Goal: Task Accomplishment & Management: Manage account settings

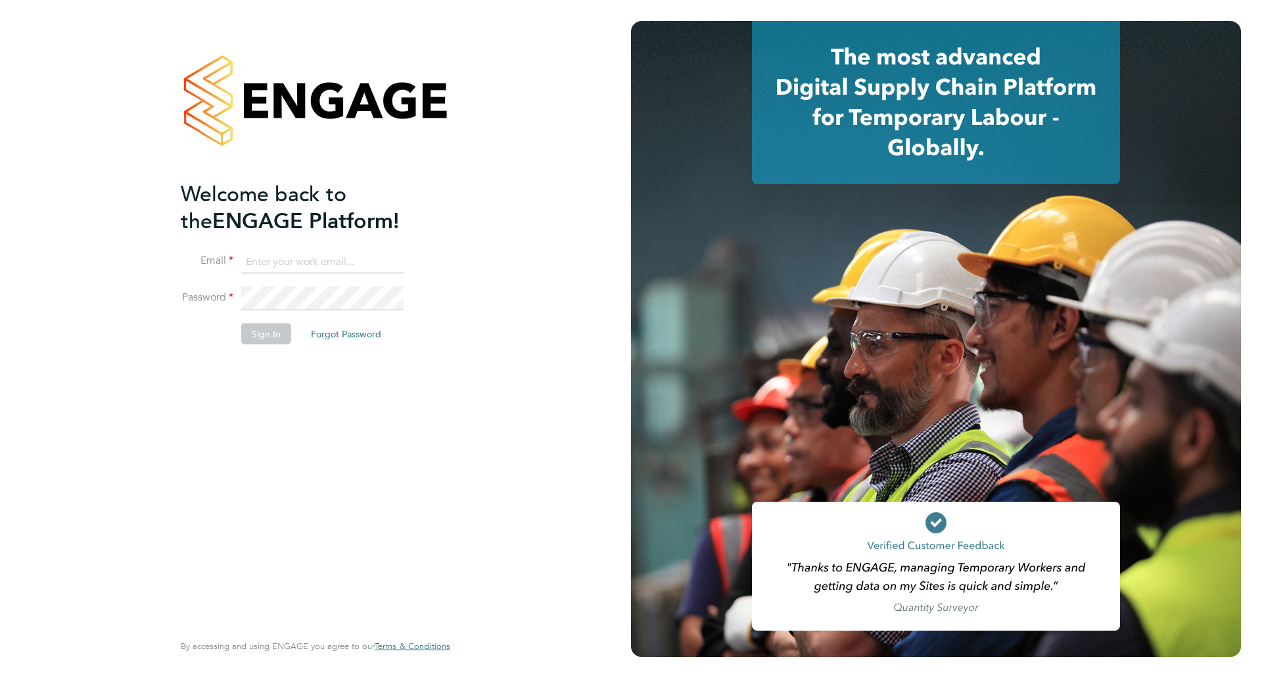
click at [311, 255] on input at bounding box center [322, 262] width 162 height 24
type input "[EMAIL_ADDRESS][PERSON_NAME][DOMAIN_NAME]"
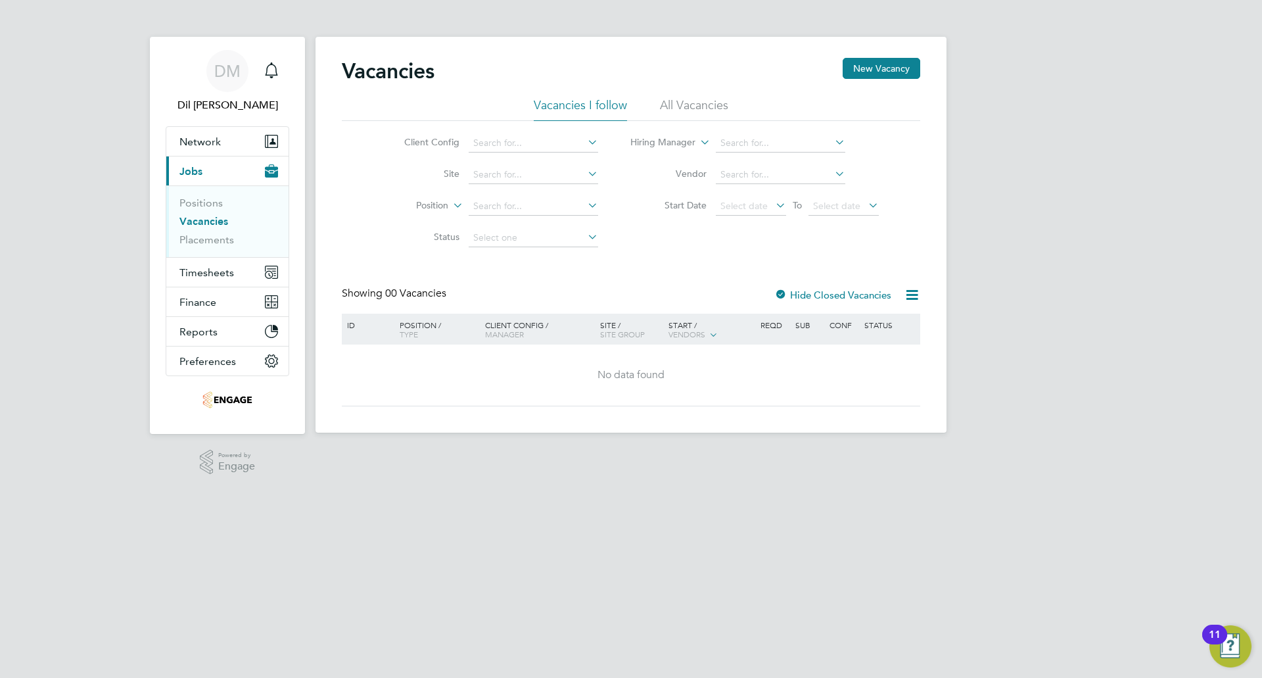
click at [1077, 104] on div "DM Dil Mistry Notifications Applications: Network Team Members Businesses Sites…" at bounding box center [631, 226] width 1262 height 453
click at [198, 276] on span "Timesheets" at bounding box center [206, 272] width 55 height 12
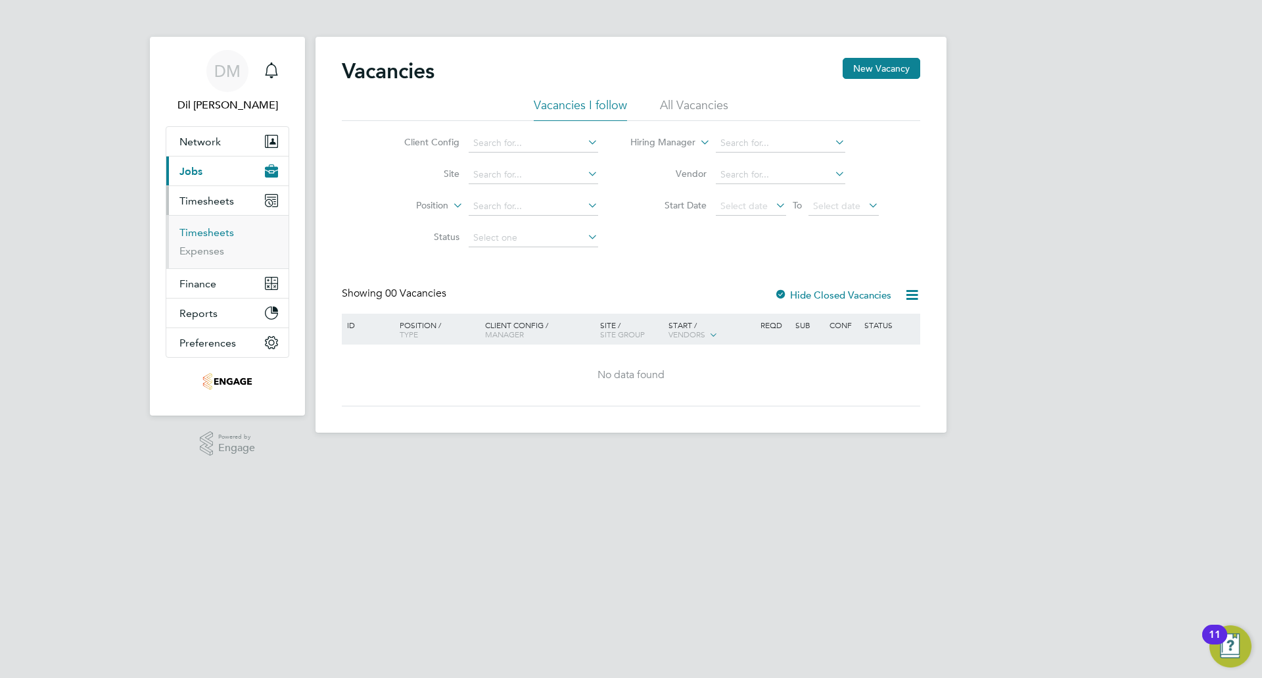
click at [207, 232] on link "Timesheets" at bounding box center [206, 232] width 55 height 12
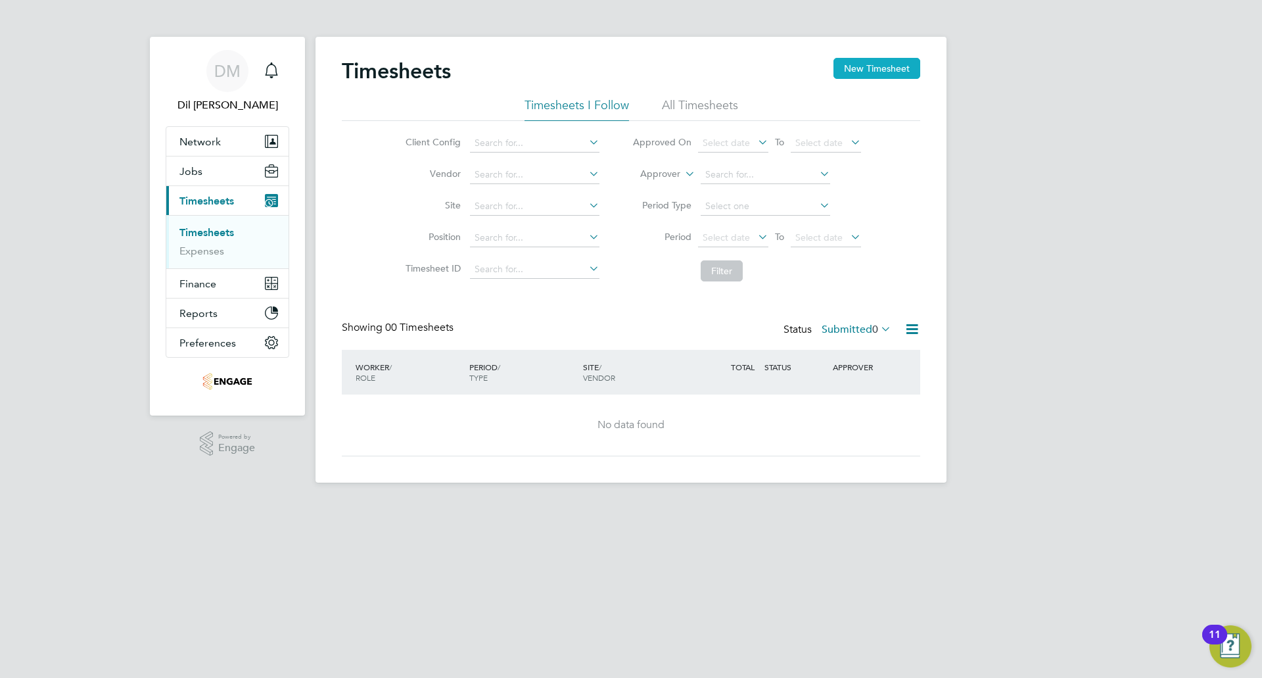
click at [871, 65] on button "New Timesheet" at bounding box center [876, 68] width 87 height 21
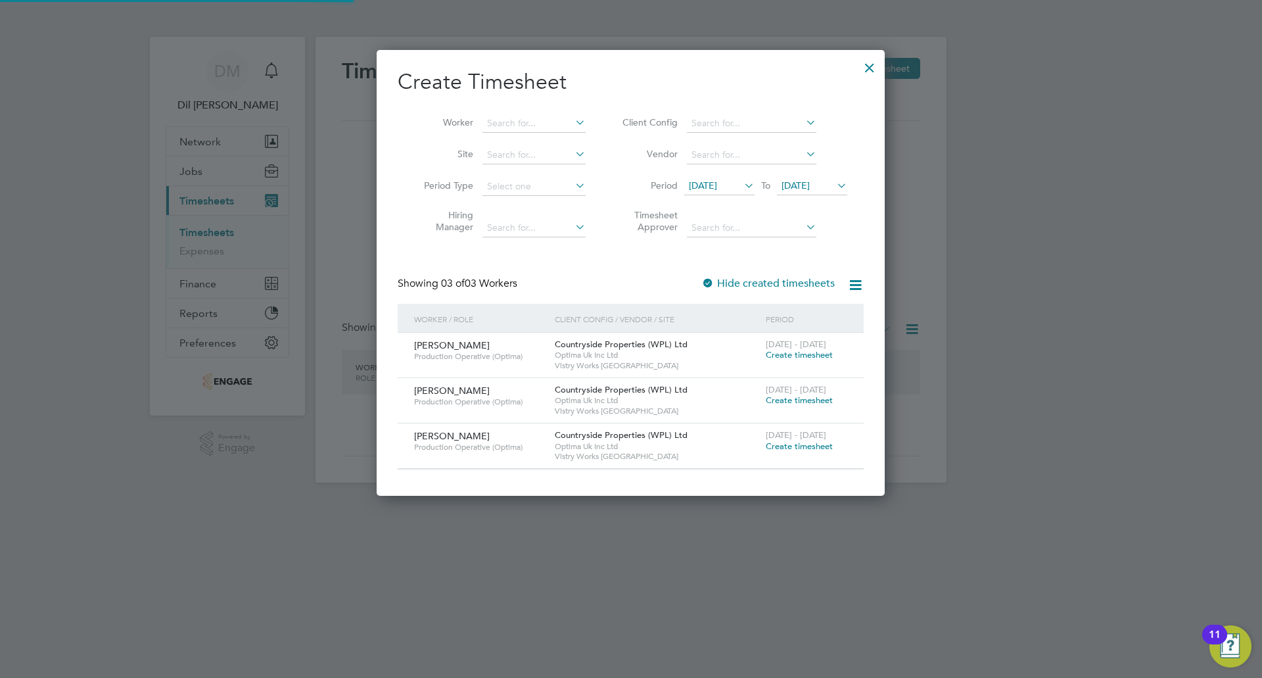
scroll to position [445, 509]
click at [717, 185] on span "09 Sep 2025" at bounding box center [703, 185] width 28 height 12
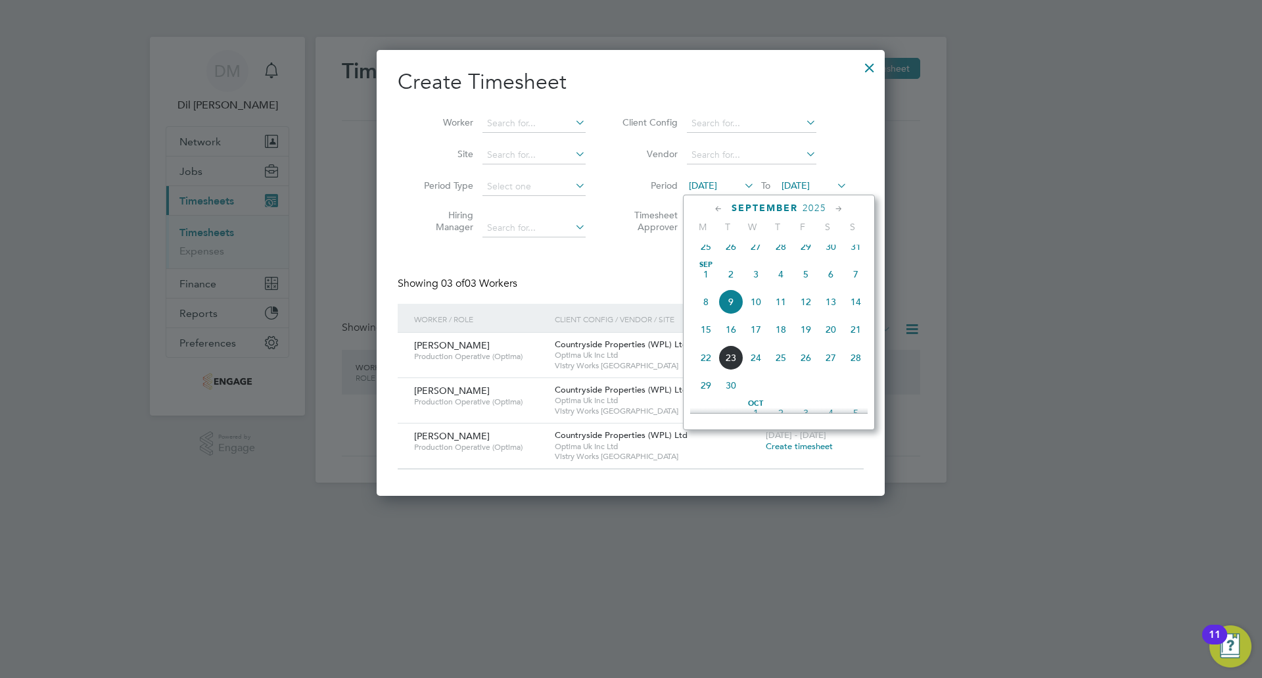
click at [710, 334] on span "15" at bounding box center [705, 329] width 25 height 25
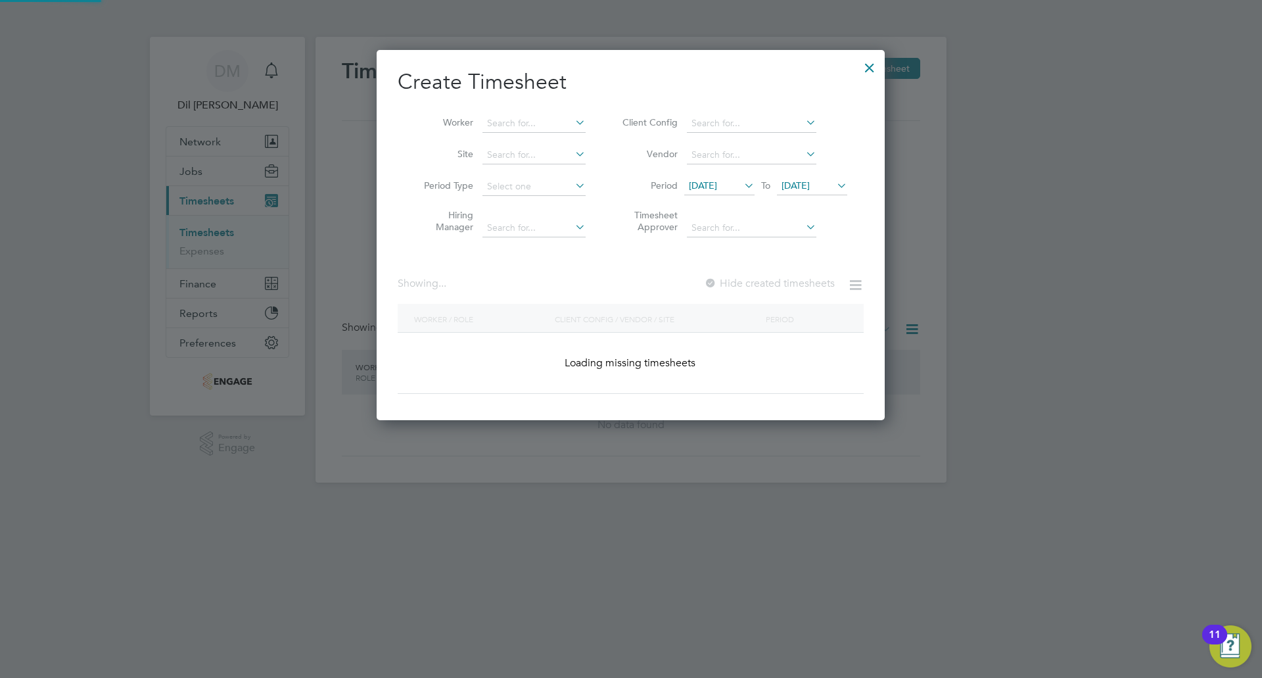
scroll to position [445, 509]
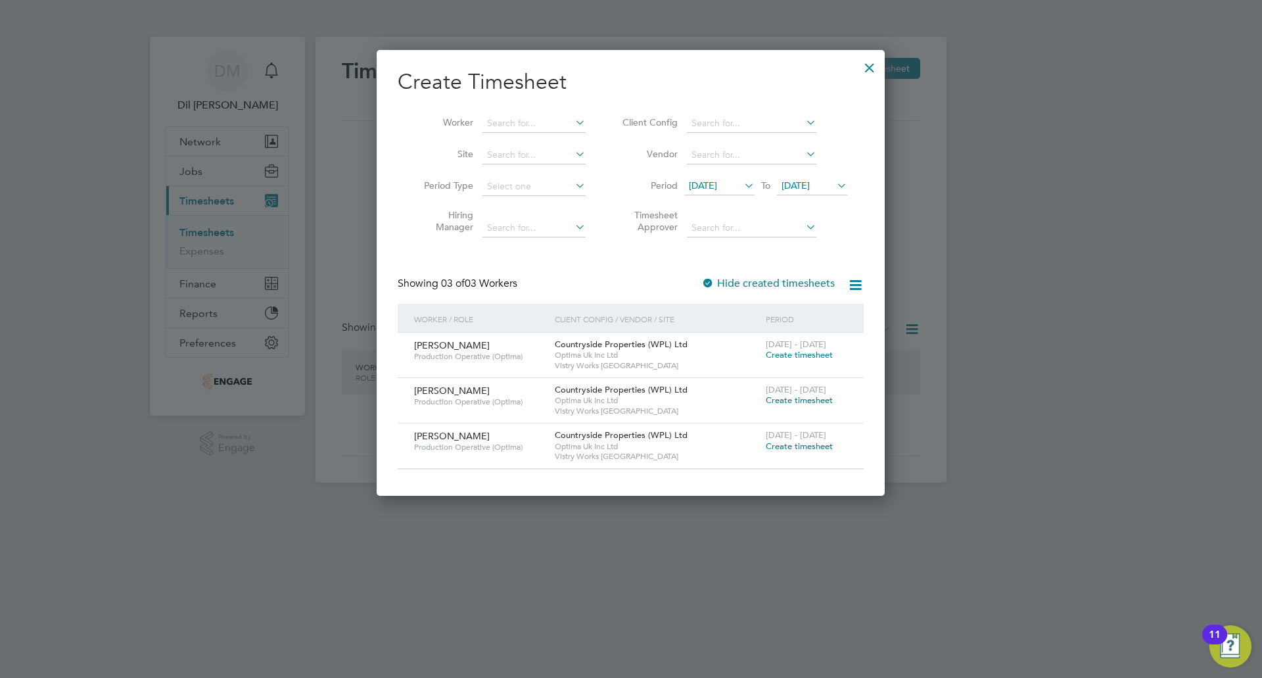
click at [810, 180] on span "16 Sep 2025" at bounding box center [795, 185] width 28 height 12
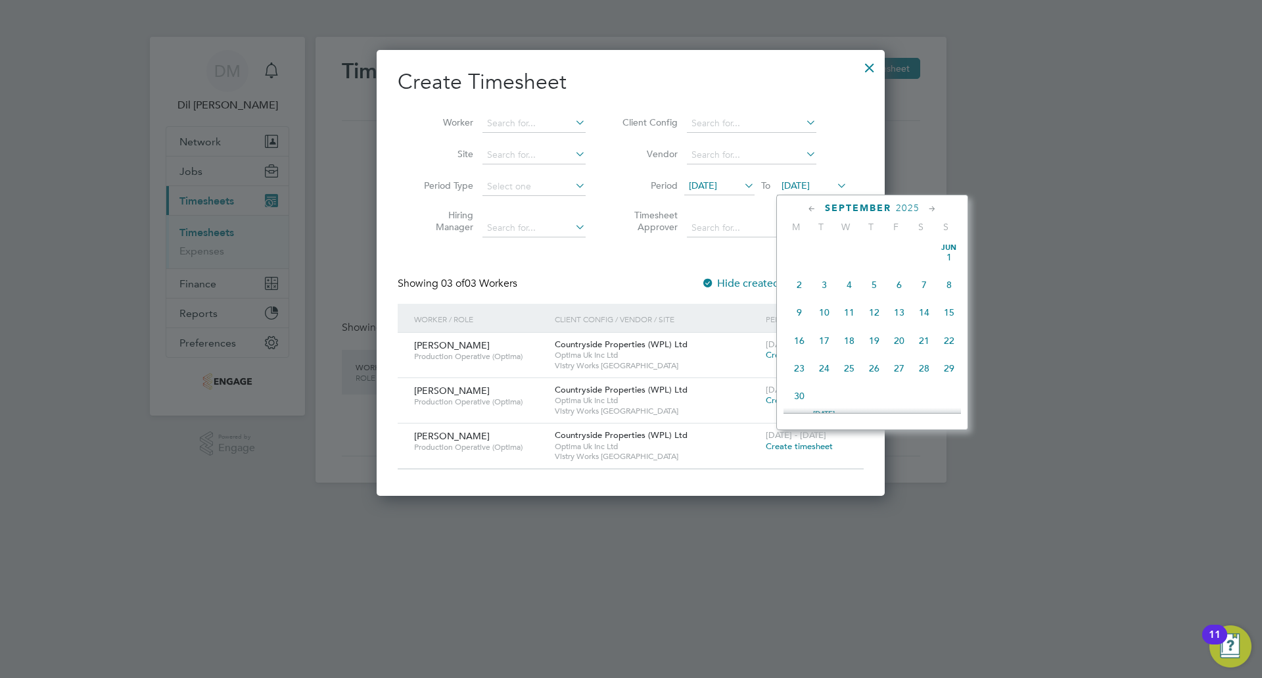
scroll to position [455, 0]
click at [951, 311] on span "21" at bounding box center [948, 300] width 25 height 25
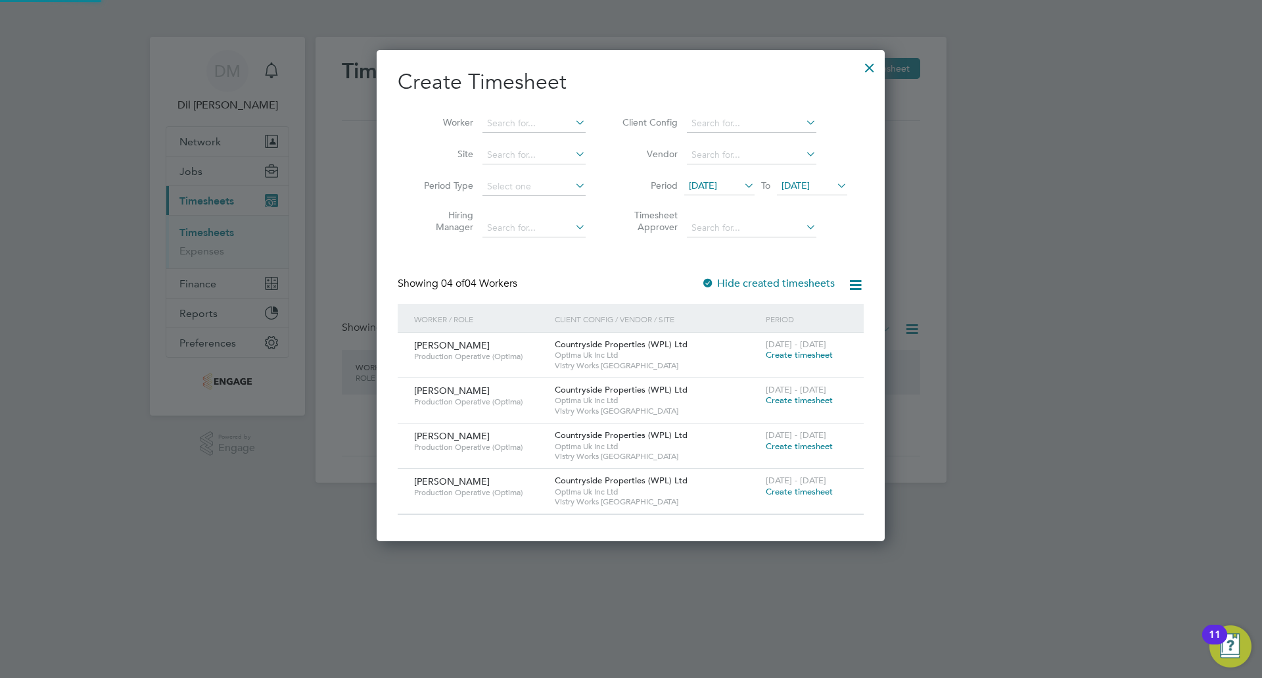
scroll to position [491, 509]
click at [741, 187] on icon at bounding box center [741, 185] width 0 height 18
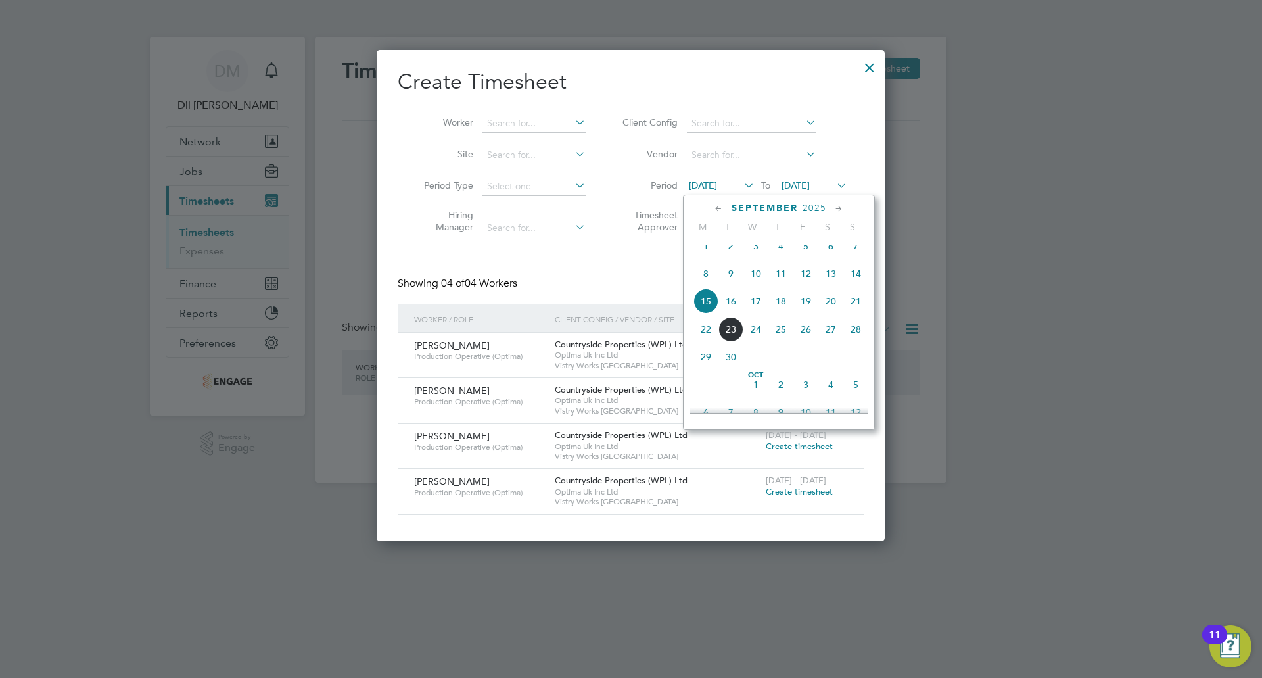
click at [731, 284] on span "9" at bounding box center [730, 273] width 25 height 25
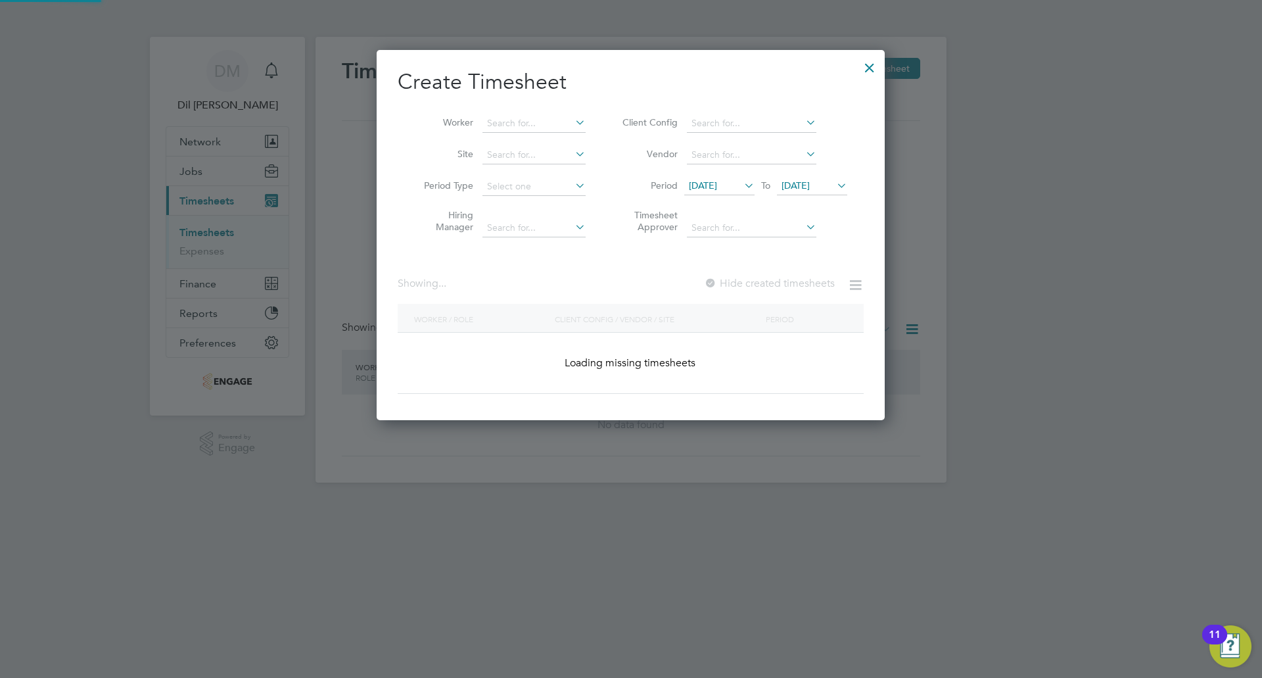
scroll to position [491, 509]
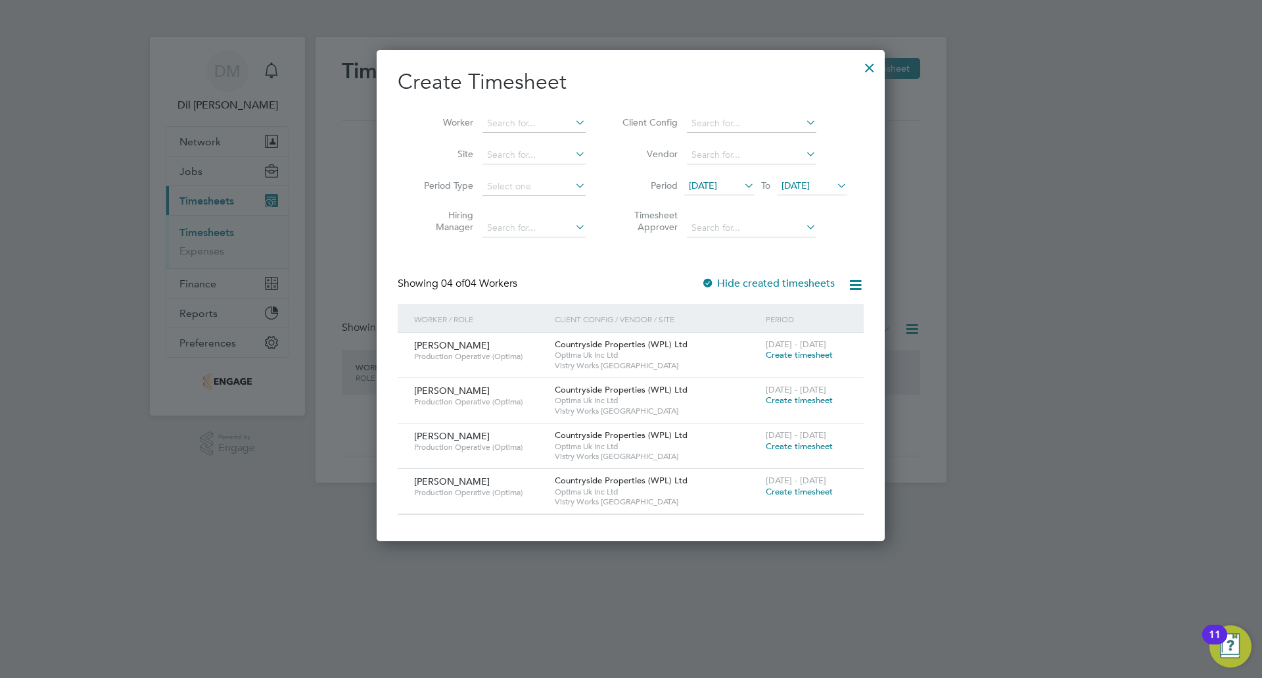
click at [783, 254] on div "Create Timesheet Worker Site Period Type Hiring Manager Client Config Vendor Pe…" at bounding box center [631, 291] width 466 height 446
click at [534, 118] on input at bounding box center [533, 123] width 103 height 18
click at [553, 122] on input at bounding box center [533, 123] width 103 height 18
type input "mason"
click at [632, 273] on div "Create Timesheet Worker mason Site Period Type Hiring Manager Client Config Ven…" at bounding box center [631, 291] width 466 height 446
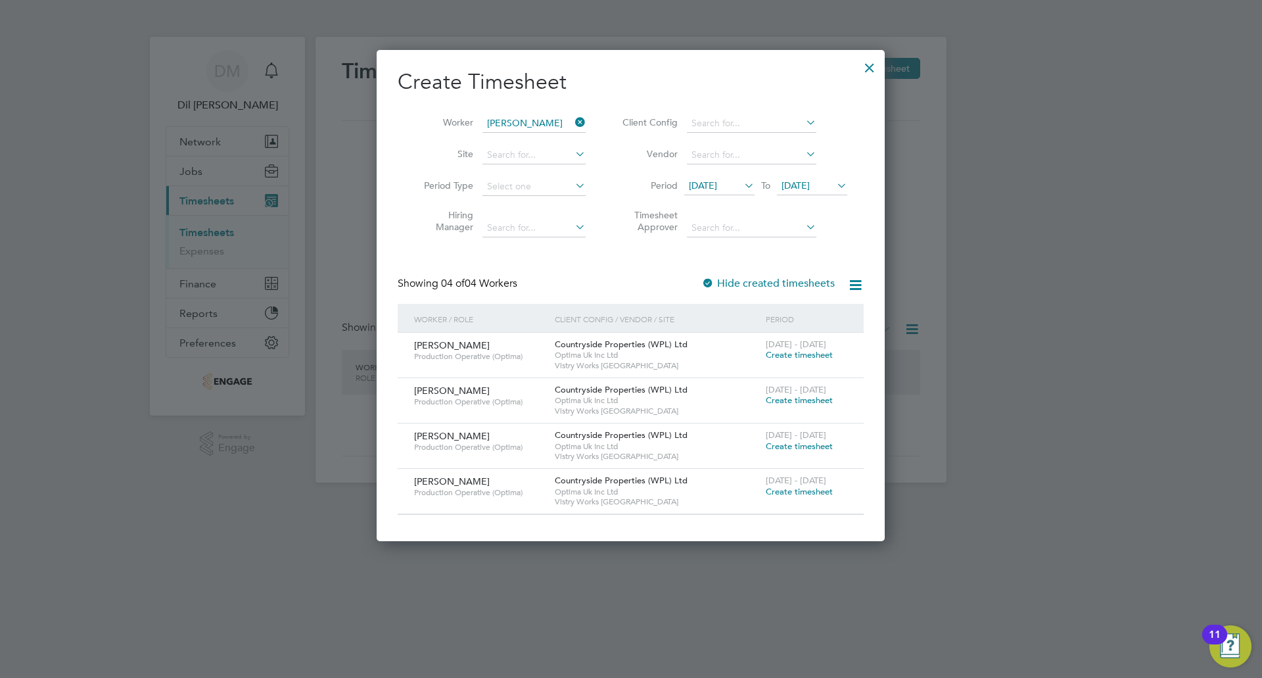
click at [810, 183] on span "21 Sep 2025" at bounding box center [795, 185] width 28 height 12
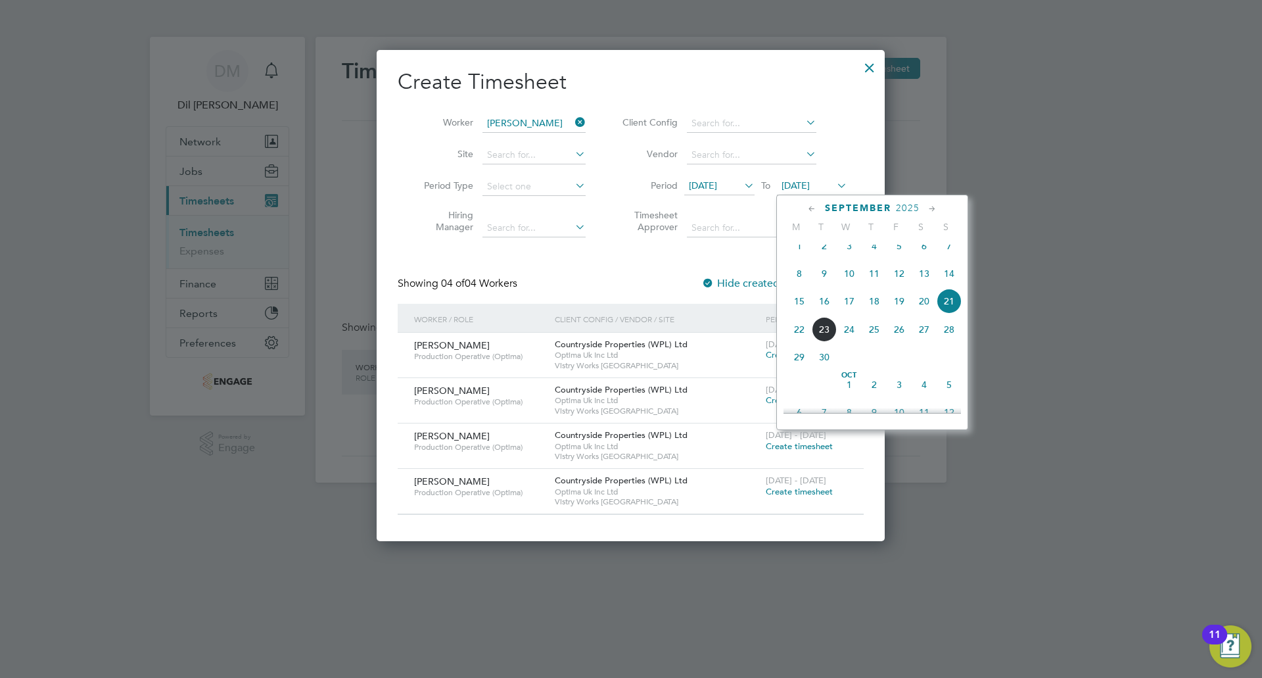
click at [874, 341] on span "25" at bounding box center [874, 329] width 25 height 25
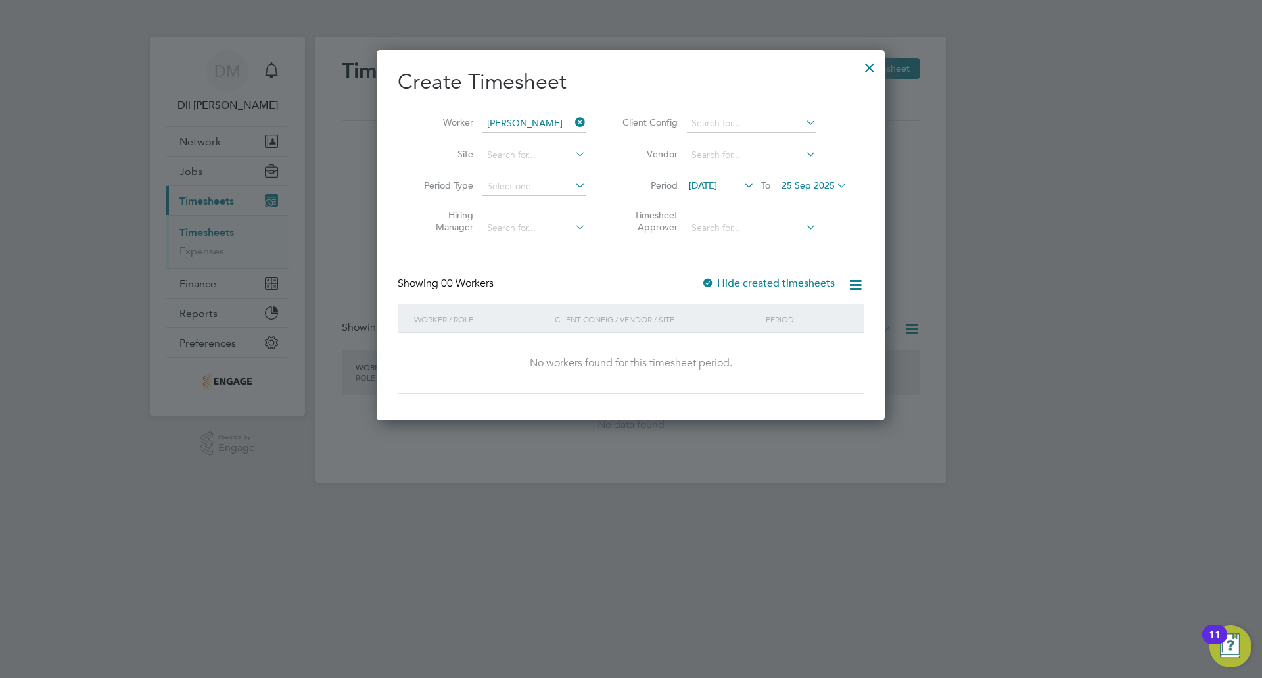
scroll to position [371, 509]
click at [717, 183] on span "09 Sep 2025" at bounding box center [703, 185] width 28 height 12
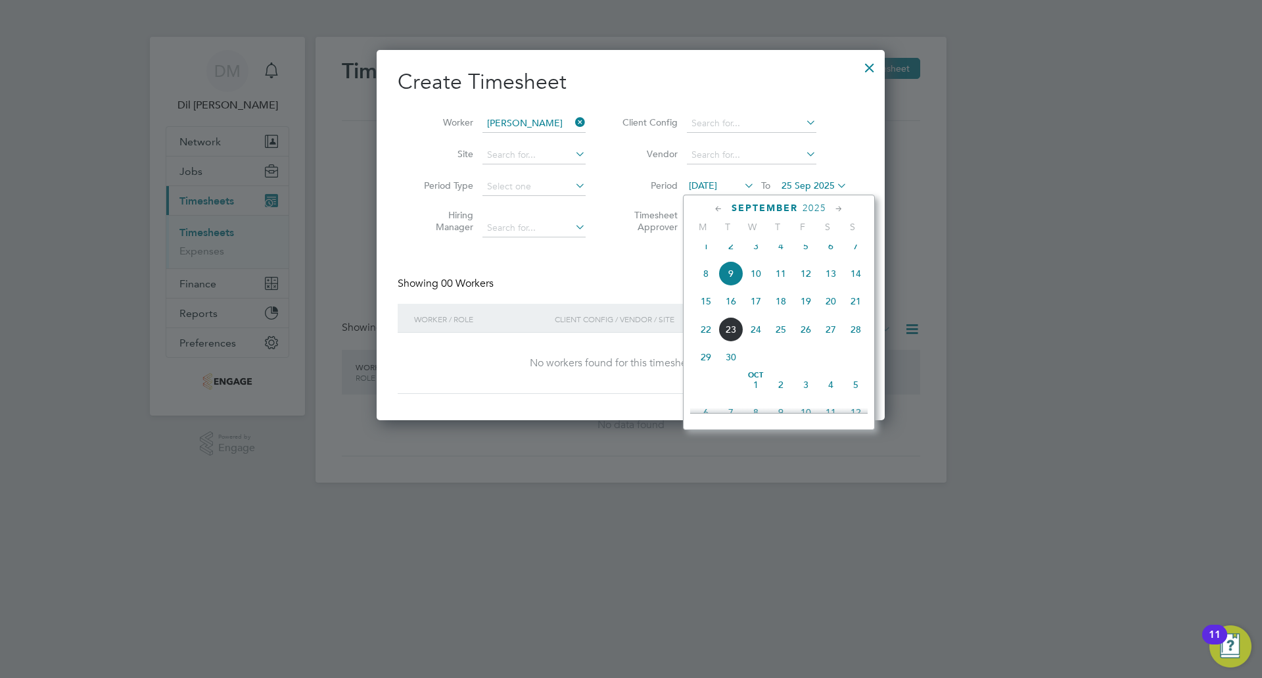
scroll to position [426, 0]
click at [706, 287] on span "Sep 1" at bounding box center [705, 274] width 25 height 25
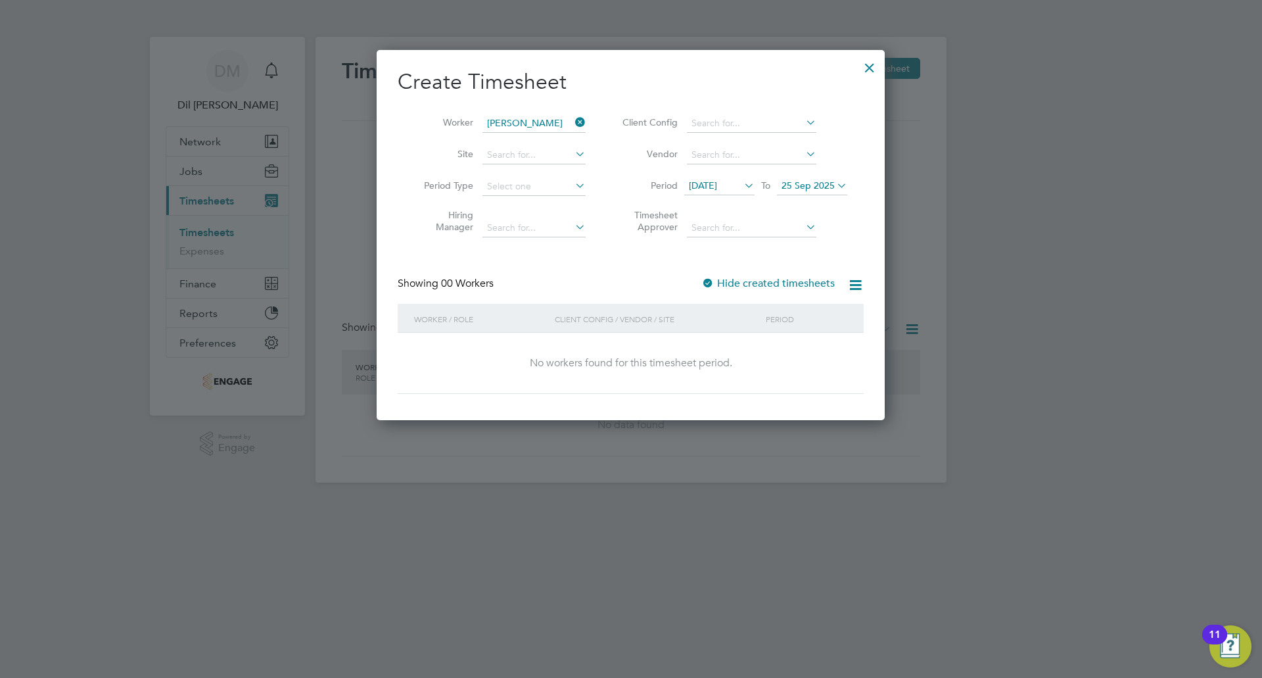
click at [681, 246] on div "Create Timesheet Worker mason Site Period Type Hiring Manager Client Config Ven…" at bounding box center [631, 230] width 466 height 325
click at [869, 61] on div at bounding box center [870, 65] width 24 height 24
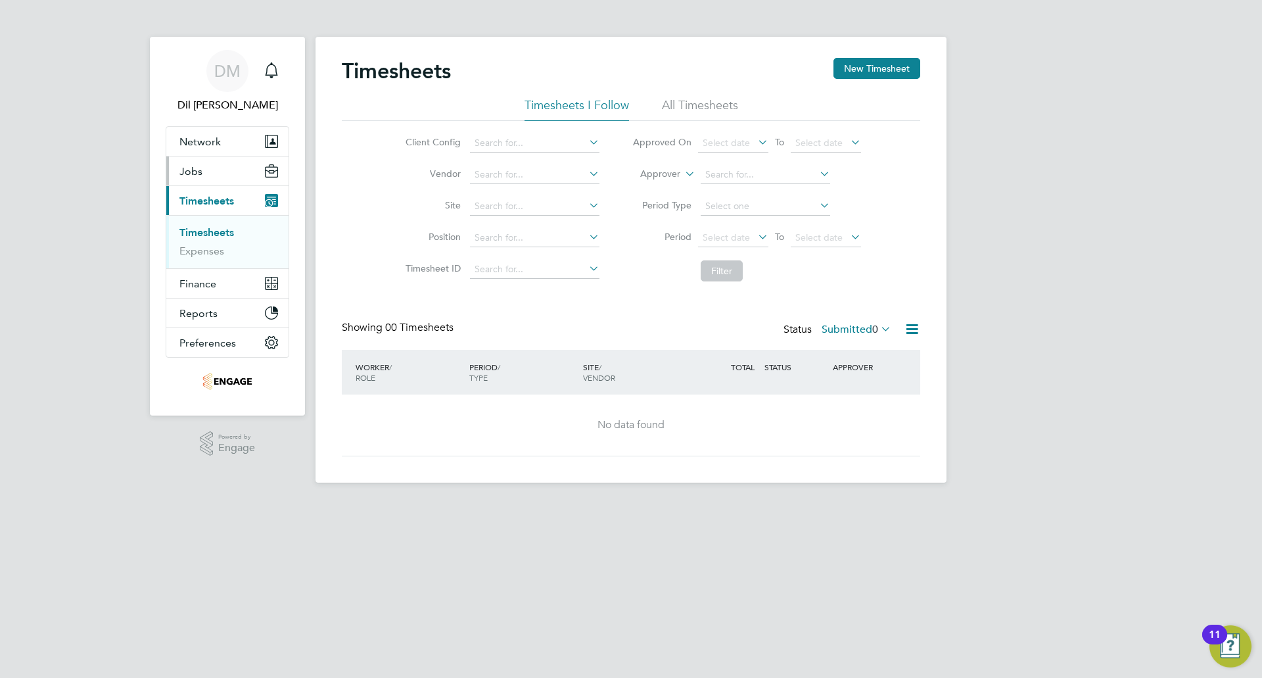
click at [214, 172] on button "Jobs" at bounding box center [227, 170] width 122 height 29
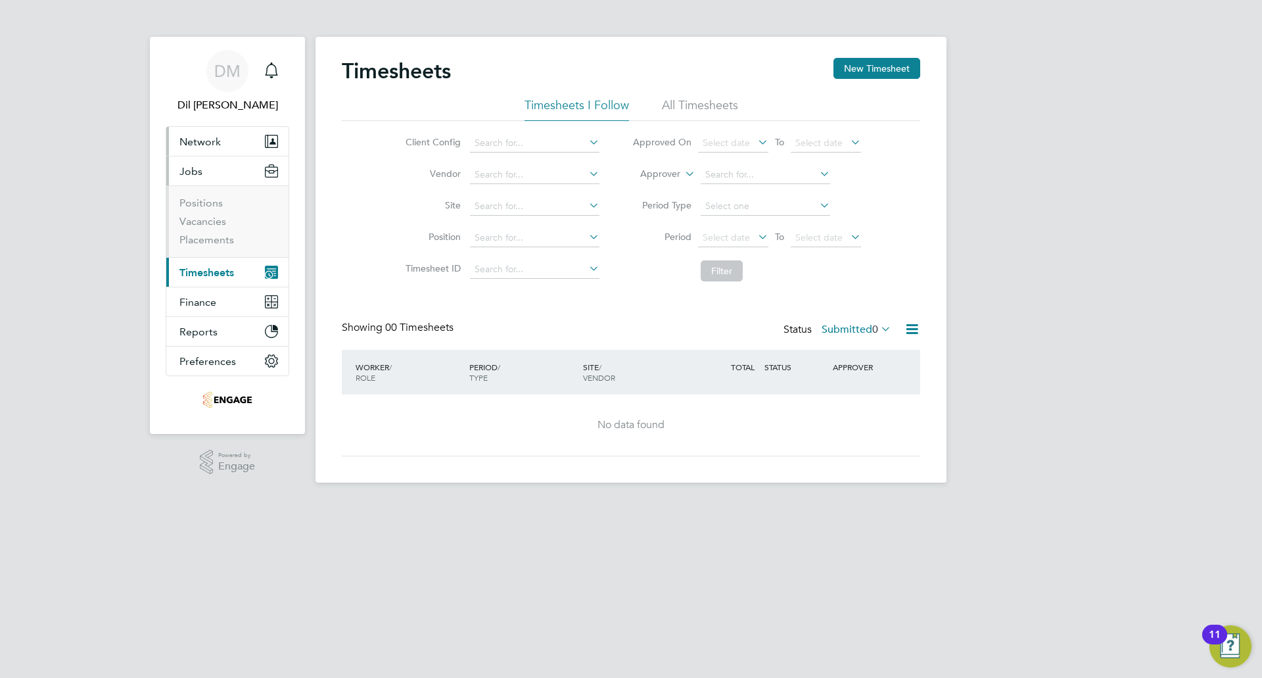
click at [218, 139] on span "Network" at bounding box center [199, 141] width 41 height 12
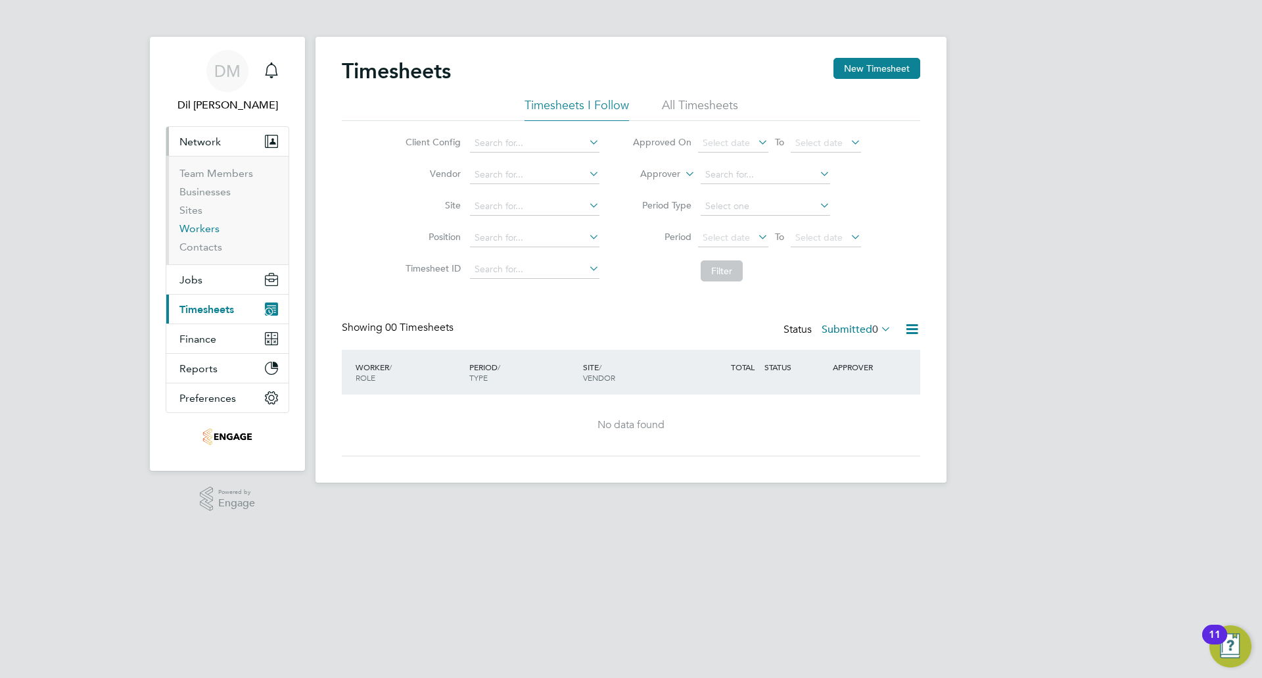
click at [214, 227] on link "Workers" at bounding box center [199, 228] width 40 height 12
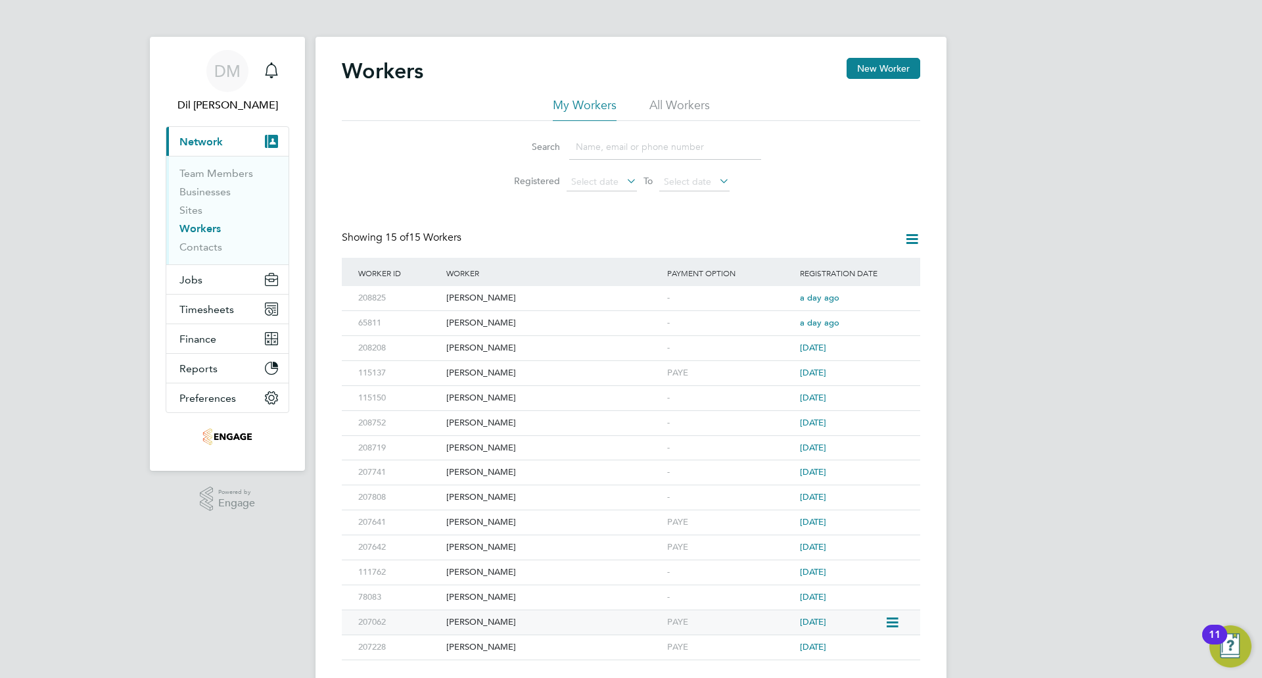
click at [484, 623] on div "[PERSON_NAME]" at bounding box center [553, 622] width 221 height 24
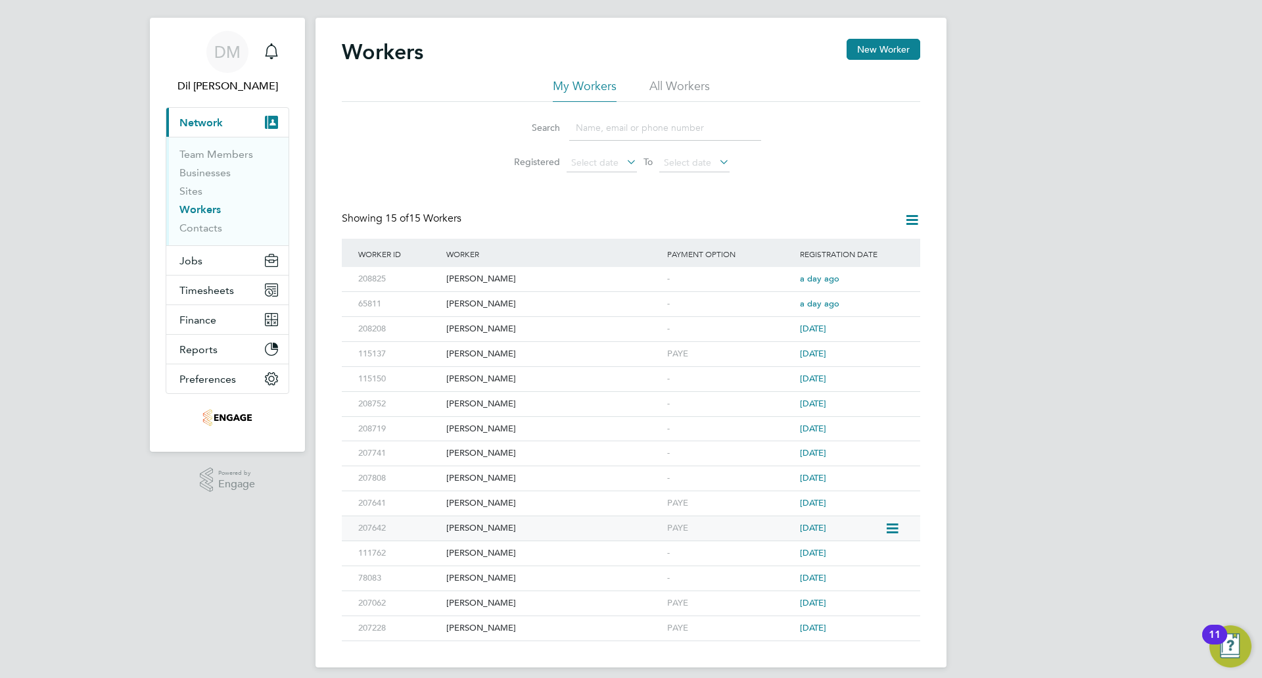
scroll to position [30, 0]
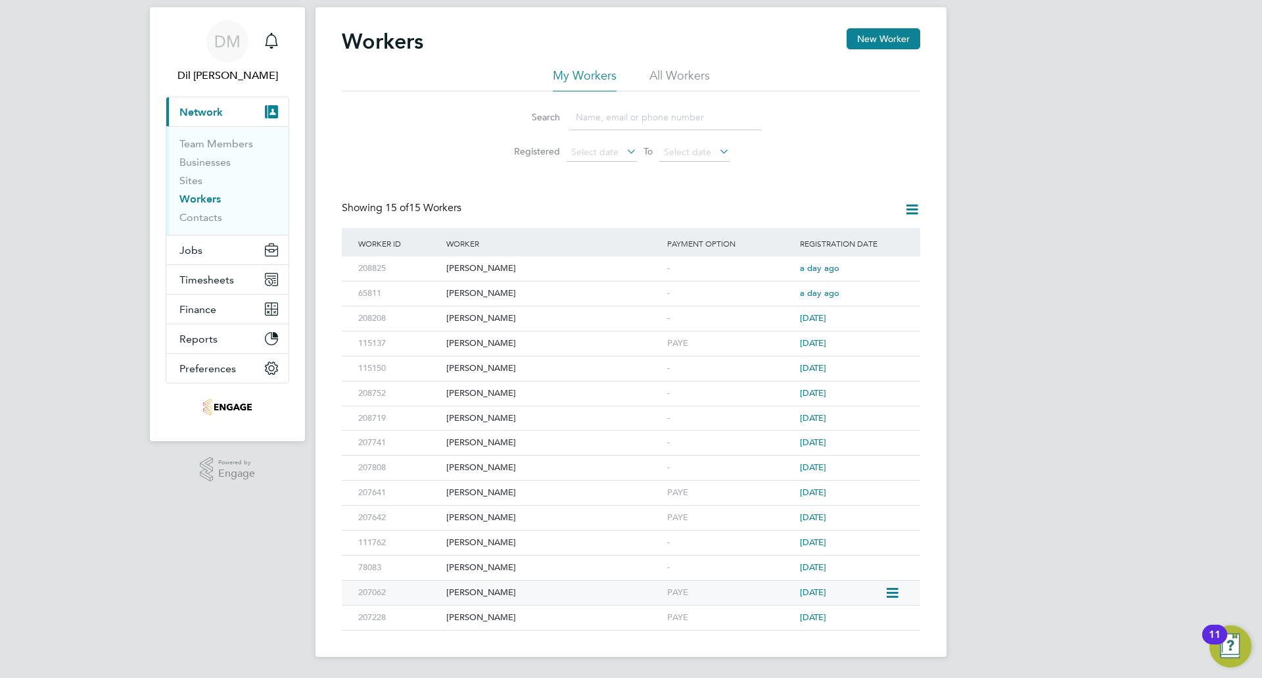
click at [476, 590] on div "[PERSON_NAME]" at bounding box center [553, 592] width 221 height 24
click at [234, 271] on button "Timesheets" at bounding box center [227, 279] width 122 height 29
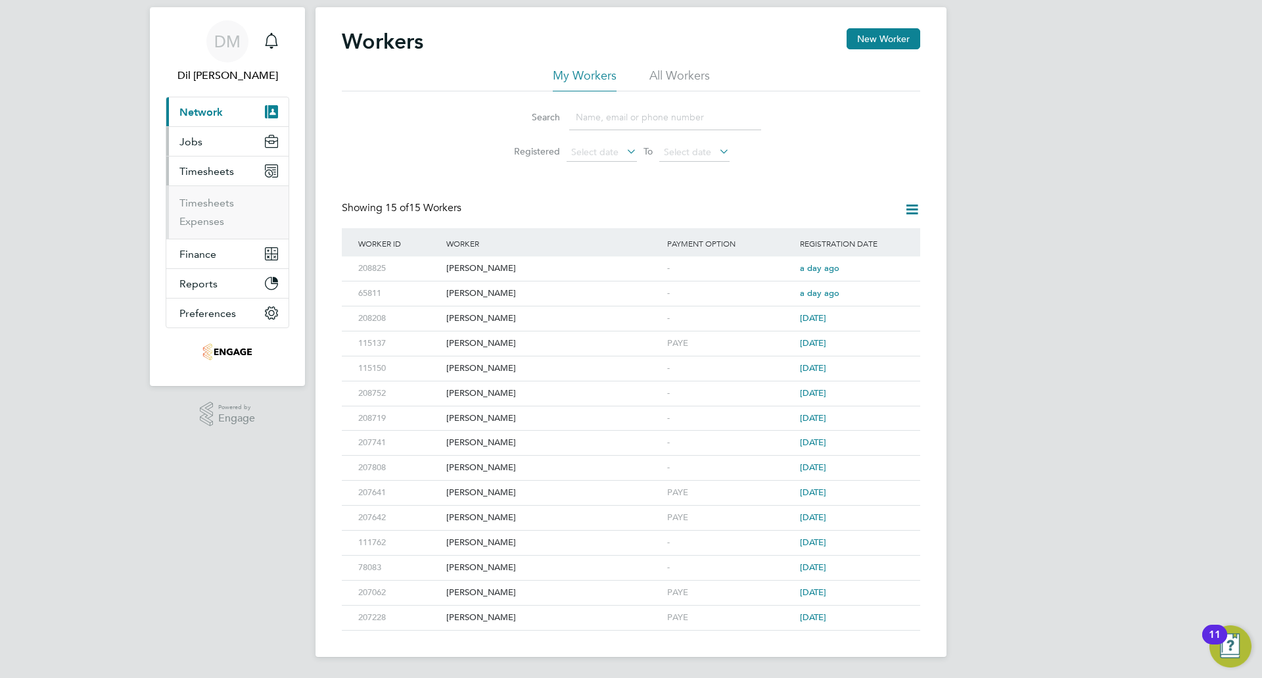
click at [223, 129] on button "Jobs" at bounding box center [227, 141] width 122 height 29
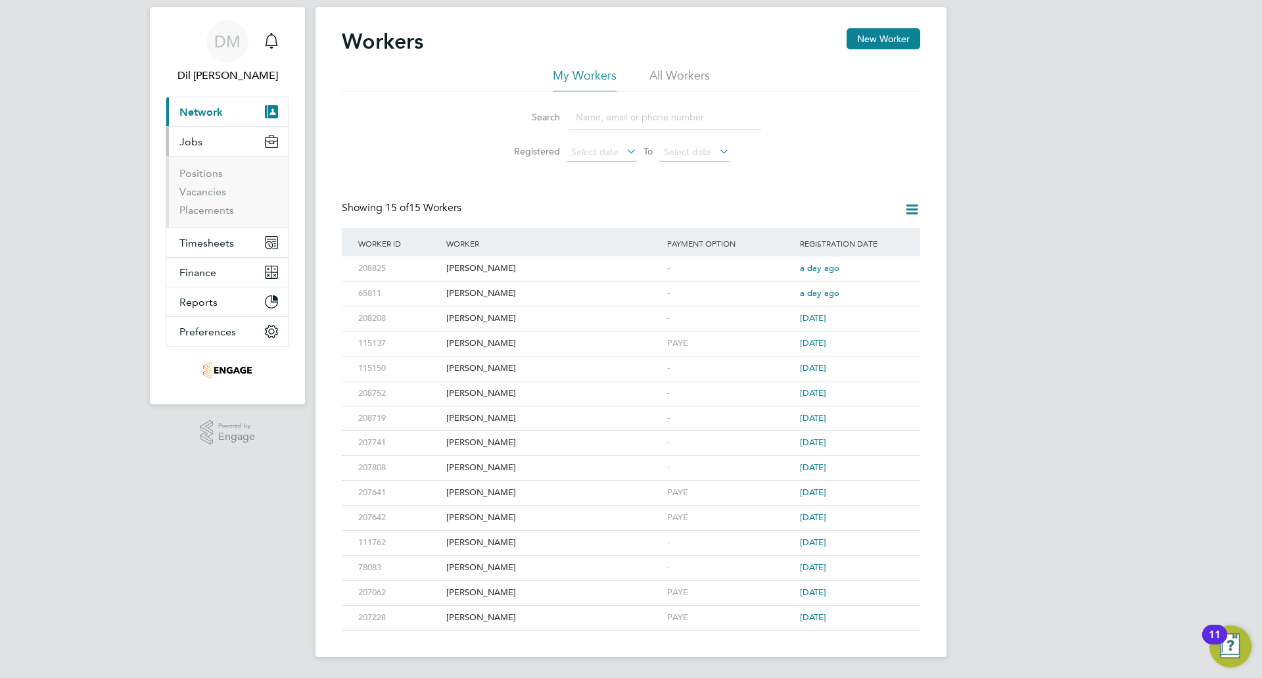
click at [227, 108] on button "Current page: Network" at bounding box center [227, 111] width 122 height 29
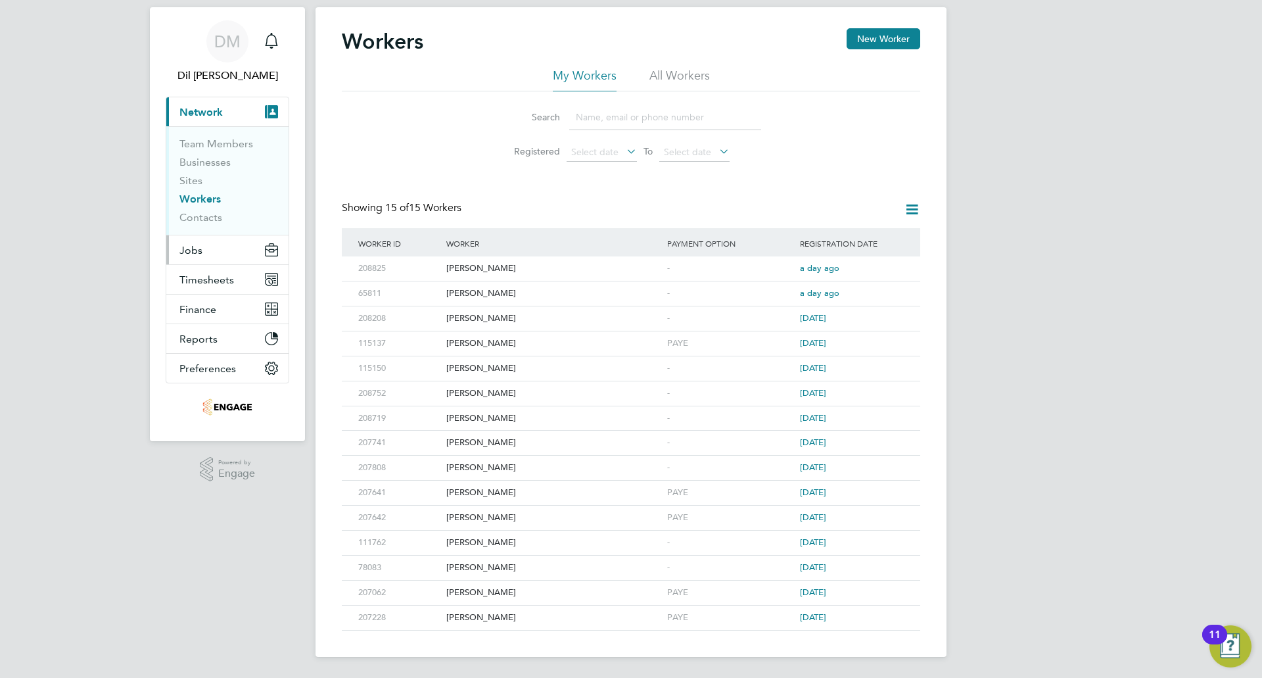
click at [217, 253] on button "Jobs" at bounding box center [227, 249] width 122 height 29
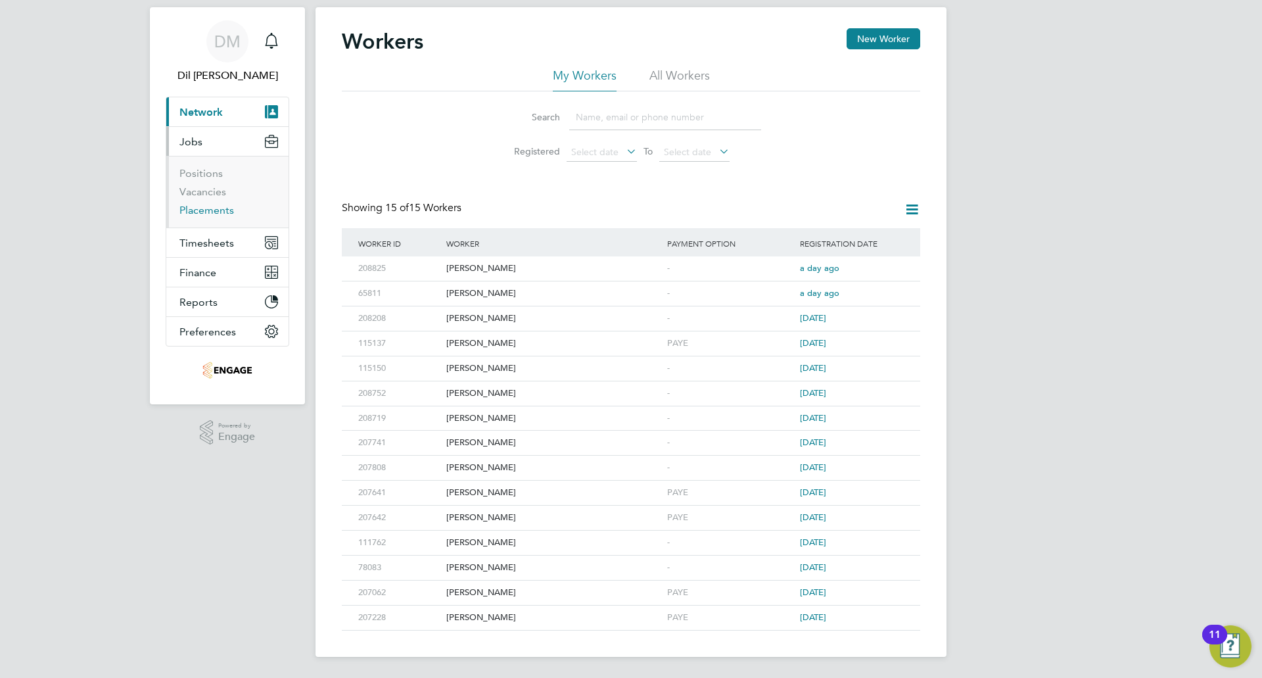
click at [202, 211] on link "Placements" at bounding box center [206, 210] width 55 height 12
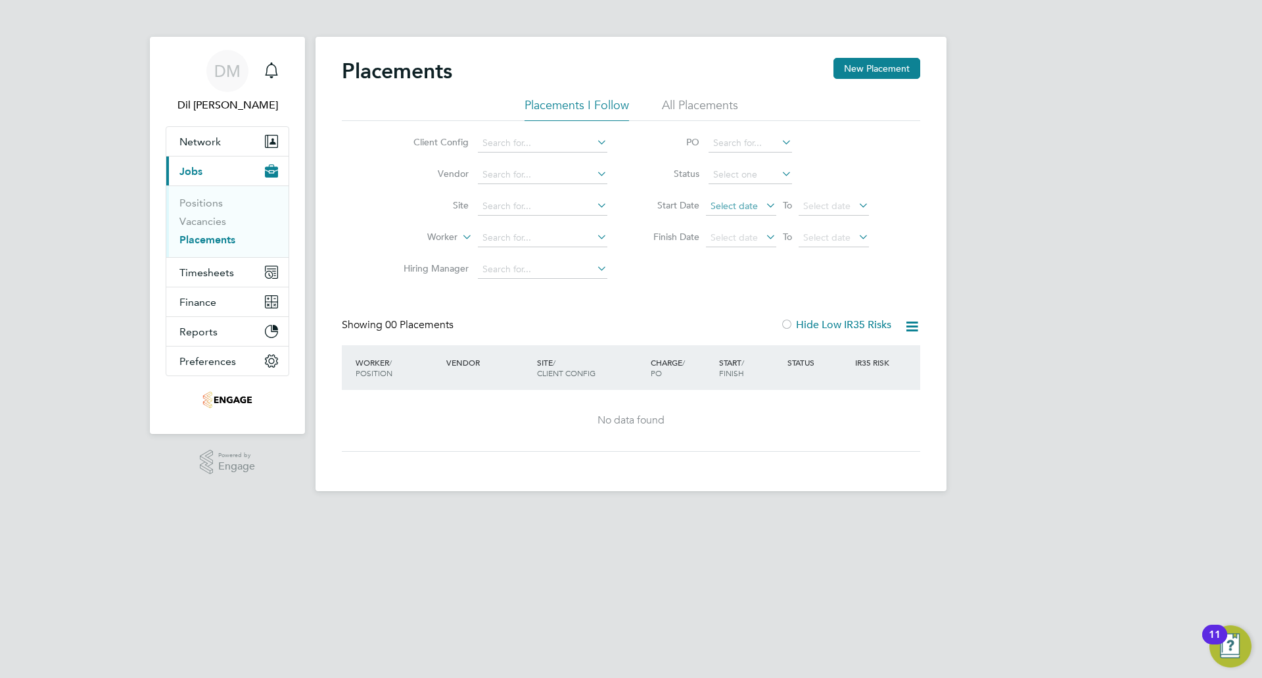
click at [749, 205] on span "Select date" at bounding box center [733, 206] width 47 height 12
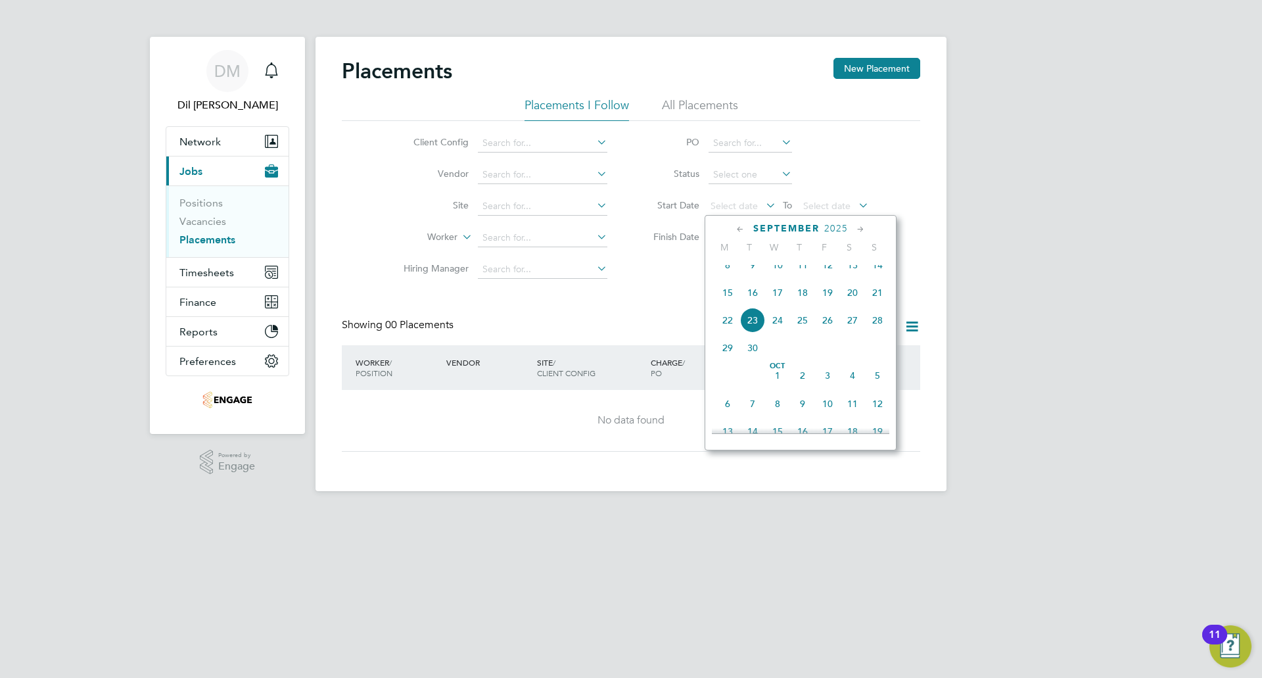
click at [726, 304] on span "15" at bounding box center [727, 292] width 25 height 25
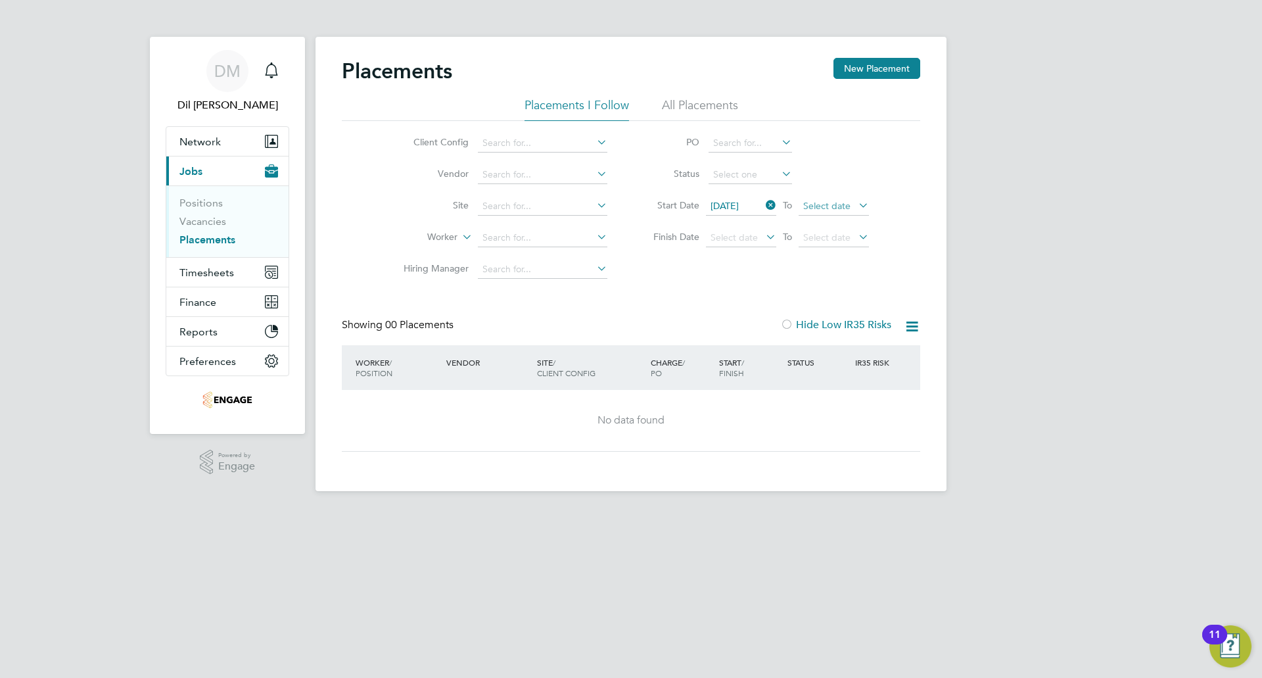
click at [829, 206] on span "Select date" at bounding box center [826, 206] width 47 height 12
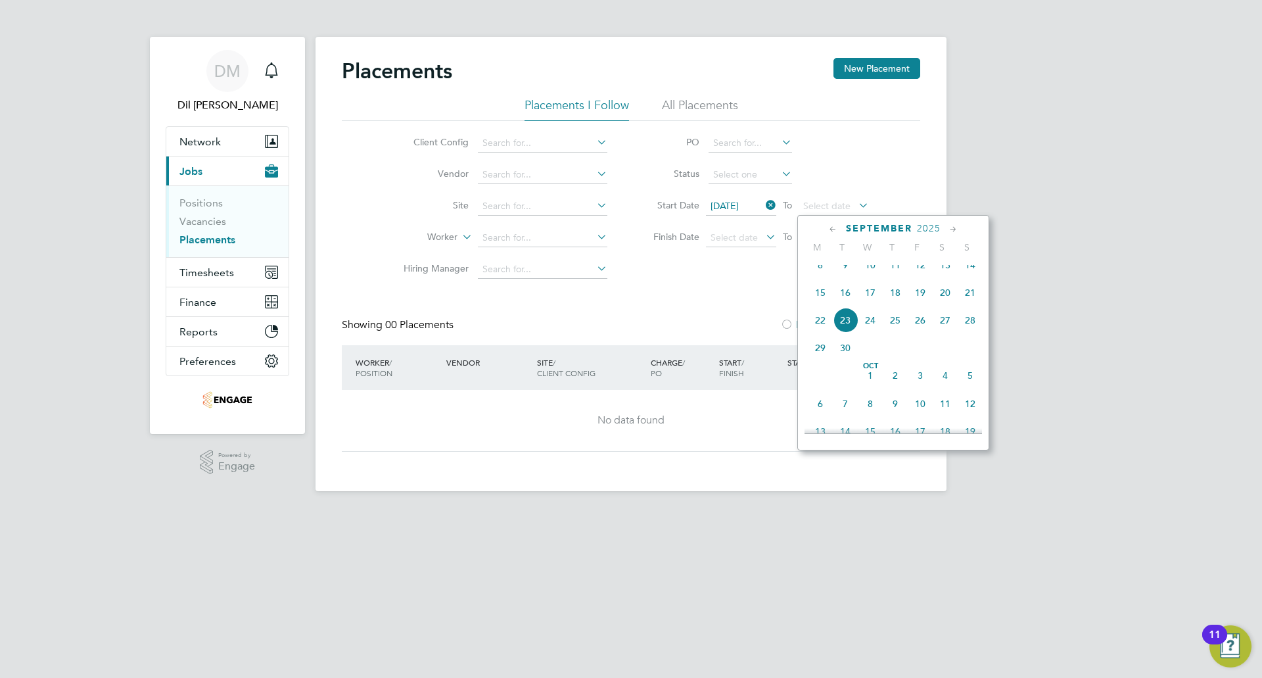
click at [968, 300] on span "21" at bounding box center [969, 292] width 25 height 25
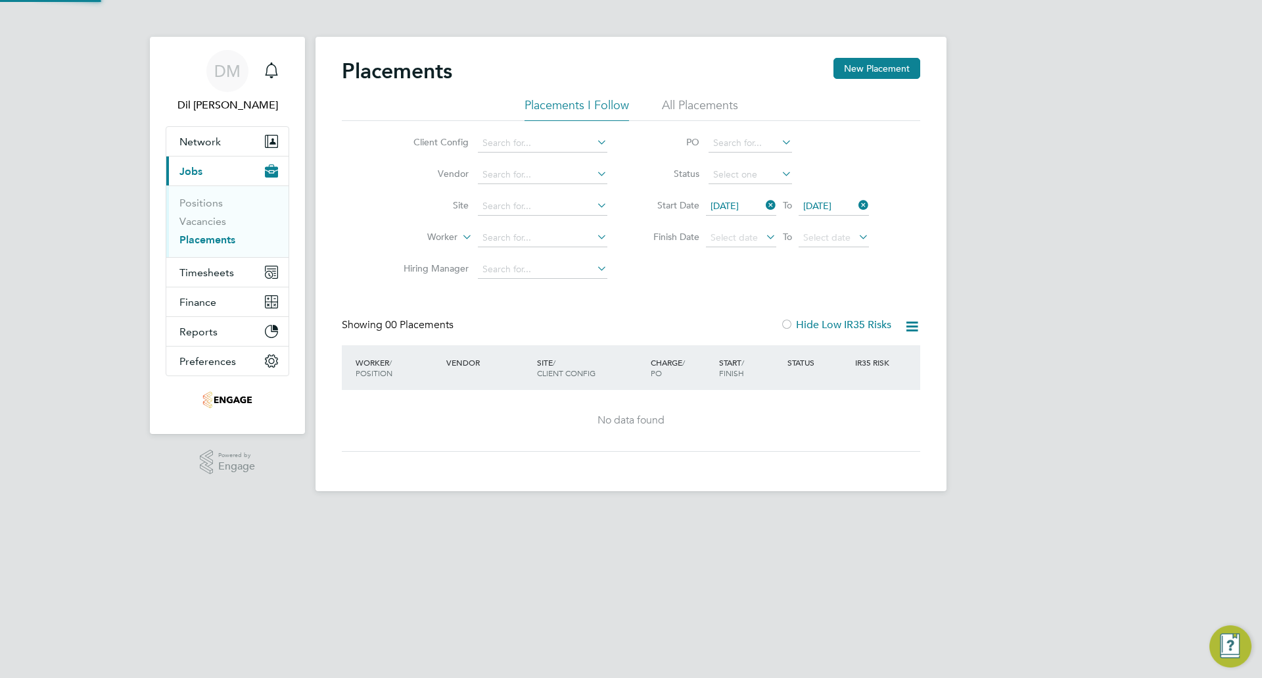
click at [766, 285] on div "Placements New Placement Placements I Follow All Placements Client Config Vendo…" at bounding box center [631, 255] width 578 height 394
click at [507, 129] on li "Client Config" at bounding box center [500, 143] width 247 height 32
click at [519, 141] on input at bounding box center [542, 143] width 129 height 18
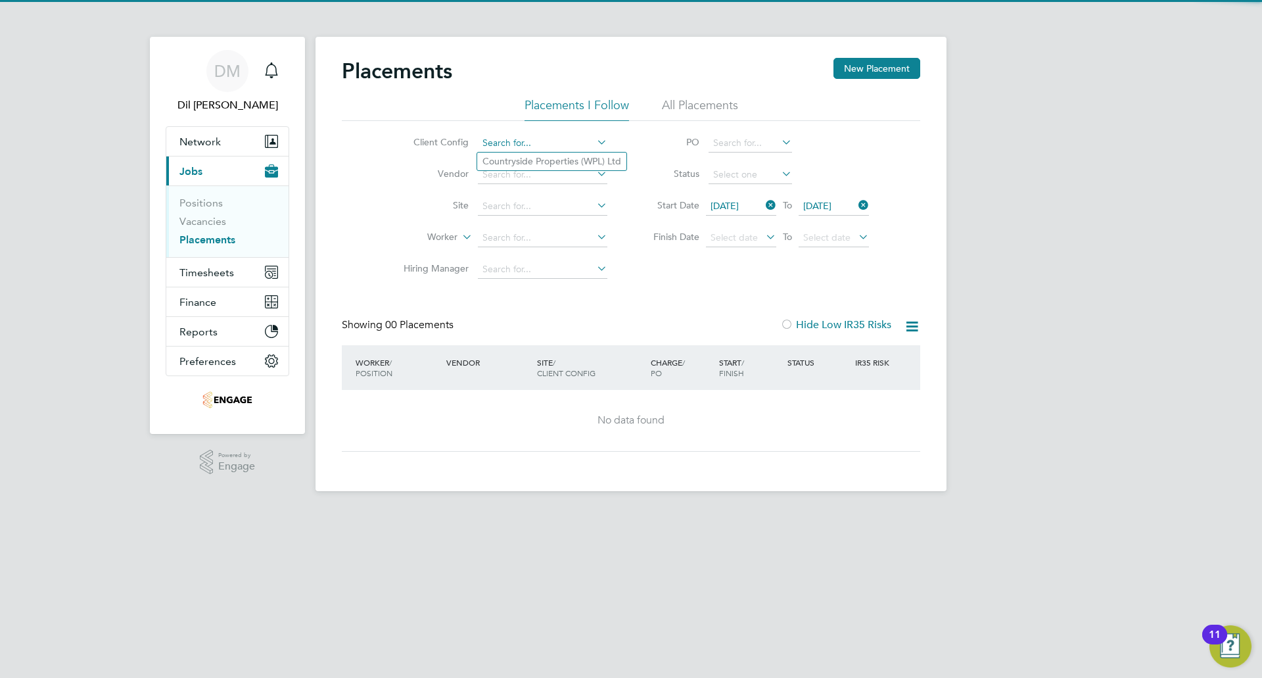
click at [577, 143] on input at bounding box center [542, 143] width 129 height 18
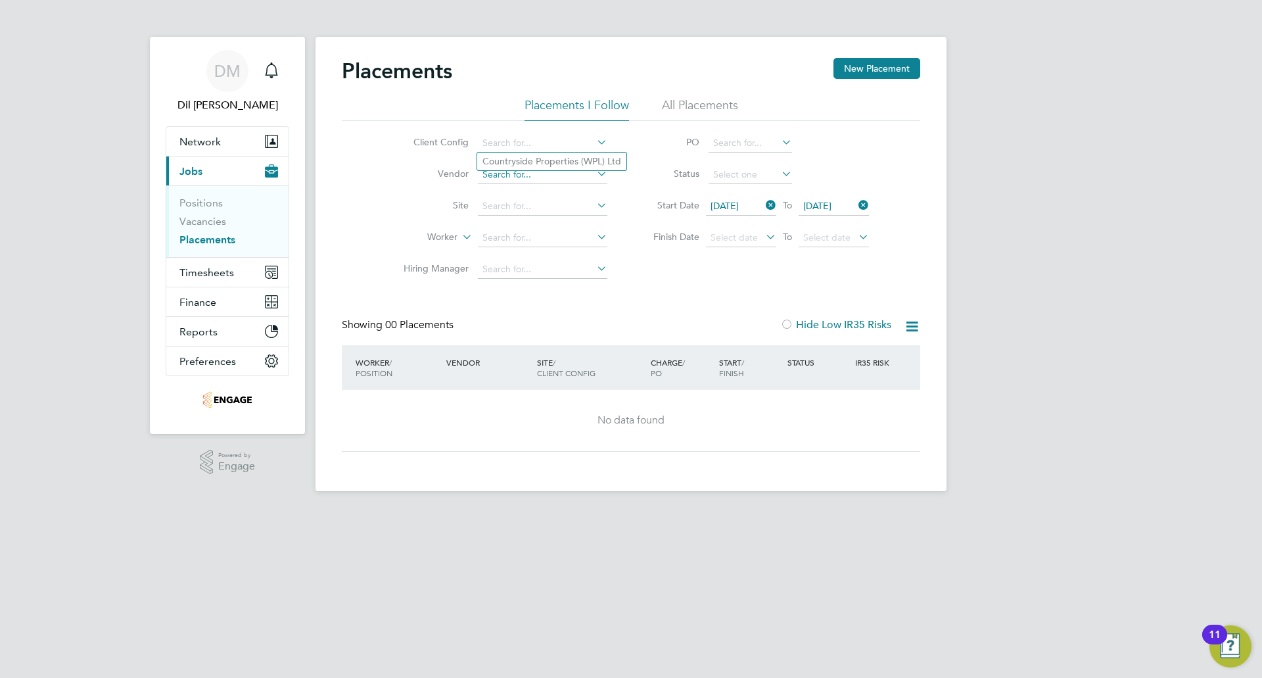
click at [549, 181] on input at bounding box center [542, 175] width 129 height 18
click at [517, 238] on input at bounding box center [542, 238] width 129 height 18
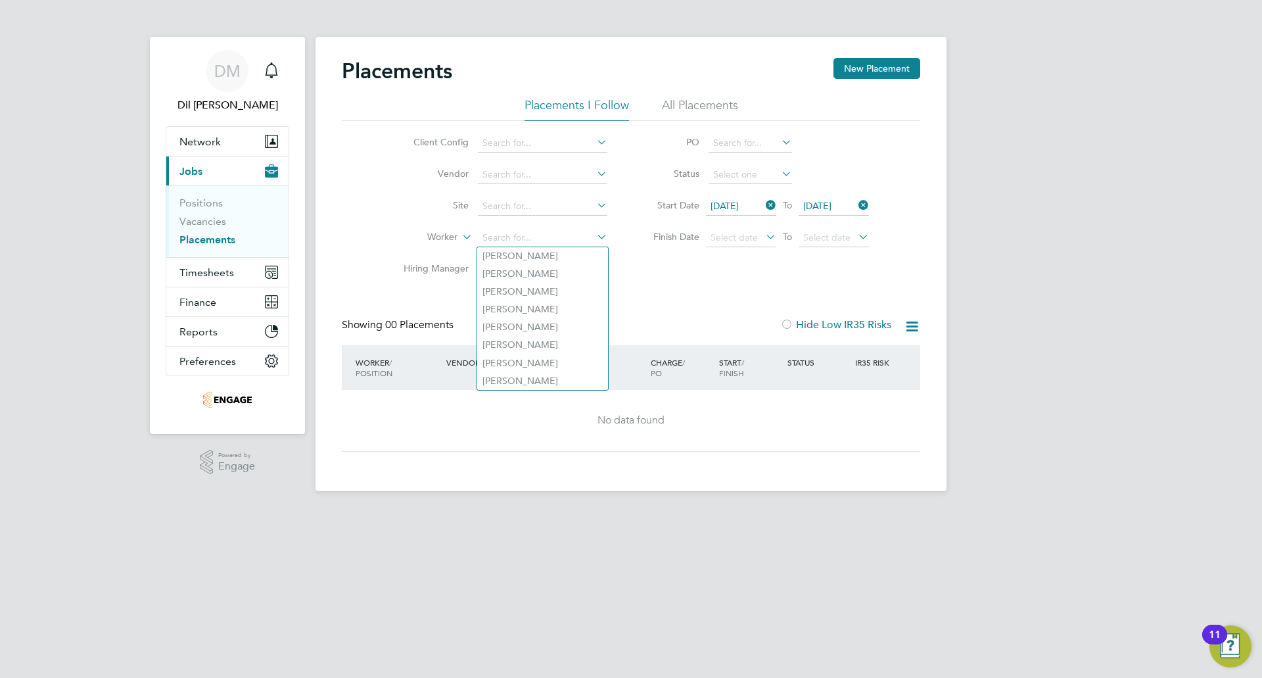
click at [699, 106] on li "All Placements" at bounding box center [700, 109] width 76 height 24
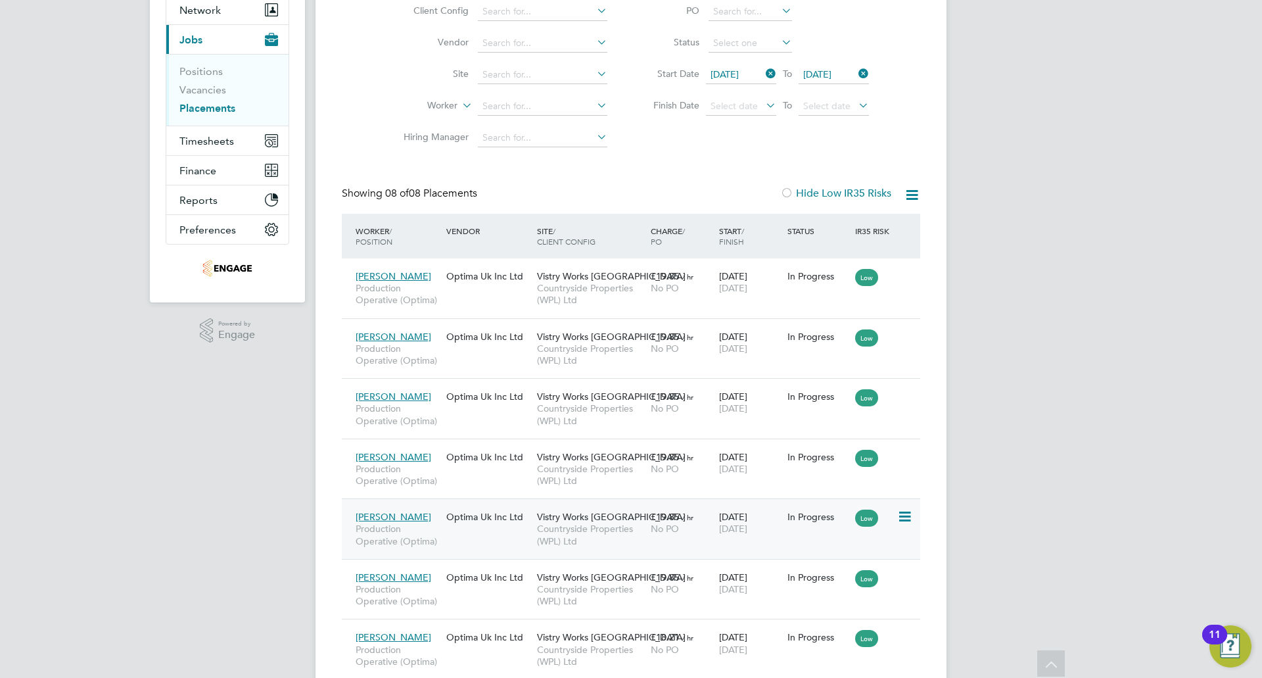
click at [411, 522] on div "Mason Southall Production Operative (Optima)" at bounding box center [397, 528] width 91 height 49
click at [375, 333] on span "Jason Lucas" at bounding box center [394, 337] width 76 height 12
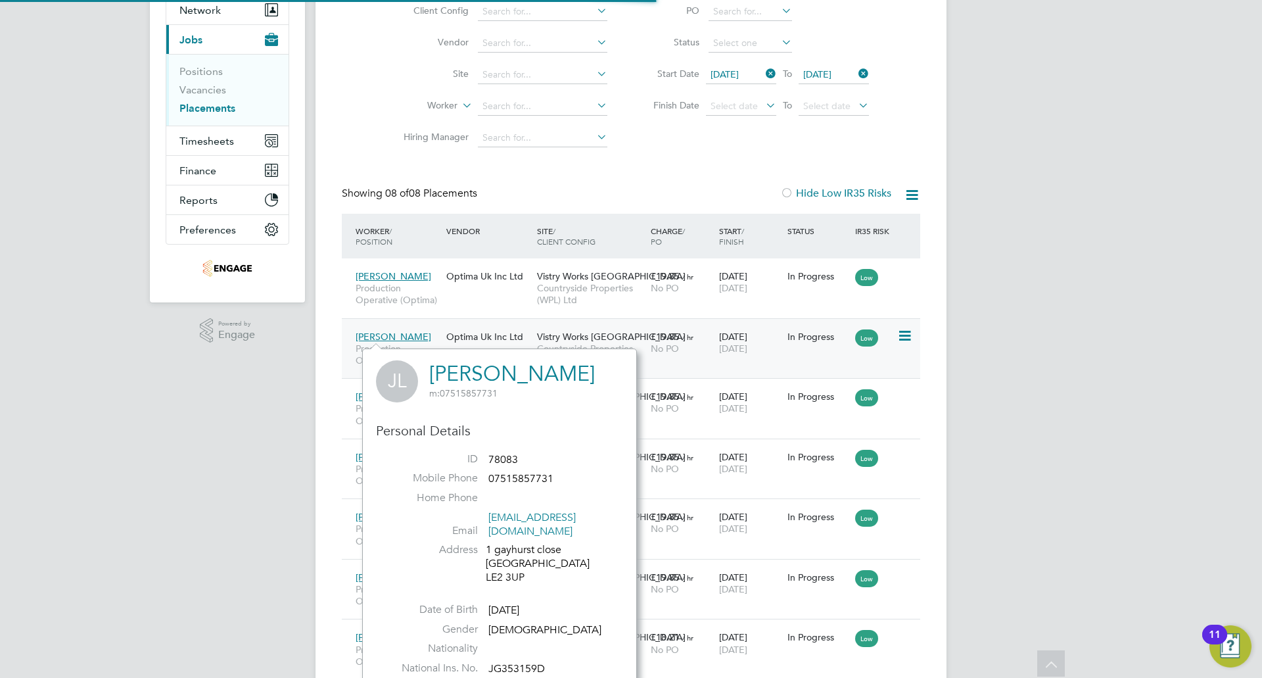
scroll to position [331, 275]
drag, startPoint x: 1116, startPoint y: 228, endPoint x: 1101, endPoint y: 225, distance: 14.7
click at [1114, 228] on div "DM Dil Mistry Notifications Applications: Network Team Members Businesses Sites…" at bounding box center [631, 335] width 1262 height 932
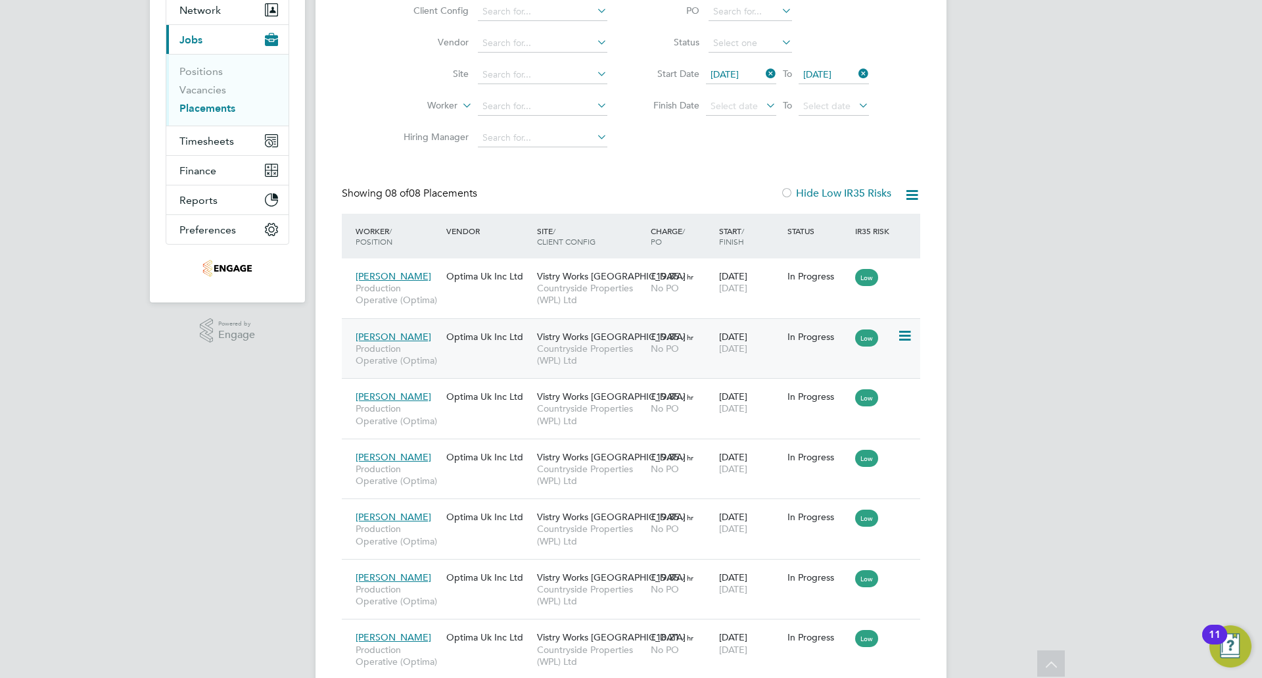
click at [436, 342] on span "Production Operative (Optima)" at bounding box center [398, 354] width 84 height 24
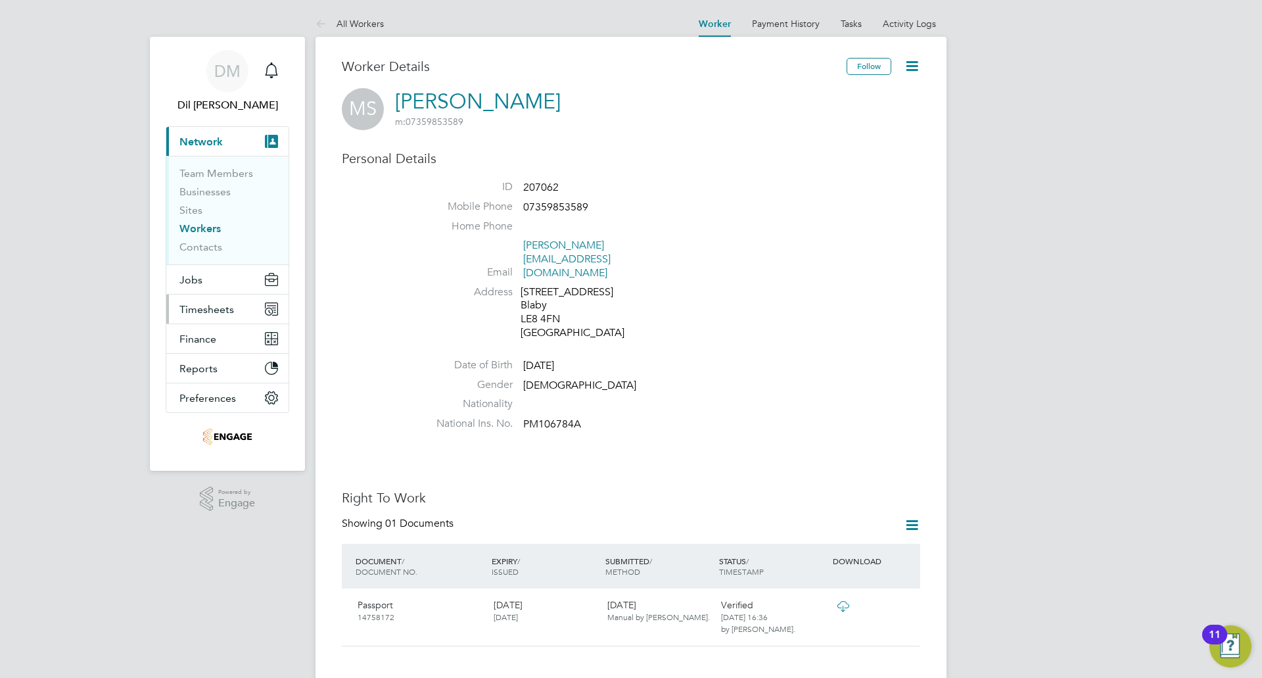
click at [229, 313] on span "Timesheets" at bounding box center [206, 309] width 55 height 12
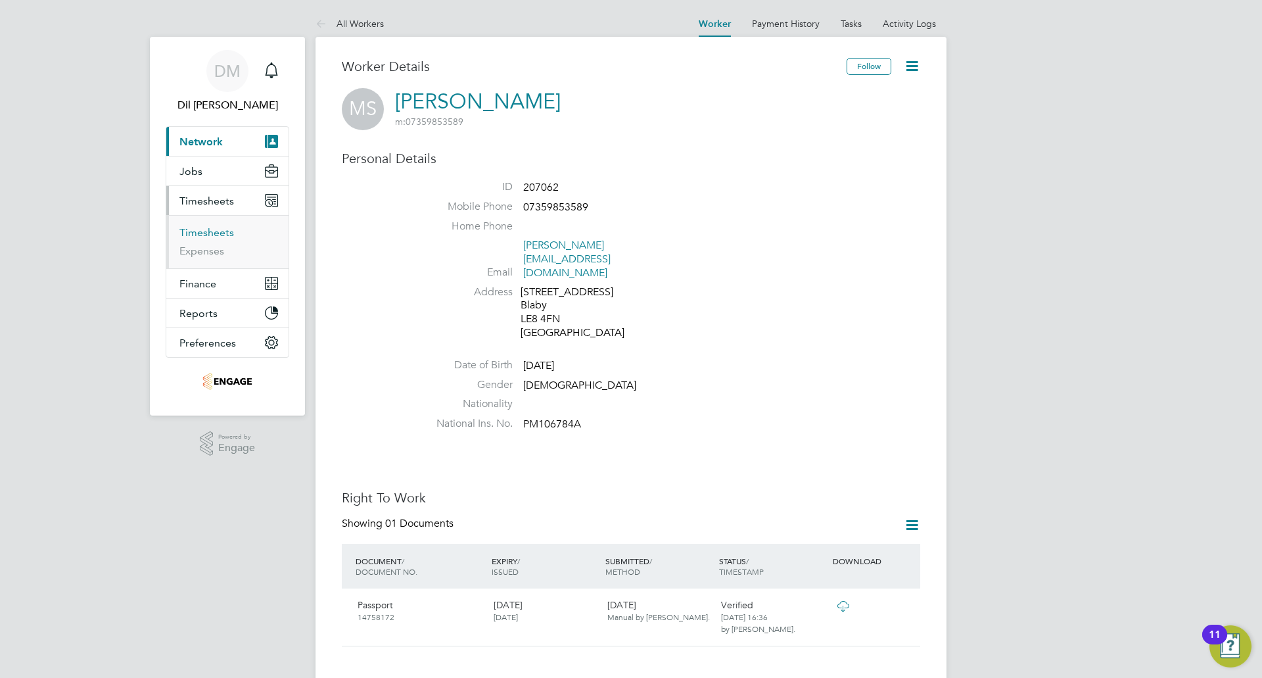
click at [218, 238] on link "Timesheets" at bounding box center [206, 232] width 55 height 12
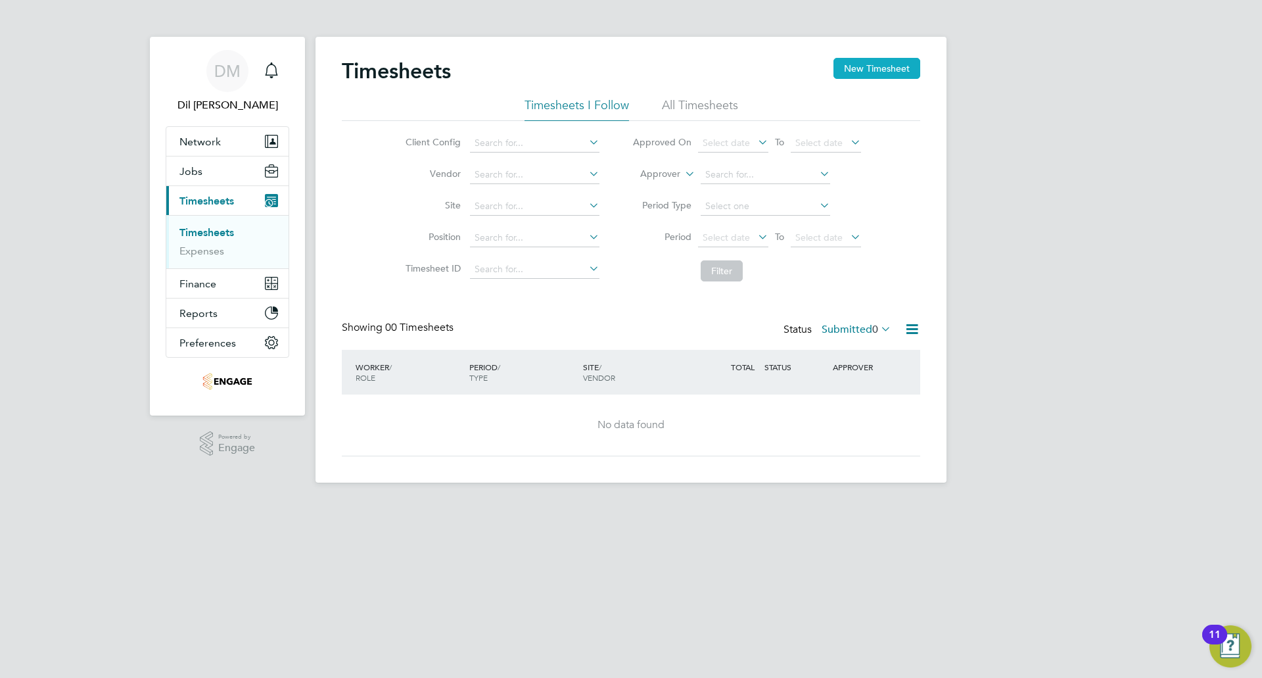
click at [899, 71] on button "New Timesheet" at bounding box center [876, 68] width 87 height 21
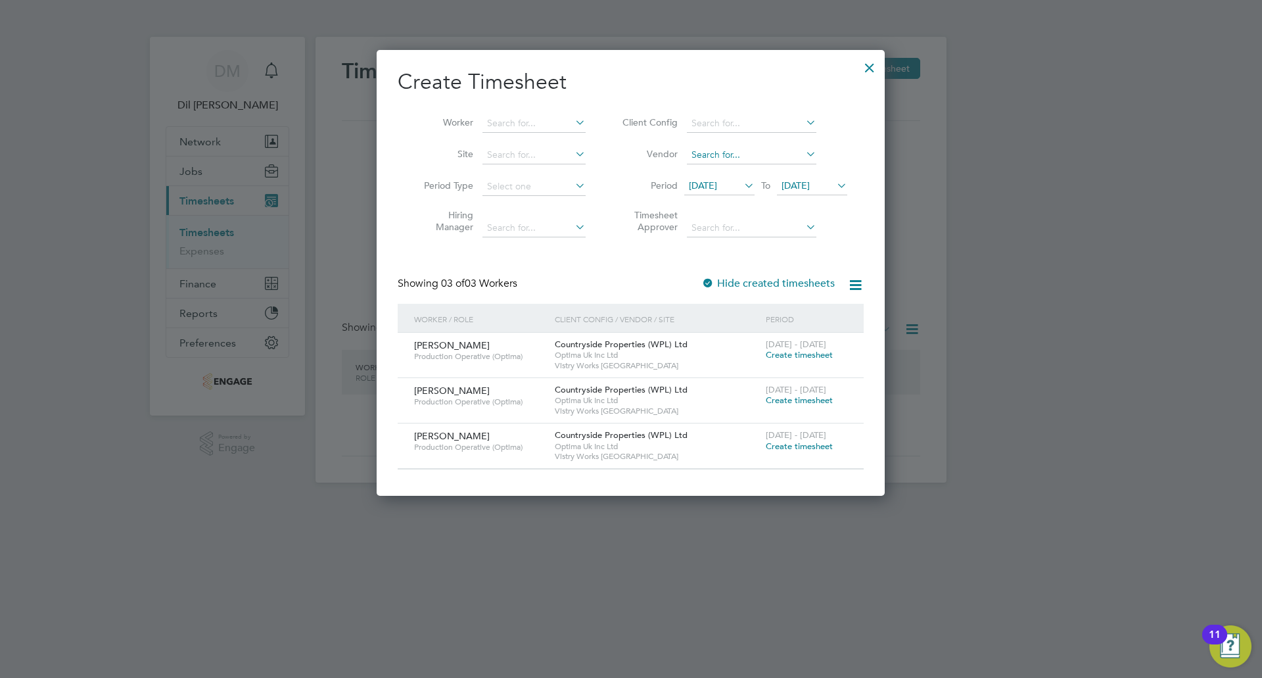
scroll to position [445, 509]
click at [741, 189] on icon at bounding box center [741, 185] width 0 height 18
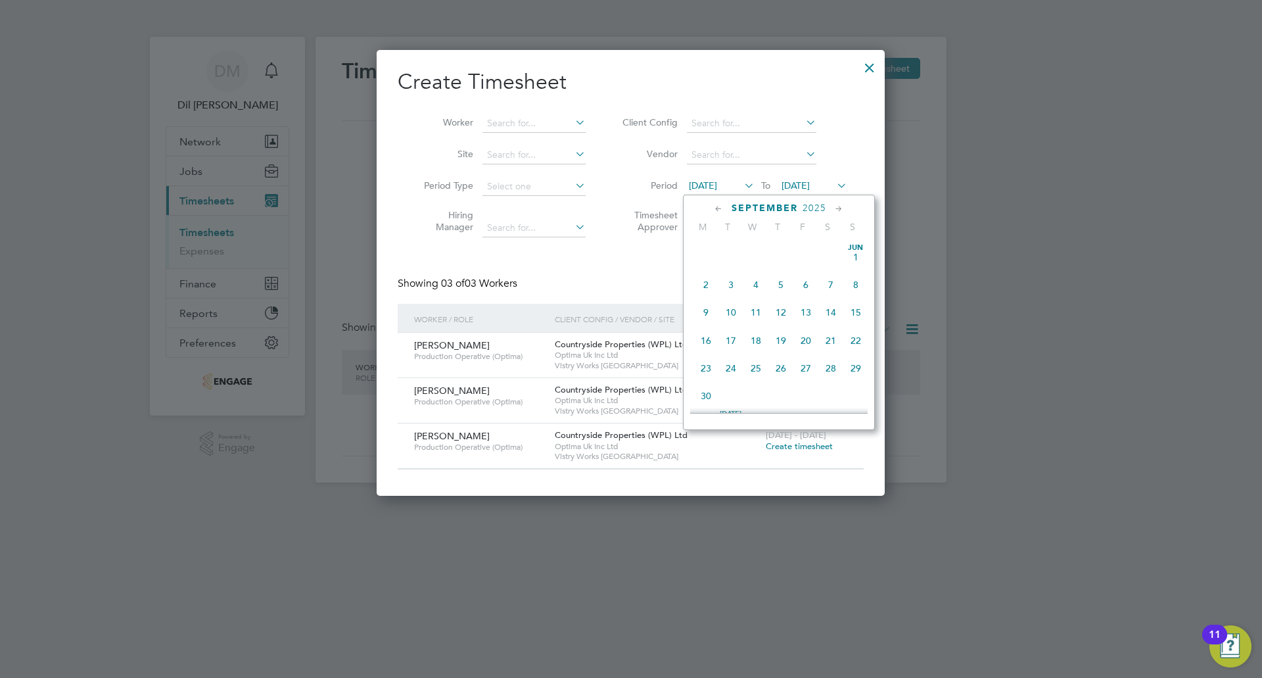
scroll to position [426, 0]
click at [711, 341] on span "15" at bounding box center [705, 329] width 25 height 25
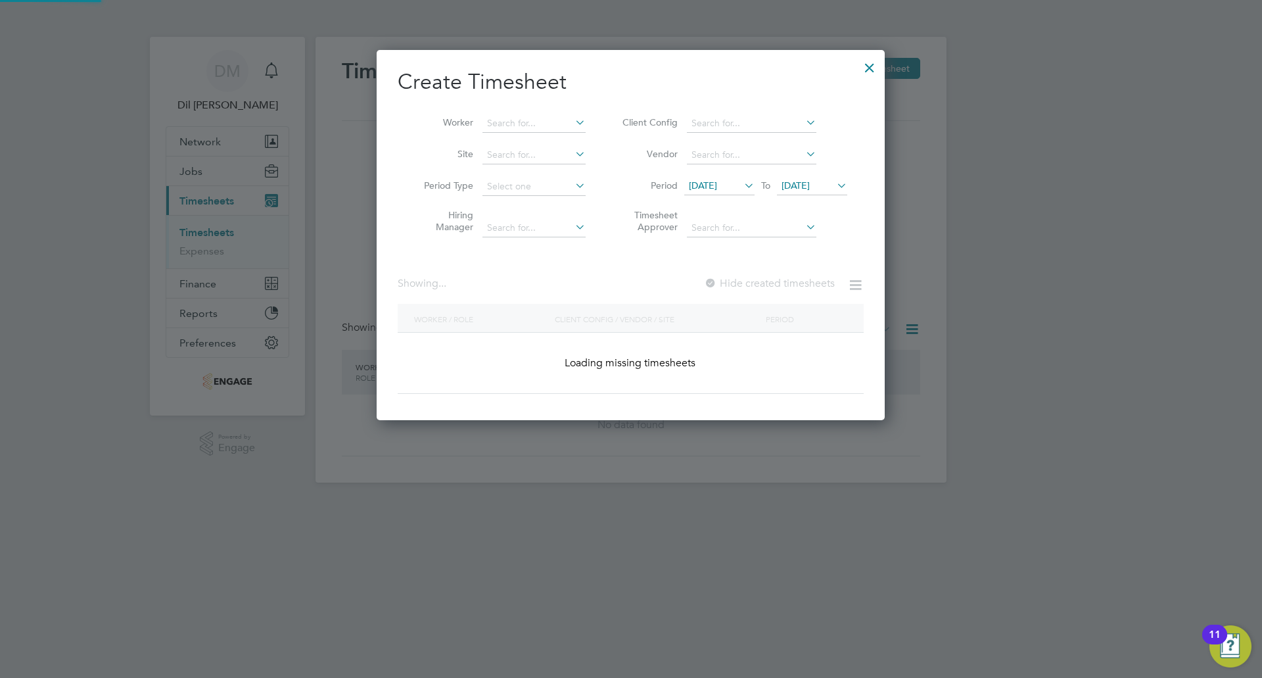
scroll to position [445, 509]
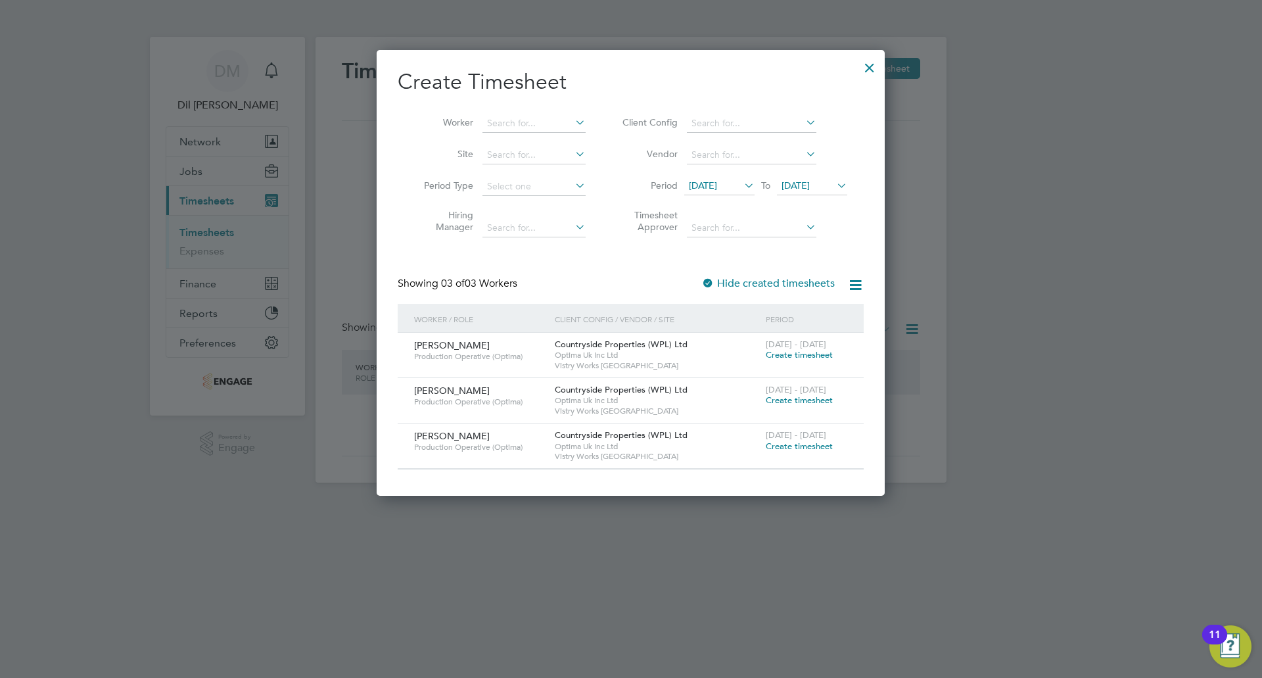
click at [846, 195] on span "16 Sep 2025" at bounding box center [812, 186] width 70 height 18
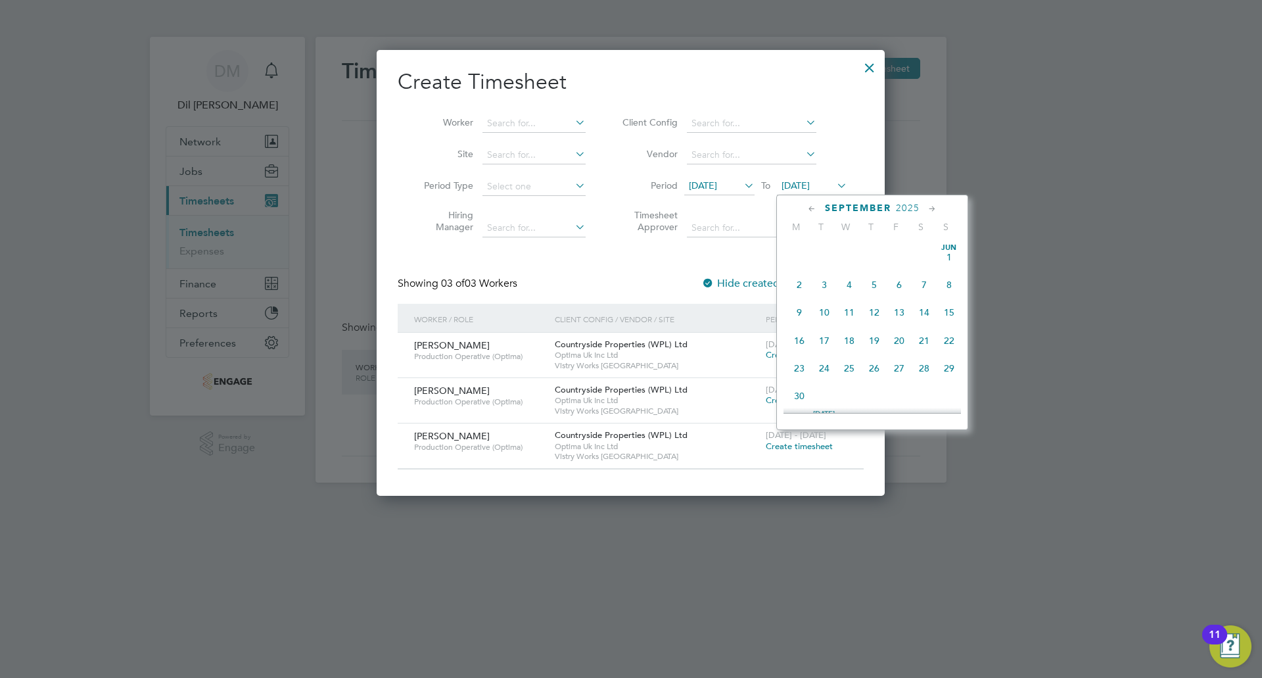
scroll to position [455, 0]
click at [923, 313] on span "20" at bounding box center [923, 300] width 25 height 25
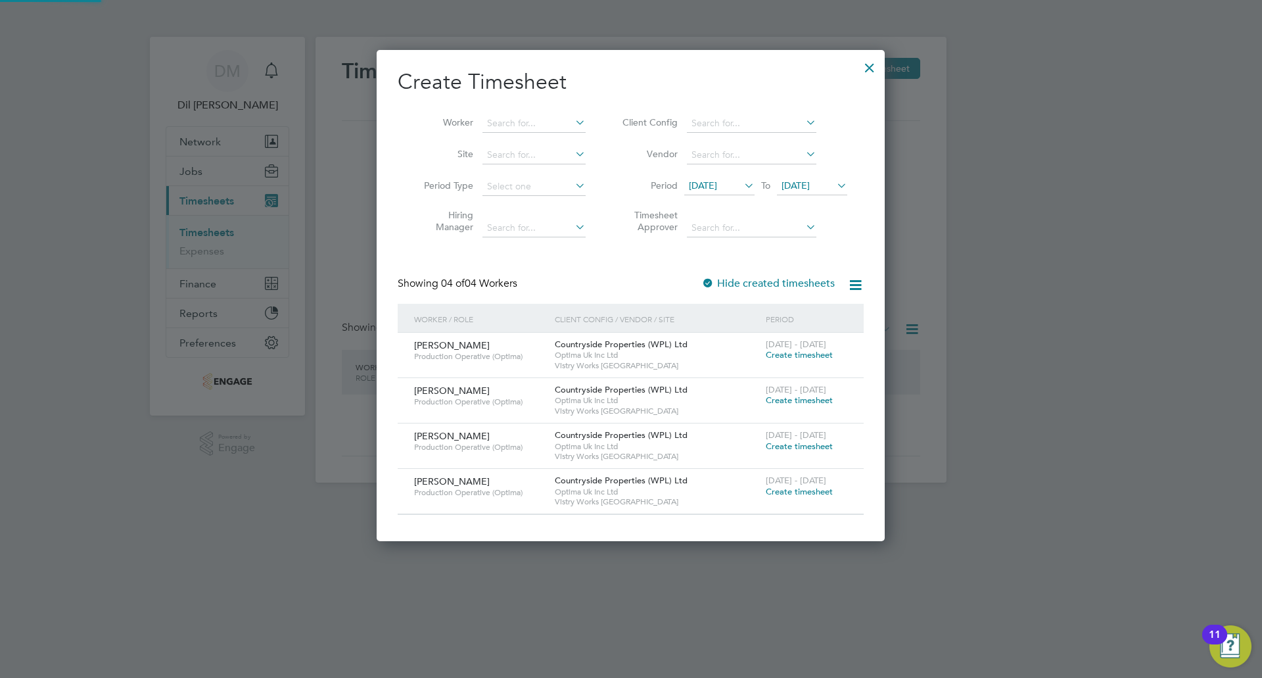
scroll to position [491, 509]
click at [503, 117] on input at bounding box center [533, 123] width 103 height 18
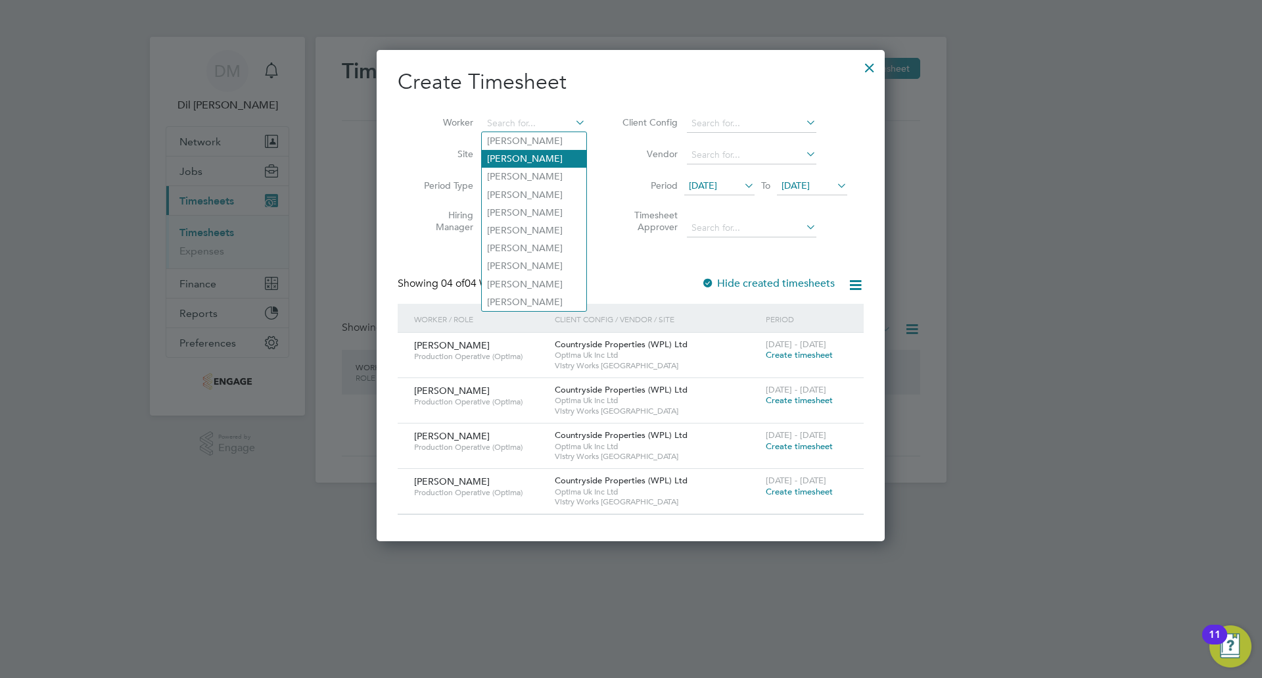
click at [540, 155] on li "Mason Southall" at bounding box center [534, 159] width 104 height 18
type input "Mason Southall"
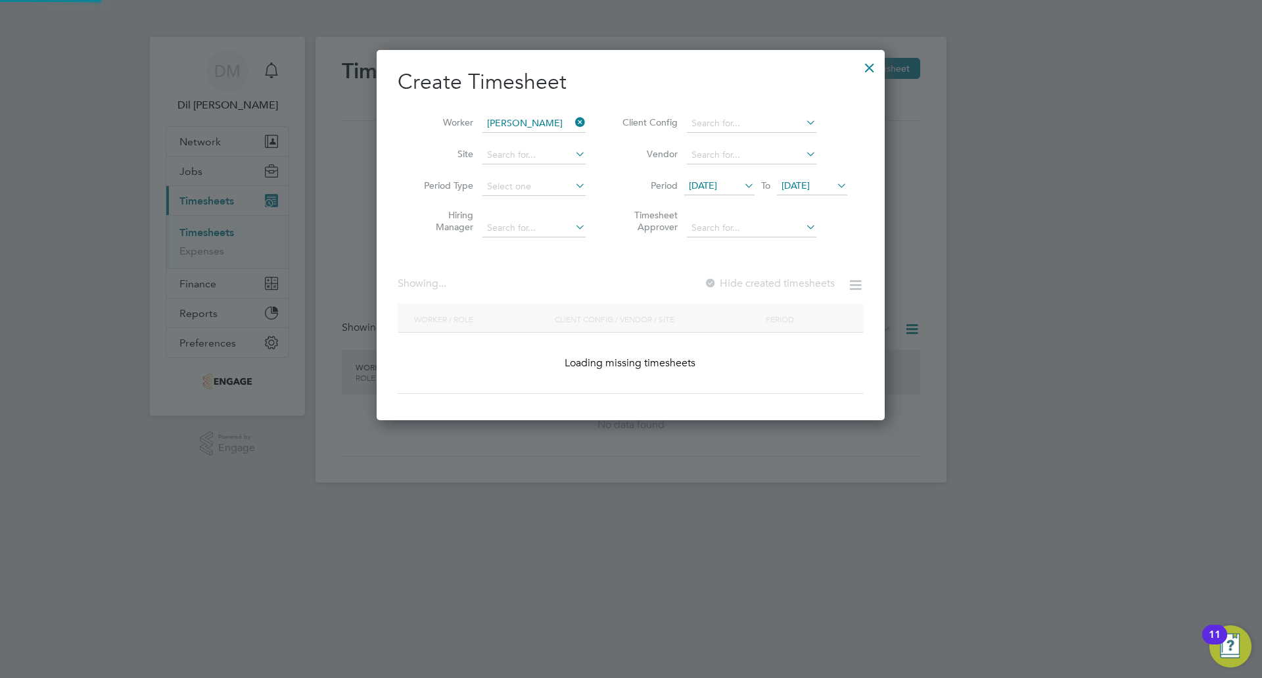
scroll to position [371, 509]
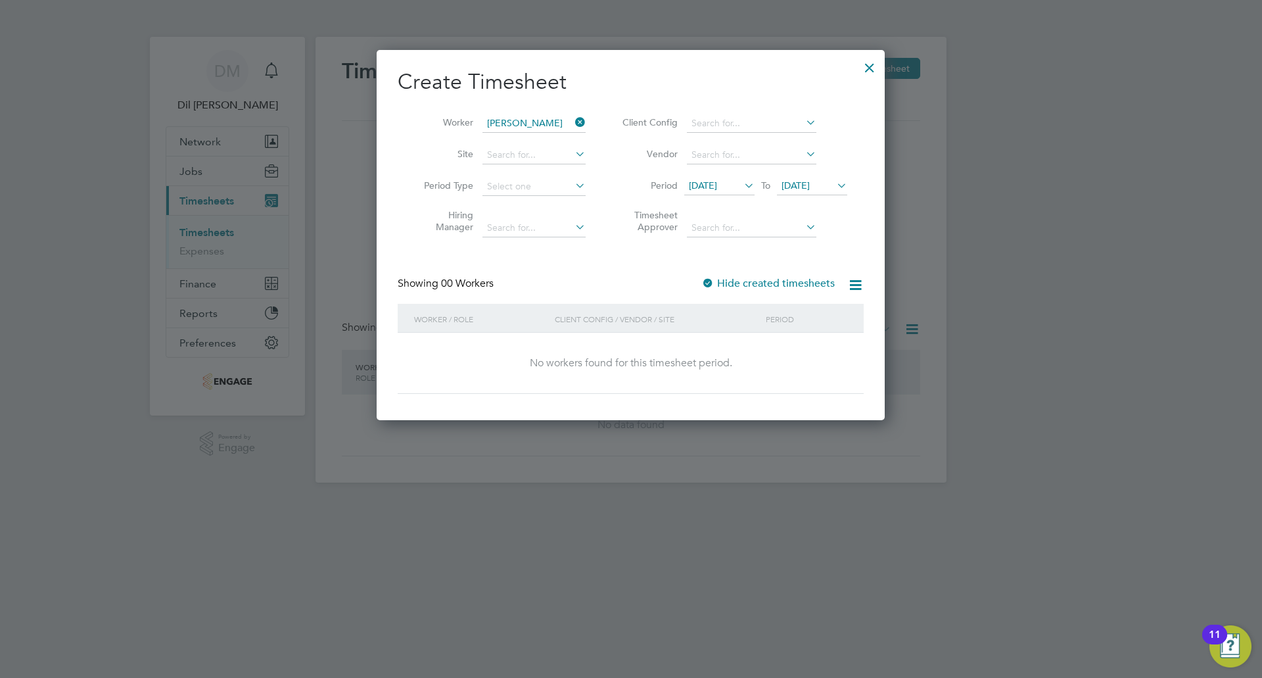
click at [572, 158] on icon at bounding box center [572, 154] width 0 height 18
click at [555, 173] on li "Vistry Works Leicester" at bounding box center [561, 173] width 159 height 18
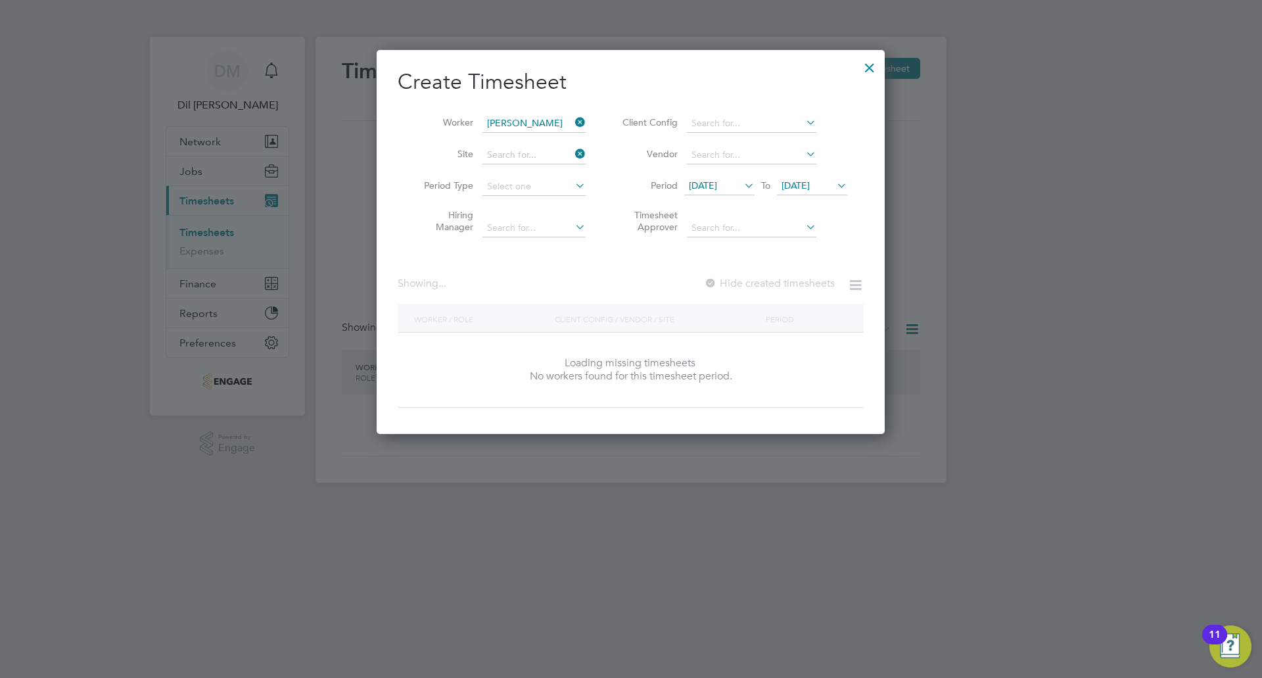
type input "Vistry Works Leicester"
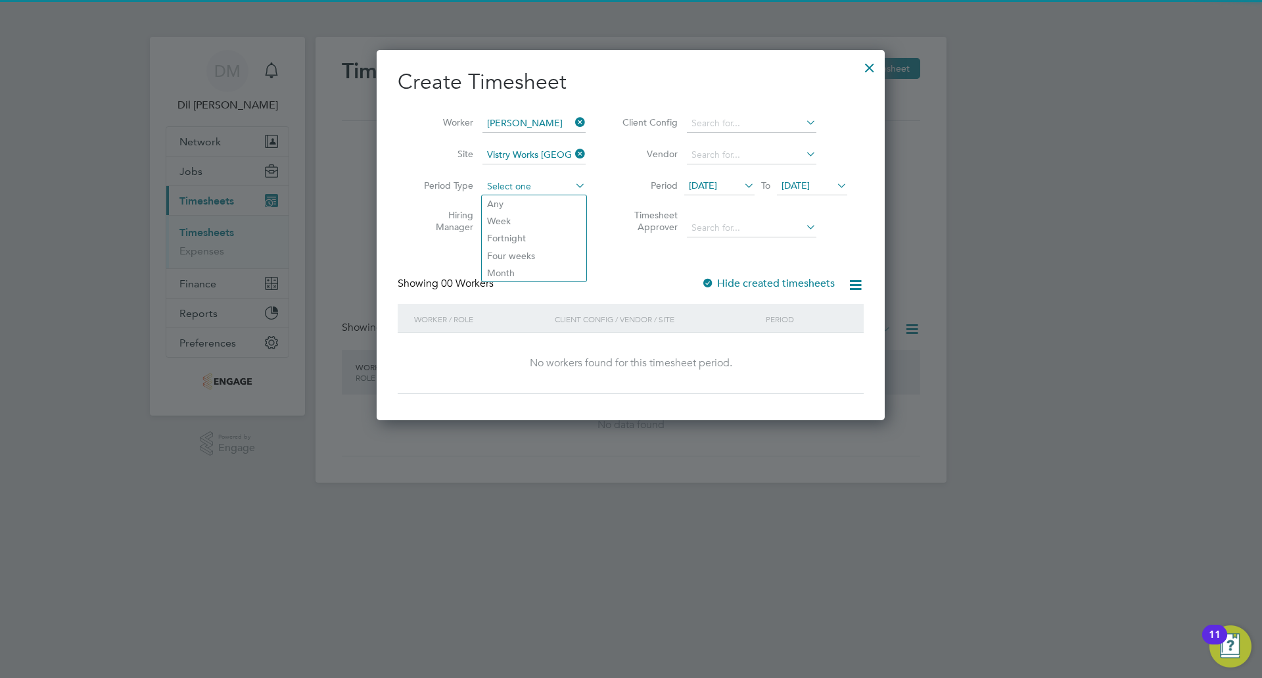
click at [558, 183] on input at bounding box center [533, 186] width 103 height 18
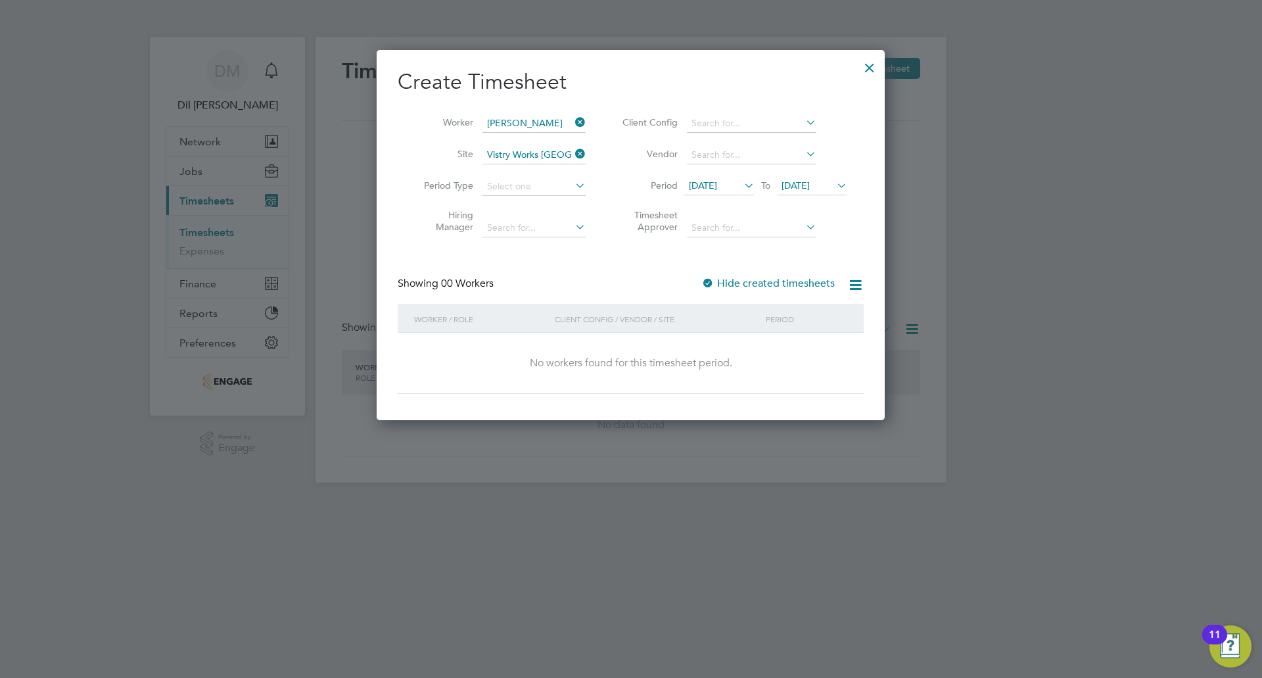
click at [618, 173] on li "Period 15 Sep 2025 To 20 Sep 2025" at bounding box center [733, 187] width 262 height 32
drag, startPoint x: 662, startPoint y: 337, endPoint x: 652, endPoint y: 354, distance: 20.1
click at [658, 342] on div "No workers found for this timesheet period." at bounding box center [631, 363] width 440 height 61
click at [599, 384] on div "No workers found for this timesheet period." at bounding box center [631, 363] width 440 height 61
click at [867, 73] on div at bounding box center [870, 65] width 24 height 24
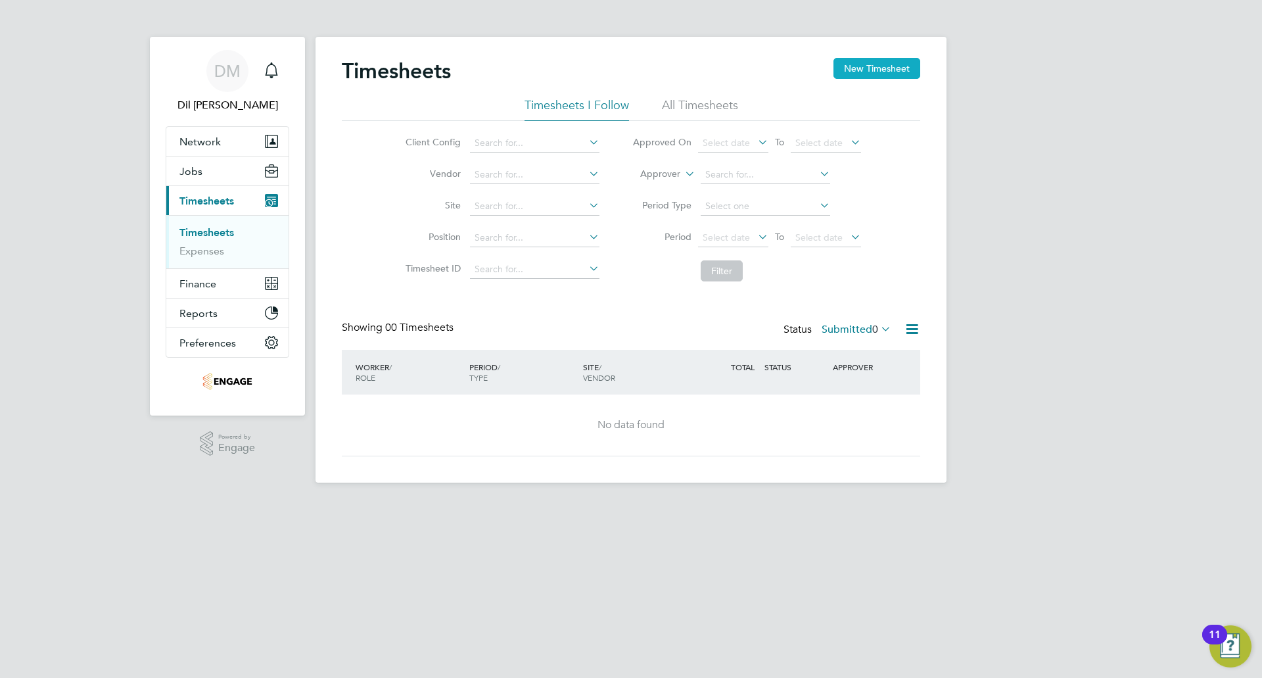
click at [873, 71] on button "New Timesheet" at bounding box center [876, 68] width 87 height 21
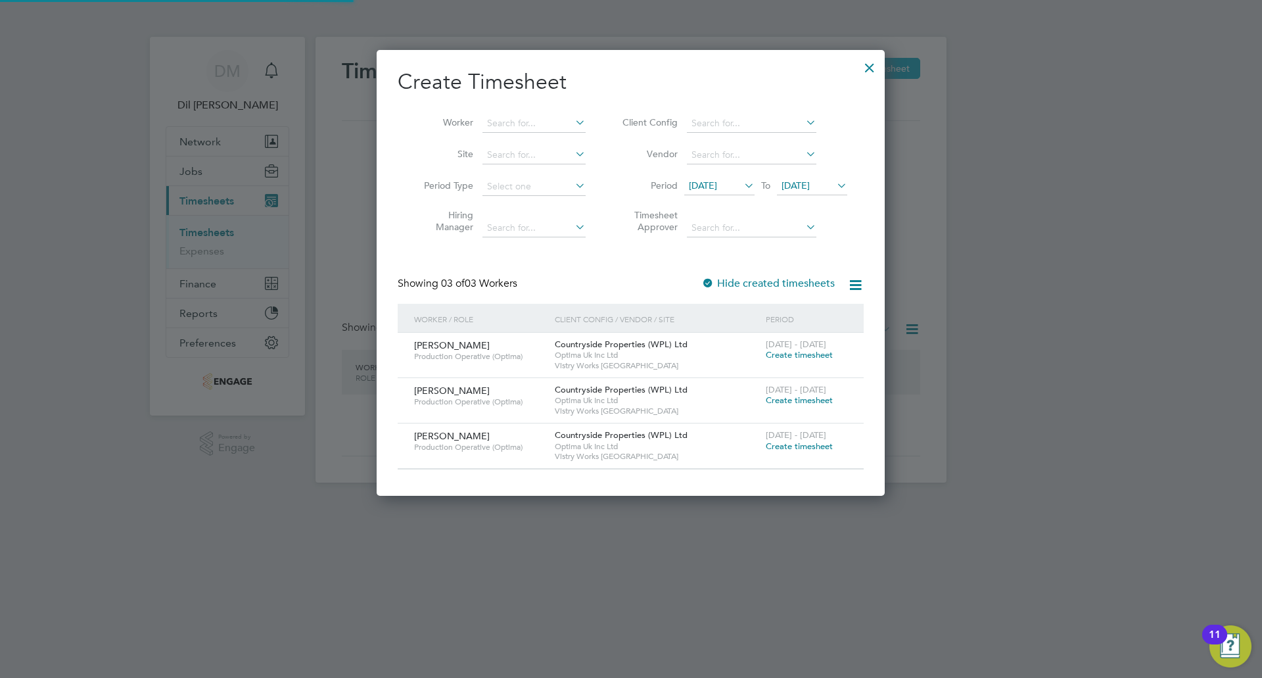
scroll to position [445, 509]
click at [717, 186] on span "09 Sep 2025" at bounding box center [703, 185] width 28 height 12
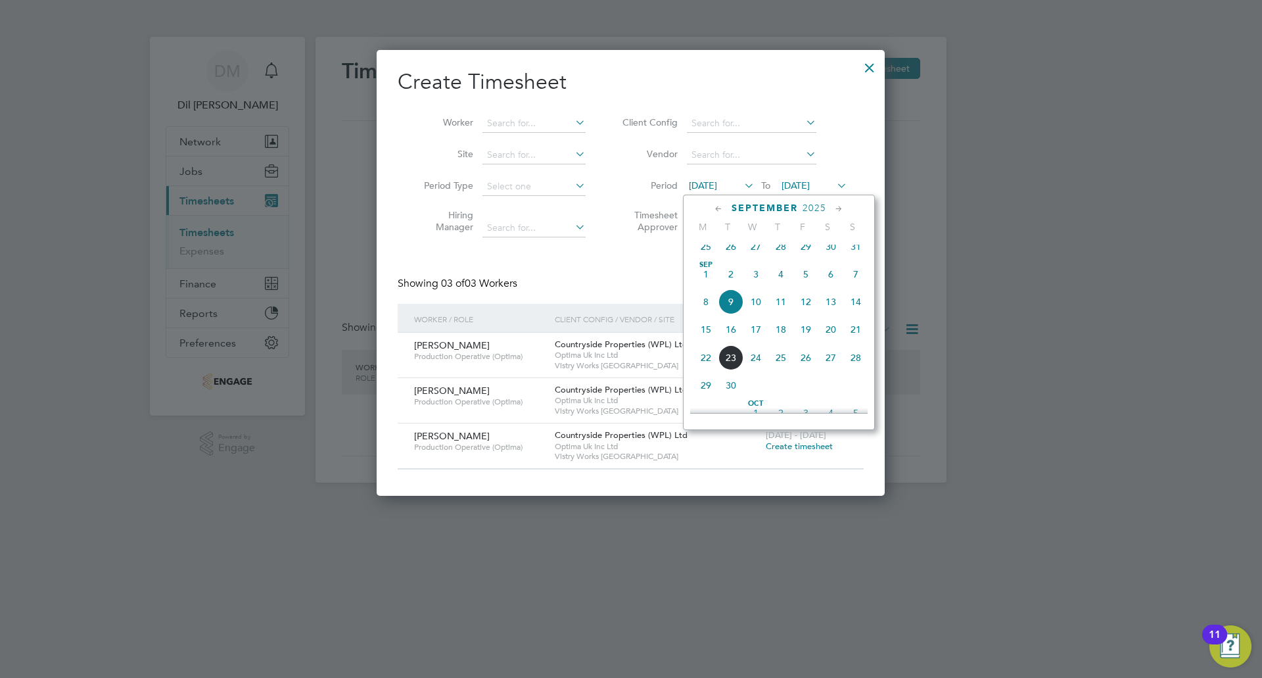
click at [704, 336] on span "15" at bounding box center [705, 329] width 25 height 25
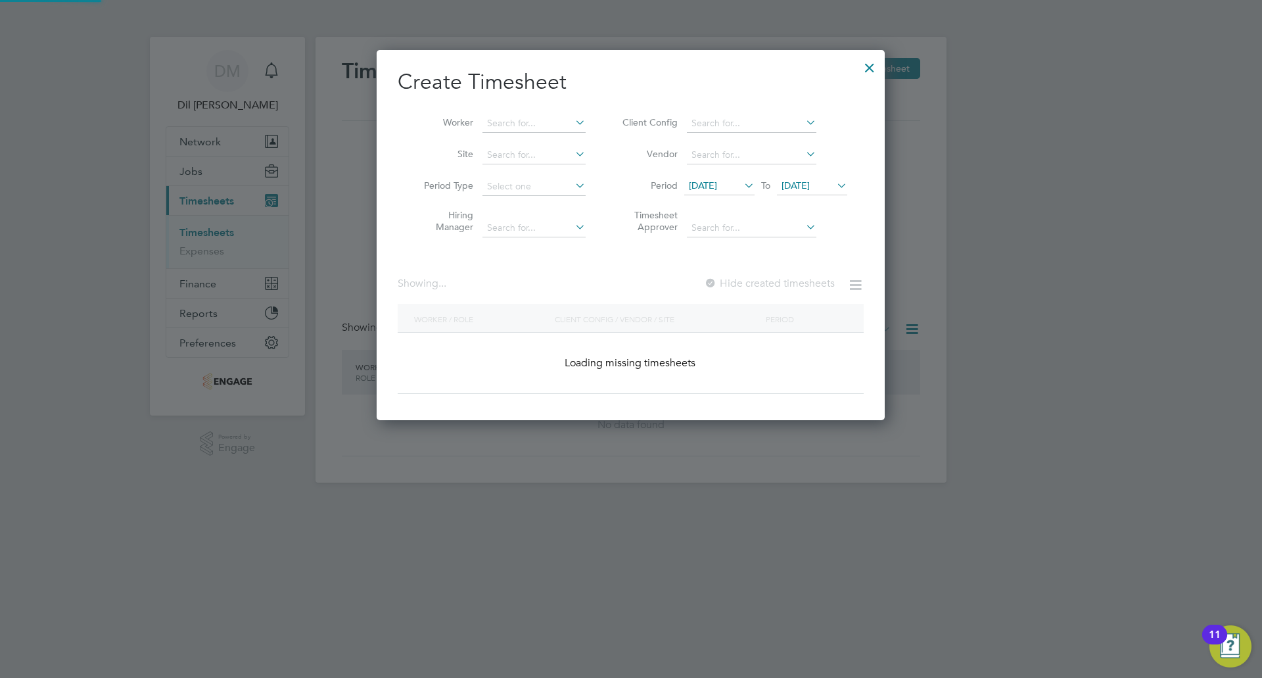
scroll to position [445, 509]
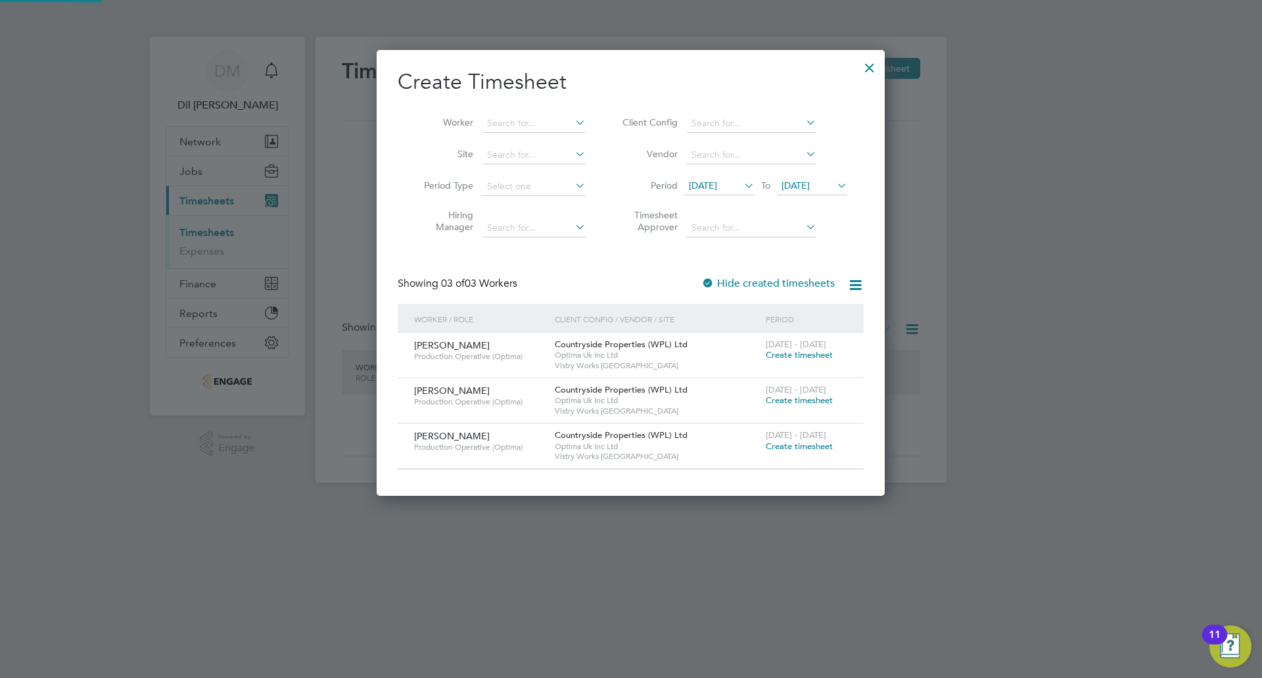
click at [808, 182] on span "16 Sep 2025" at bounding box center [795, 185] width 28 height 12
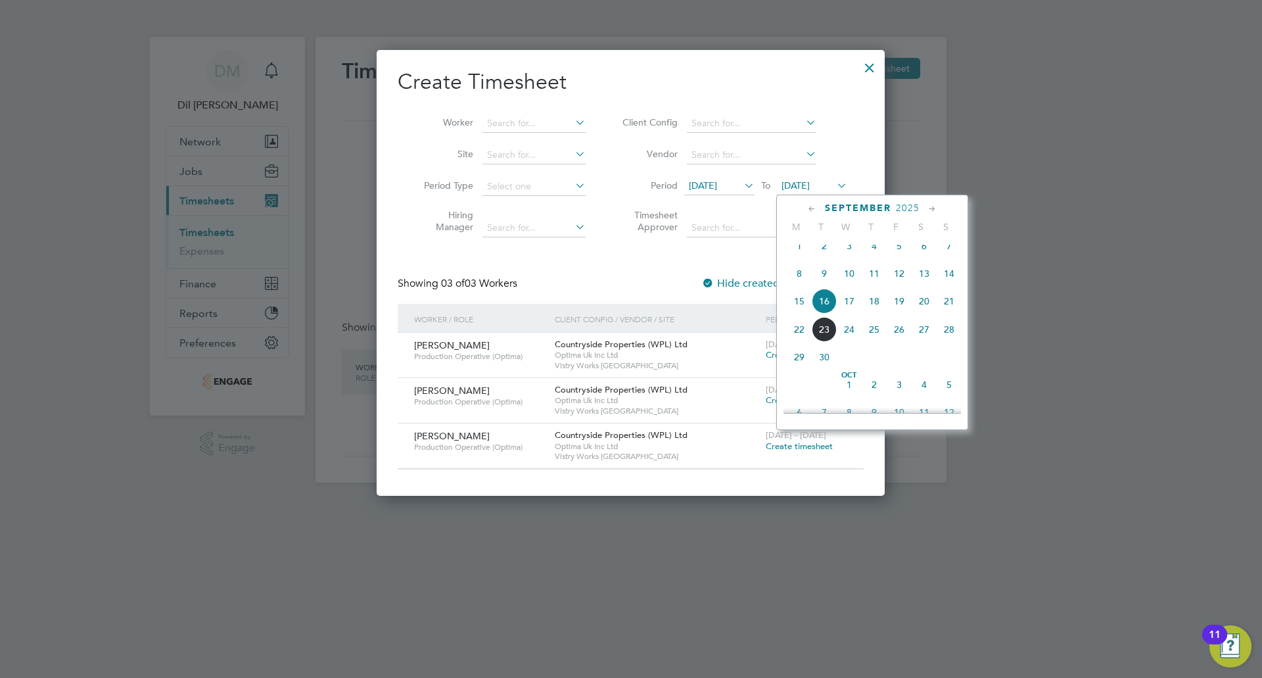
click at [796, 313] on span "15" at bounding box center [799, 300] width 25 height 25
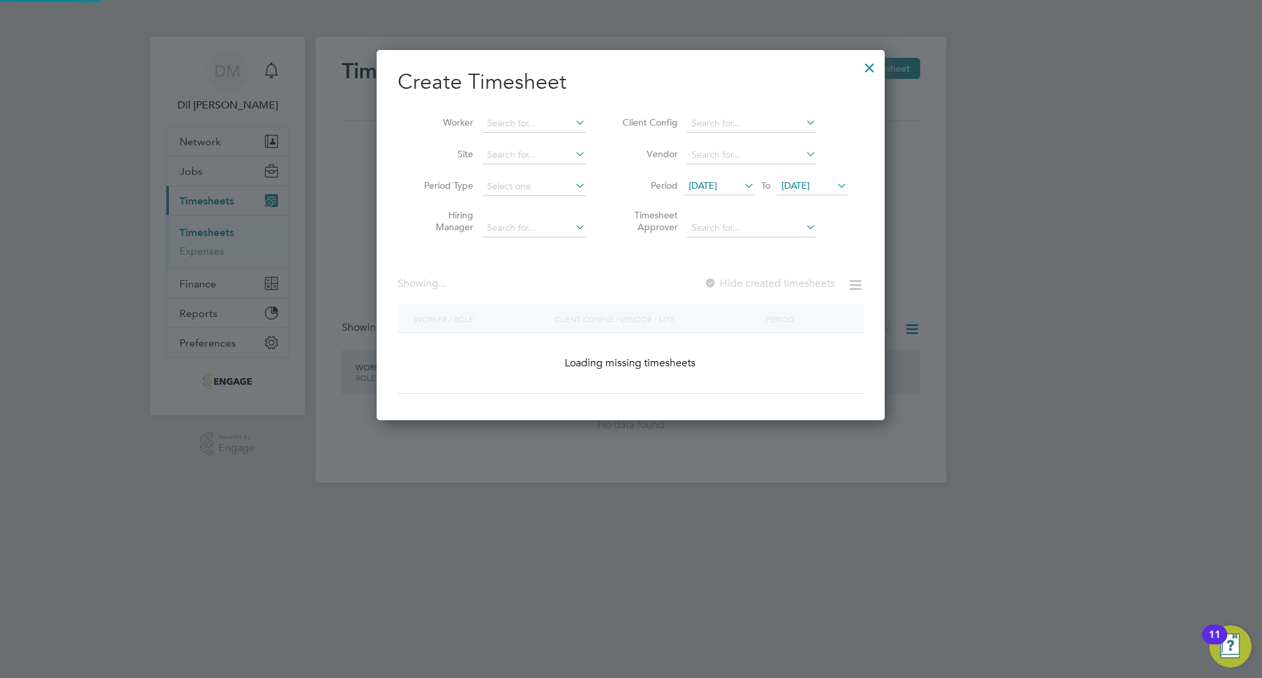
scroll to position [445, 509]
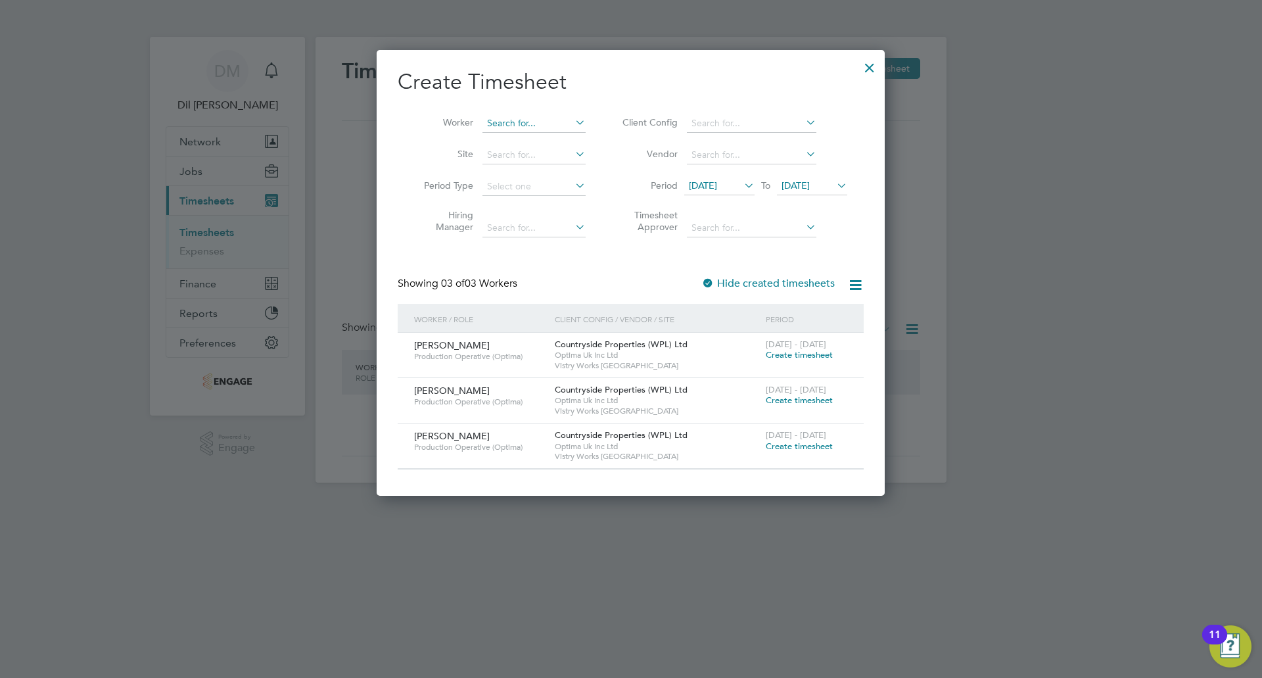
click at [505, 124] on input at bounding box center [533, 123] width 103 height 18
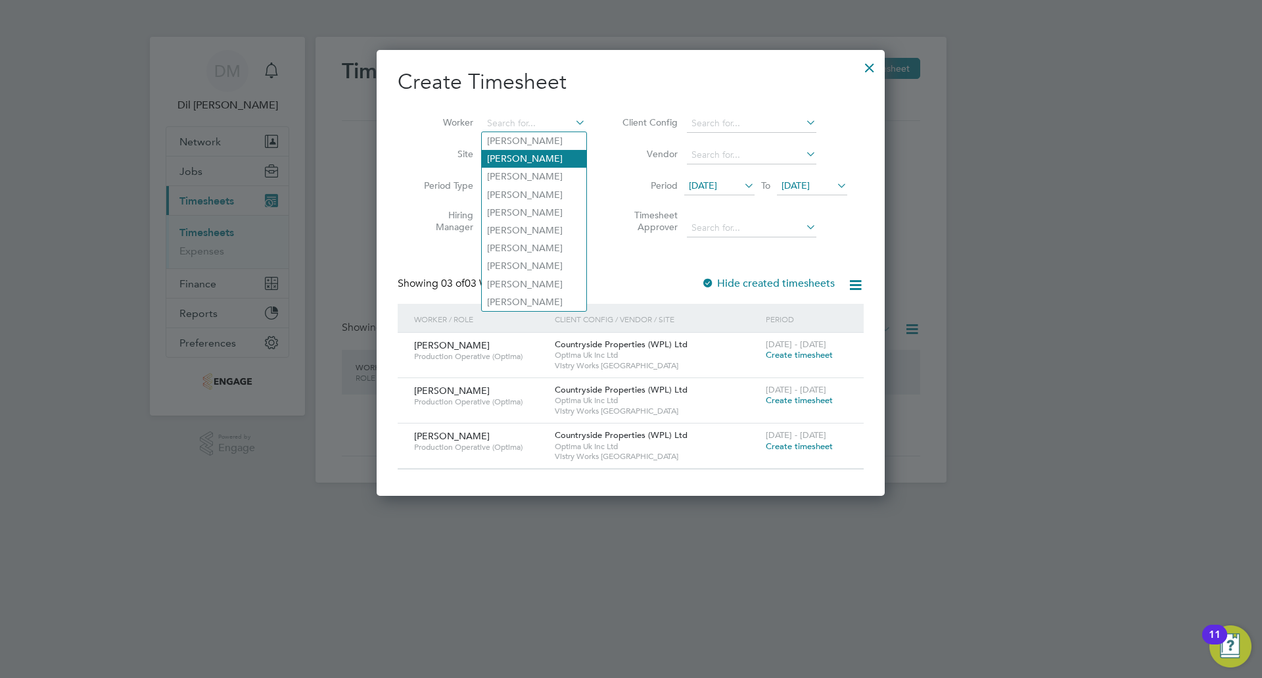
click at [542, 158] on li "Mason Southall" at bounding box center [534, 159] width 104 height 18
type input "Mason Southall"
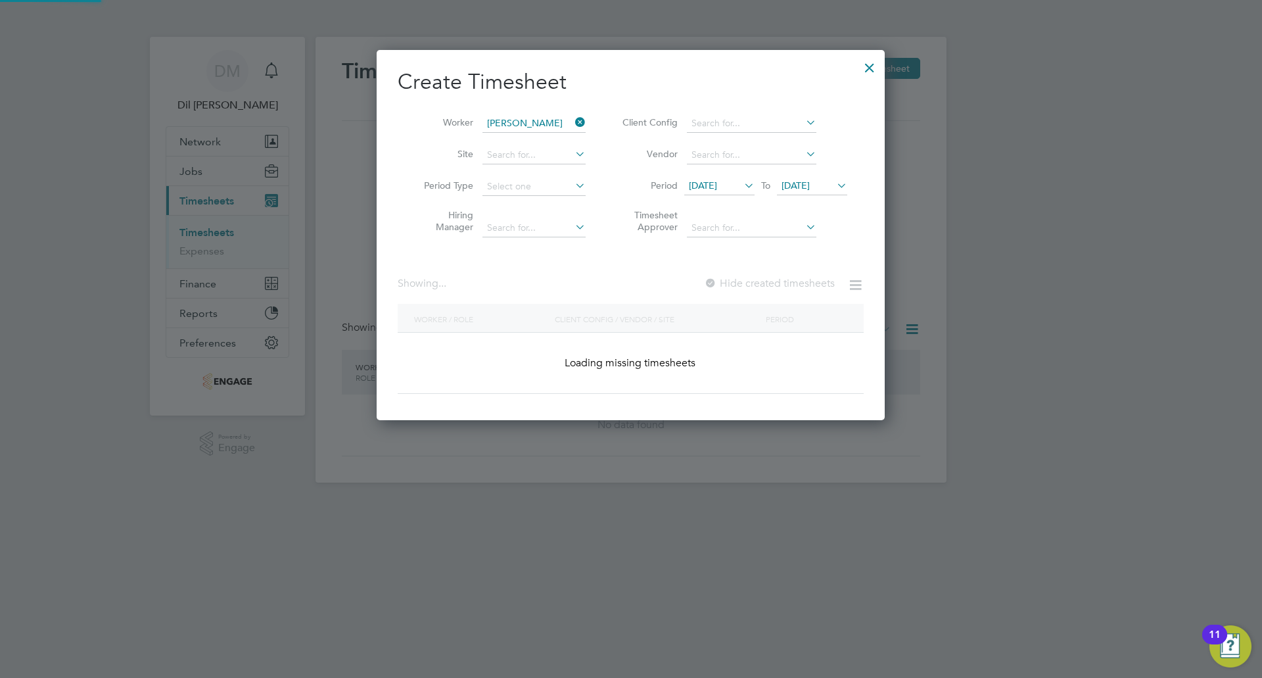
scroll to position [371, 509]
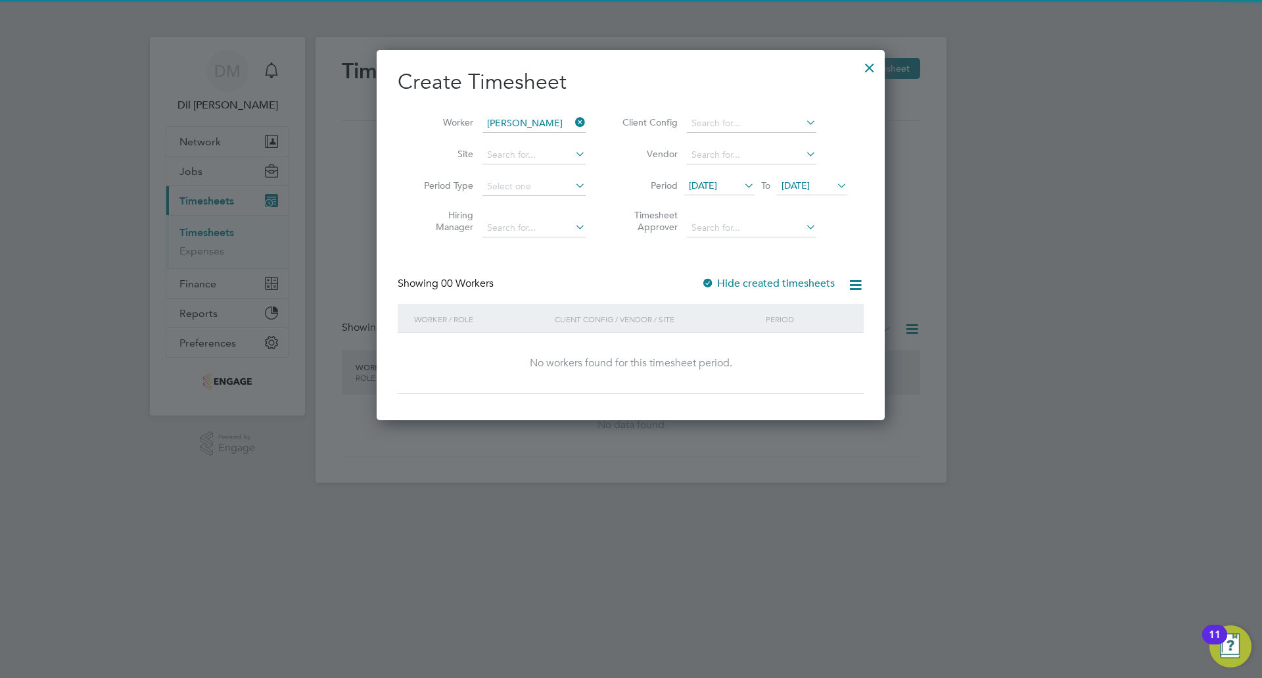
click at [656, 293] on div "Showing 00 Workers Hide created timesheets" at bounding box center [631, 290] width 466 height 27
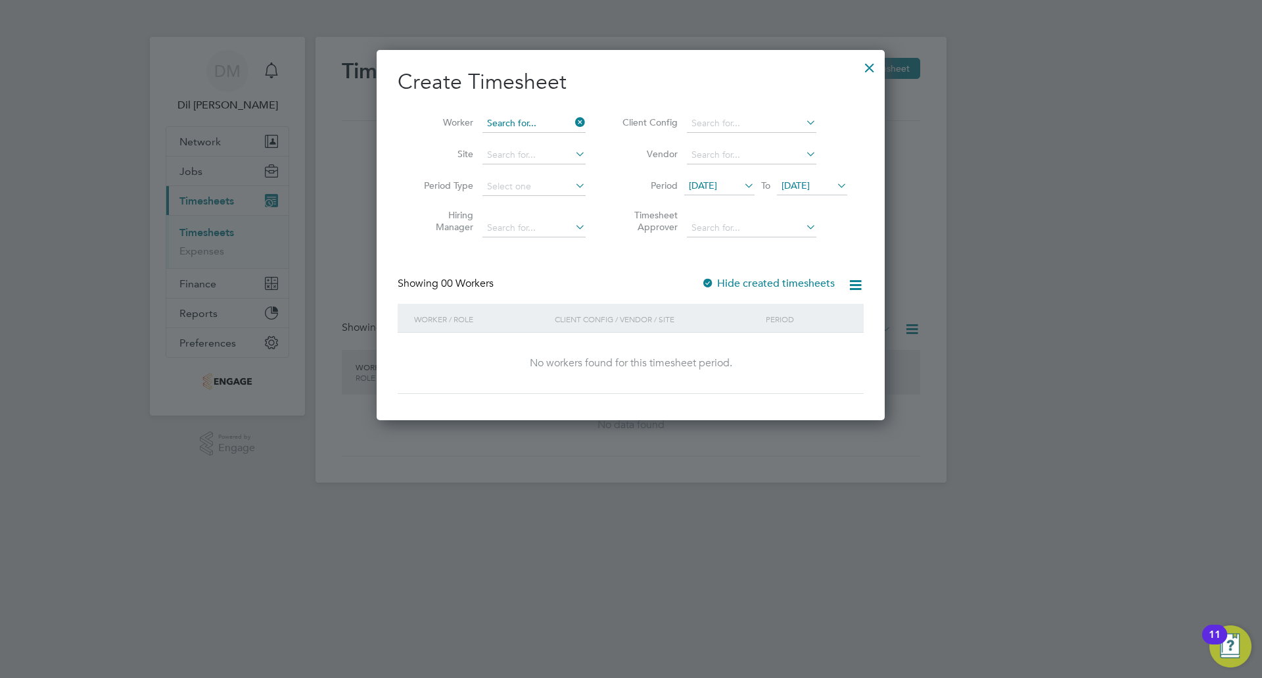
click at [581, 114] on input at bounding box center [533, 123] width 103 height 18
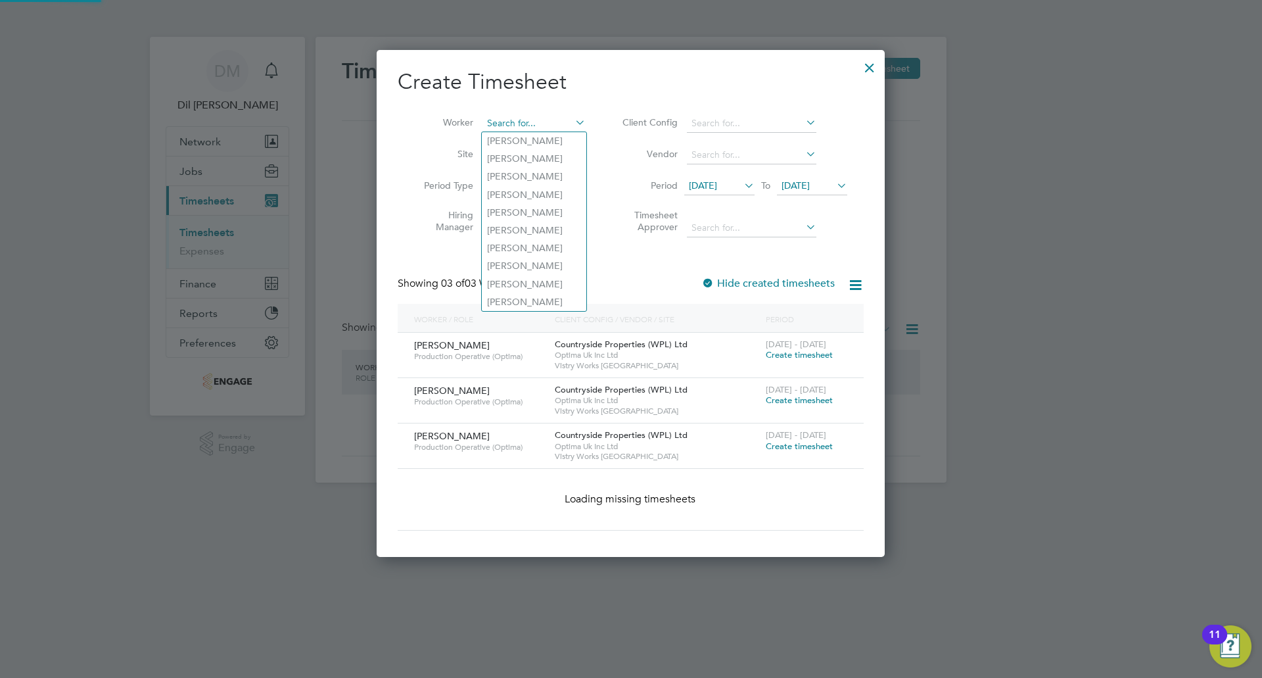
scroll to position [445, 509]
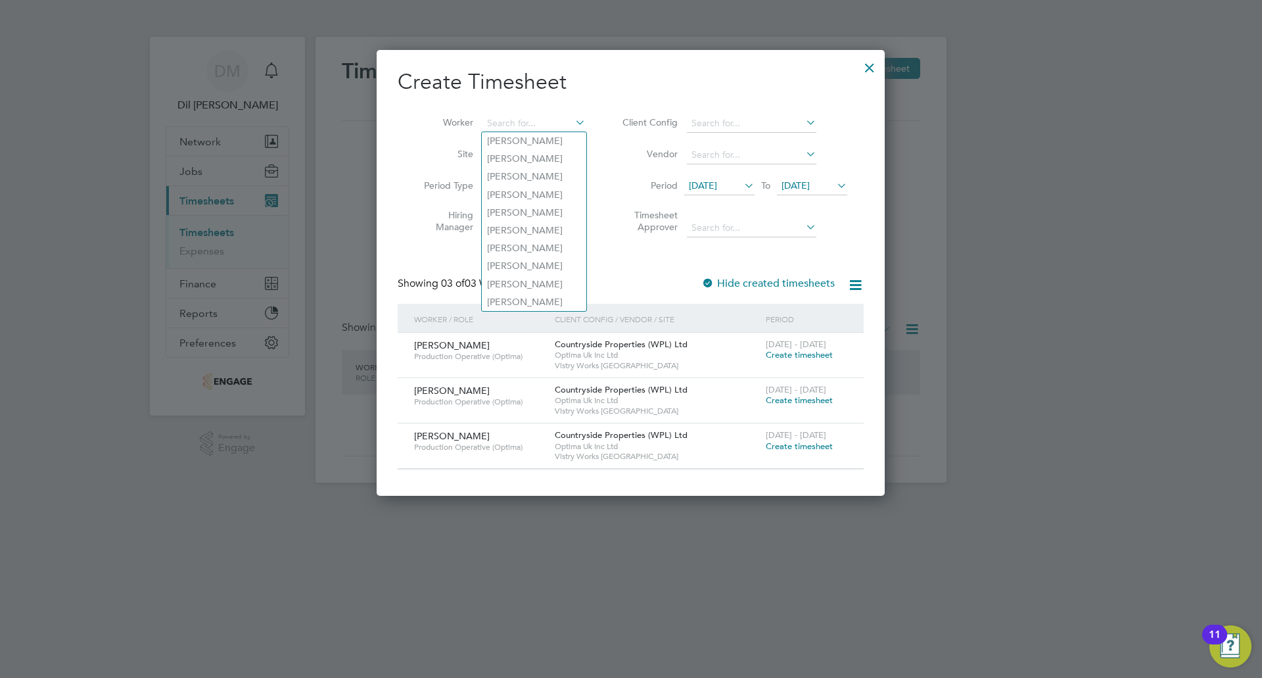
click at [458, 352] on span "Production Operative (Optima)" at bounding box center [479, 356] width 131 height 11
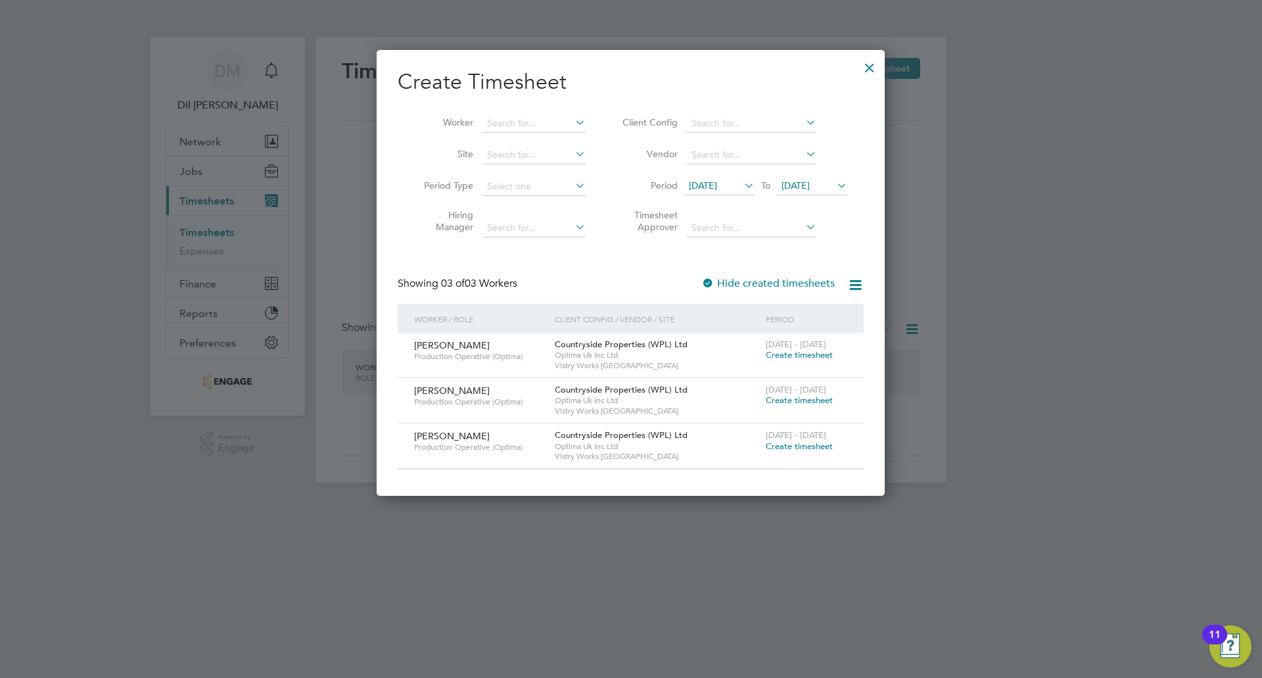
click at [873, 72] on div at bounding box center [870, 65] width 24 height 24
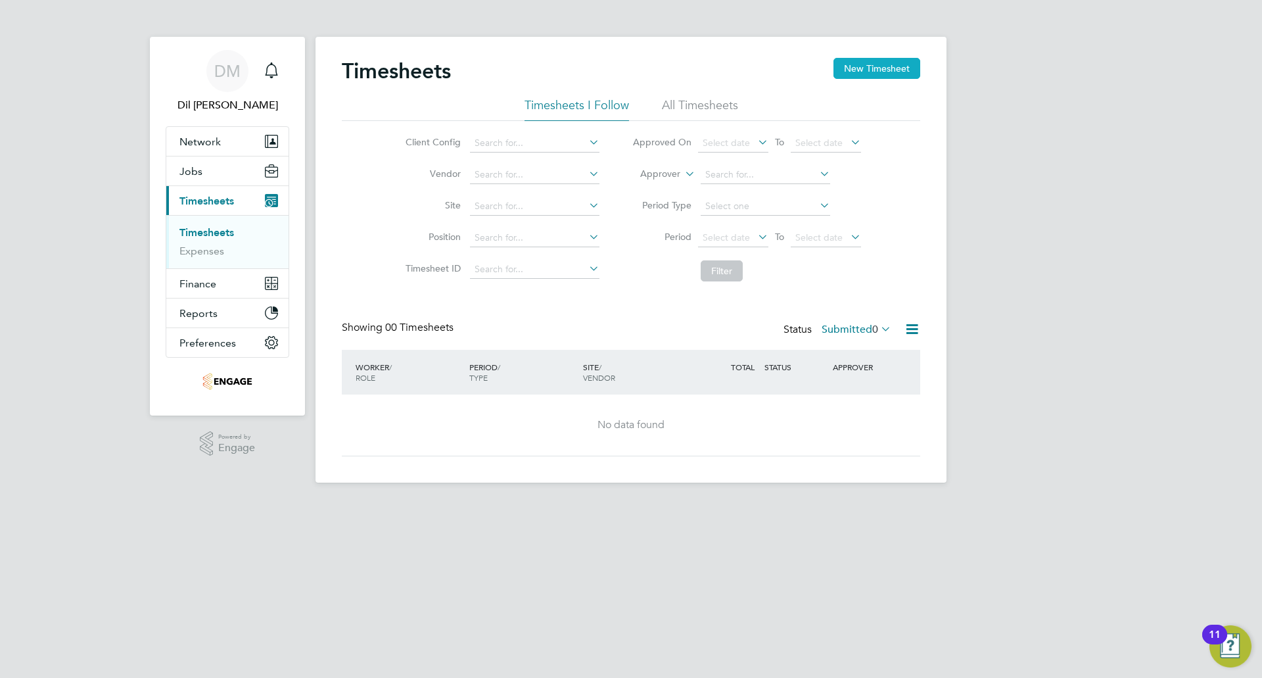
click at [885, 72] on button "New Timesheet" at bounding box center [876, 68] width 87 height 21
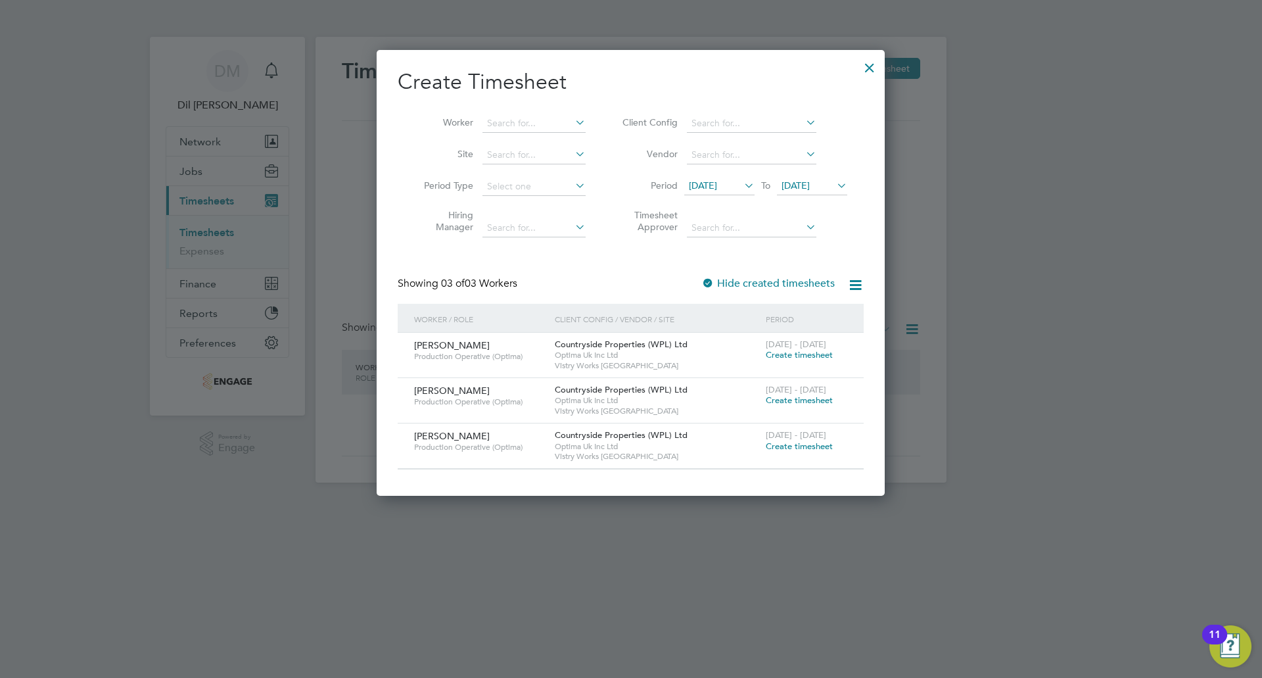
click at [804, 355] on span "Create timesheet" at bounding box center [799, 354] width 67 height 11
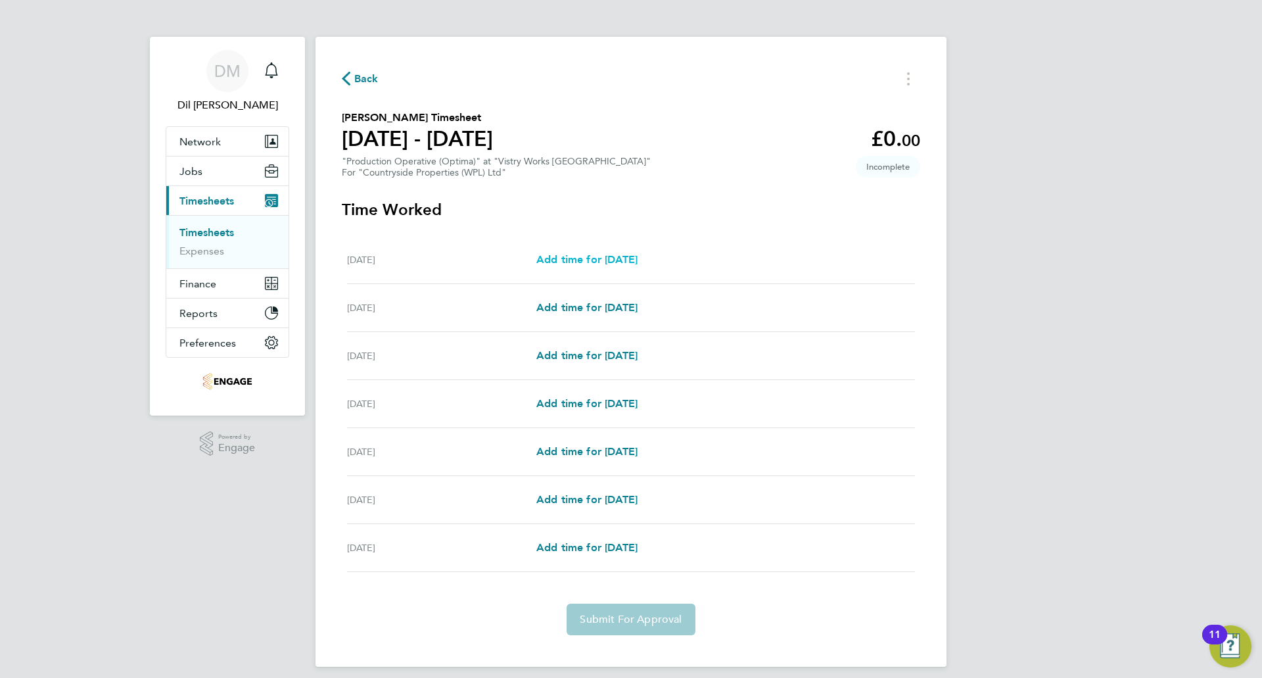
click at [603, 259] on span "Add time for Mon 15 Sep" at bounding box center [586, 259] width 101 height 12
select select "15"
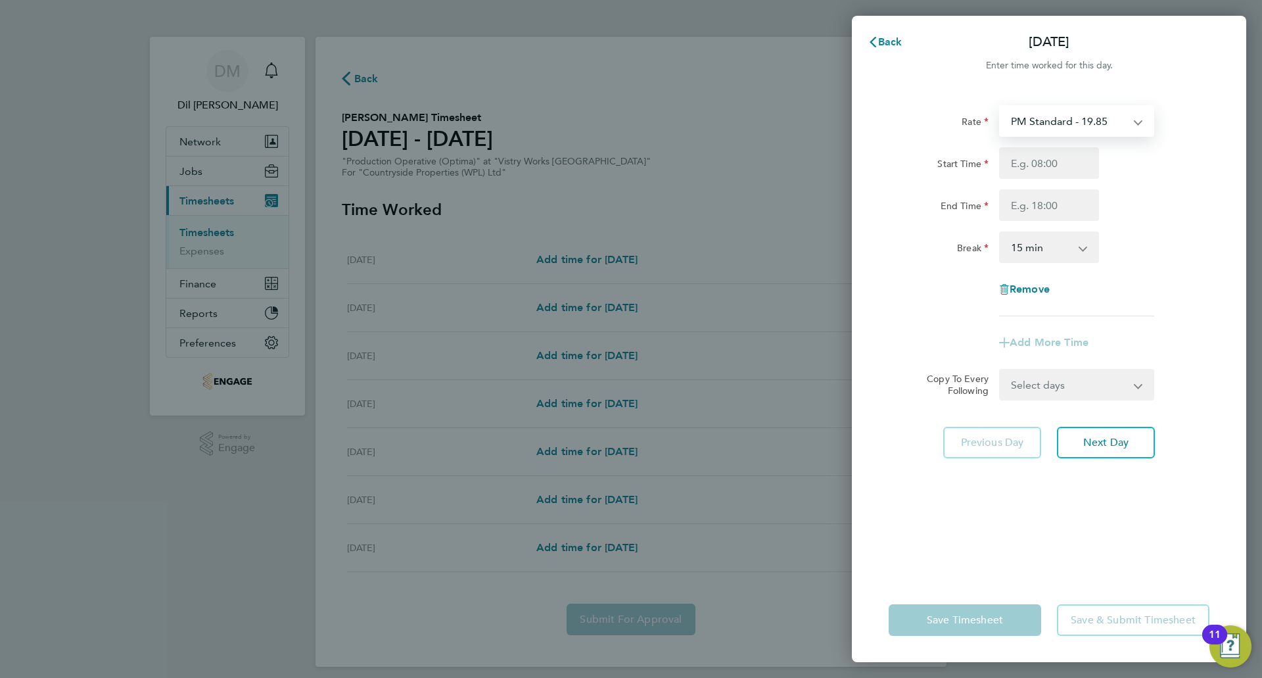
click at [1133, 127] on select "PM Standard - 19.85 Standard - 18.21 BONUS. - 13.50 OT2 - 36.42 OT 1 - 27.32 PM…" at bounding box center [1068, 120] width 137 height 29
click at [1183, 168] on div "Start Time" at bounding box center [1048, 163] width 331 height 32
click at [1122, 121] on select "PM Standard - 19.85 Standard - 18.21 BONUS. - 13.50 OT2 - 36.42 OT 1 - 27.32 PM…" at bounding box center [1068, 120] width 137 height 29
drag, startPoint x: 1166, startPoint y: 99, endPoint x: 1161, endPoint y: 104, distance: 7.4
click at [1166, 99] on div "Rate PM Standard - 19.85 Standard - 18.21 BONUS. - 13.50 OT2 - 36.42 OT 1 - 27.…" at bounding box center [1049, 333] width 394 height 488
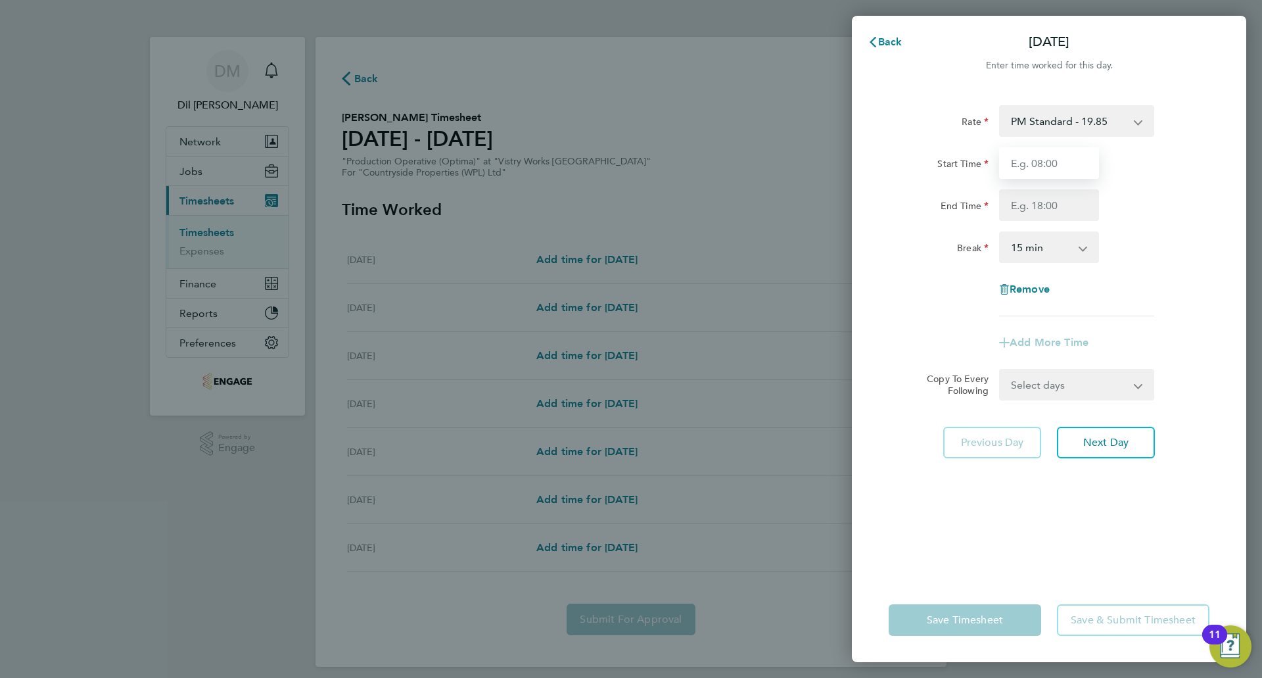
click at [1067, 166] on input "Start Time" at bounding box center [1049, 163] width 100 height 32
click at [1055, 383] on select "Select days Day Weekday (Mon-Fri) Weekend (Sat-Sun) Tuesday Wednesday Thursday …" at bounding box center [1069, 384] width 138 height 29
select select "TUE"
click at [1000, 370] on select "Select days Day Weekday (Mon-Fri) Weekend (Sat-Sun) Tuesday Wednesday Thursday …" at bounding box center [1069, 384] width 138 height 29
select select "2025-09-21"
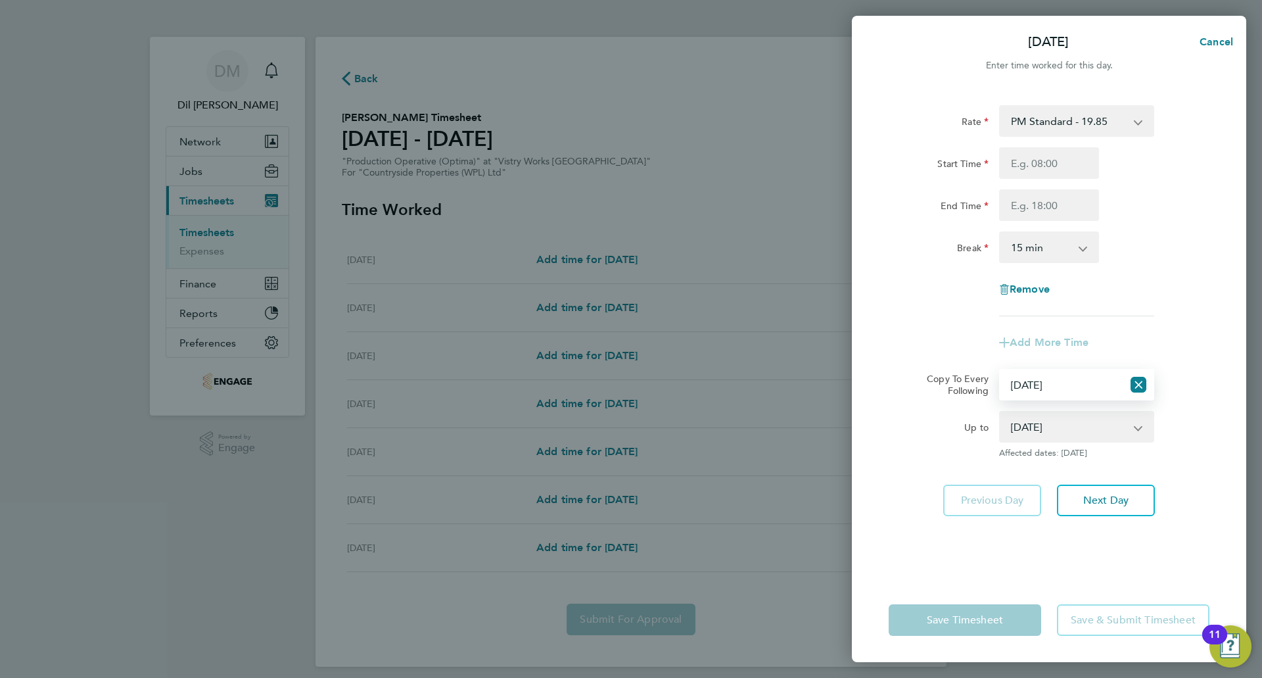
click at [1096, 432] on select "16 Sep 2025 17 Sep 2025 18 Sep 2025 19 Sep 2025 20 Sep 2025 21 Sep 2025" at bounding box center [1068, 426] width 137 height 29
click at [927, 465] on div "Rate PM Standard - 19.85 Standard - 18.21 BONUS. - 13.50 OT2 - 36.42 OT 1 - 27.…" at bounding box center [1049, 333] width 394 height 488
click at [1145, 380] on icon "Reset selection" at bounding box center [1138, 385] width 16 height 16
select select "0: null"
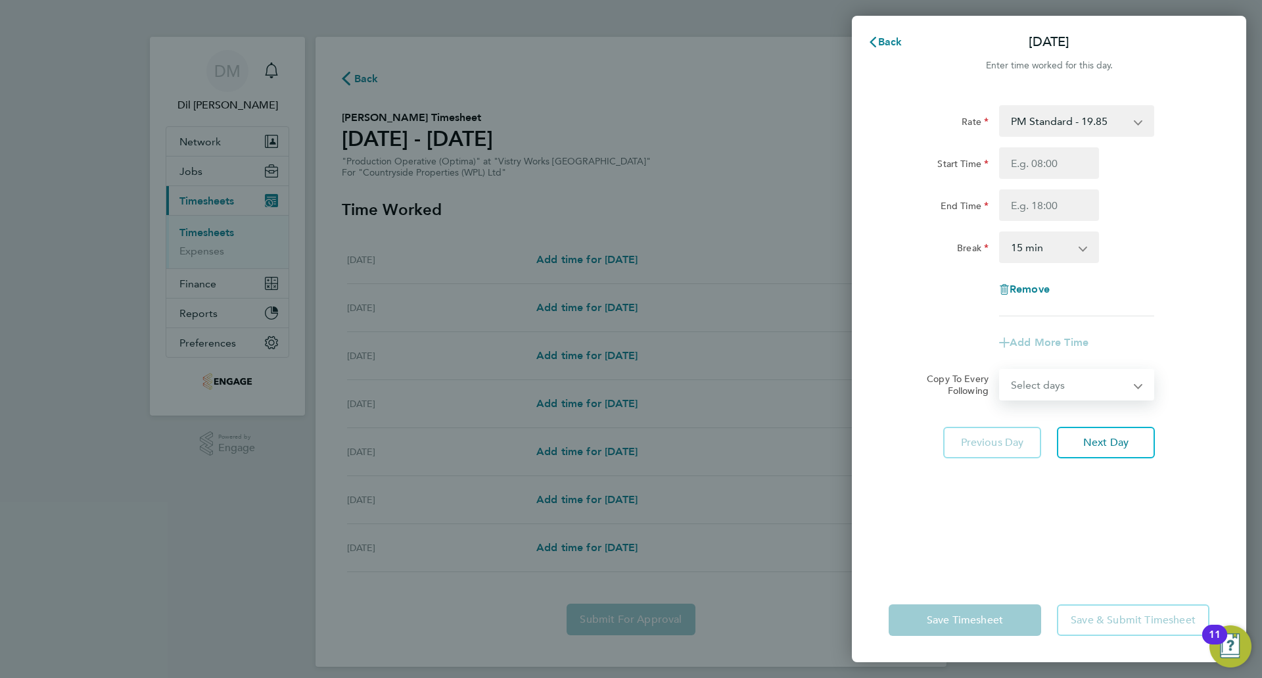
click at [1055, 398] on select "Select days Day Weekday (Mon-Fri) Weekend (Sat-Sun) Tuesday Wednesday Thursday …" at bounding box center [1069, 384] width 138 height 29
click at [1138, 352] on div "Add More Time" at bounding box center [1048, 343] width 331 height 32
click at [1072, 162] on input "Start Time" at bounding box center [1049, 163] width 100 height 32
click at [1124, 114] on select "PM Standard - 19.85 Standard - 18.21 BONUS. - 13.50 OT2 - 36.42 OT 1 - 27.32 PM…" at bounding box center [1068, 120] width 137 height 29
click at [1201, 175] on div "Start Time" at bounding box center [1048, 163] width 331 height 32
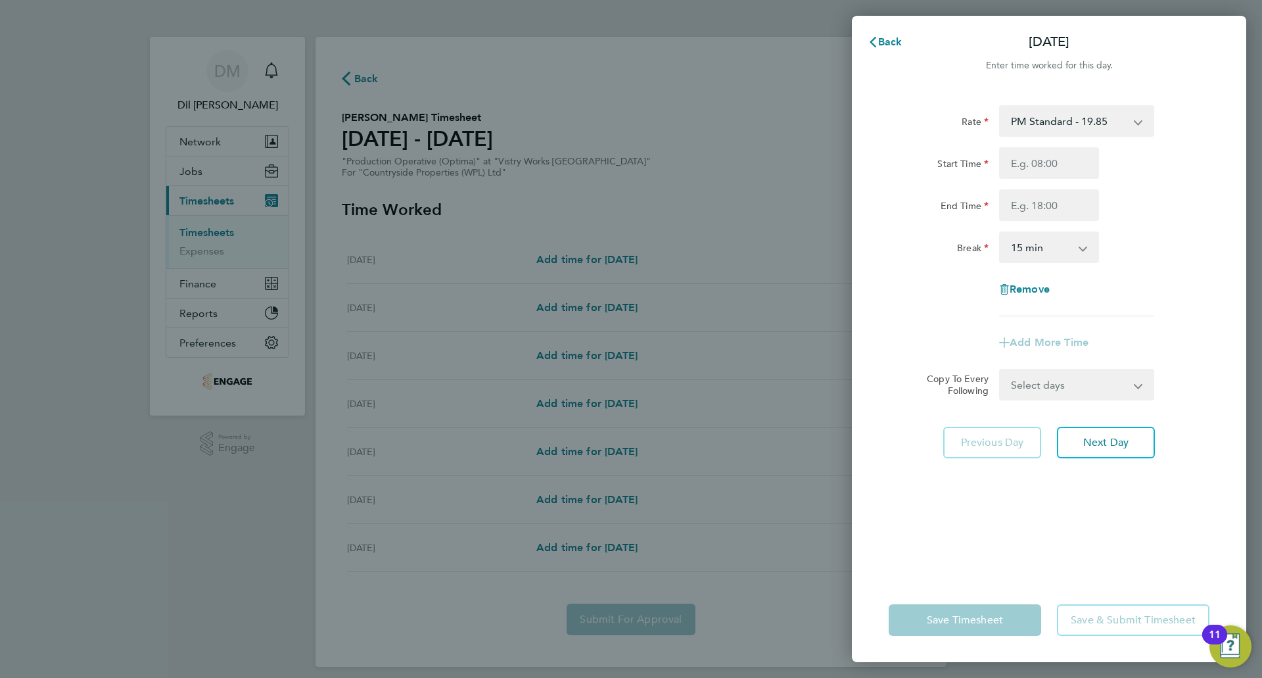
click at [1074, 64] on div "Enter time worked for this day." at bounding box center [1049, 66] width 394 height 16
click at [1046, 386] on select "Select days Day Weekday (Mon-Fri) Weekend (Sat-Sun) Tuesday Wednesday Thursday …" at bounding box center [1069, 384] width 138 height 29
click at [1050, 250] on select "0 min 15 min 30 min 45 min 60 min 75 min 90 min" at bounding box center [1040, 247] width 81 height 29
select select "30"
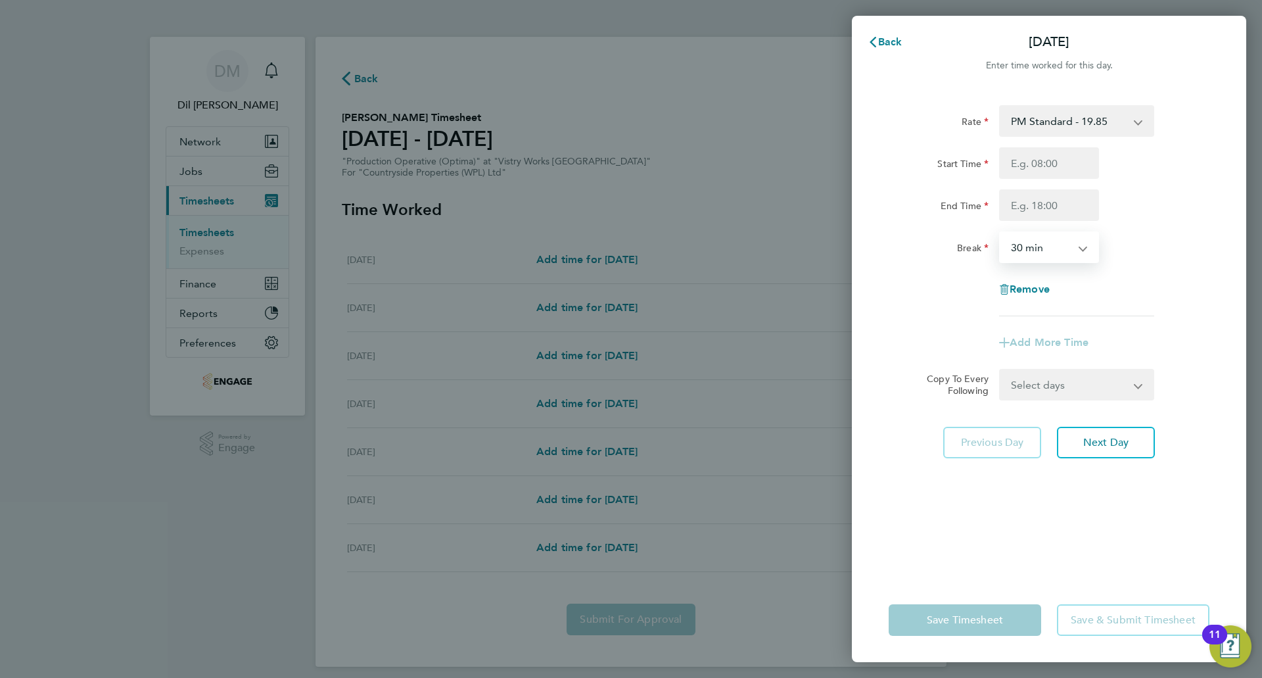
click at [1000, 233] on select "0 min 15 min 30 min 45 min 60 min 75 min 90 min" at bounding box center [1040, 247] width 81 height 29
click at [1071, 161] on input "Start Time" at bounding box center [1049, 163] width 100 height 32
type input "09:00"
click at [1054, 206] on input "End Time" at bounding box center [1049, 205] width 100 height 32
click at [1206, 227] on div "Rate PM Standard - 19.85 Standard - 18.21 BONUS. - 13.50 OT2 - 36.42 OT 1 - 27.…" at bounding box center [1048, 210] width 321 height 211
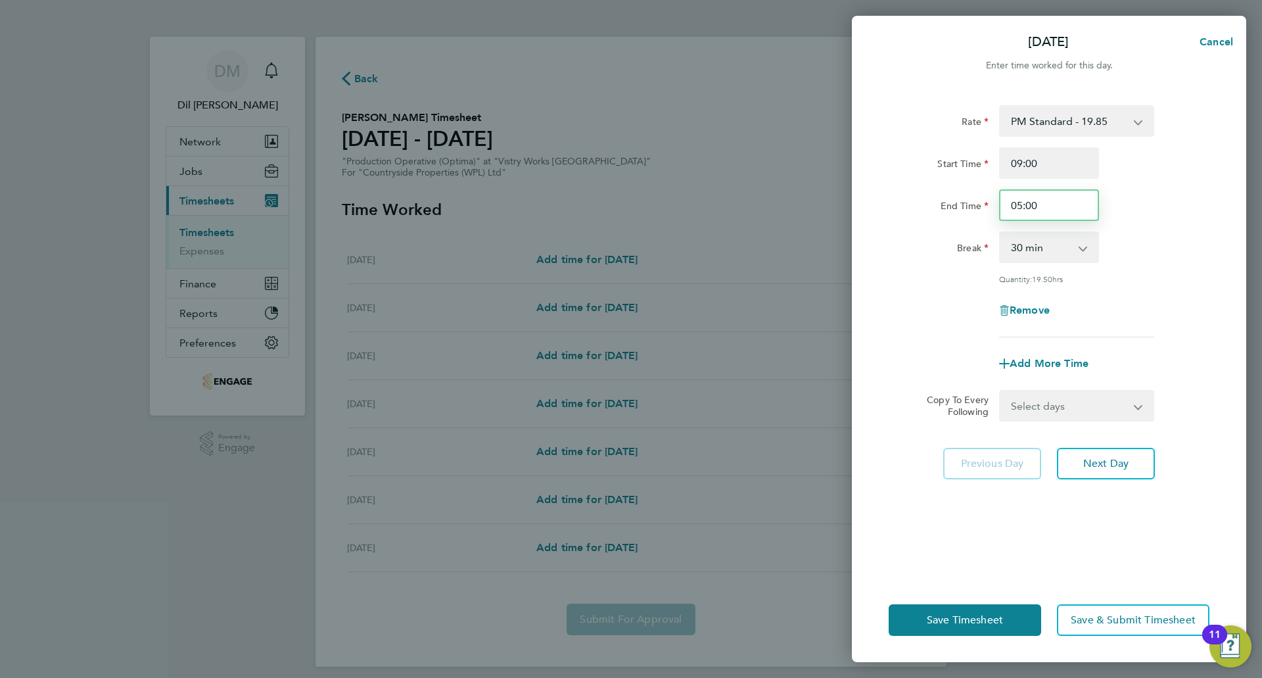
drag, startPoint x: 1055, startPoint y: 208, endPoint x: 954, endPoint y: 207, distance: 100.5
click at [954, 207] on div "End Time 05:00" at bounding box center [1048, 205] width 331 height 32
click at [1177, 212] on div "End Time 17:00" at bounding box center [1048, 205] width 331 height 32
drag, startPoint x: 1046, startPoint y: 169, endPoint x: 998, endPoint y: 160, distance: 49.4
click at [998, 160] on div "09:00" at bounding box center [1049, 163] width 110 height 32
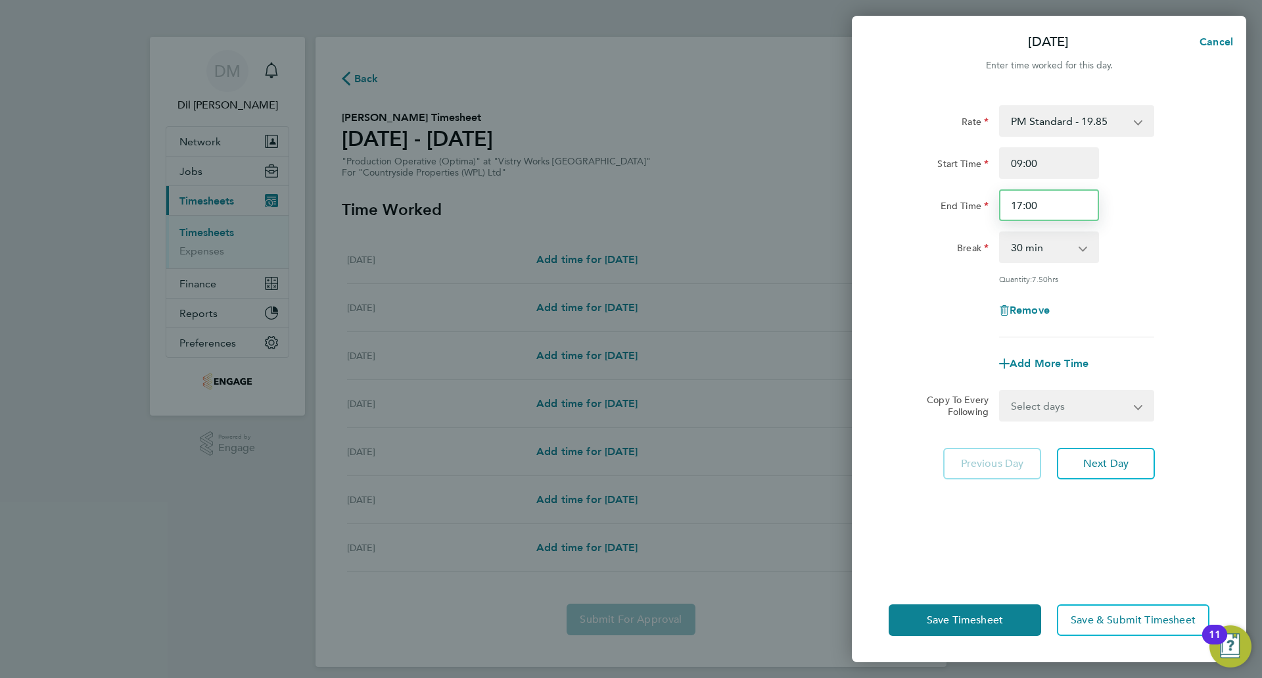
drag, startPoint x: 1082, startPoint y: 201, endPoint x: 981, endPoint y: 206, distance: 101.3
click at [981, 206] on div "End Time 17:00" at bounding box center [1048, 205] width 331 height 32
type input "17:30"
click at [1163, 233] on div "Break 0 min 15 min 30 min 45 min 60 min 75 min 90 min" at bounding box center [1048, 247] width 331 height 32
click at [1122, 452] on button "Next Day" at bounding box center [1106, 464] width 98 height 32
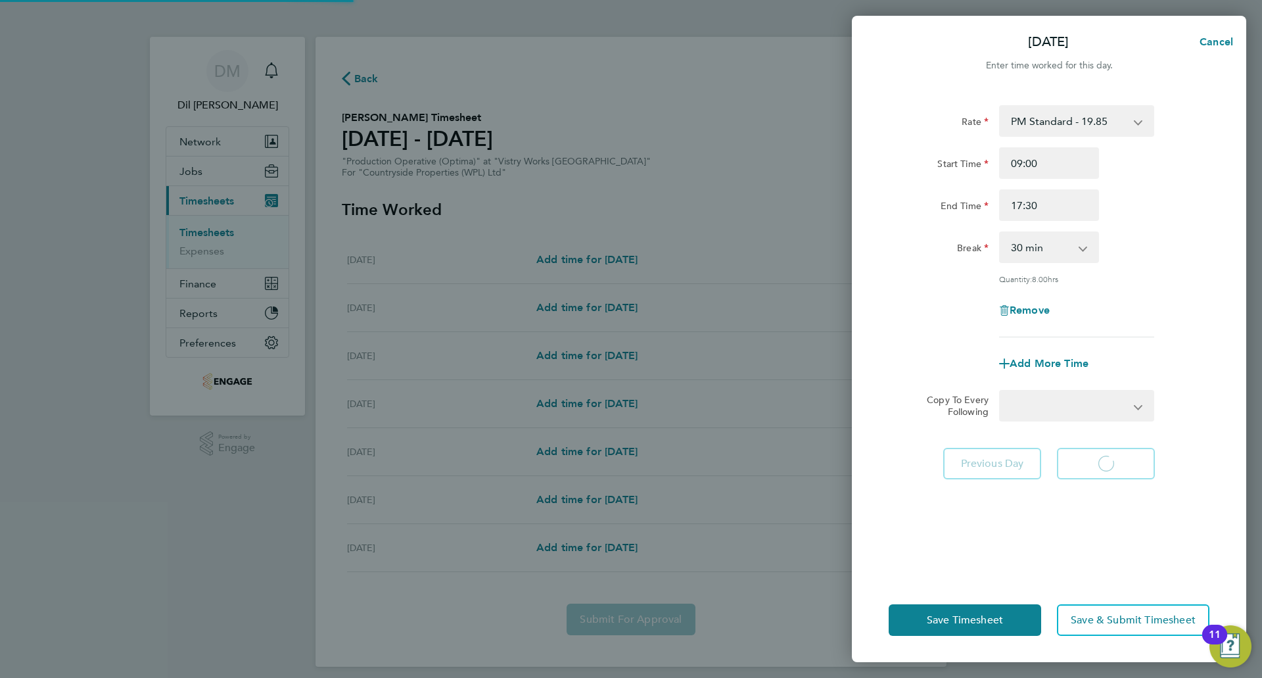
select select "15"
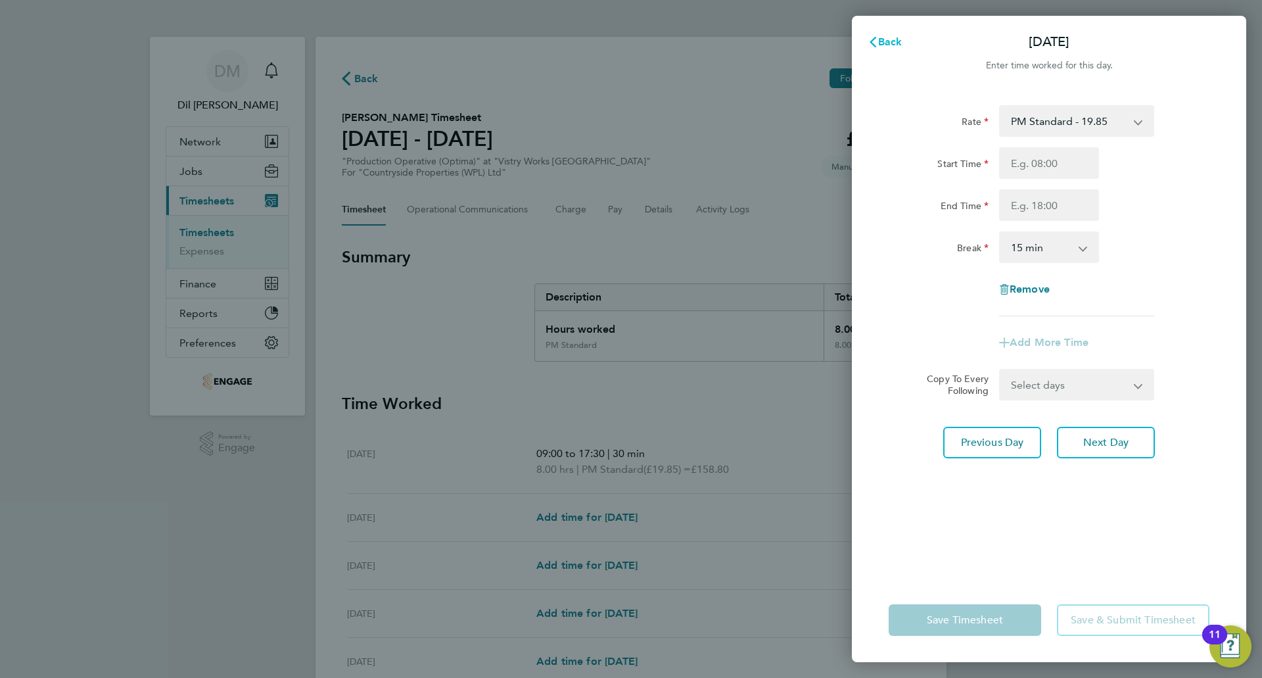
click at [882, 43] on span "Back" at bounding box center [890, 41] width 24 height 12
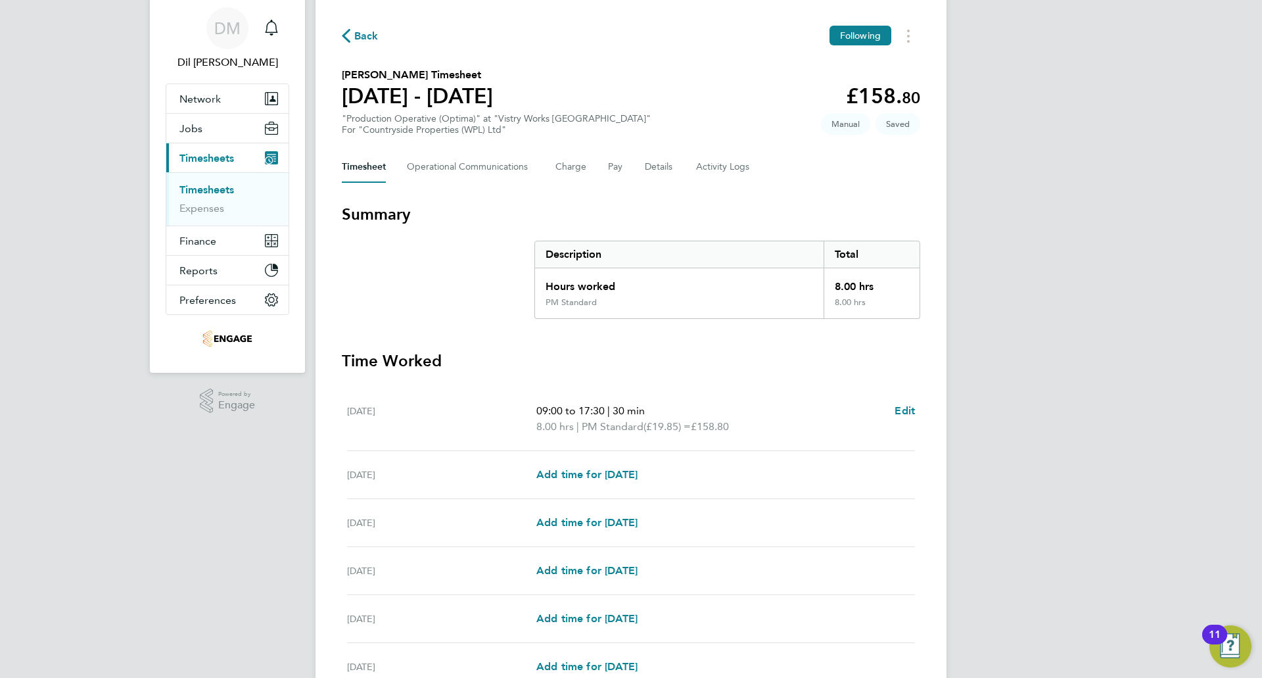
scroll to position [66, 0]
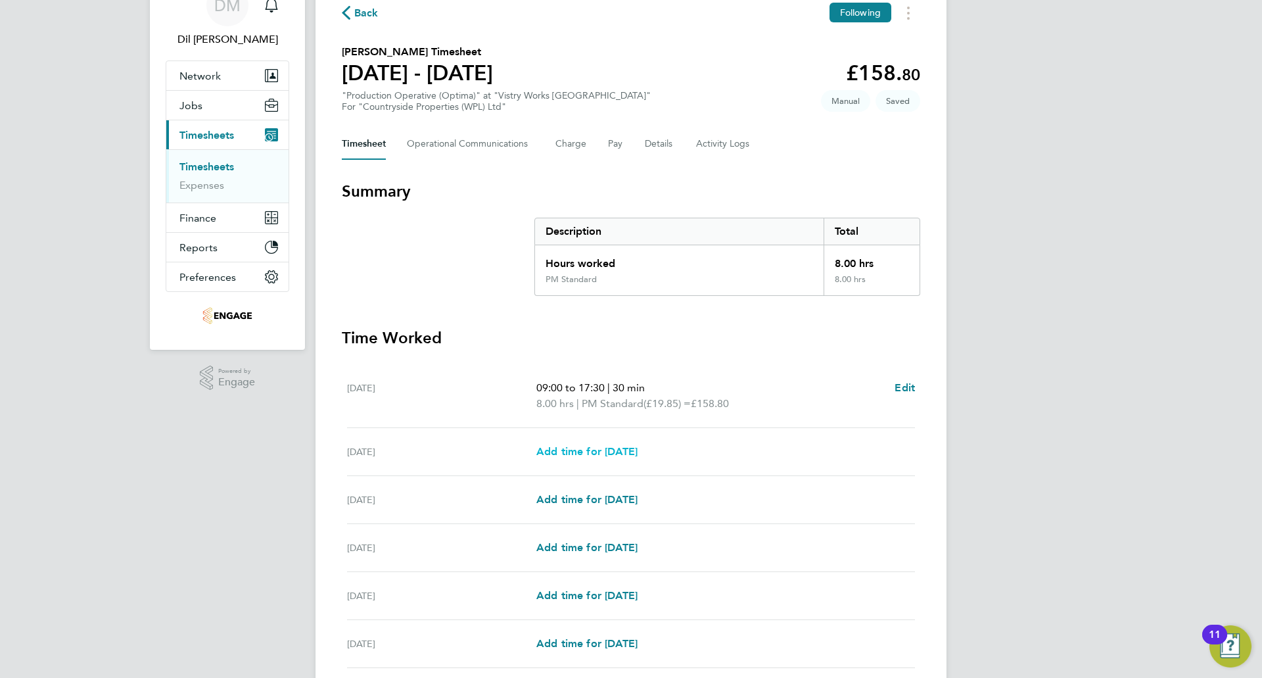
click at [604, 455] on span "Add time for Tue 16 Sep" at bounding box center [586, 451] width 101 height 12
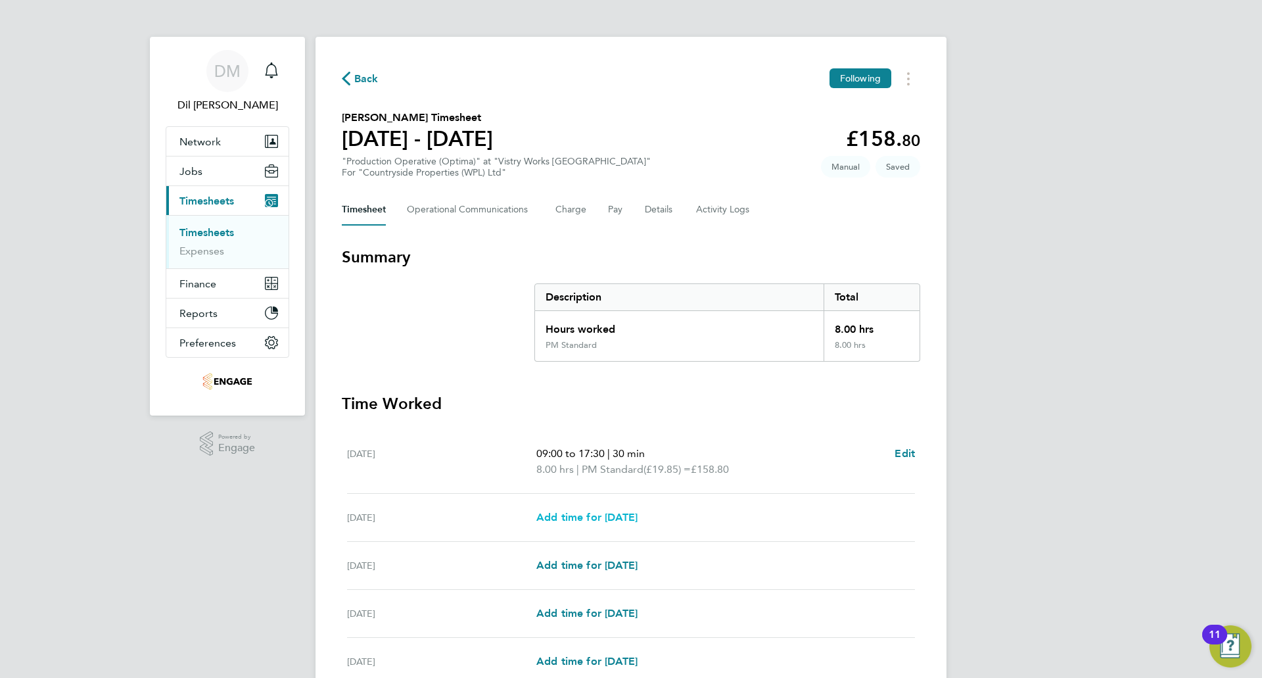
select select "15"
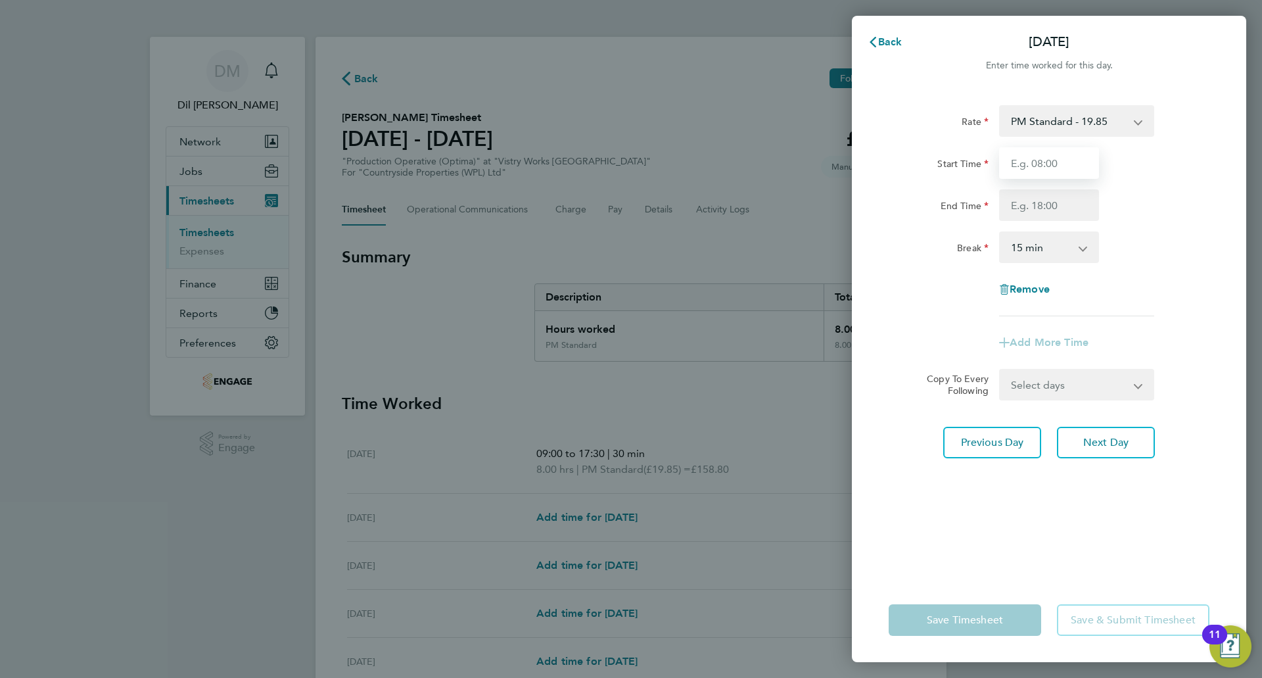
click at [1059, 160] on input "Start Time" at bounding box center [1049, 163] width 100 height 32
type input "09:00"
click at [1022, 213] on input "End Time" at bounding box center [1049, 205] width 100 height 32
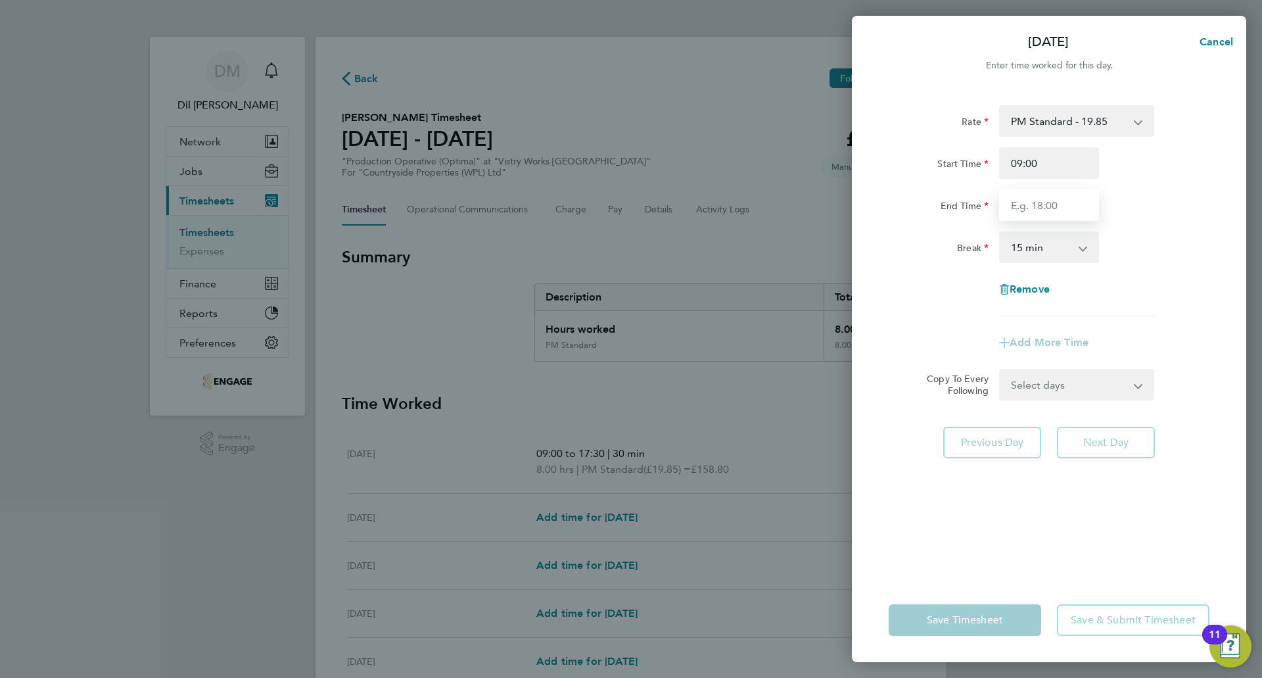
type input "17:30"
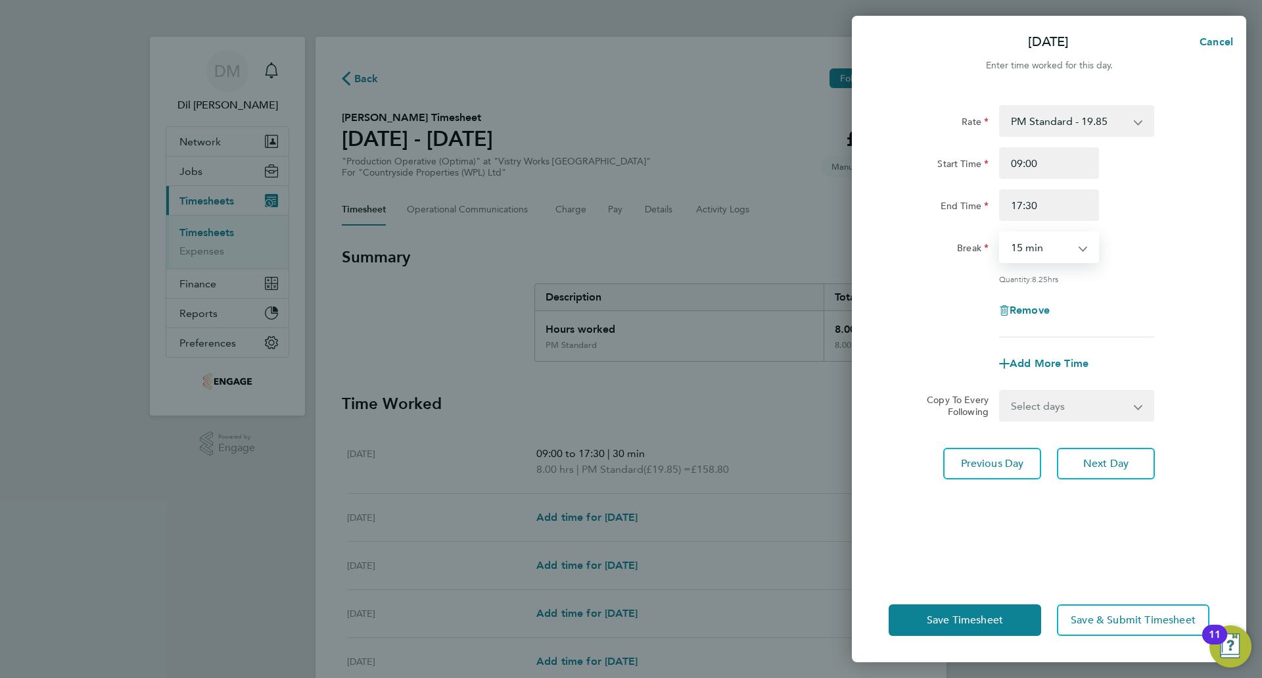
click at [1063, 246] on select "0 min 15 min 30 min 45 min 60 min 75 min 90 min" at bounding box center [1040, 247] width 81 height 29
select select "30"
click at [1000, 233] on select "0 min 15 min 30 min 45 min 60 min 75 min 90 min" at bounding box center [1040, 247] width 81 height 29
click at [1117, 314] on div "Remove" at bounding box center [1048, 310] width 331 height 32
click at [1087, 460] on span "Next Day" at bounding box center [1105, 463] width 45 height 13
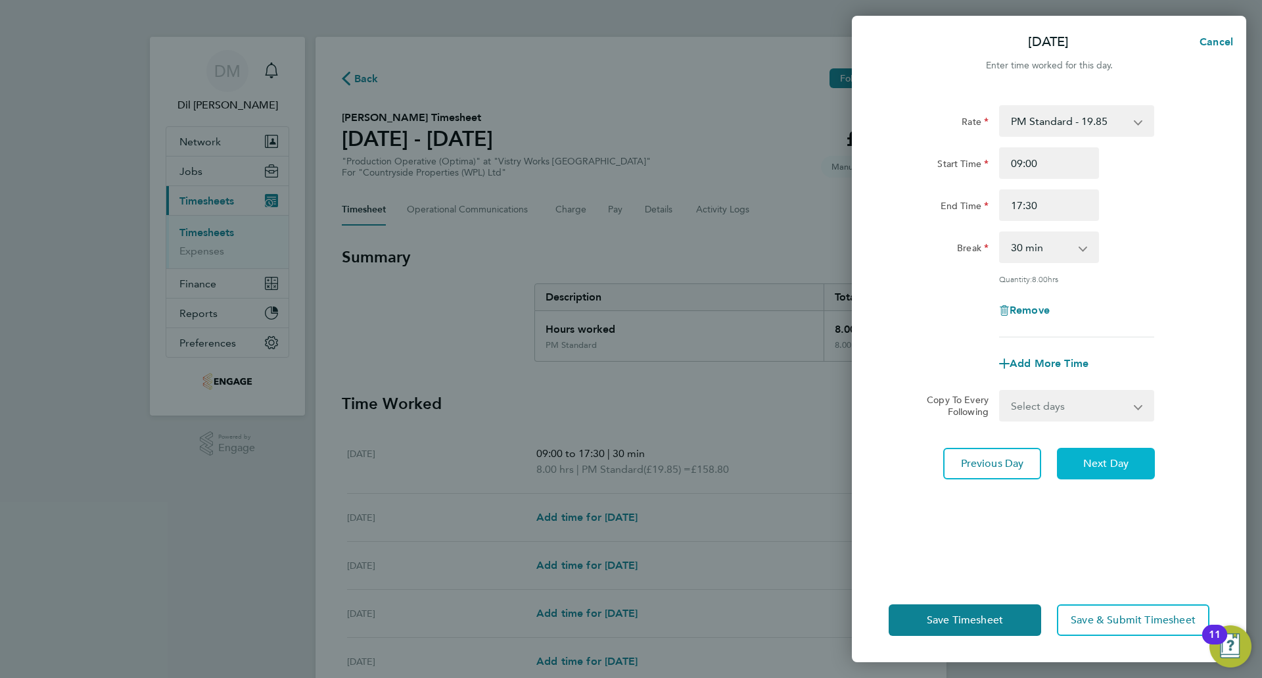
select select "15"
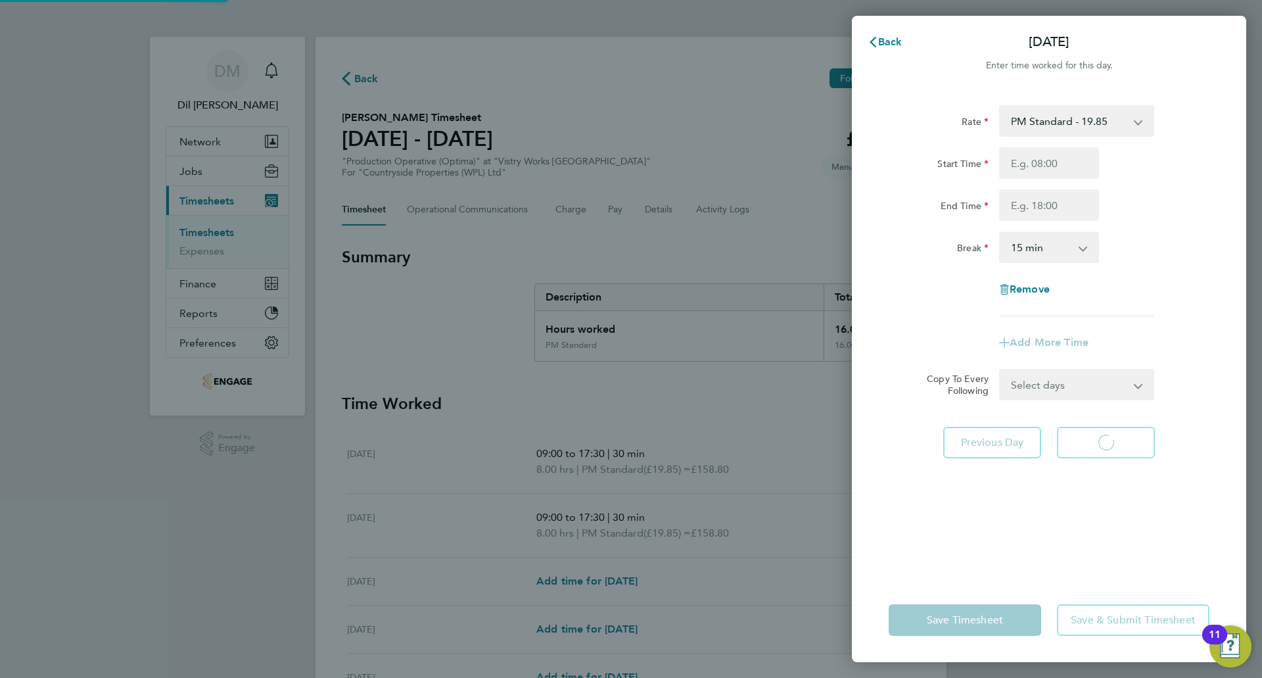
select select "15"
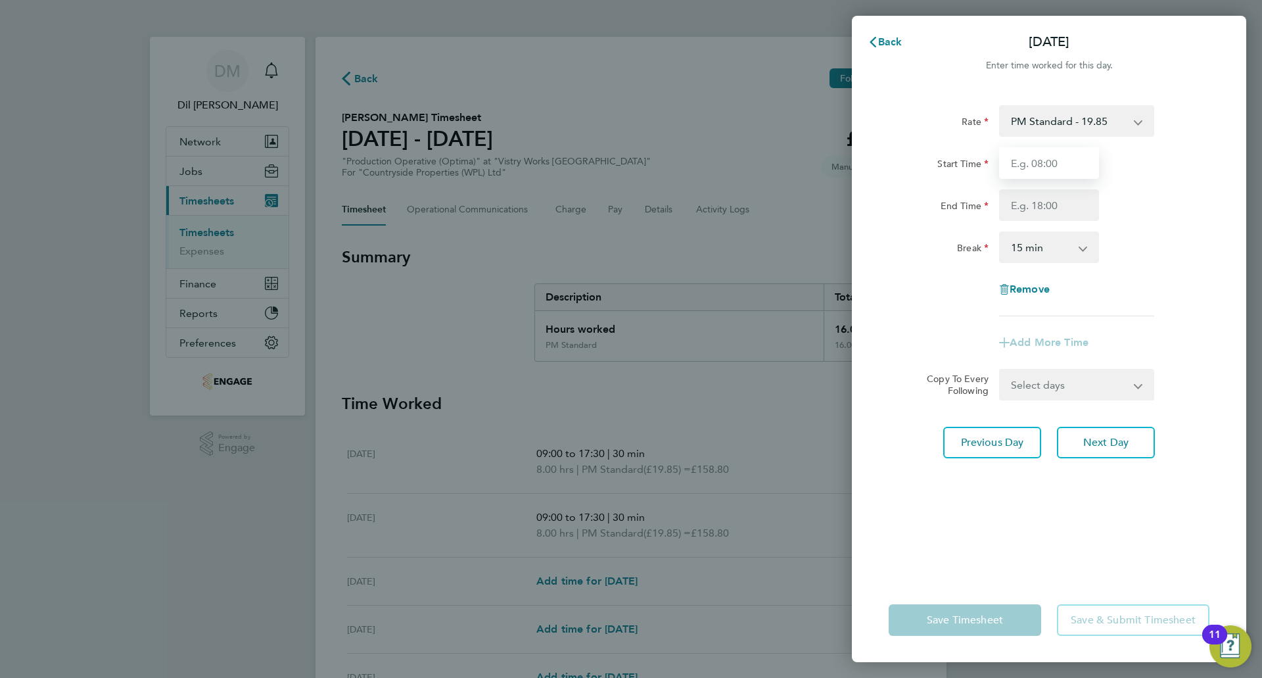
click at [1061, 169] on input "Start Time" at bounding box center [1049, 163] width 100 height 32
type input "09:00"
click at [1020, 205] on input "End Time" at bounding box center [1049, 205] width 100 height 32
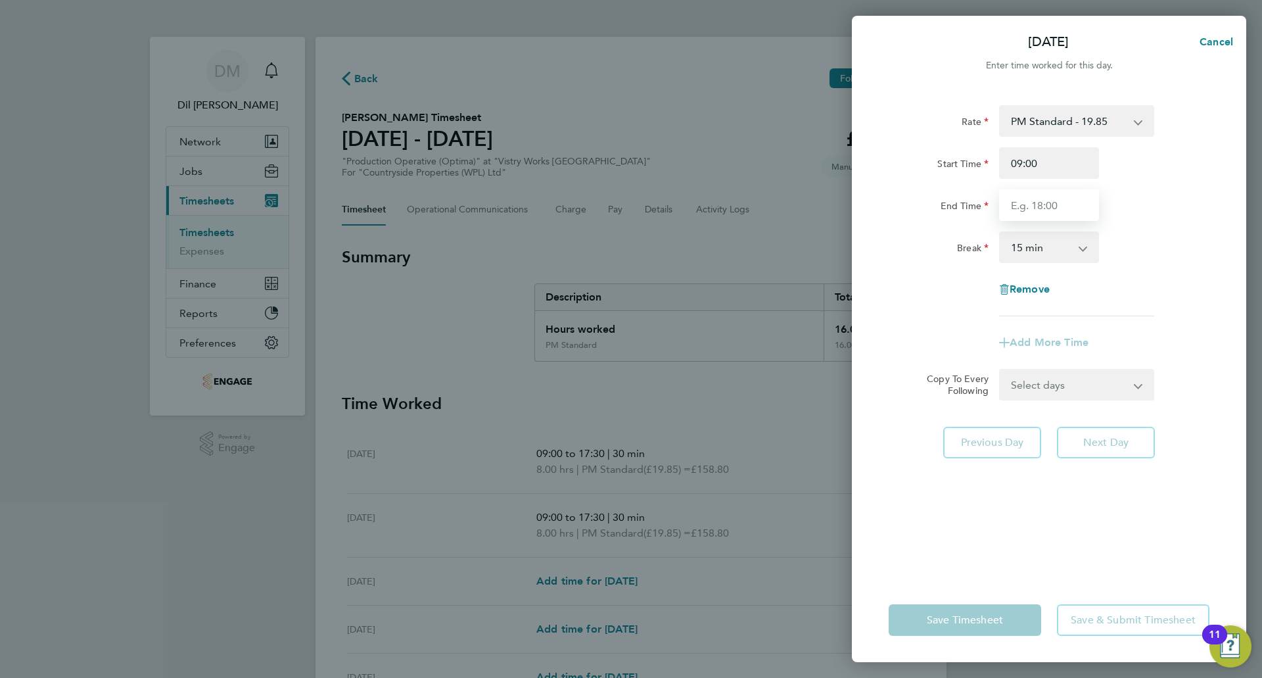
type input "17:30"
click at [1034, 253] on select "0 min 15 min 30 min 45 min 60 min 75 min 90 min" at bounding box center [1040, 247] width 81 height 29
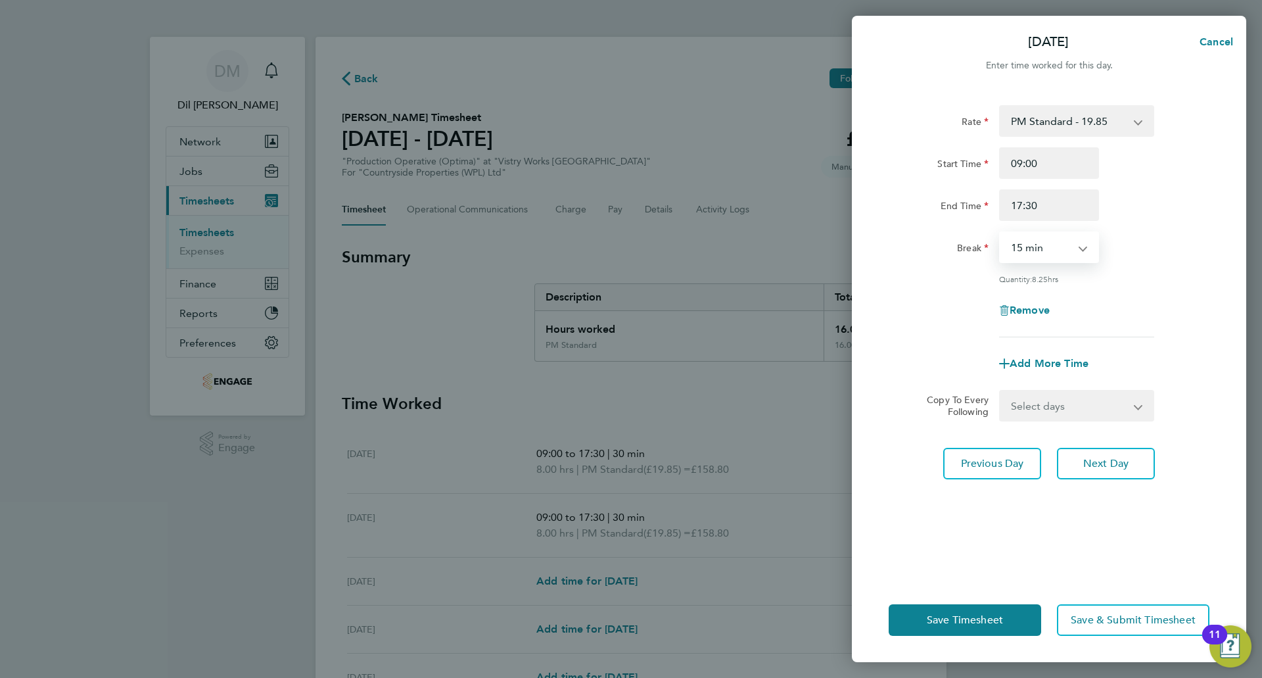
select select "30"
click at [1000, 233] on select "0 min 15 min 30 min 45 min 60 min 75 min 90 min" at bounding box center [1040, 247] width 81 height 29
click at [1141, 287] on div "Rate PM Standard - 19.85 Standard - 18.21 BONUS. - 13.50 OT2 - 36.42 OT 1 - 27.…" at bounding box center [1048, 221] width 321 height 232
click at [1106, 473] on button "Next Day" at bounding box center [1106, 464] width 98 height 32
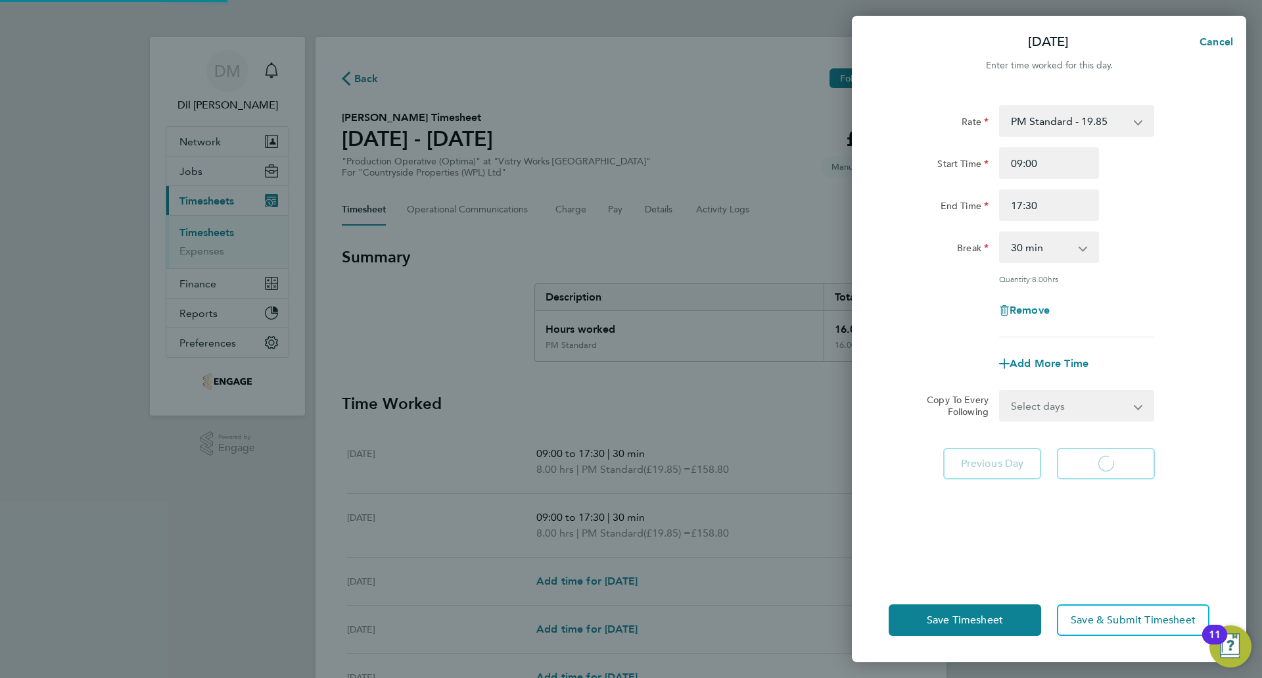
select select "15"
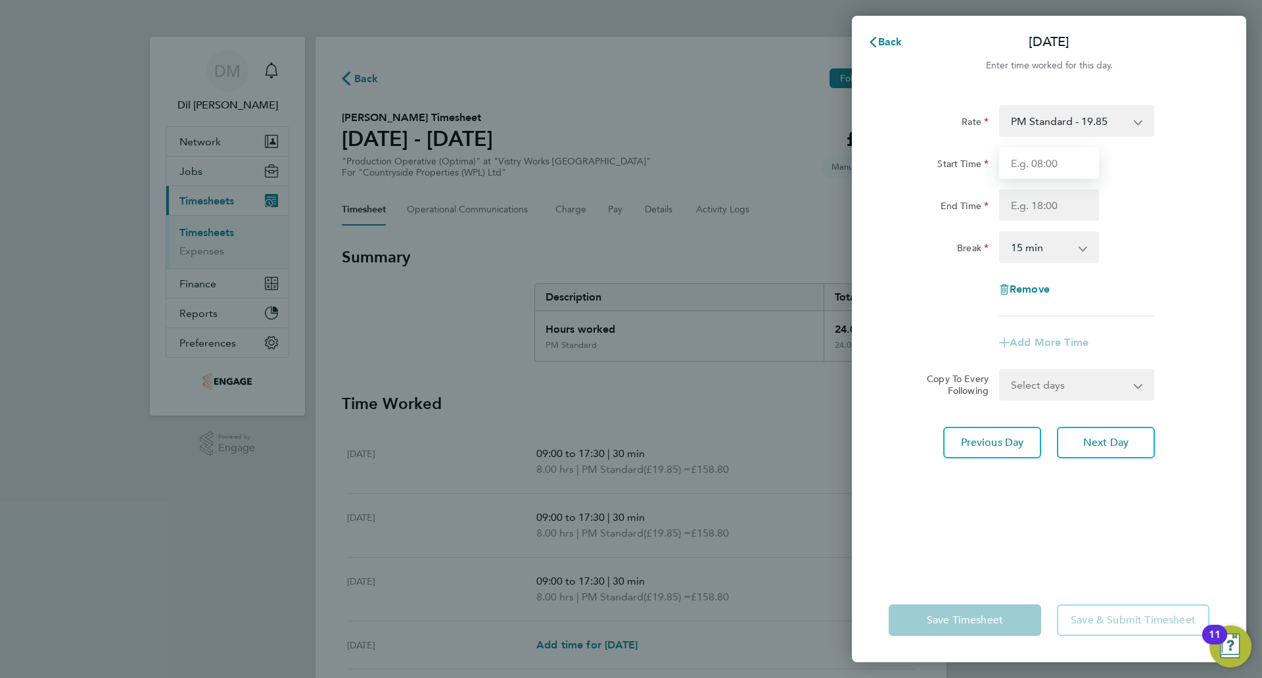
click at [1059, 162] on input "Start Time" at bounding box center [1049, 163] width 100 height 32
type input "09:00"
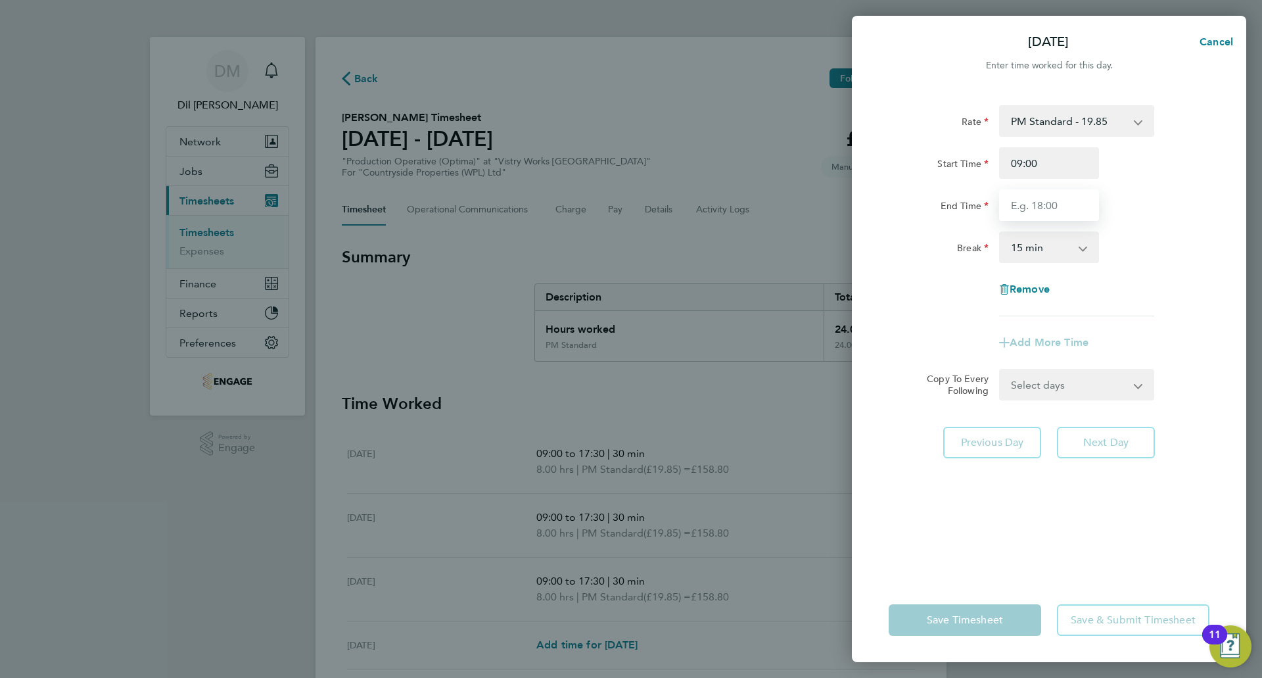
click at [1035, 206] on input "End Time" at bounding box center [1049, 205] width 100 height 32
type input "17:30"
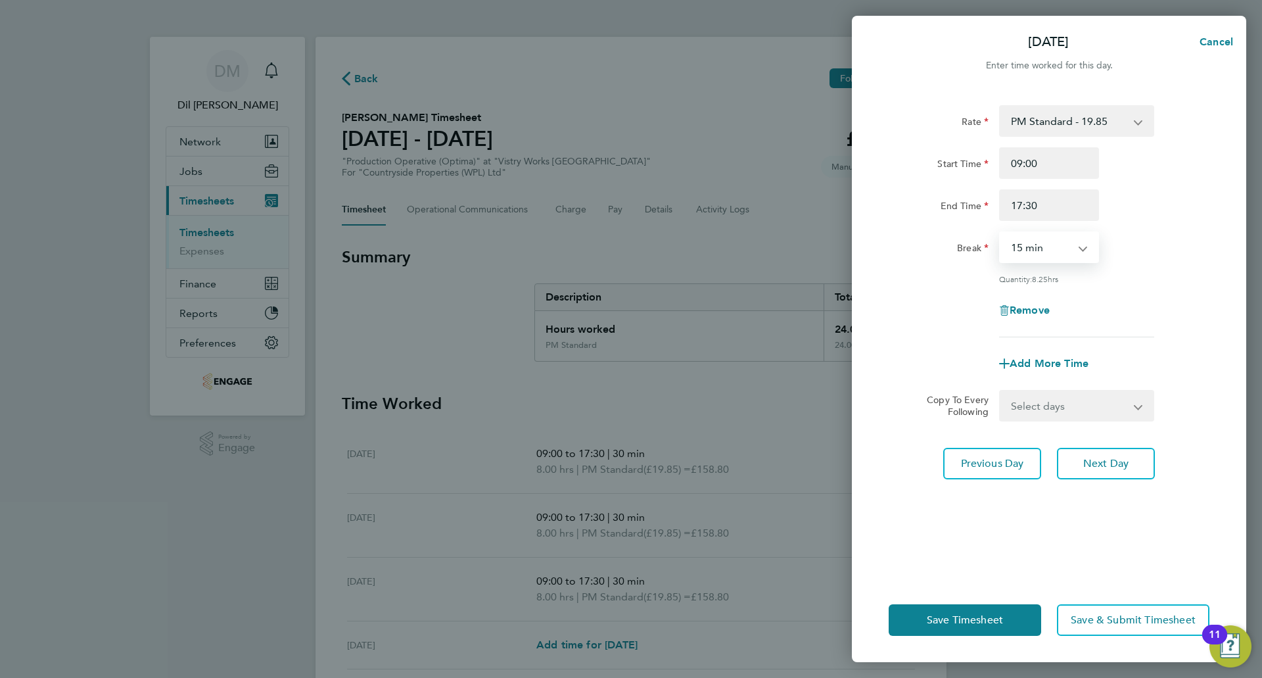
click at [1050, 242] on select "0 min 15 min 30 min 45 min 60 min 75 min 90 min" at bounding box center [1040, 247] width 81 height 29
select select "30"
click at [1000, 233] on select "0 min 15 min 30 min 45 min 60 min 75 min 90 min" at bounding box center [1040, 247] width 81 height 29
click at [1117, 341] on app-timesheet-line-form-group "Rate PM Standard - 19.85 Standard - 18.21 BONUS. - 13.50 OT2 - 36.42 OT 1 - 27.…" at bounding box center [1048, 242] width 321 height 274
click at [1087, 467] on span "Next Day" at bounding box center [1105, 463] width 45 height 13
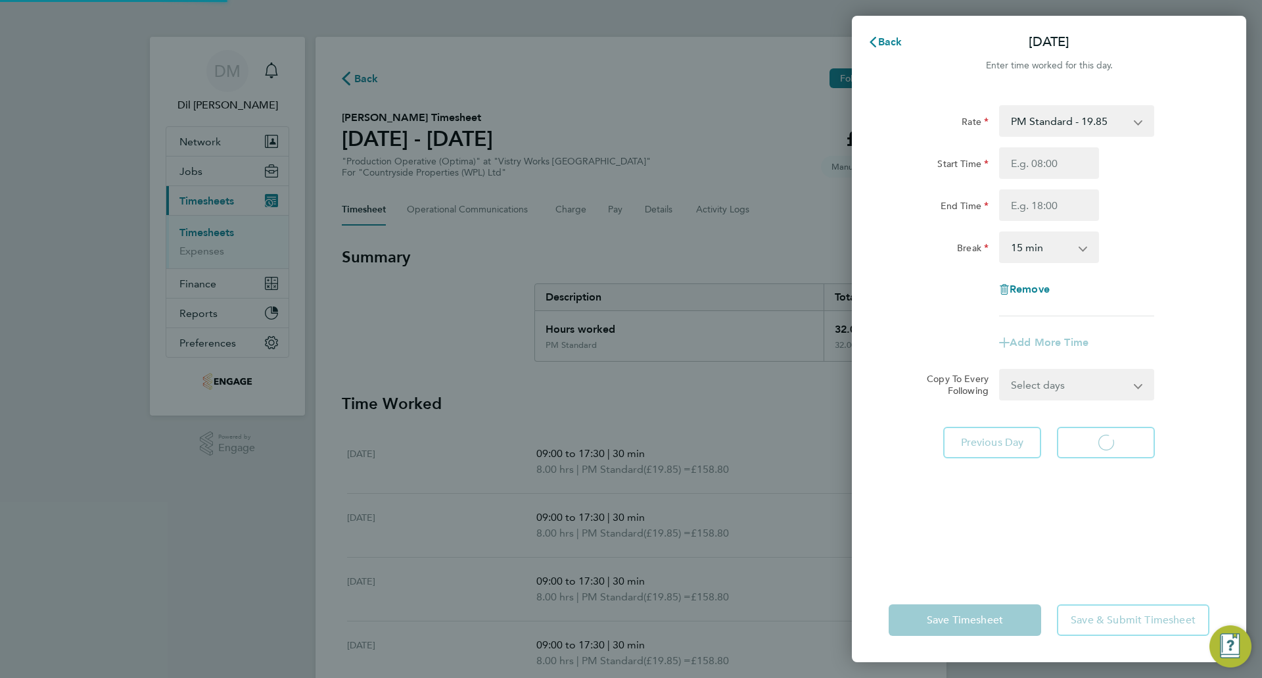
select select "15"
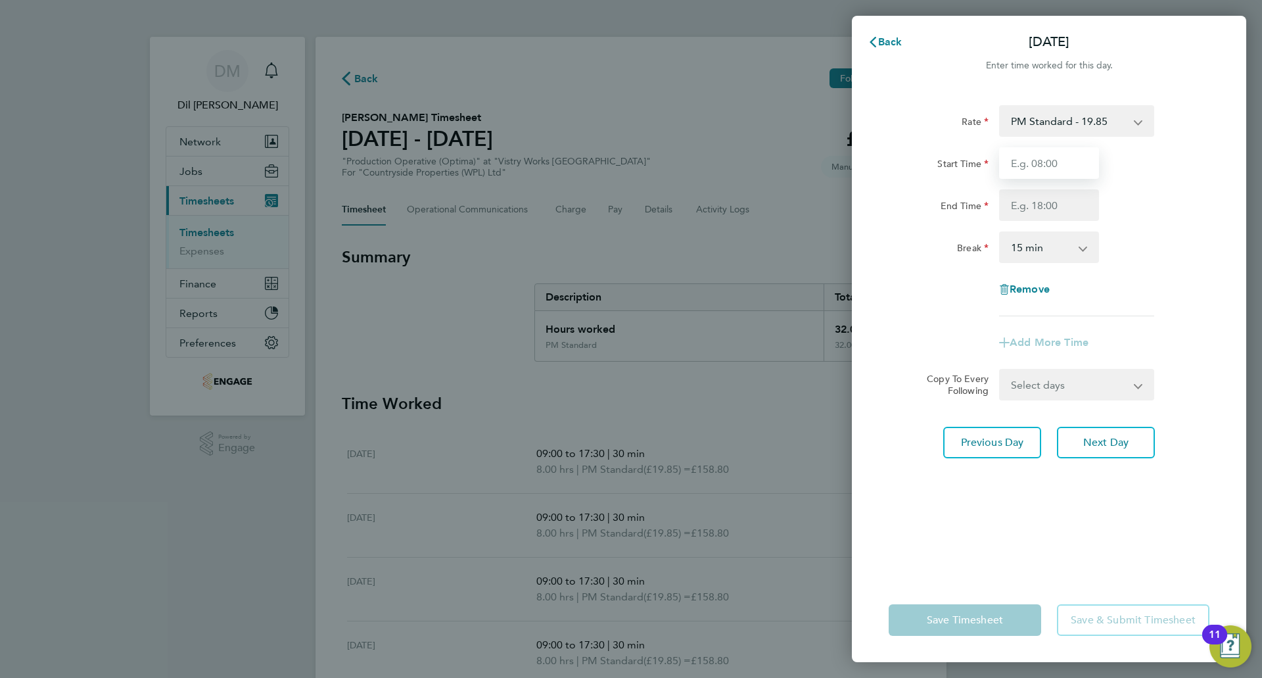
click at [1057, 168] on input "Start Time" at bounding box center [1049, 163] width 100 height 32
type input "09:00"
click at [1063, 208] on input "End Time" at bounding box center [1049, 205] width 100 height 32
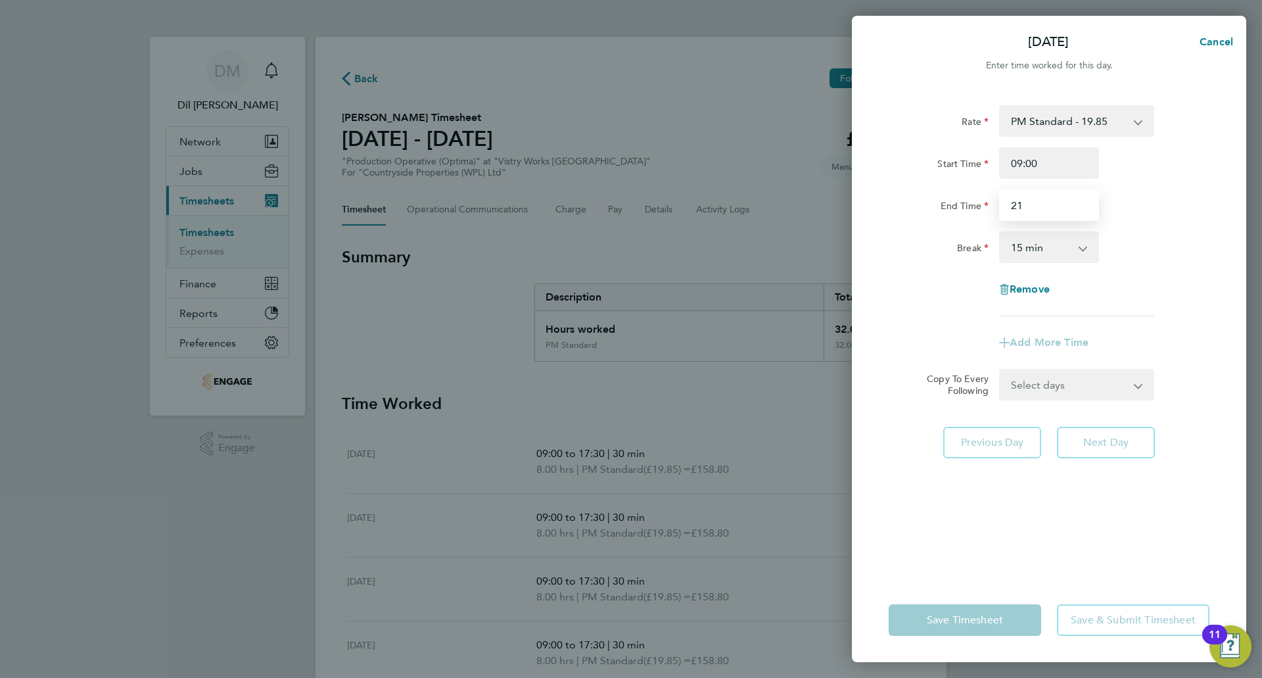
drag, startPoint x: 1062, startPoint y: 202, endPoint x: 962, endPoint y: 203, distance: 99.9
click at [962, 203] on div "End Time 21" at bounding box center [1048, 205] width 331 height 32
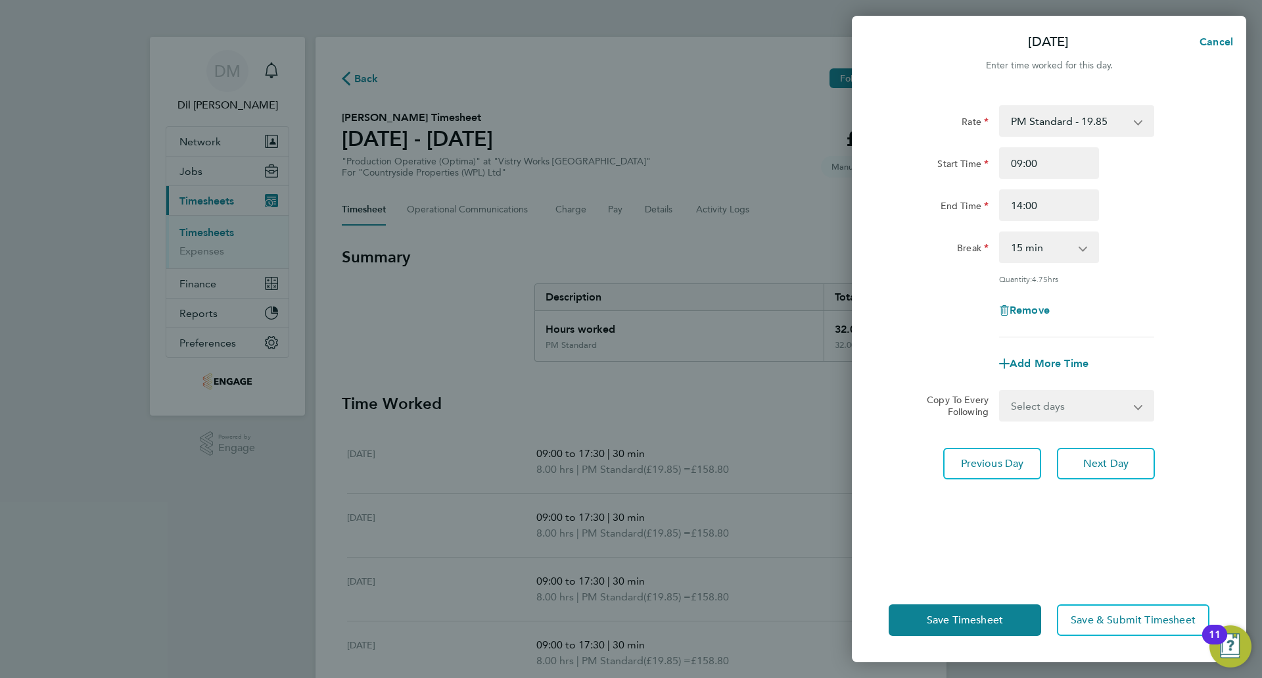
click at [1095, 223] on div "Rate PM Standard - 19.85 Standard - 18.21 BONUS. - 13.50 OT2 - 36.42 OT 1 - 27.…" at bounding box center [1048, 221] width 321 height 232
drag, startPoint x: 1076, startPoint y: 206, endPoint x: 971, endPoint y: 199, distance: 105.4
click at [971, 199] on div "End Time 14:00" at bounding box center [1048, 205] width 331 height 32
type input "15:00"
click at [1128, 210] on div "End Time 15:00" at bounding box center [1048, 205] width 331 height 32
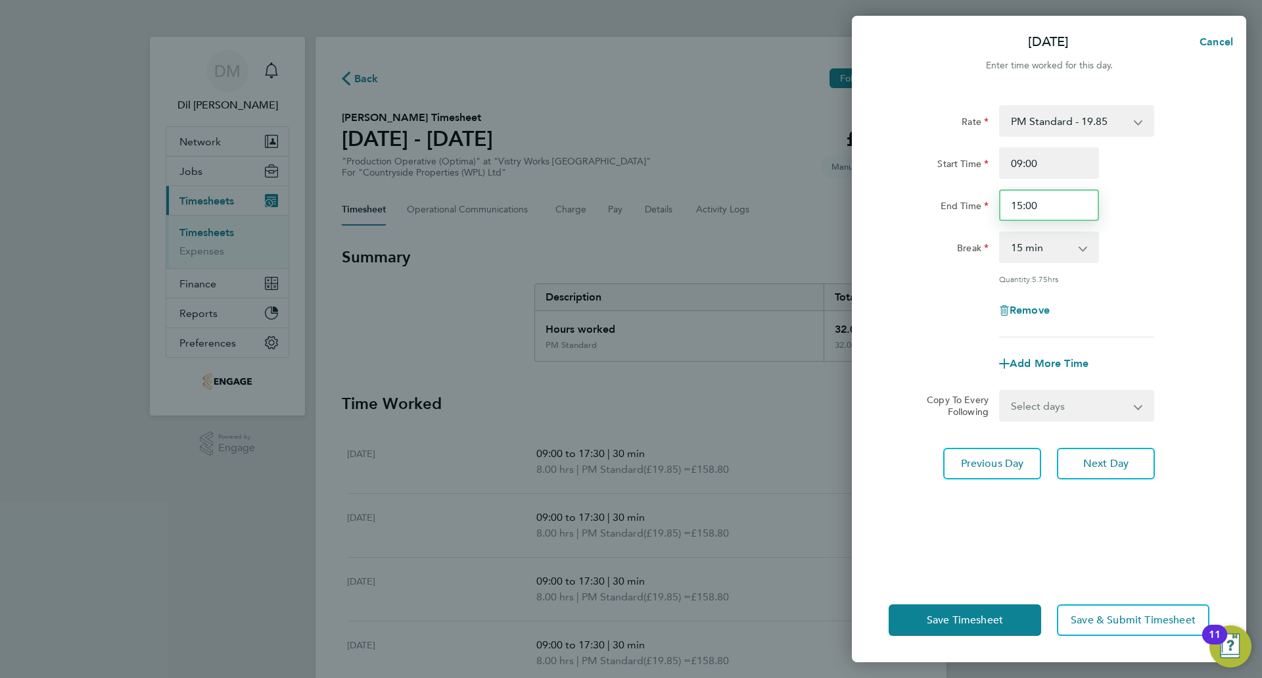
drag, startPoint x: 1068, startPoint y: 208, endPoint x: 1019, endPoint y: 208, distance: 49.3
click at [1019, 208] on input "15:00" at bounding box center [1049, 205] width 100 height 32
click at [1069, 250] on select "0 min 15 min 30 min 45 min 60 min 75 min 90 min" at bounding box center [1040, 247] width 81 height 29
click at [1000, 233] on select "0 min 15 min 30 min 45 min 60 min 75 min 90 min" at bounding box center [1040, 247] width 81 height 29
click at [1144, 250] on div "Break 0 min 15 min 30 min 45 min 60 min 75 min 90 min" at bounding box center [1048, 247] width 331 height 32
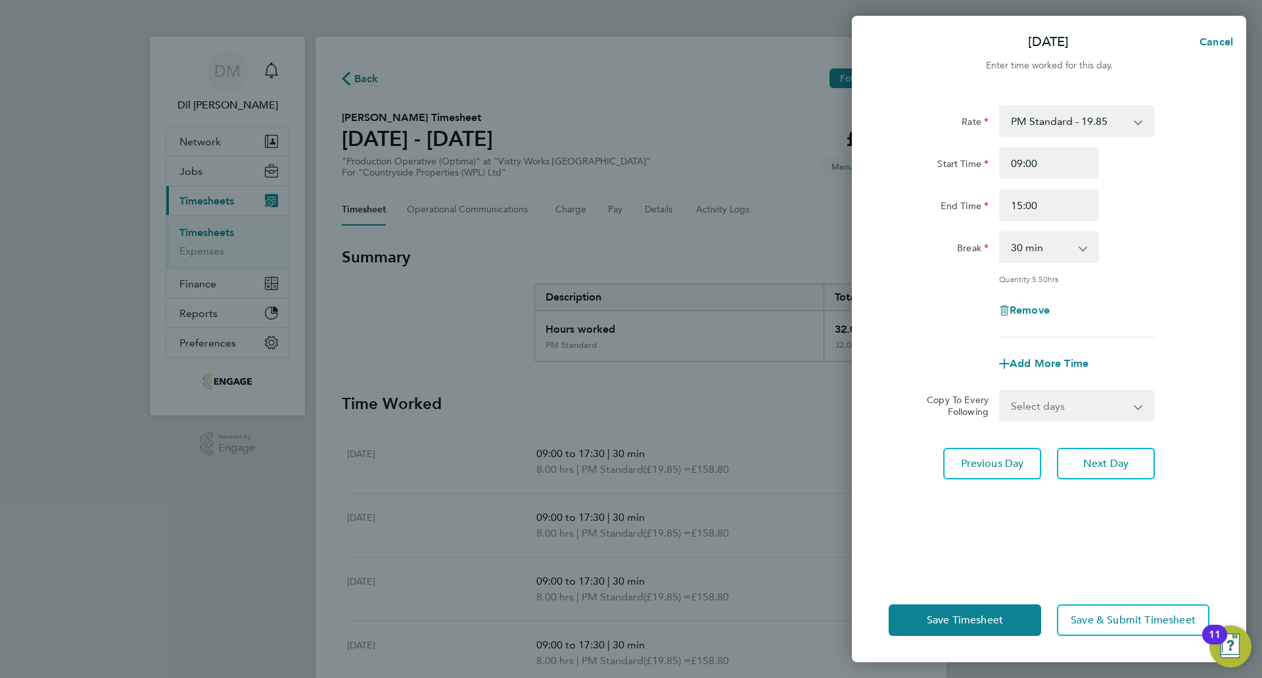
click at [1081, 242] on select "0 min 15 min 30 min 45 min 60 min 75 min 90 min" at bounding box center [1040, 247] width 81 height 29
click at [1000, 233] on select "0 min 15 min 30 min 45 min 60 min 75 min 90 min" at bounding box center [1040, 247] width 81 height 29
drag, startPoint x: 1069, startPoint y: 252, endPoint x: 1069, endPoint y: 260, distance: 8.5
click at [1069, 252] on select "0 min 15 min 30 min 45 min 60 min 75 min 90 min" at bounding box center [1040, 247] width 81 height 29
select select "30"
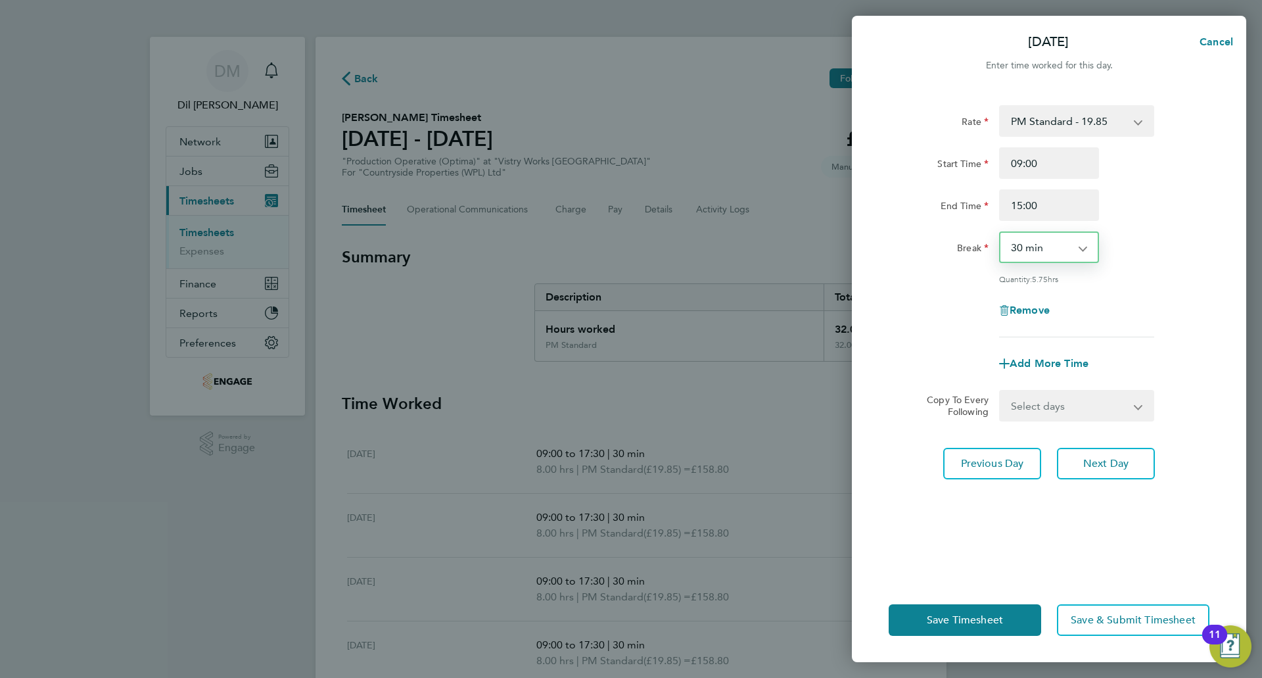
click at [1000, 233] on select "0 min 15 min 30 min 45 min 60 min 75 min 90 min" at bounding box center [1040, 247] width 81 height 29
click at [1127, 281] on div "Quantity: 5.50 hrs" at bounding box center [1076, 278] width 155 height 11
click at [1122, 327] on div "Rate PM Standard - 19.85 Standard - 18.21 BONUS. - 13.50 OT2 - 36.42 OT 1 - 27.…" at bounding box center [1048, 221] width 321 height 232
click at [998, 605] on button "Save Timesheet" at bounding box center [964, 620] width 152 height 32
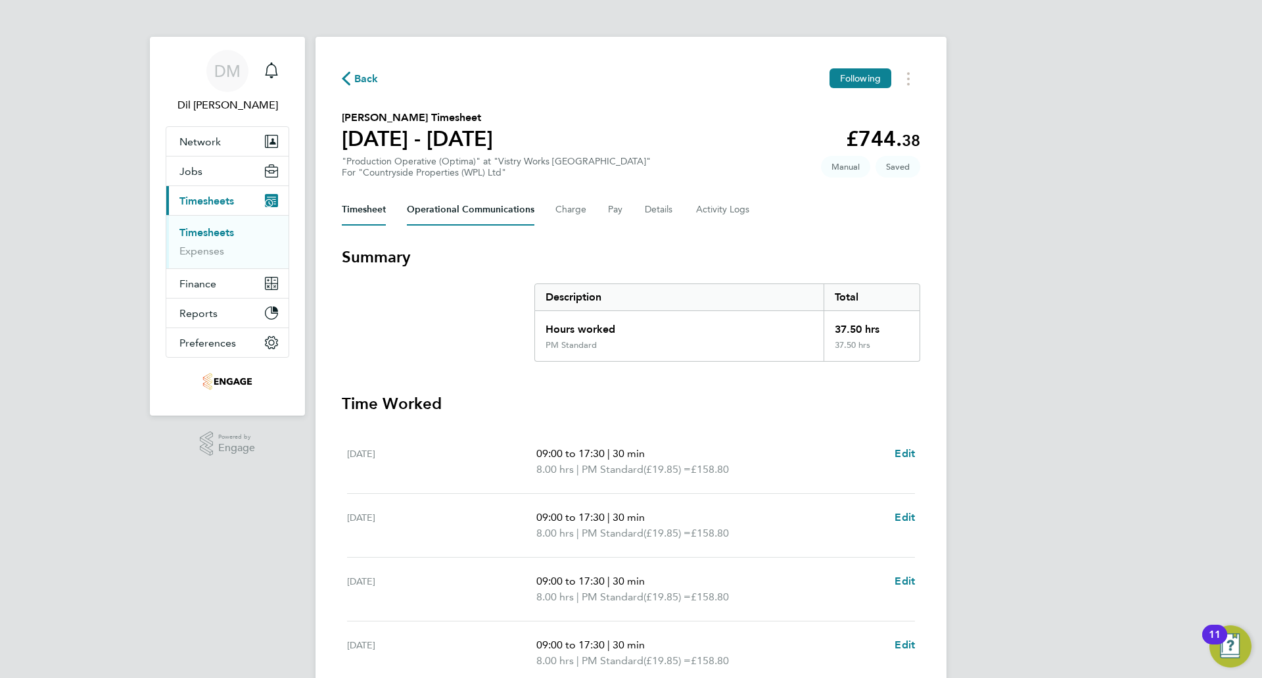
click at [427, 202] on Communications-tab "Operational Communications" at bounding box center [470, 210] width 127 height 32
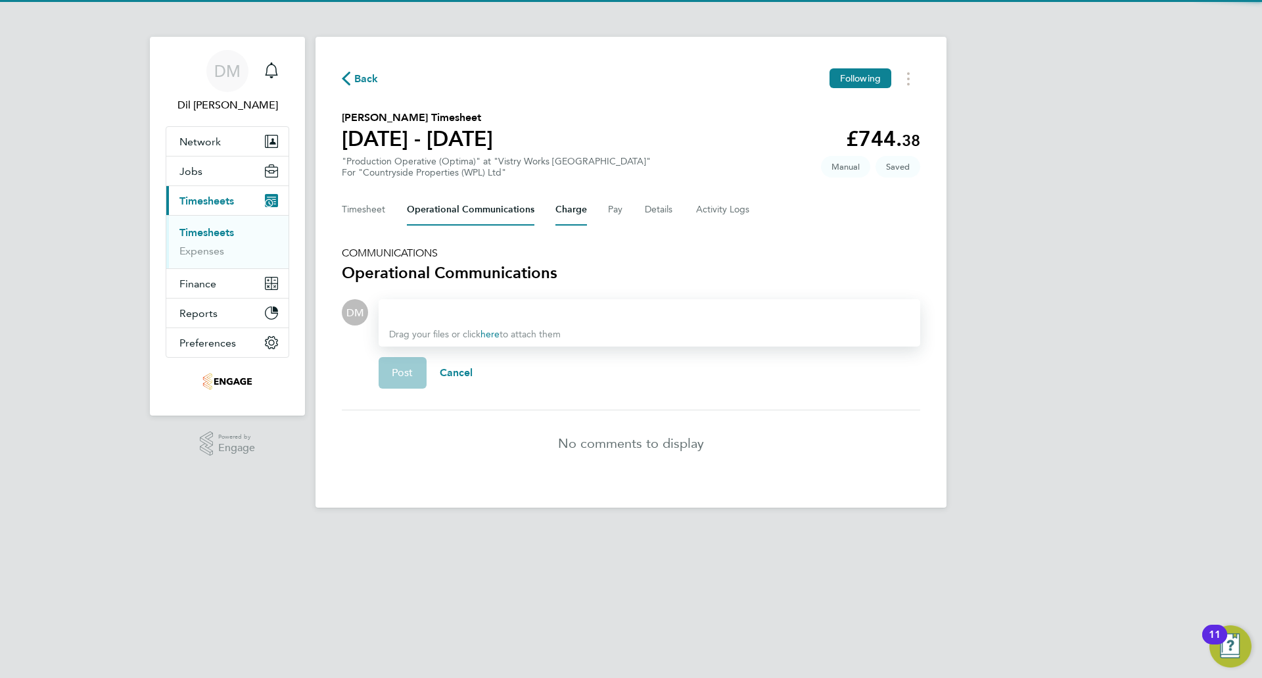
click at [559, 211] on button "Charge" at bounding box center [571, 210] width 32 height 32
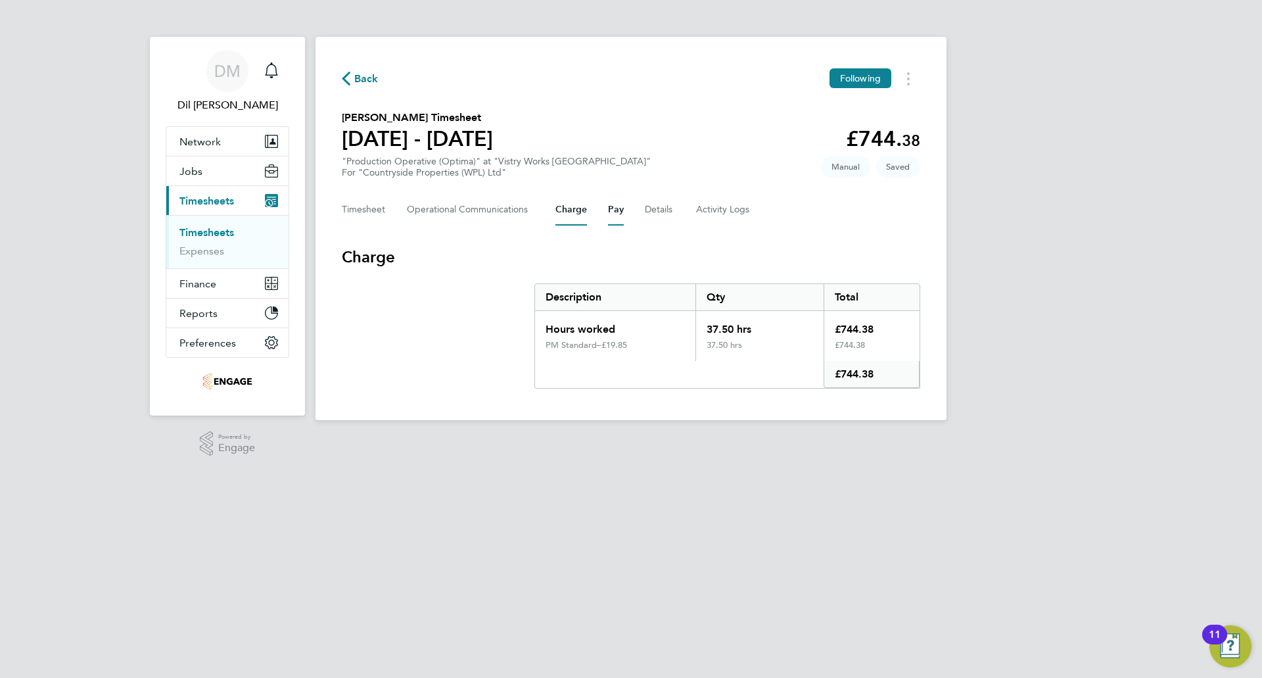
click at [610, 207] on button "Pay" at bounding box center [616, 210] width 16 height 32
click at [645, 209] on button "Details" at bounding box center [660, 210] width 30 height 32
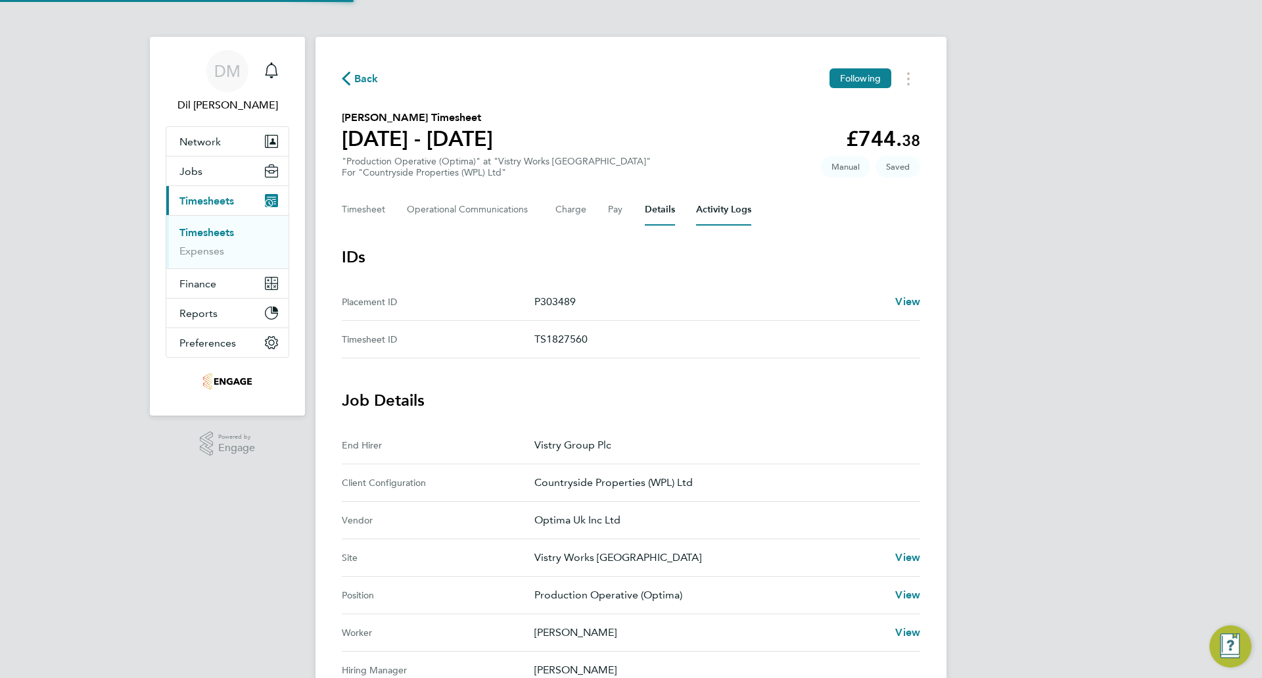
click at [703, 214] on Logs-tab "Activity Logs" at bounding box center [723, 210] width 55 height 32
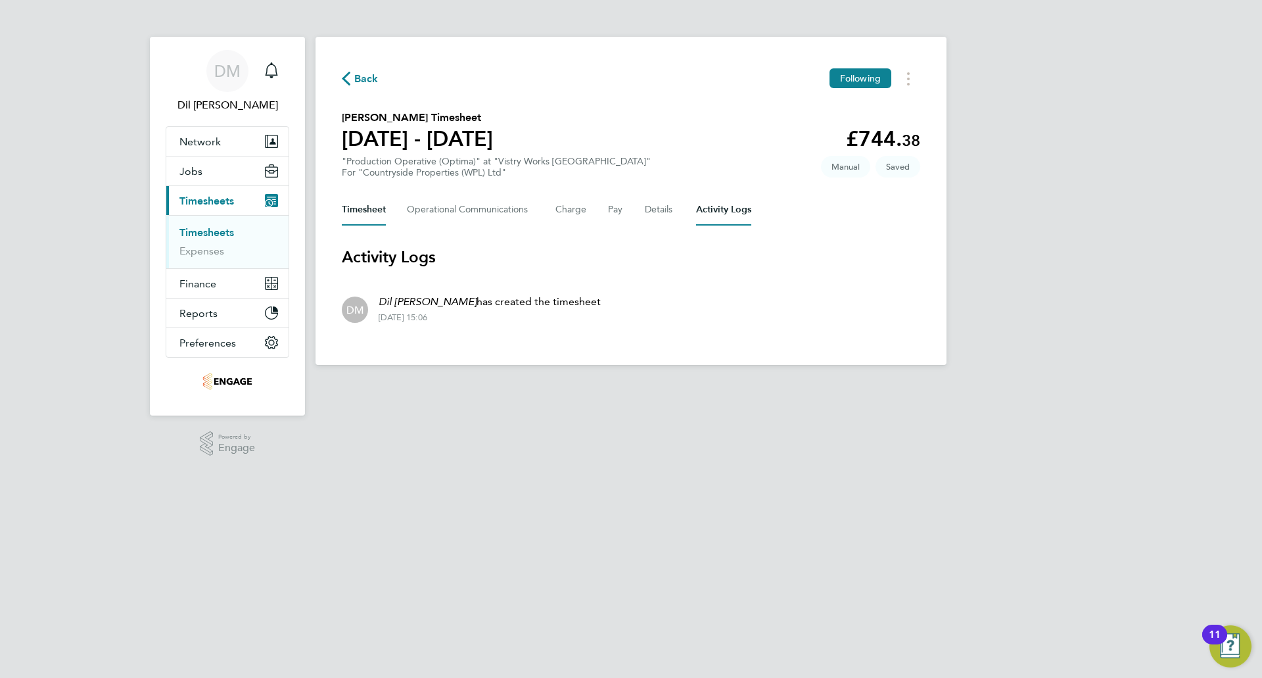
click at [373, 204] on button "Timesheet" at bounding box center [364, 210] width 44 height 32
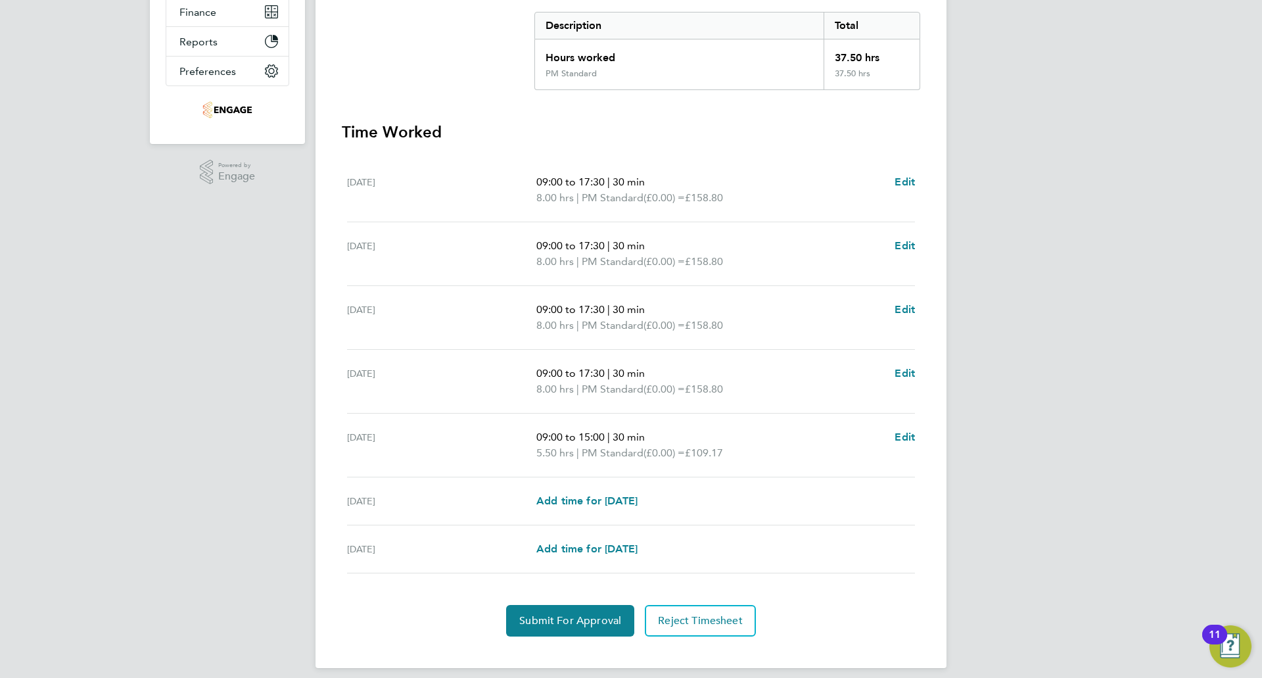
scroll to position [283, 0]
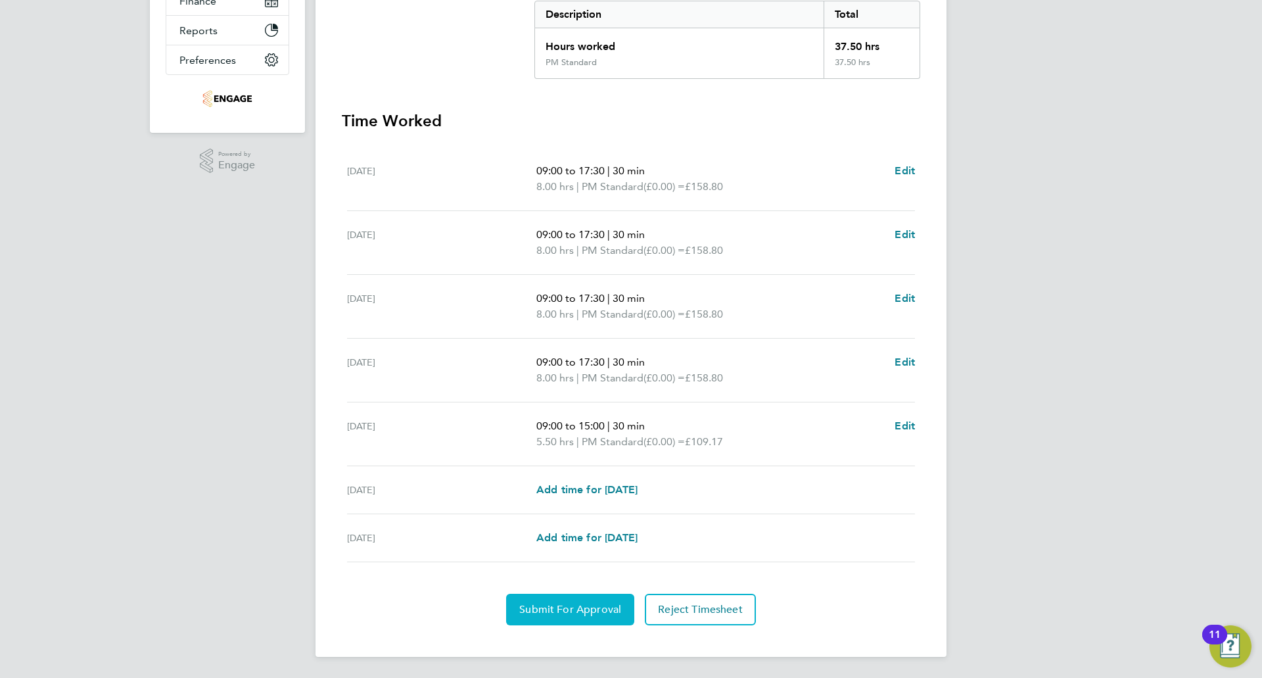
click at [607, 618] on button "Submit For Approval" at bounding box center [570, 609] width 128 height 32
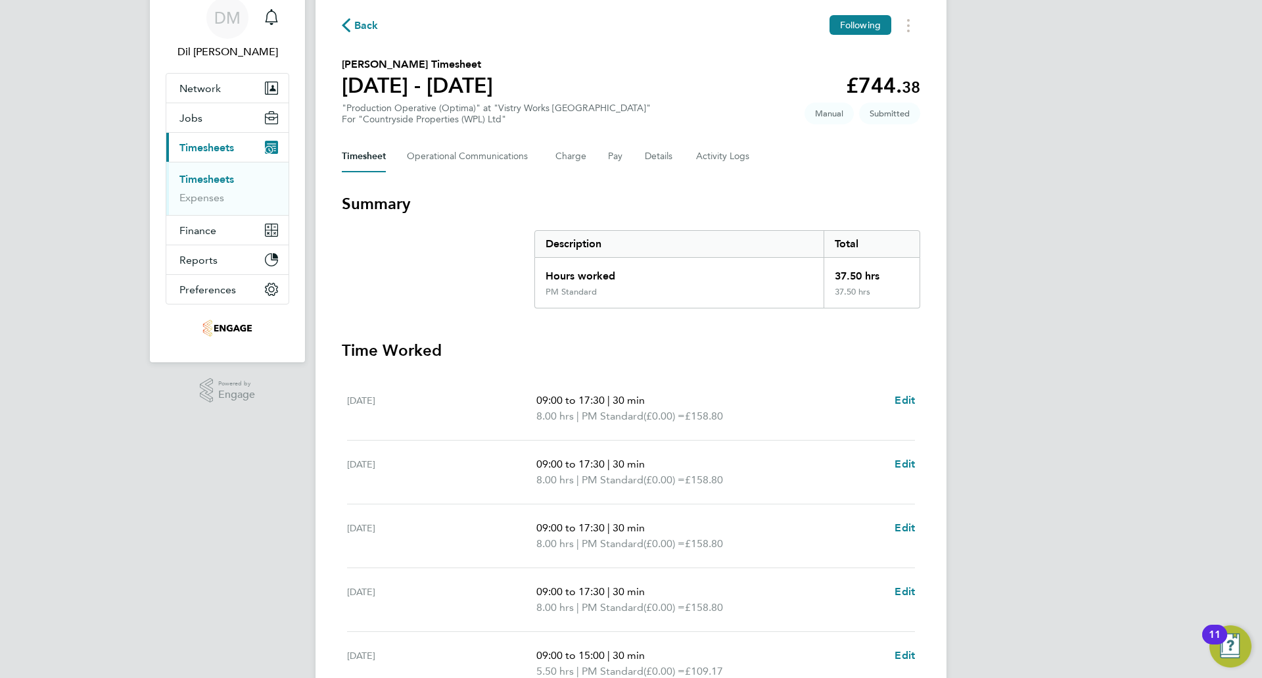
scroll to position [20, 0]
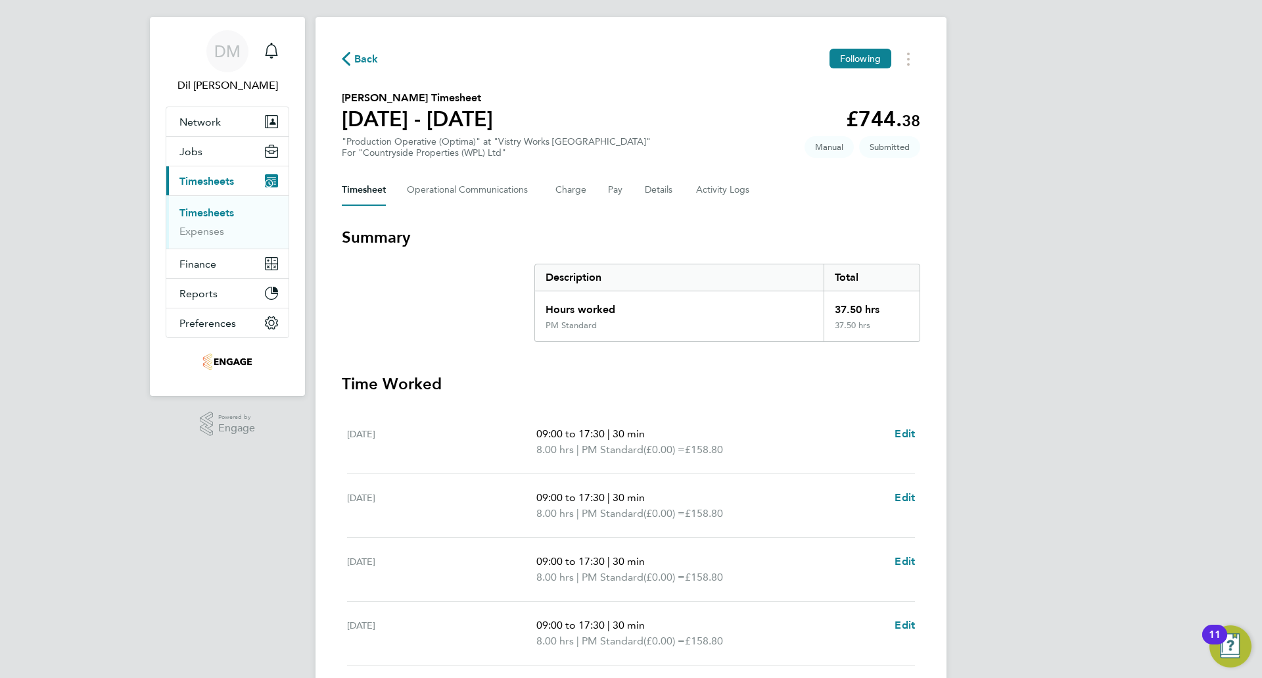
click at [356, 53] on span "Back" at bounding box center [366, 59] width 24 height 16
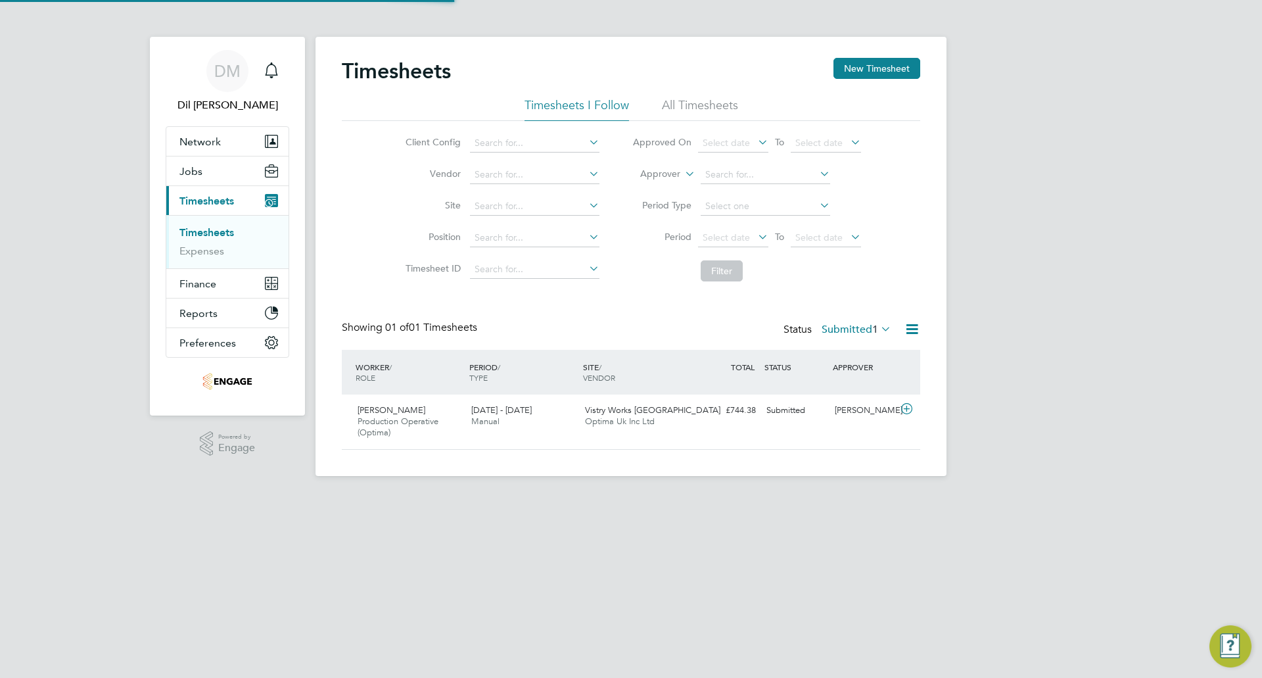
scroll to position [34, 114]
click at [880, 64] on button "New Timesheet" at bounding box center [876, 68] width 87 height 21
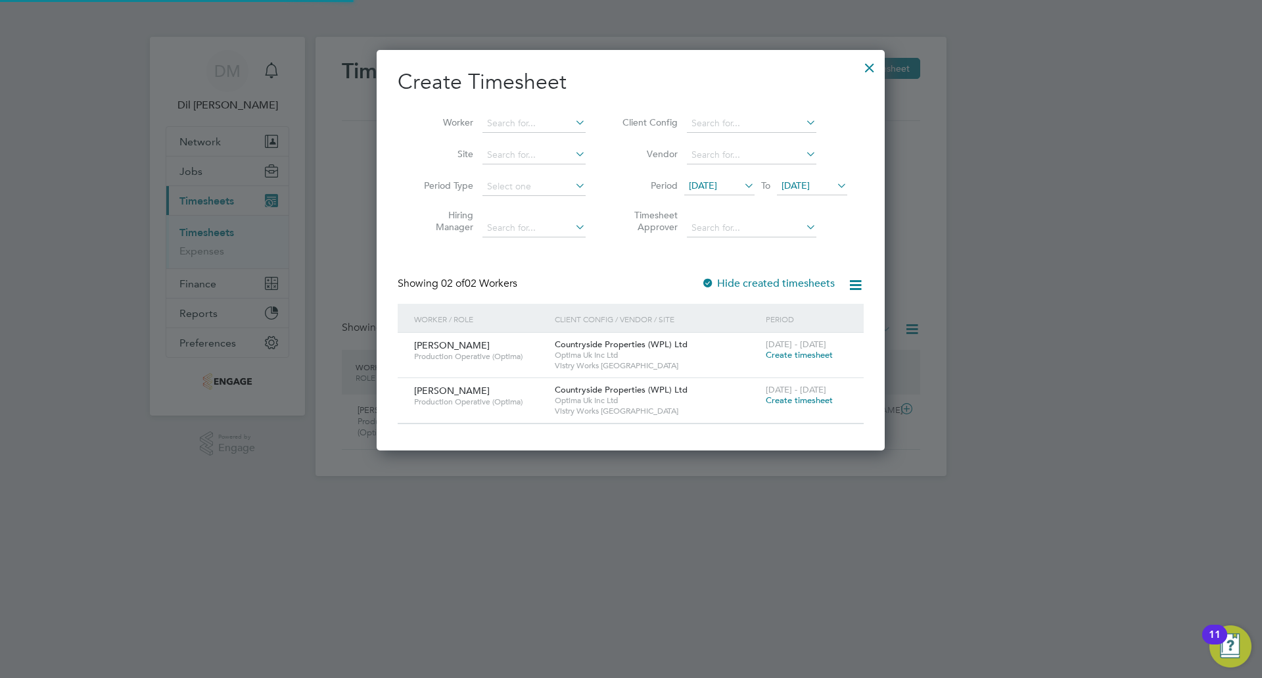
scroll to position [400, 509]
click at [741, 186] on icon at bounding box center [741, 185] width 0 height 18
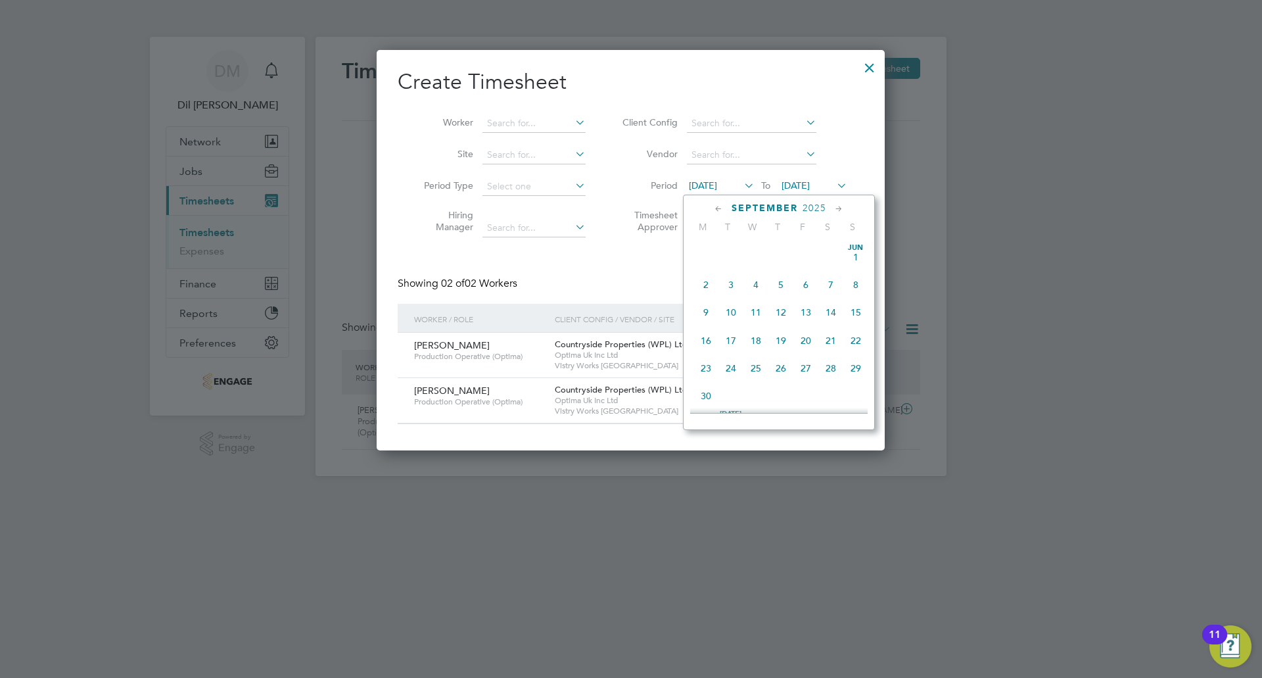
scroll to position [426, 0]
click at [858, 187] on li "Period 09 Sep 2025 To 16 Sep 2025" at bounding box center [733, 187] width 262 height 32
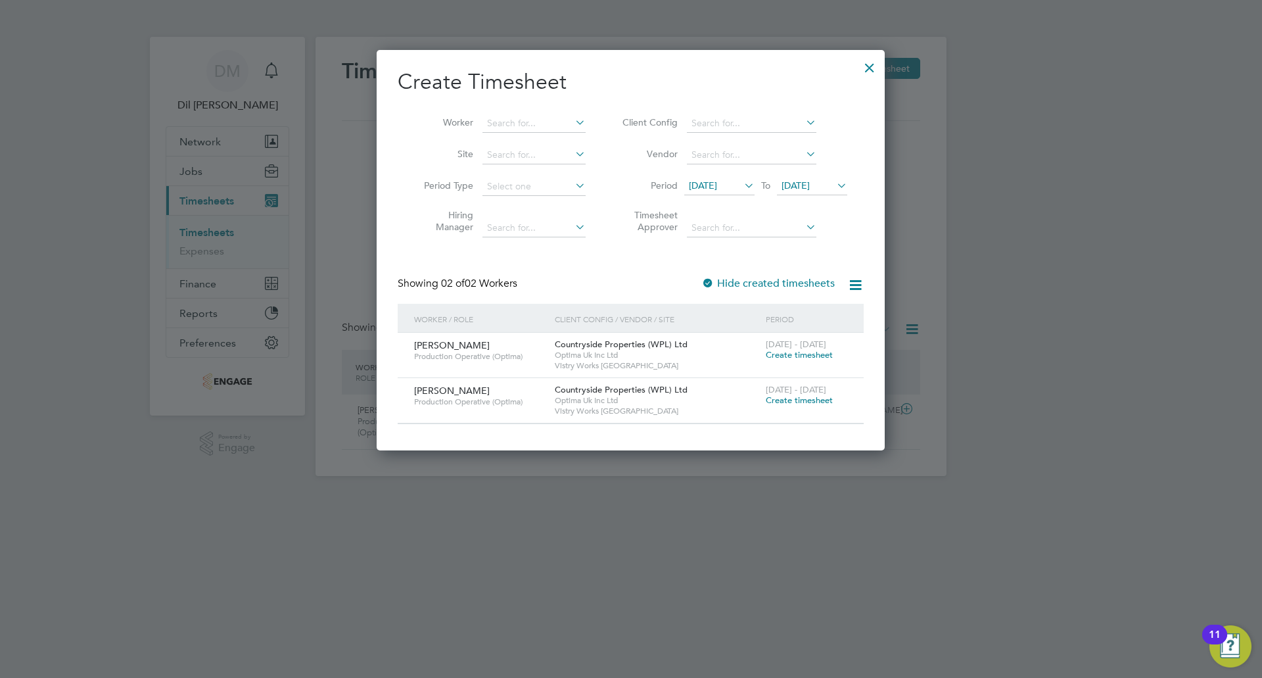
click at [834, 183] on icon at bounding box center [834, 185] width 0 height 18
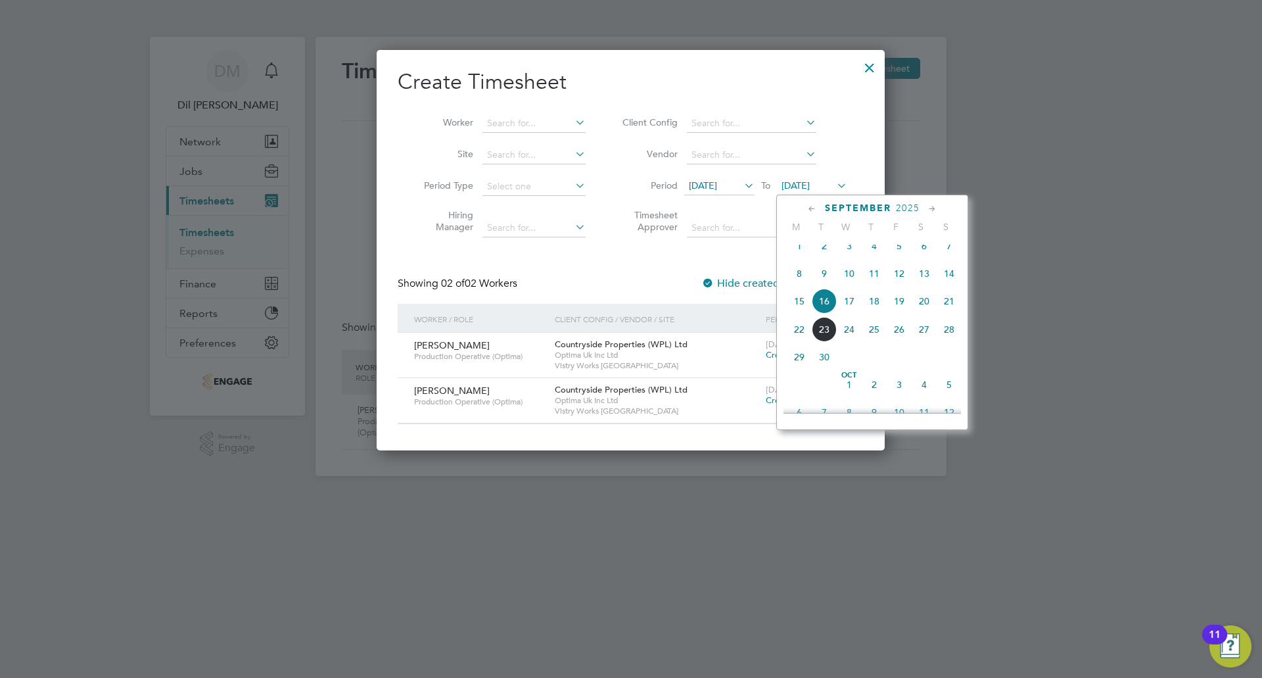
click at [832, 342] on span "23" at bounding box center [824, 329] width 25 height 25
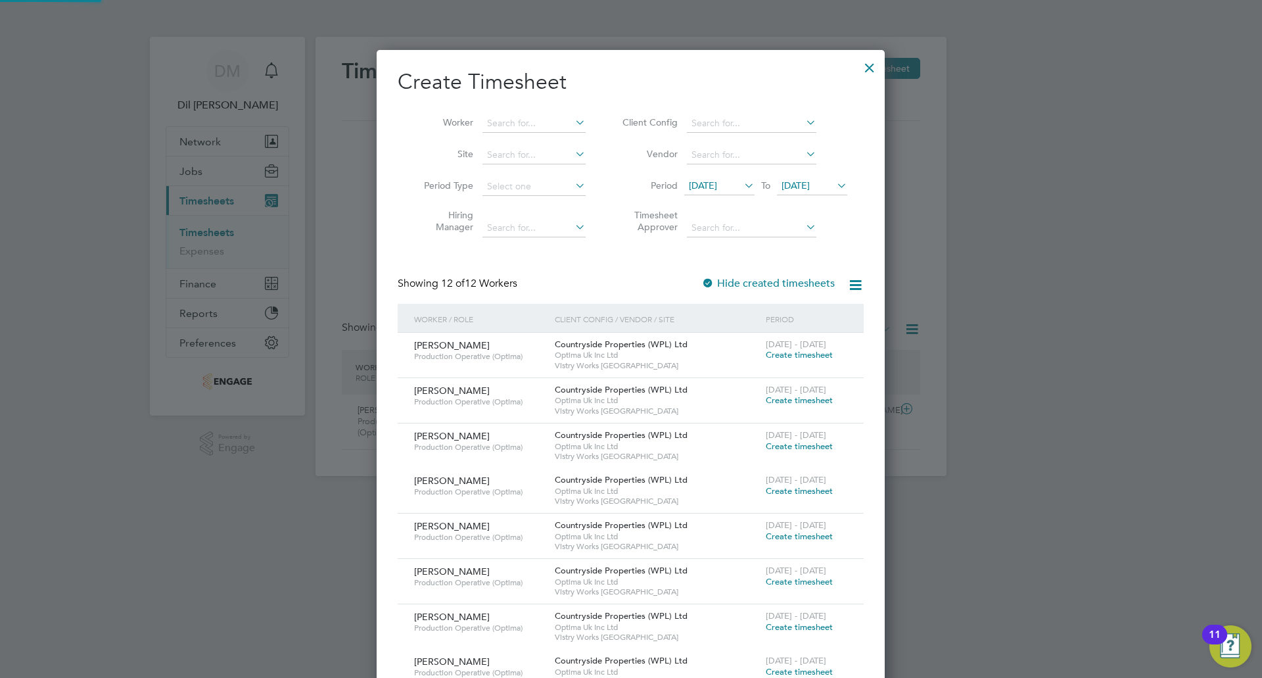
scroll to position [988, 509]
click at [858, 224] on li "Timesheet Approver" at bounding box center [733, 222] width 262 height 41
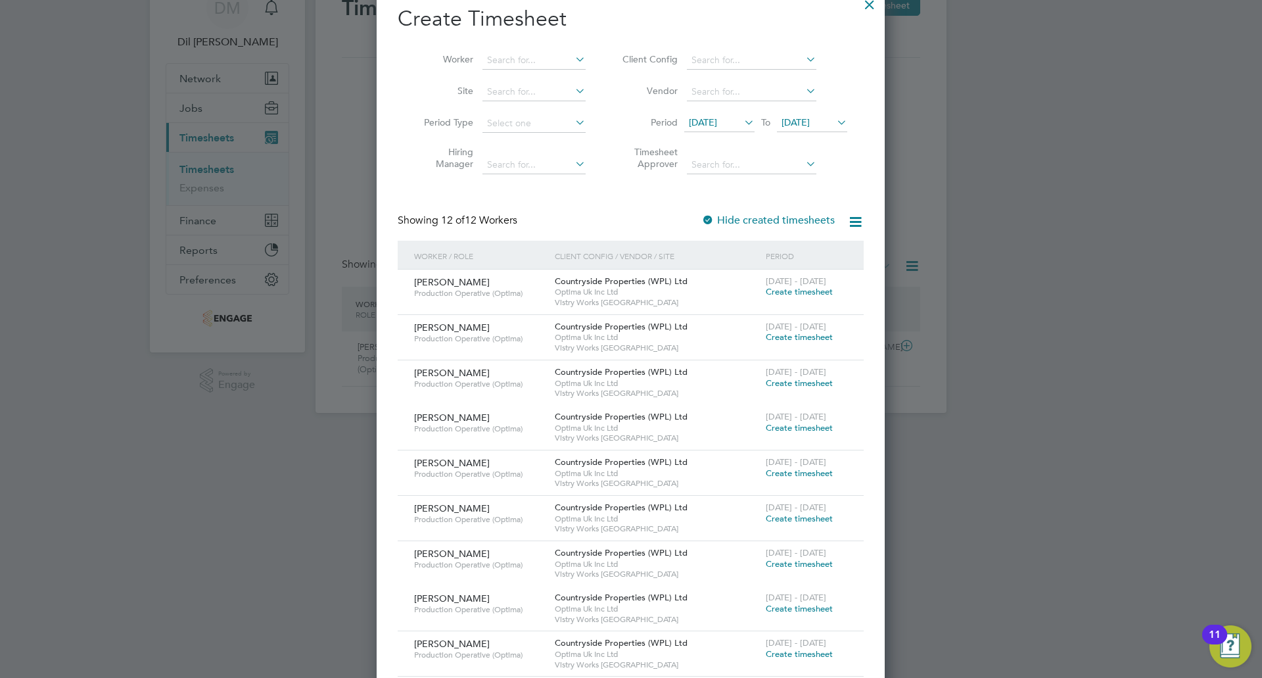
scroll to position [0, 0]
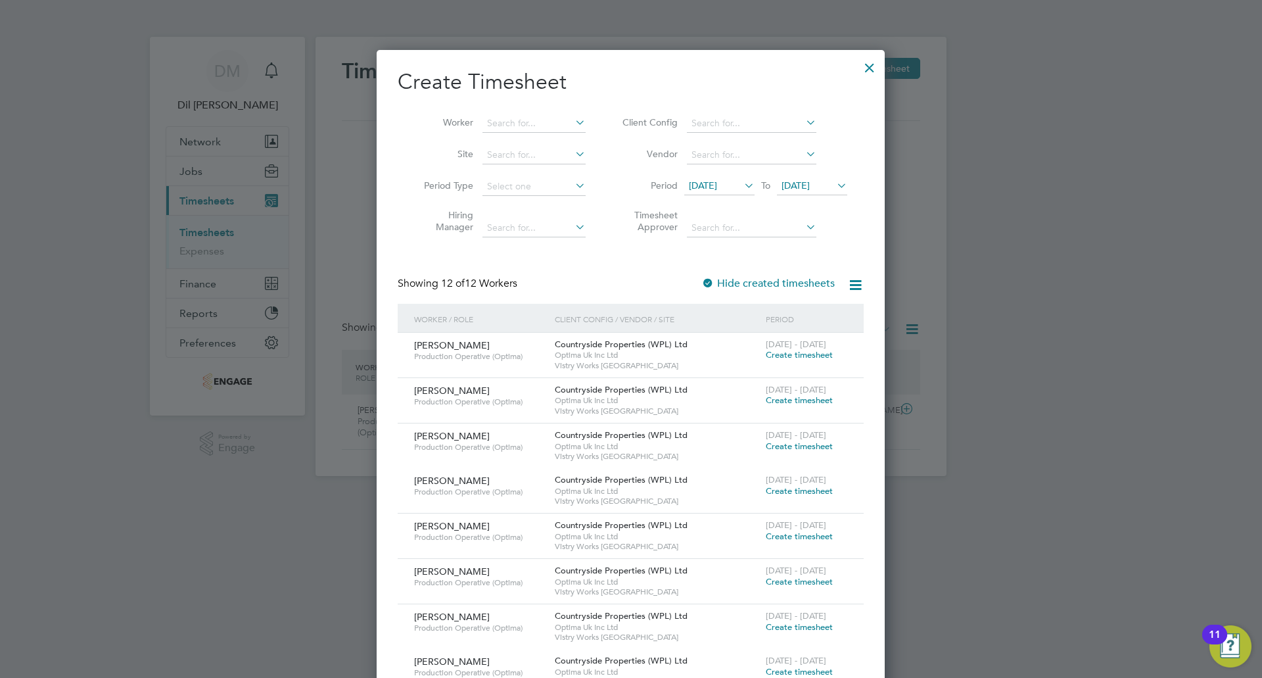
click at [834, 179] on icon at bounding box center [834, 185] width 0 height 18
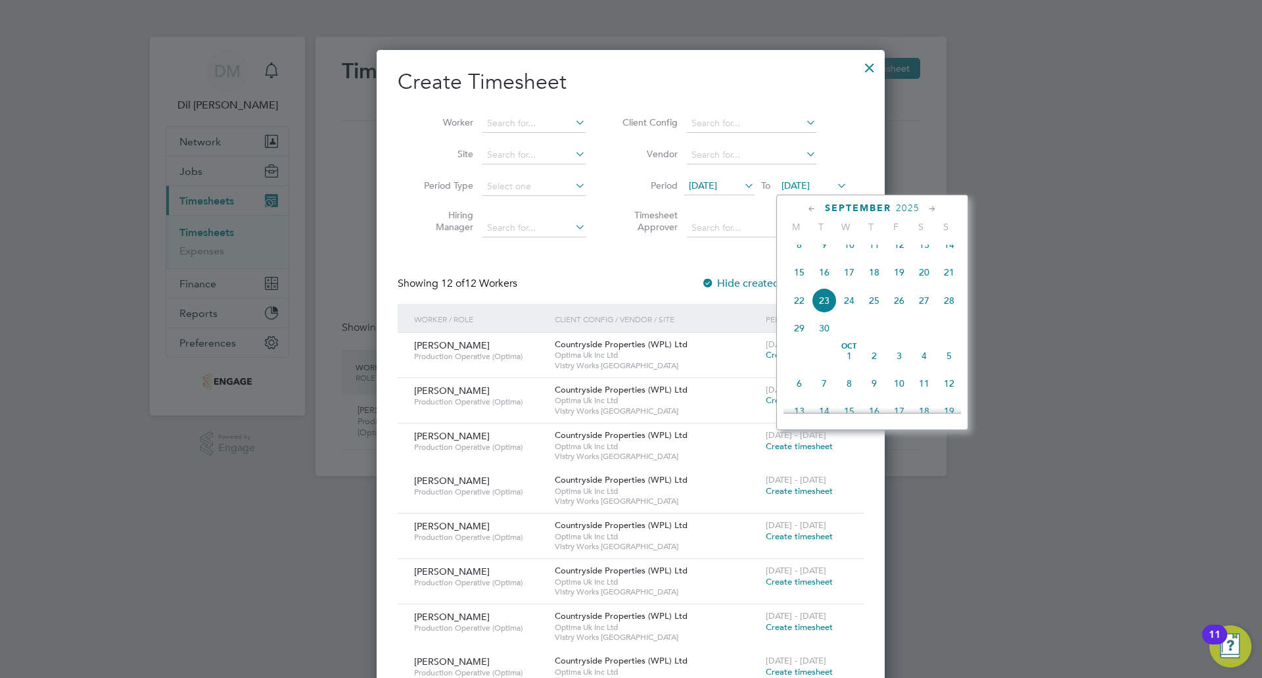
click at [949, 285] on span "21" at bounding box center [948, 272] width 25 height 25
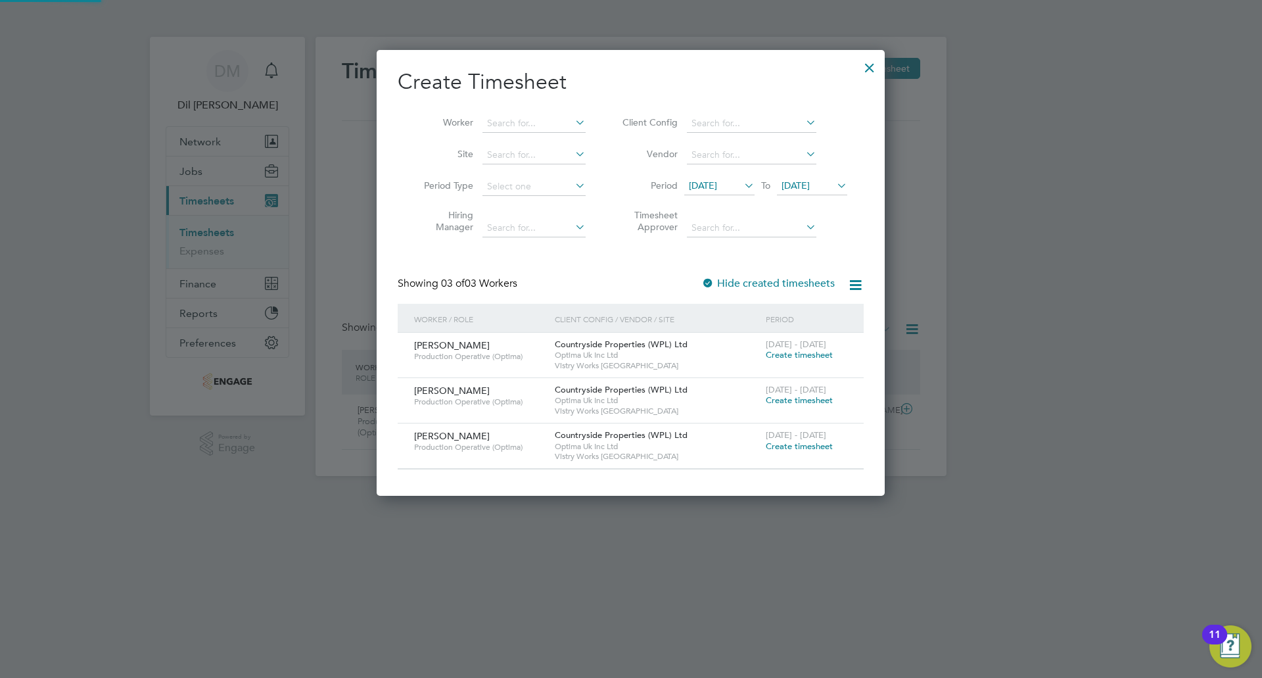
scroll to position [445, 509]
click at [447, 436] on span "[PERSON_NAME]" at bounding box center [452, 436] width 76 height 12
click at [806, 356] on span "Create timesheet" at bounding box center [799, 354] width 67 height 11
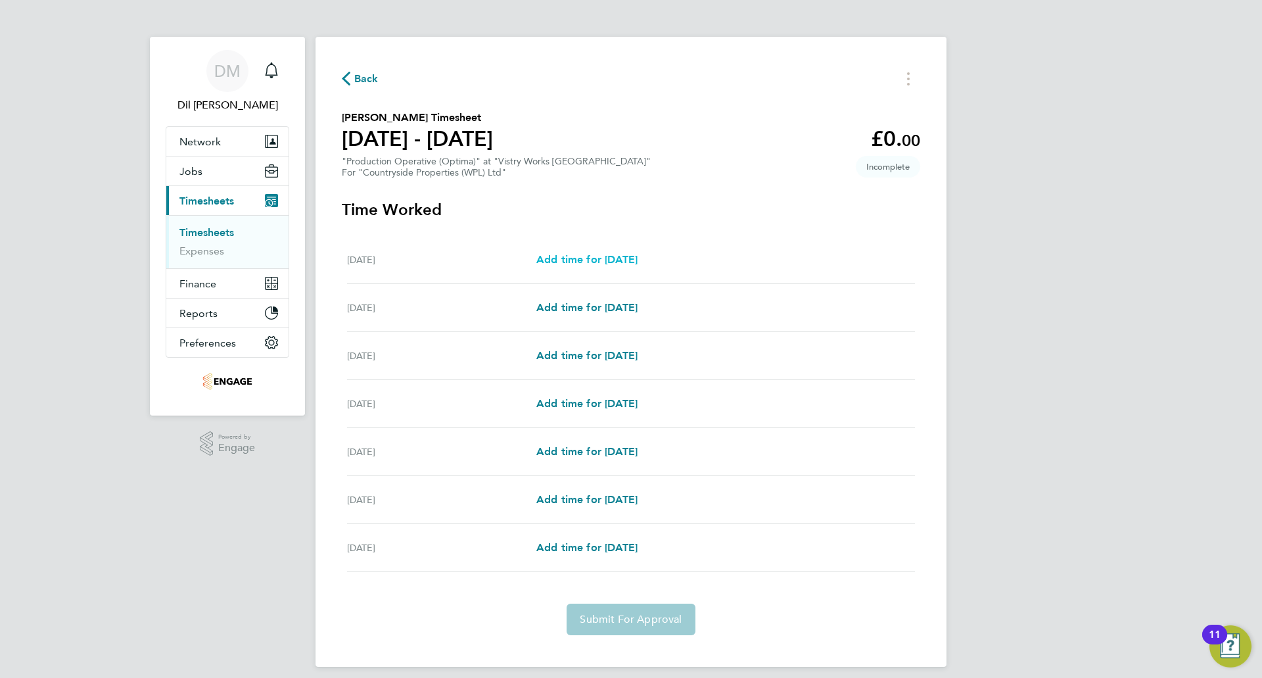
click at [604, 258] on span "Add time for Mon 15 Sep" at bounding box center [586, 259] width 101 height 12
select select "15"
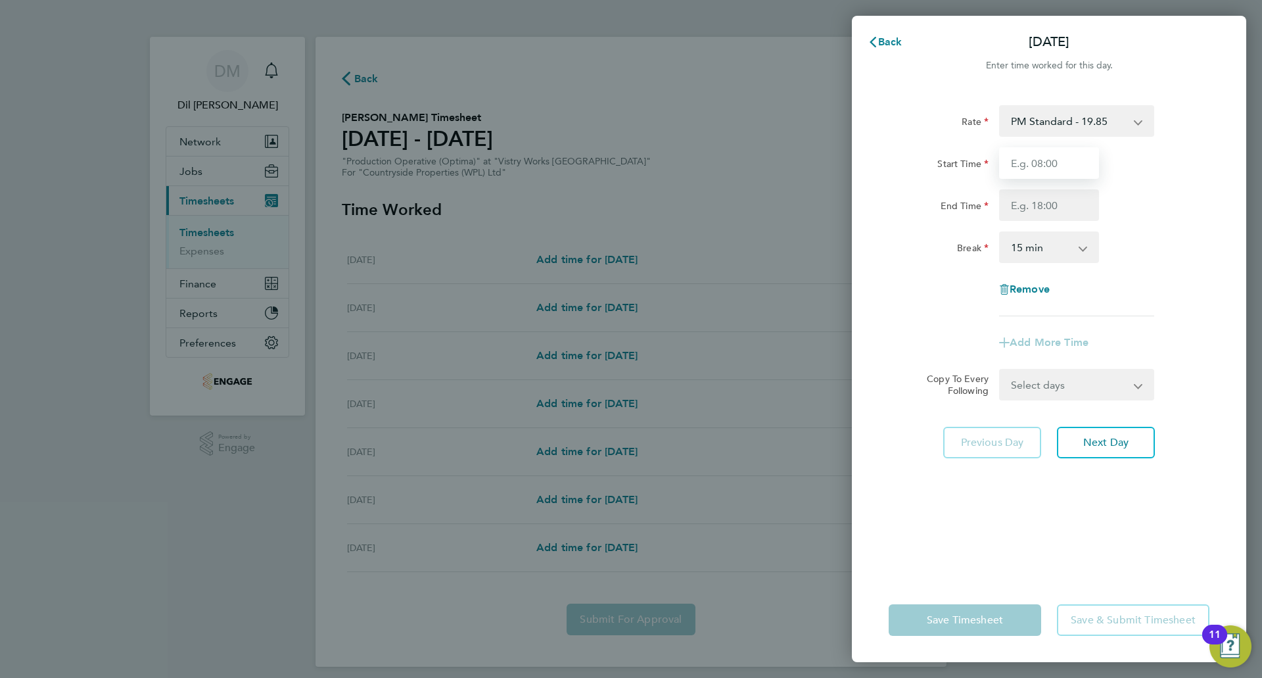
click at [1077, 156] on input "Start Time" at bounding box center [1049, 163] width 100 height 32
type input "09:00"
click at [1052, 201] on input "End Time" at bounding box center [1049, 205] width 100 height 32
drag, startPoint x: 1021, startPoint y: 208, endPoint x: 1026, endPoint y: 218, distance: 12.1
click at [1021, 208] on input "End Time" at bounding box center [1049, 205] width 100 height 32
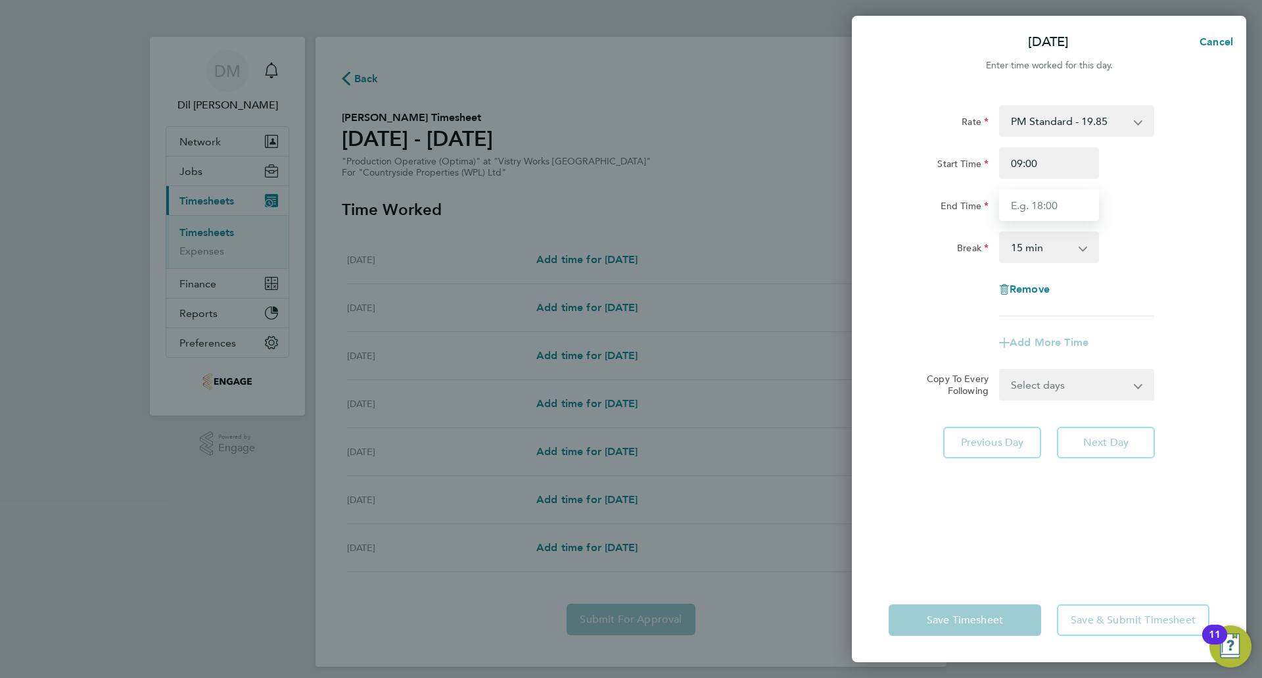
type input "17:30"
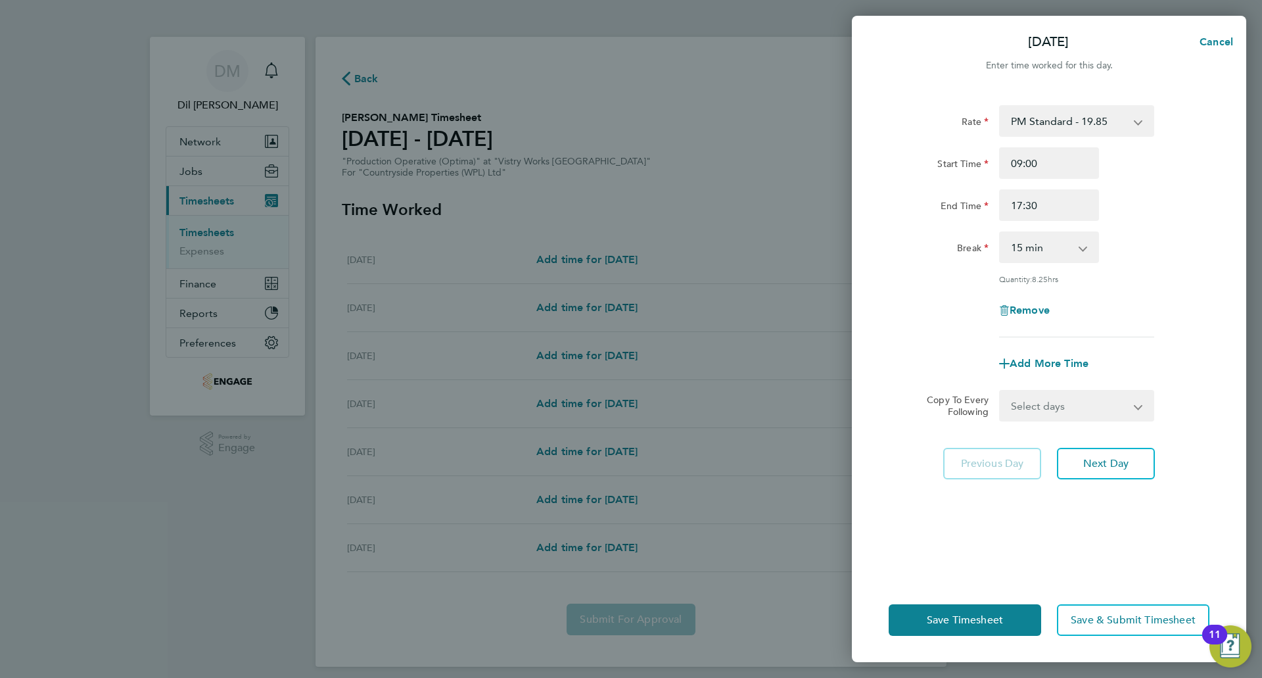
drag, startPoint x: 1145, startPoint y: 223, endPoint x: 1049, endPoint y: 250, distance: 99.0
click at [1141, 223] on div "Rate PM Standard - 19.85 PM OT1 - 29.78 BONUS. - 13.50 OT2 - 36.42 Standard - 1…" at bounding box center [1048, 221] width 321 height 232
drag, startPoint x: 1049, startPoint y: 250, endPoint x: 1046, endPoint y: 258, distance: 9.4
click at [1049, 250] on select "0 min 15 min 30 min 45 min 60 min 75 min 90 min" at bounding box center [1040, 247] width 81 height 29
select select "30"
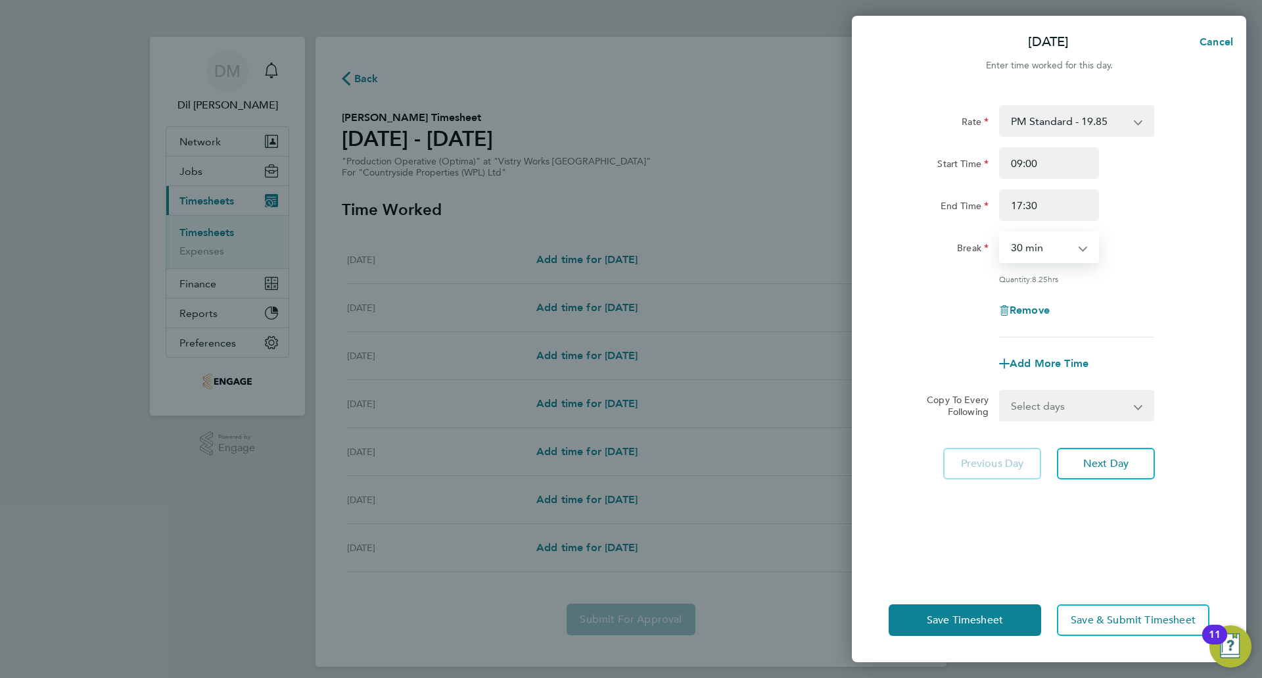
click at [1000, 233] on select "0 min 15 min 30 min 45 min 60 min 75 min 90 min" at bounding box center [1040, 247] width 81 height 29
drag, startPoint x: 1199, startPoint y: 257, endPoint x: 1188, endPoint y: 260, distance: 10.8
click at [1197, 257] on div "Break 0 min 15 min 30 min 45 min 60 min 75 min 90 min" at bounding box center [1048, 247] width 331 height 32
click at [1115, 461] on span "Next Day" at bounding box center [1105, 463] width 45 height 13
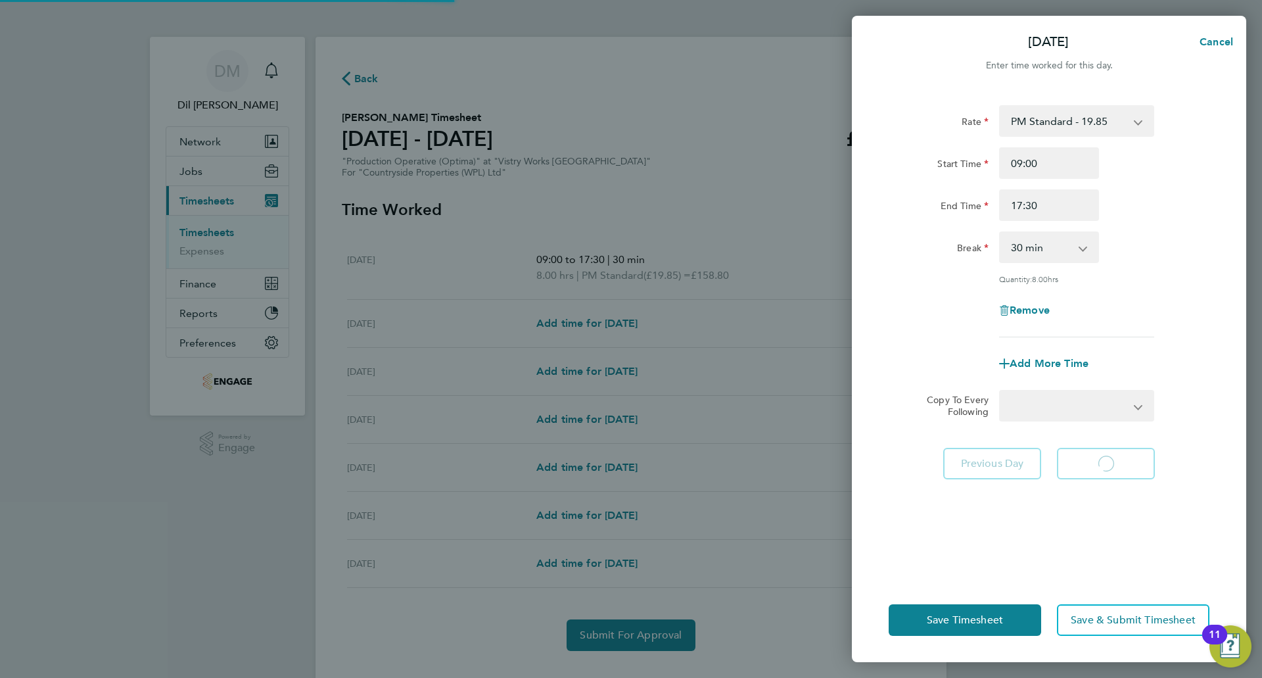
select select "15"
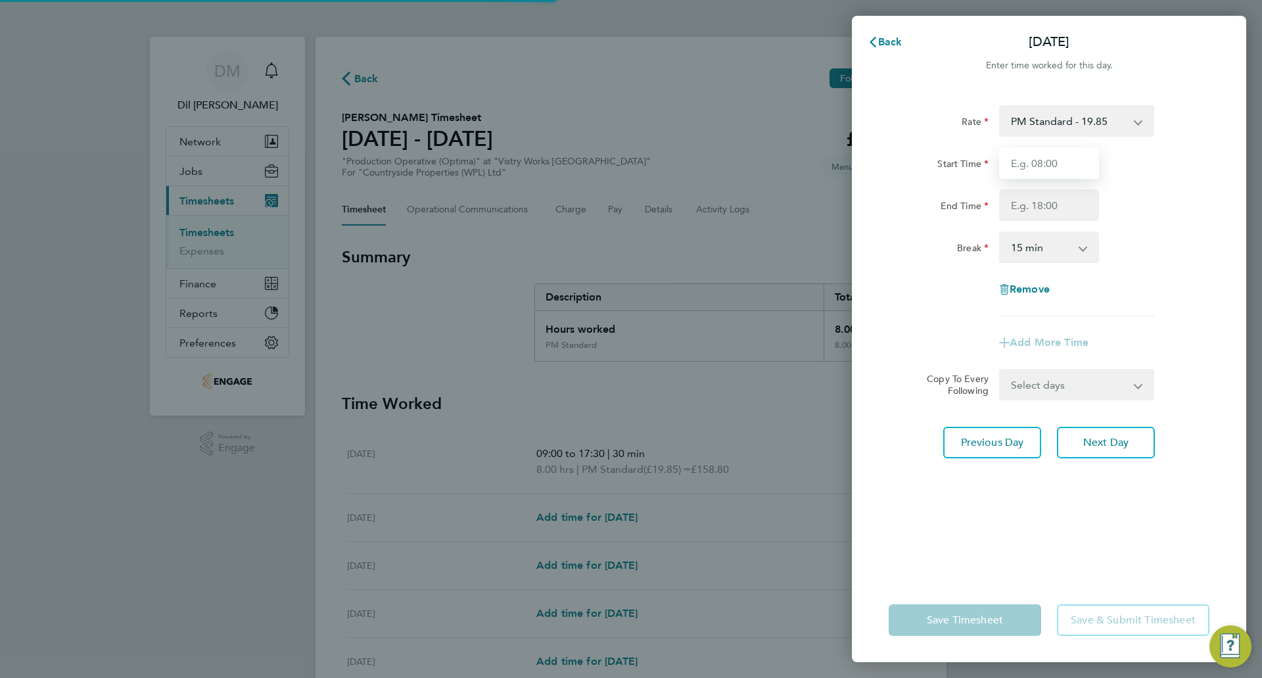
click at [1053, 164] on input "Start Time" at bounding box center [1049, 163] width 100 height 32
type input "09:00"
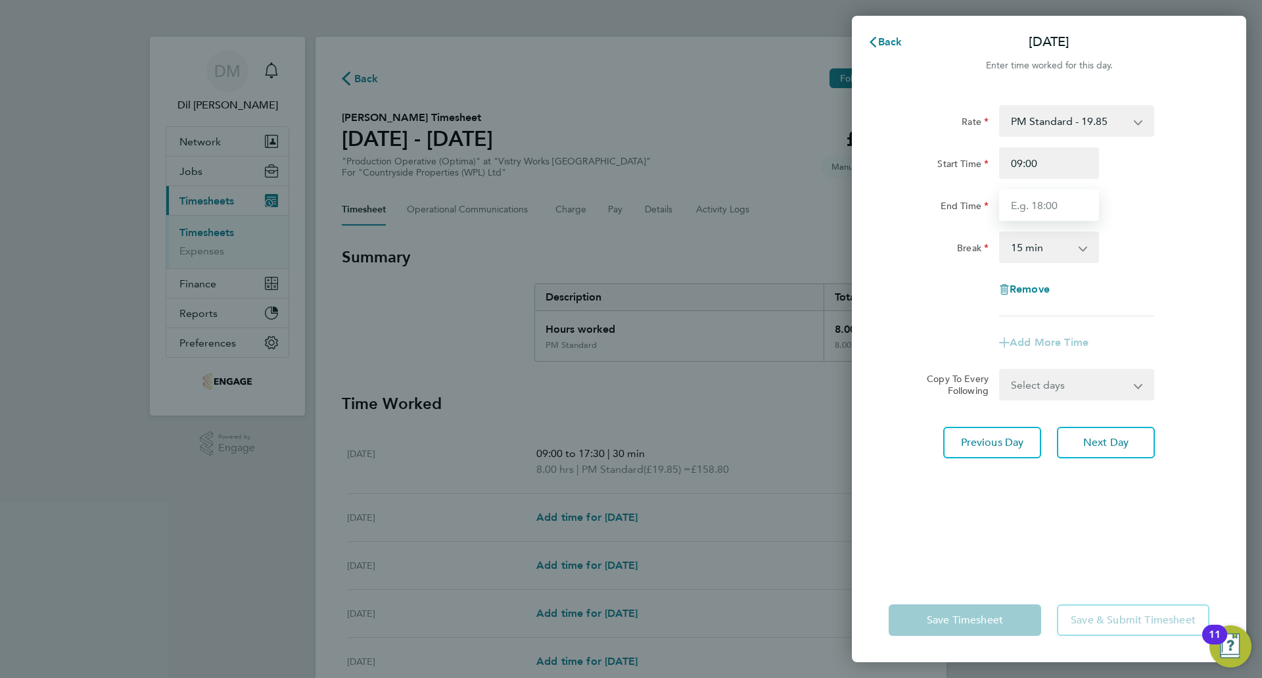
click at [1039, 204] on input "End Time" at bounding box center [1049, 205] width 100 height 32
type input "17:30"
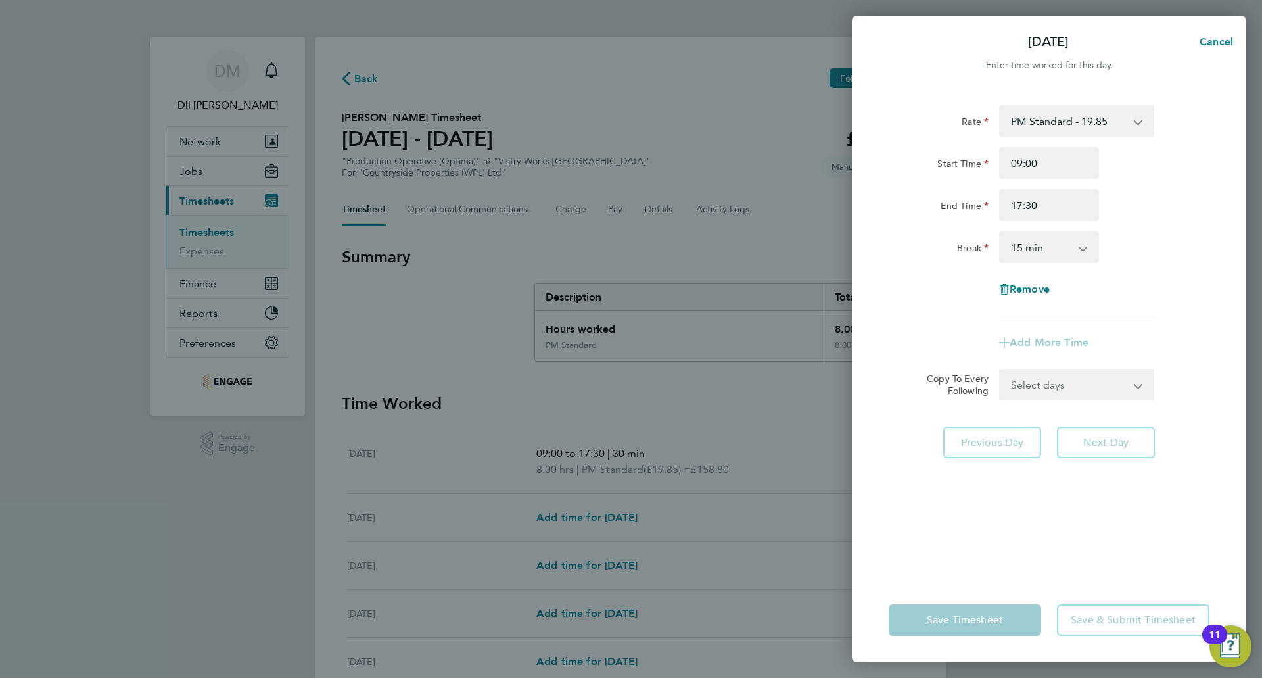
click at [1055, 248] on select "0 min 15 min 30 min 45 min 60 min 75 min 90 min" at bounding box center [1040, 247] width 81 height 29
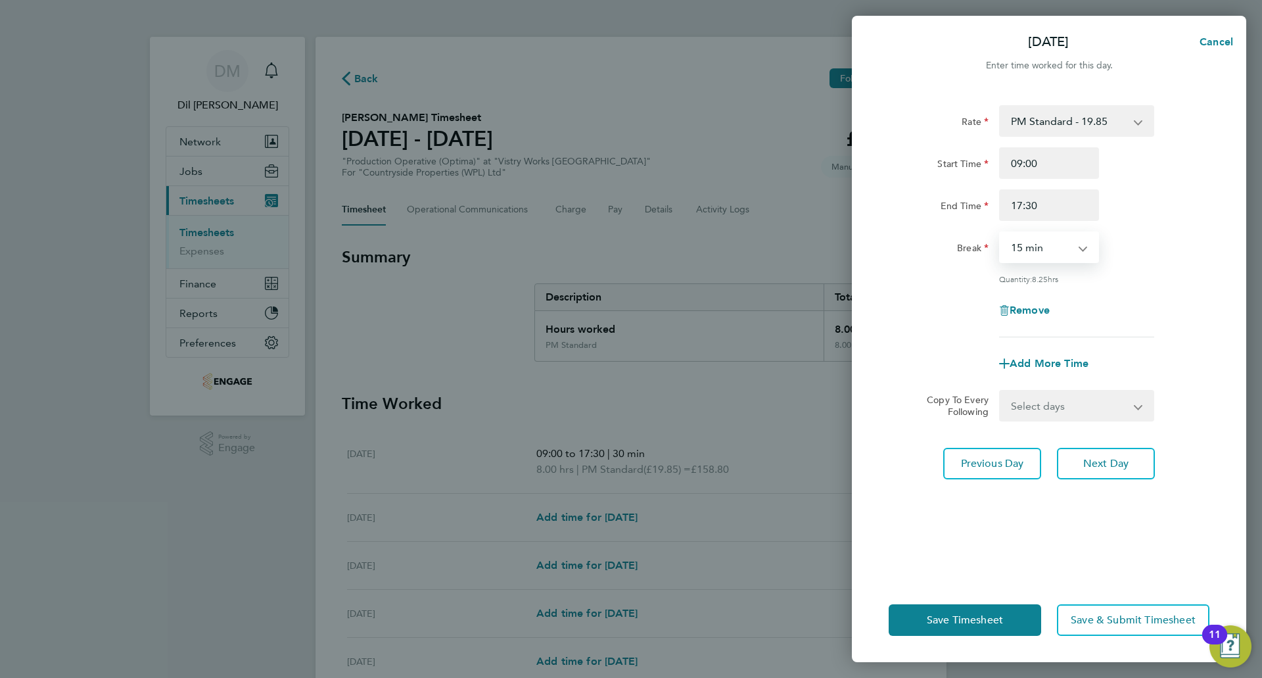
select select "30"
click at [1000, 233] on select "0 min 15 min 30 min 45 min 60 min 75 min 90 min" at bounding box center [1040, 247] width 81 height 29
click at [1155, 302] on div "Remove" at bounding box center [1048, 310] width 331 height 32
click at [1122, 473] on button "Next Day" at bounding box center [1106, 464] width 98 height 32
select select "15"
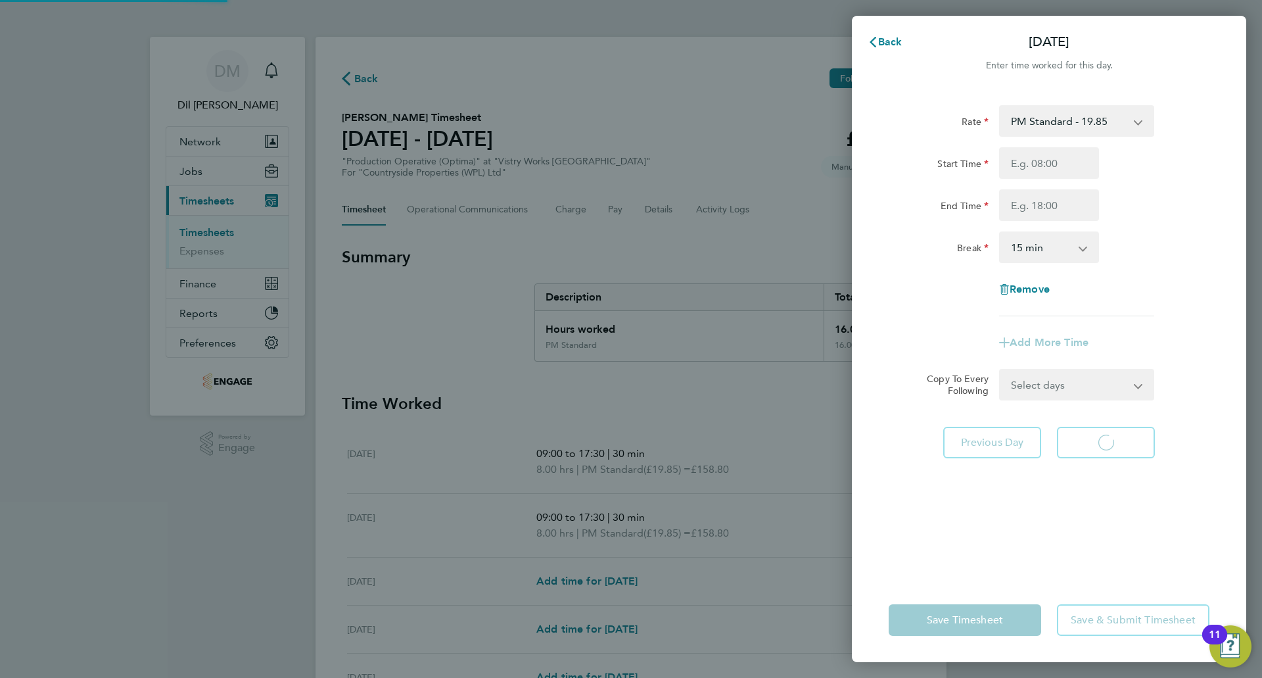
select select "15"
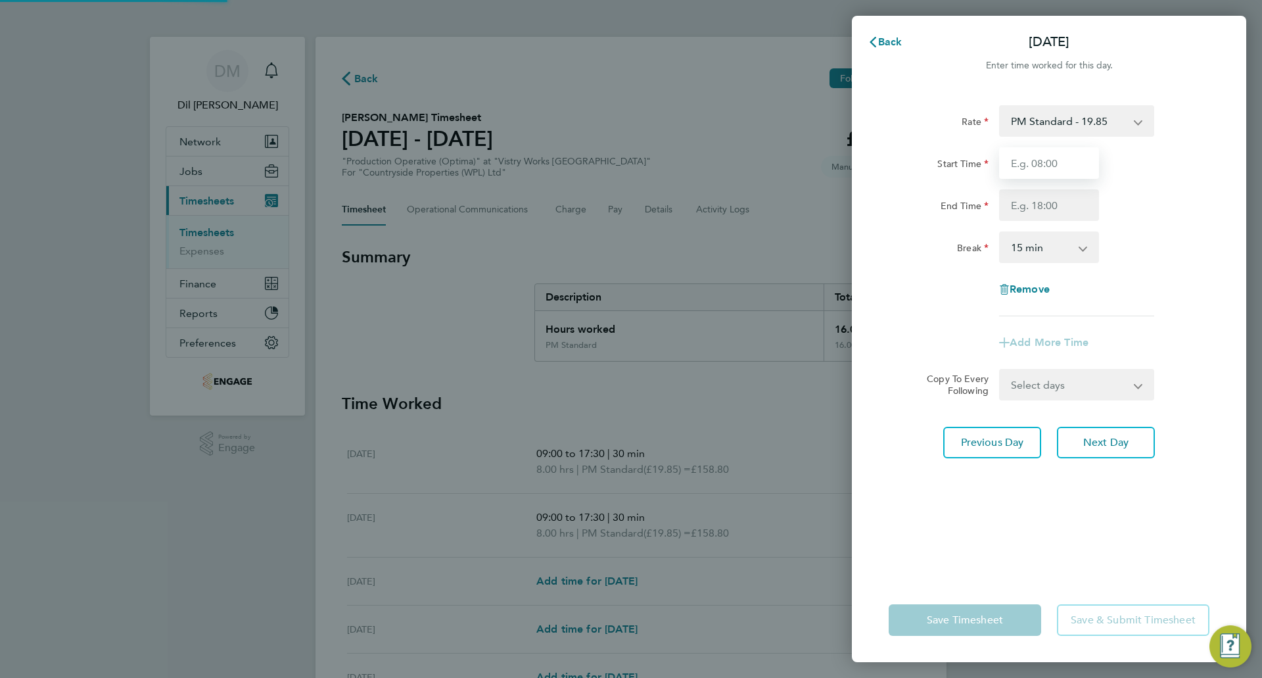
click at [1049, 166] on input "Start Time" at bounding box center [1049, 163] width 100 height 32
type input "09:00"
click at [1053, 202] on input "End Time" at bounding box center [1049, 205] width 100 height 32
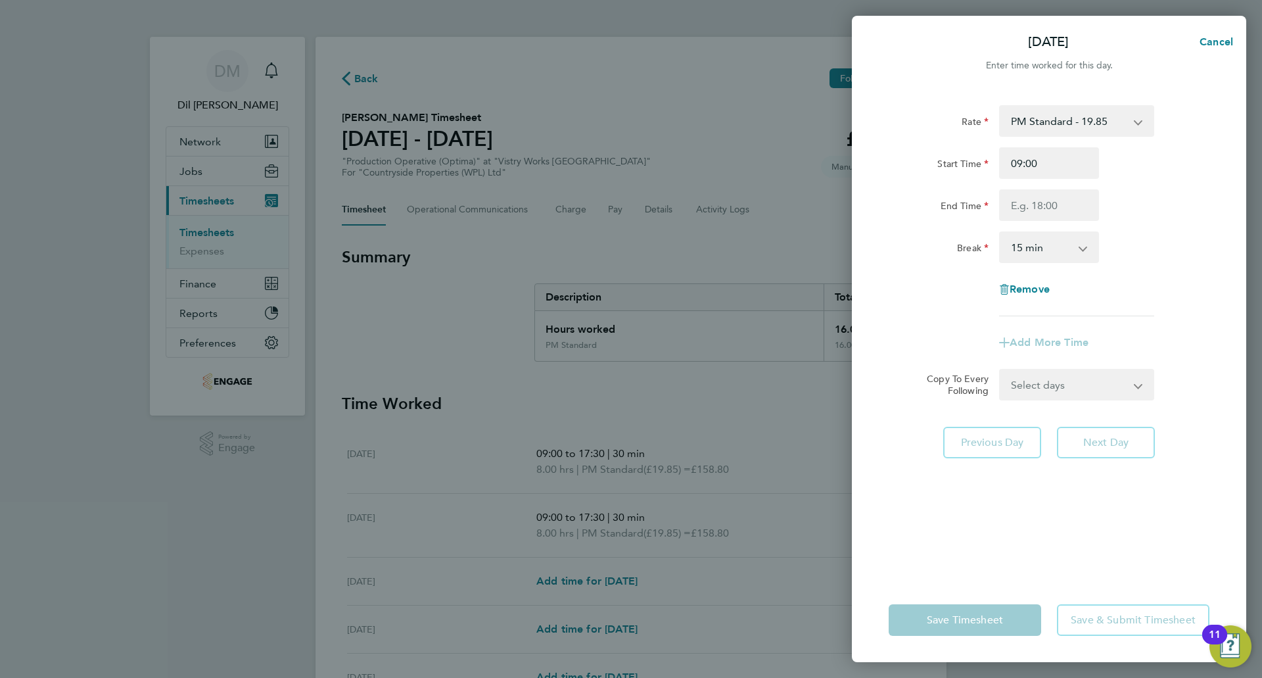
click at [1025, 246] on select "0 min 15 min 30 min 45 min 60 min 75 min 90 min" at bounding box center [1040, 247] width 81 height 29
select select "30"
click at [1000, 233] on select "0 min 15 min 30 min 45 min 60 min 75 min 90 min" at bounding box center [1040, 247] width 81 height 29
click at [1071, 213] on input "End Time" at bounding box center [1049, 205] width 100 height 32
click at [1152, 198] on div "End Time" at bounding box center [1048, 205] width 331 height 32
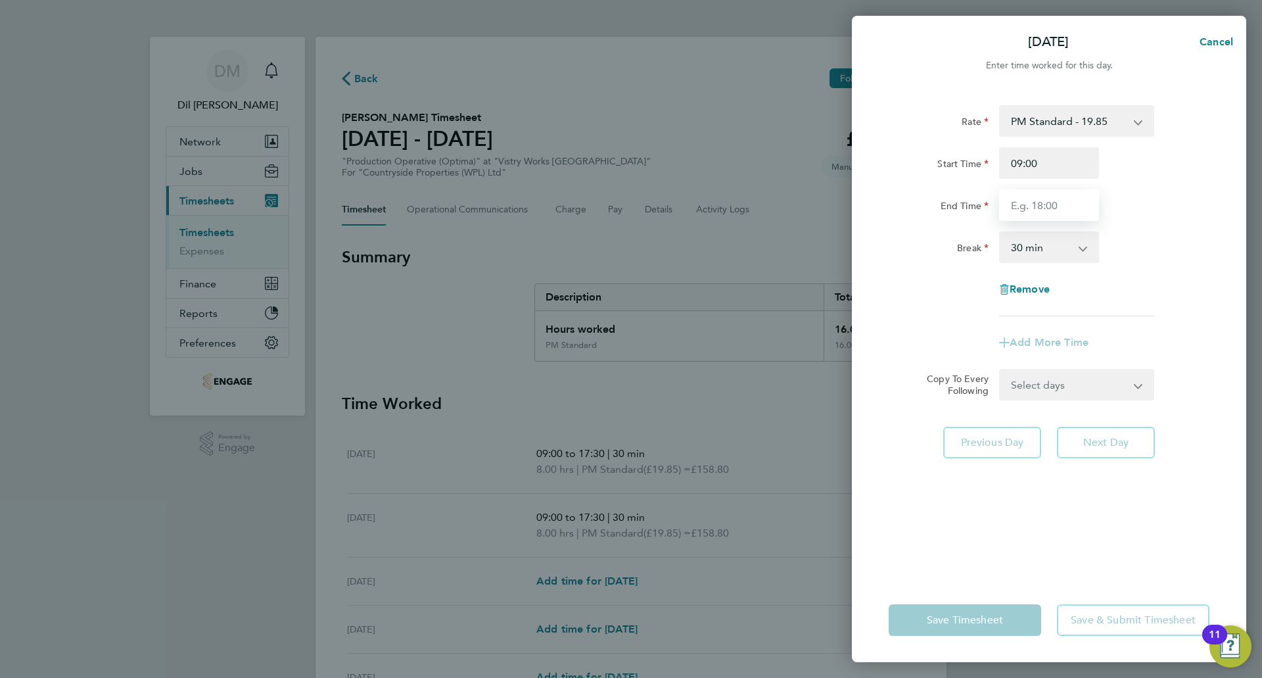
click at [1032, 209] on input "End Time" at bounding box center [1049, 205] width 100 height 32
type input "17:30"
click at [1141, 193] on div "End Time 17:30" at bounding box center [1048, 205] width 331 height 32
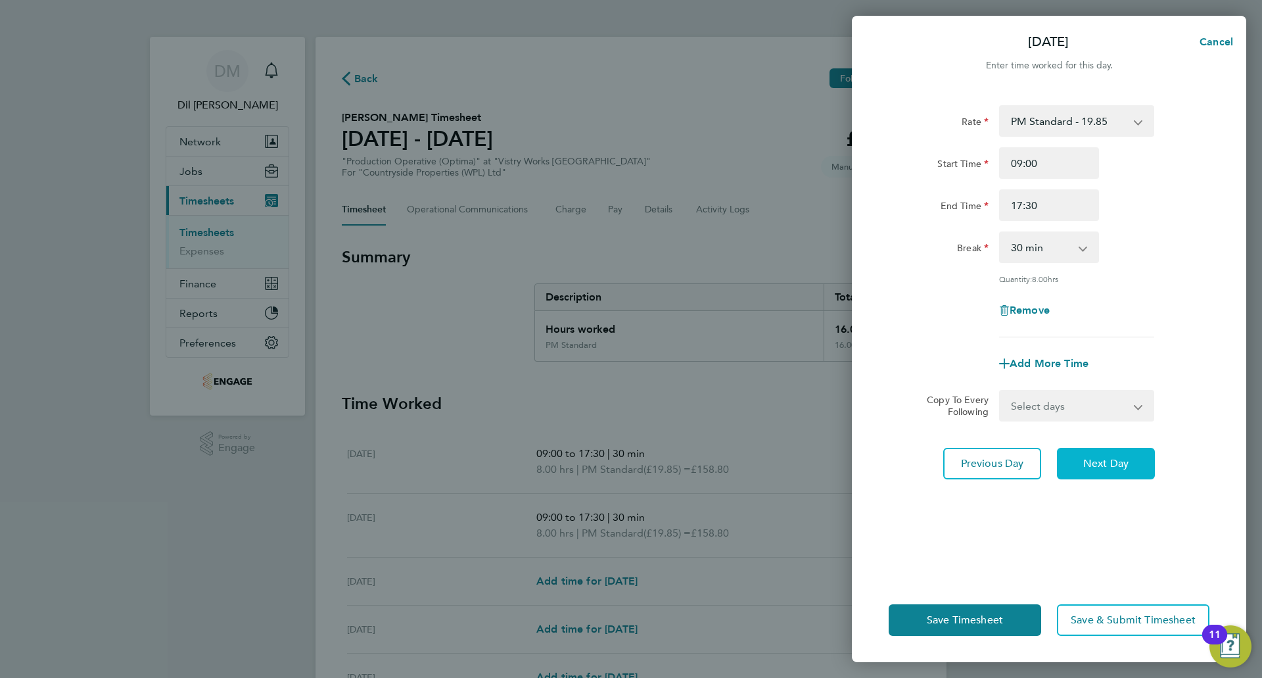
click at [1086, 473] on button "Next Day" at bounding box center [1106, 464] width 98 height 32
select select "15"
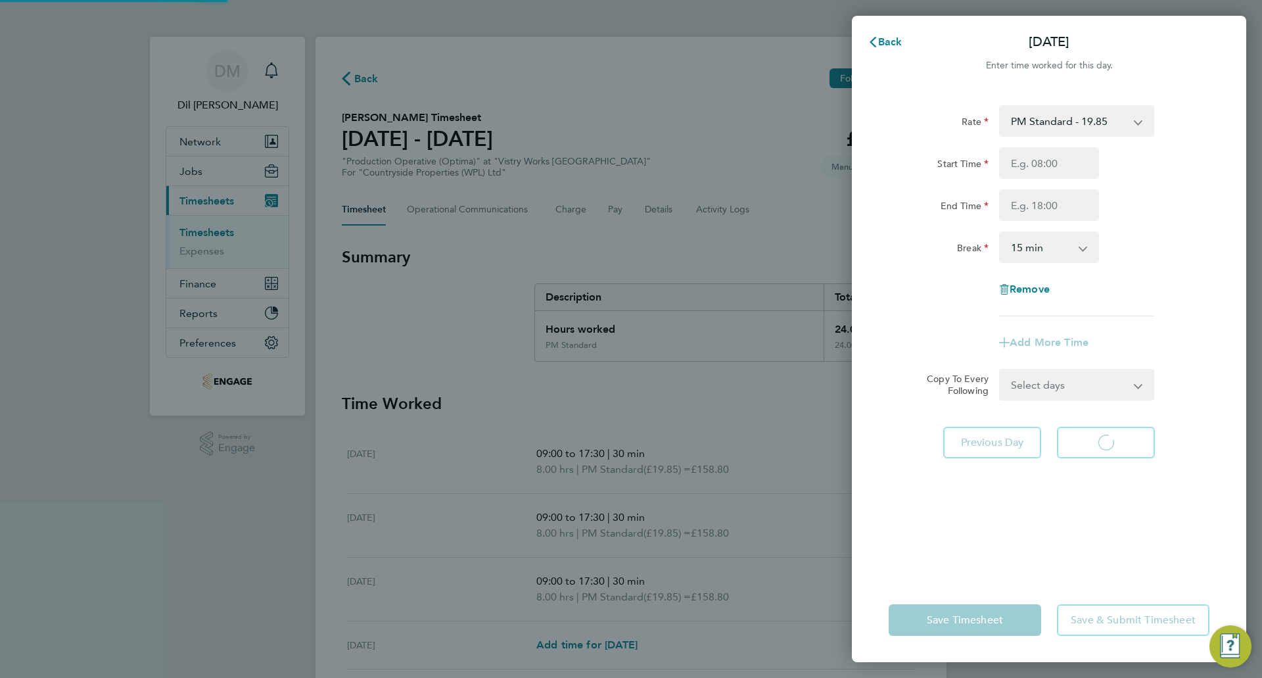
select select "15"
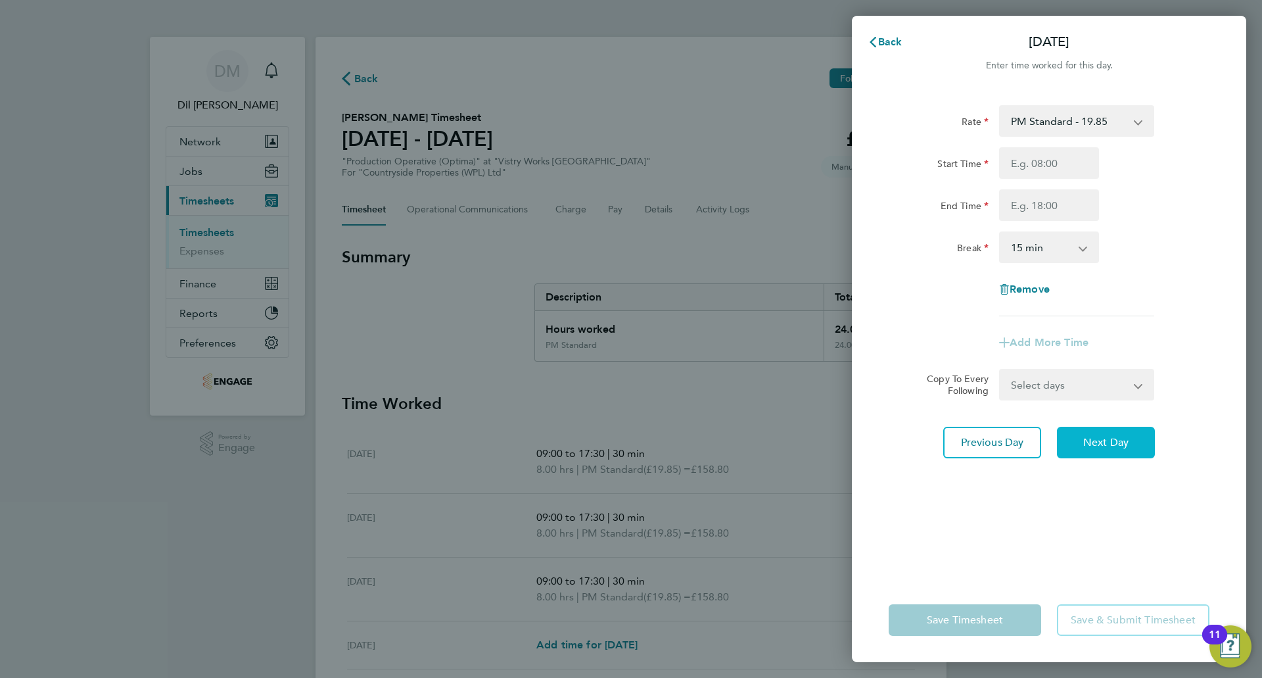
click at [1086, 447] on span "Next Day" at bounding box center [1105, 442] width 45 height 13
select select "15"
click at [1042, 159] on input "Start Time" at bounding box center [1049, 163] width 100 height 32
type input "09:00"
click at [1056, 206] on input "End Time" at bounding box center [1049, 205] width 100 height 32
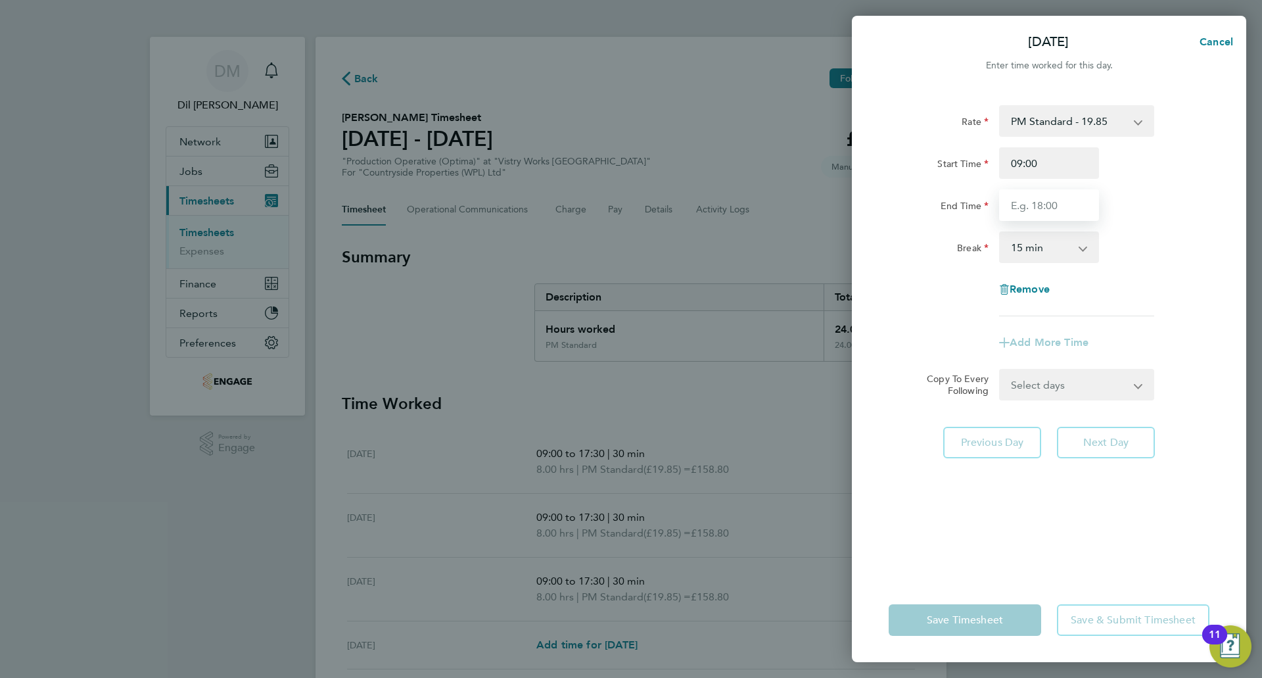
type input "15:00"
click at [1047, 249] on select "0 min 15 min 30 min 45 min 60 min 75 min 90 min" at bounding box center [1040, 247] width 81 height 29
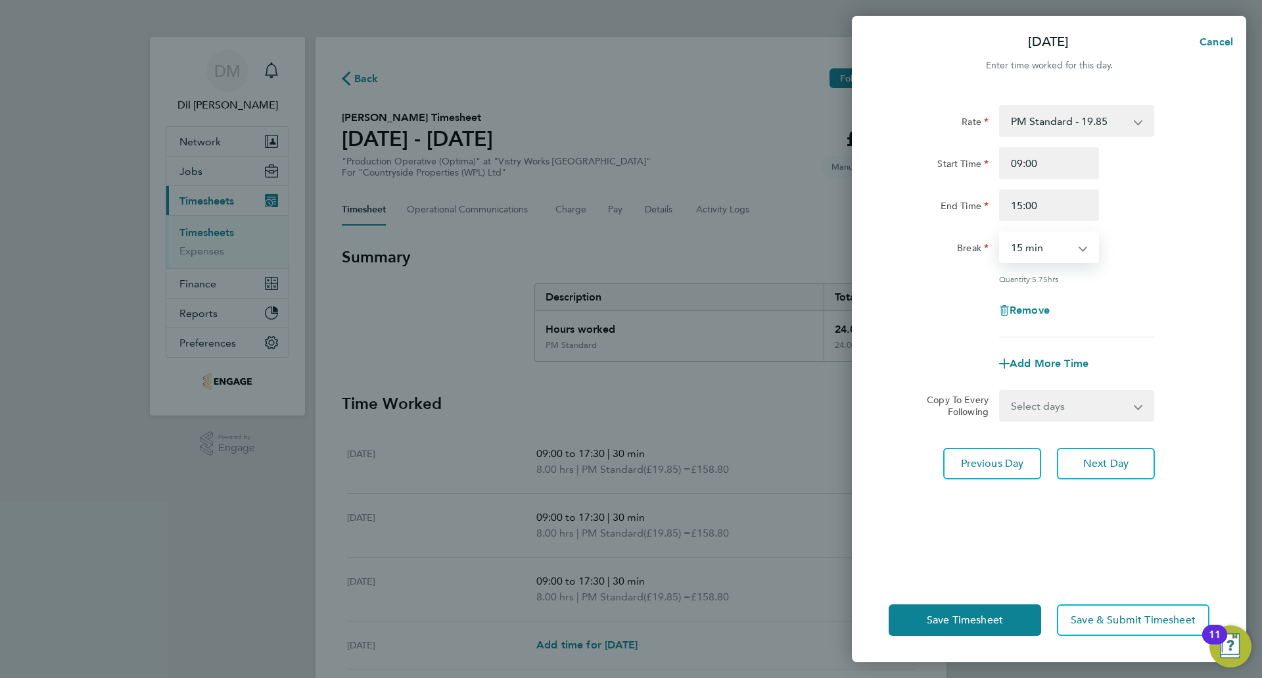
select select "30"
click at [1000, 233] on select "0 min 15 min 30 min 45 min 60 min 75 min 90 min" at bounding box center [1040, 247] width 81 height 29
click at [1159, 286] on div "Rate PM Standard - 19.85 PM OT1 - 29.78 BONUS. - 13.50 OT2 - 36.42 Standard - 1…" at bounding box center [1048, 221] width 321 height 232
click at [998, 611] on button "Save Timesheet" at bounding box center [964, 620] width 152 height 32
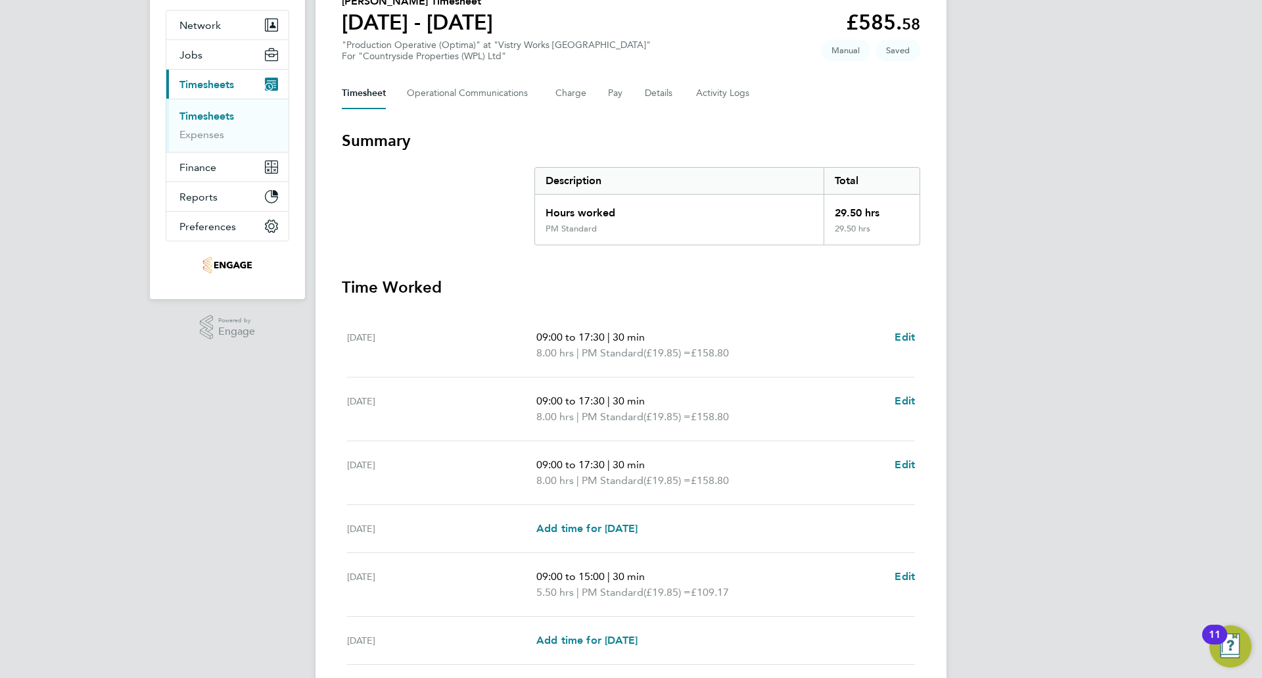
scroll to position [267, 0]
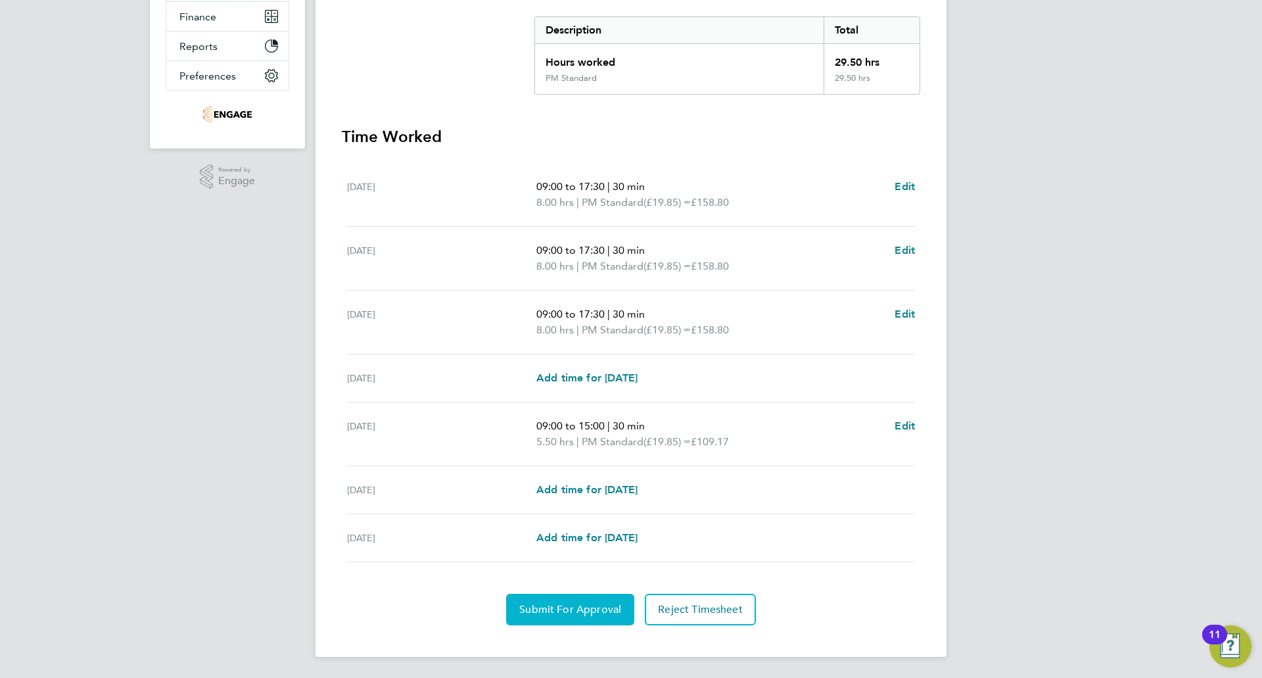
click at [589, 609] on span "Submit For Approval" at bounding box center [570, 609] width 102 height 13
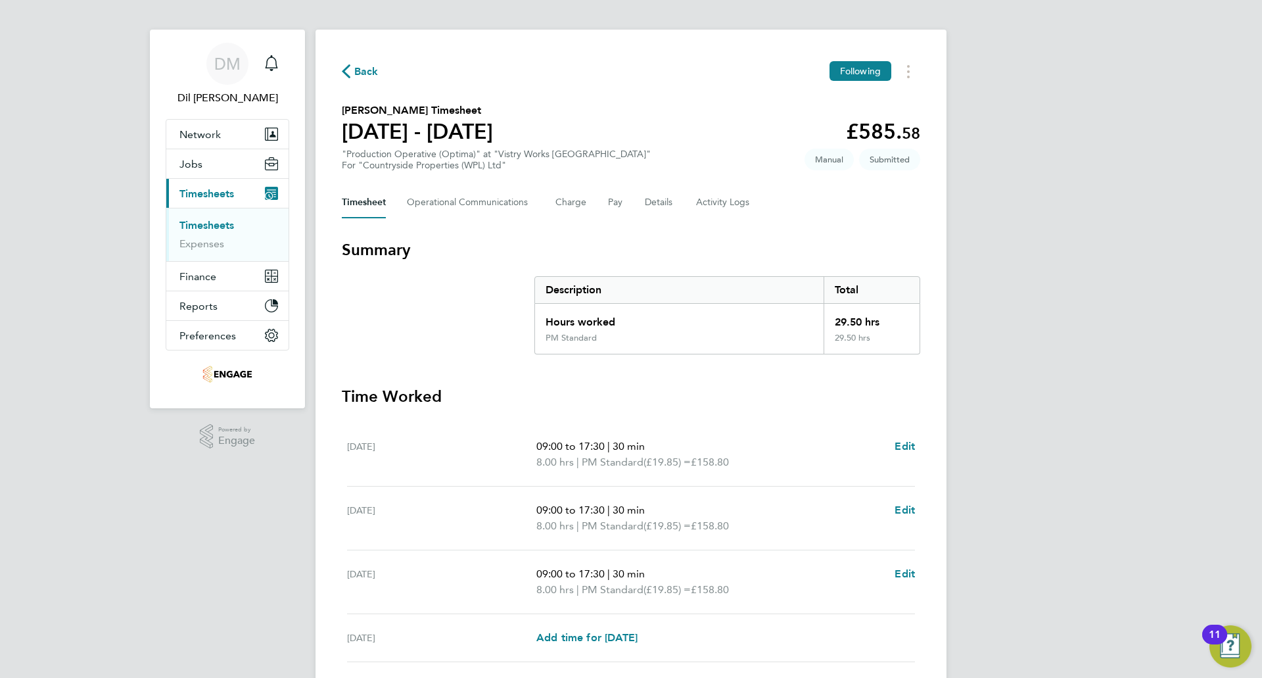
scroll to position [0, 0]
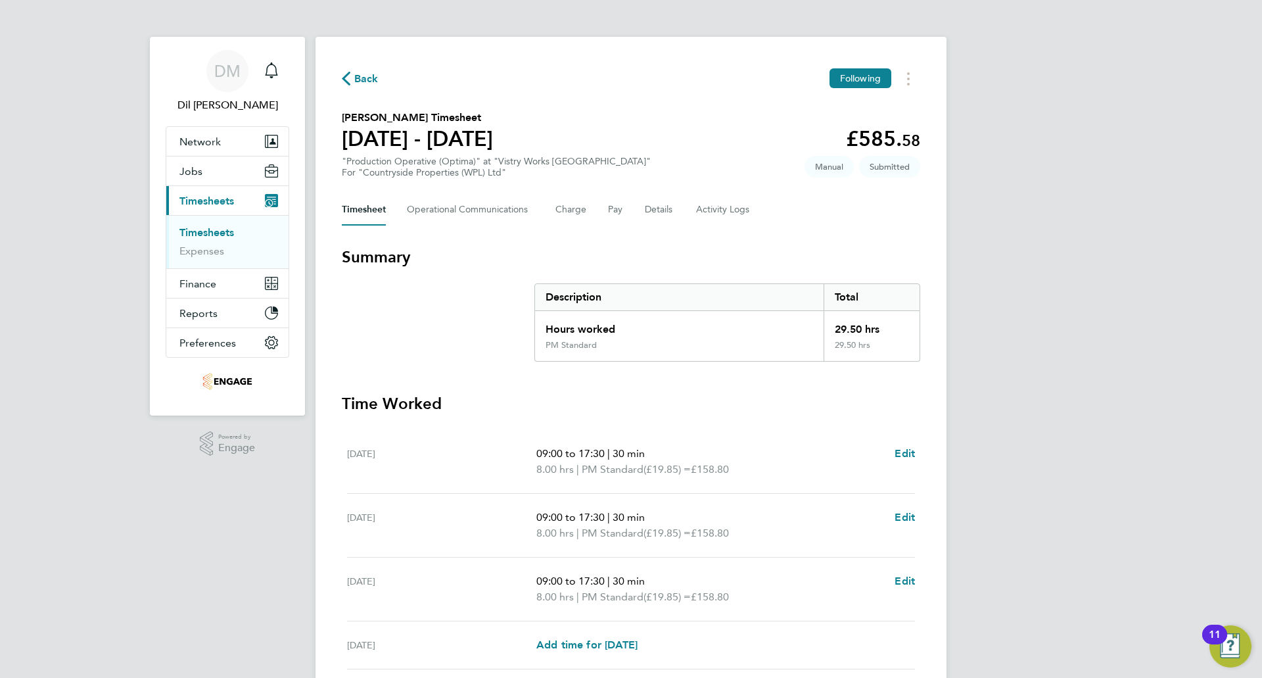
click at [347, 76] on icon "button" at bounding box center [346, 79] width 9 height 14
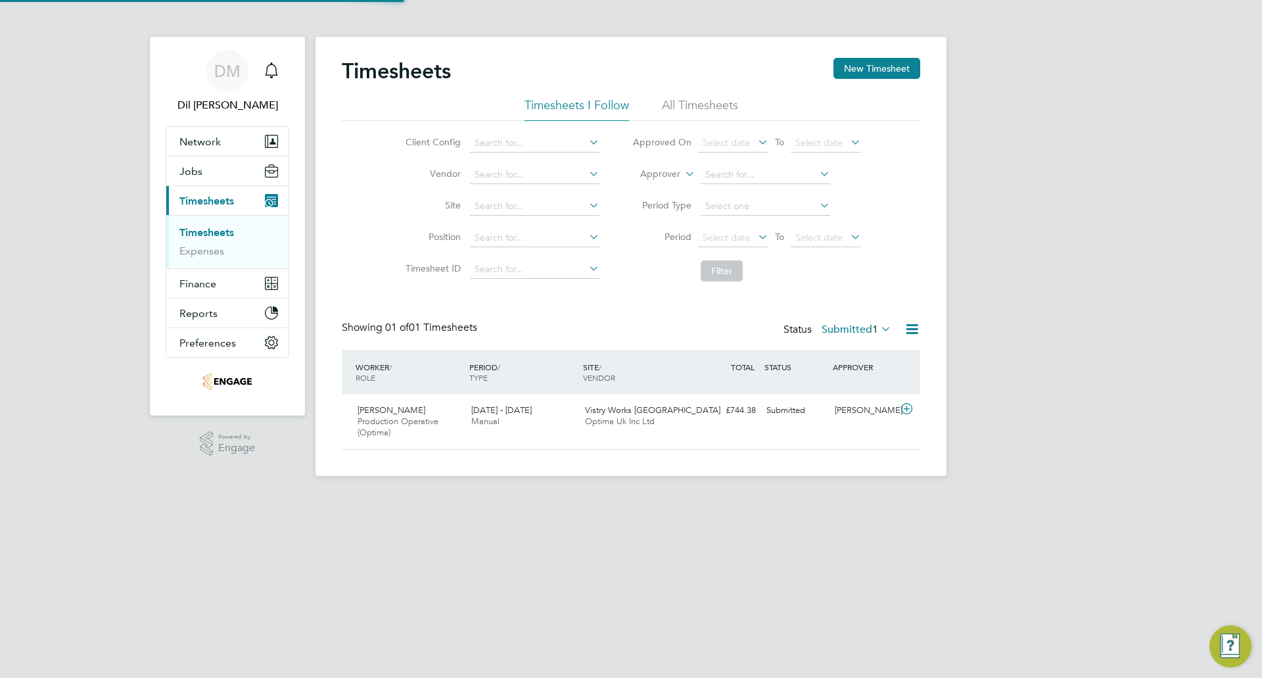
scroll to position [34, 114]
click at [882, 62] on button "New Timesheet" at bounding box center [876, 68] width 87 height 21
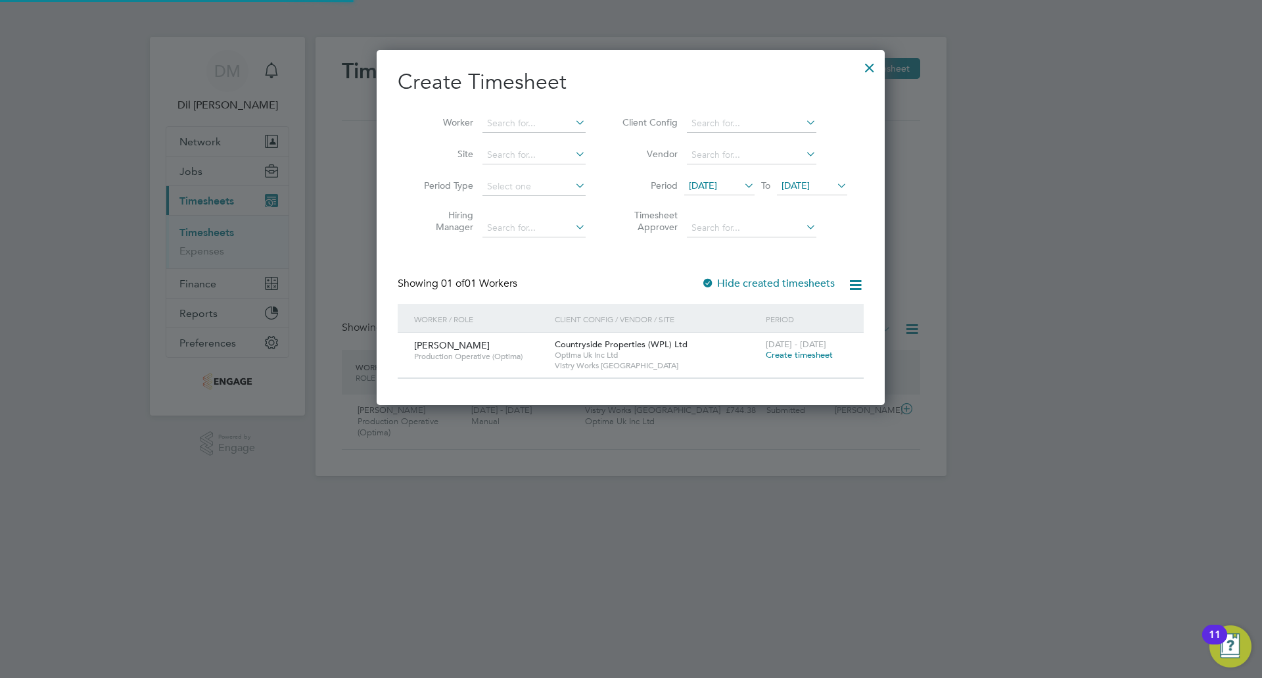
scroll to position [354, 509]
click at [566, 350] on span "Optima Uk Inc Ltd" at bounding box center [657, 355] width 204 height 11
click at [809, 183] on span "16 Sep 2025" at bounding box center [795, 185] width 28 height 12
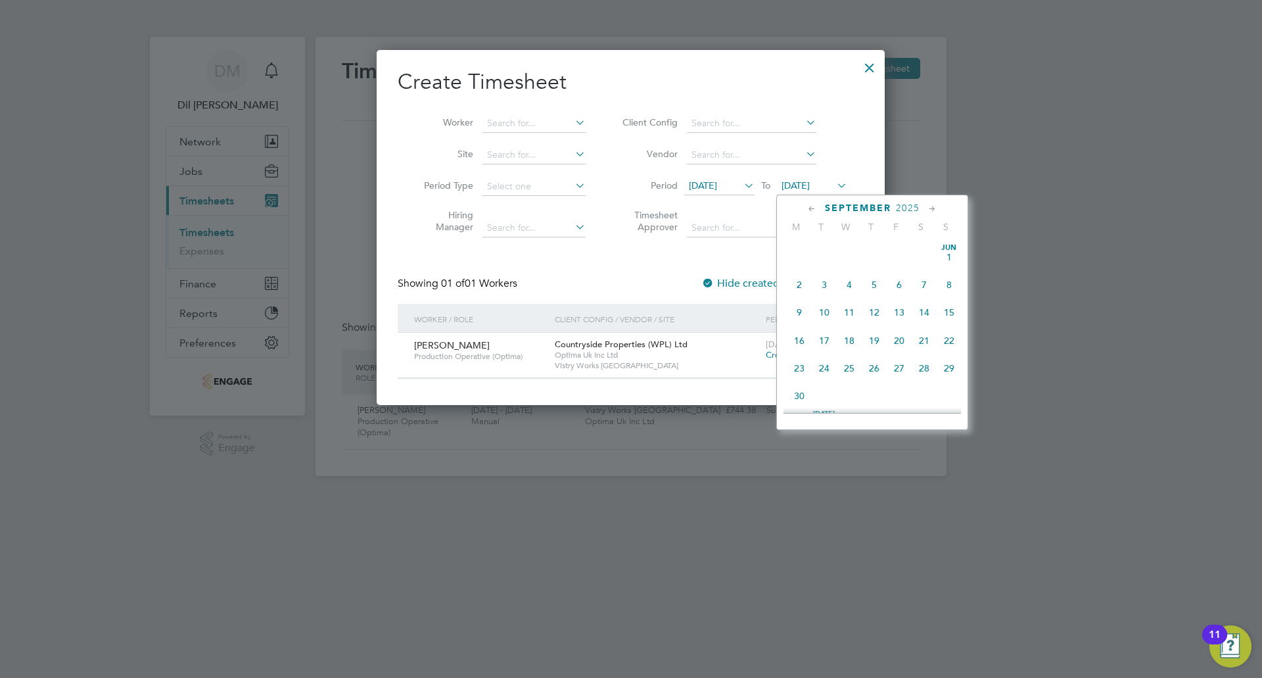
scroll to position [455, 0]
click at [940, 310] on span "21" at bounding box center [948, 300] width 25 height 25
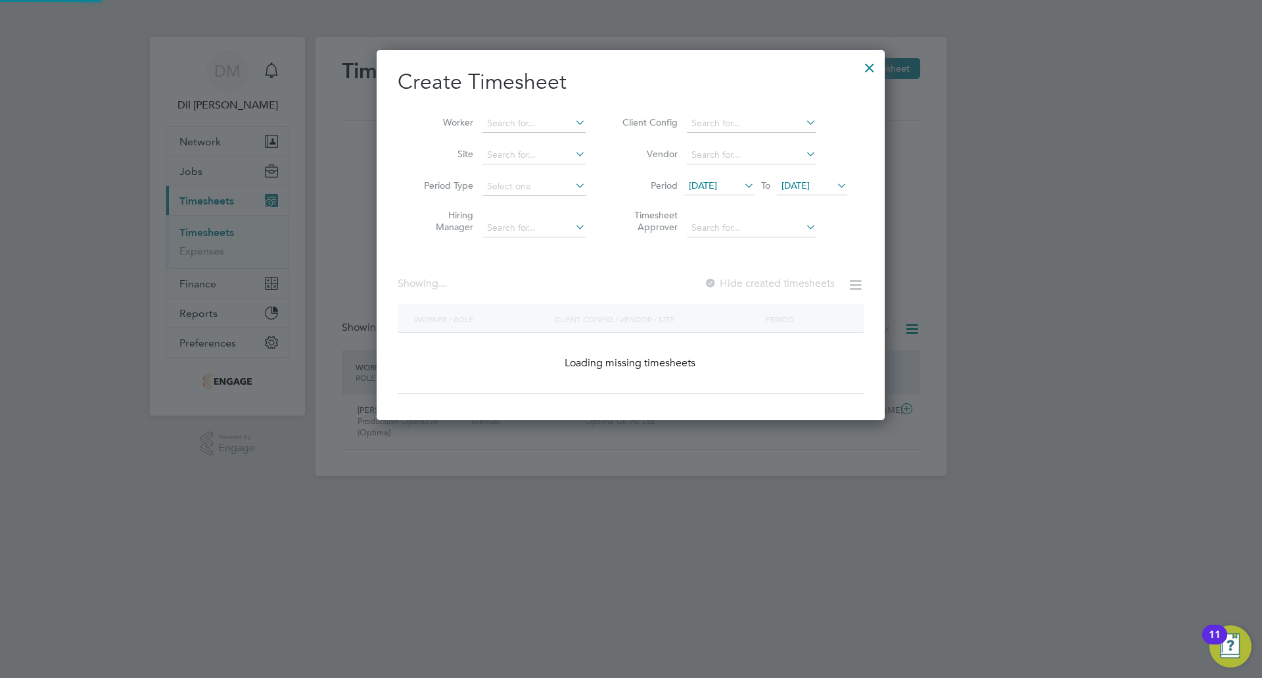
scroll to position [400, 509]
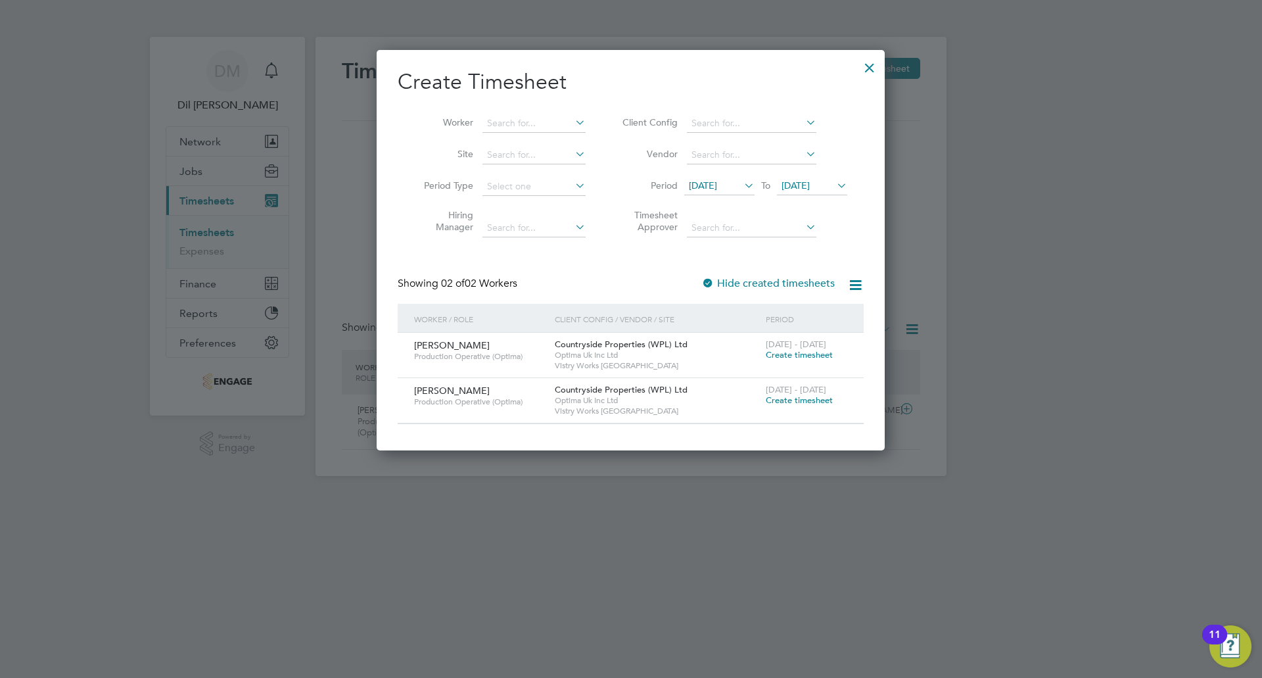
click at [787, 354] on span "Create timesheet" at bounding box center [799, 354] width 67 height 11
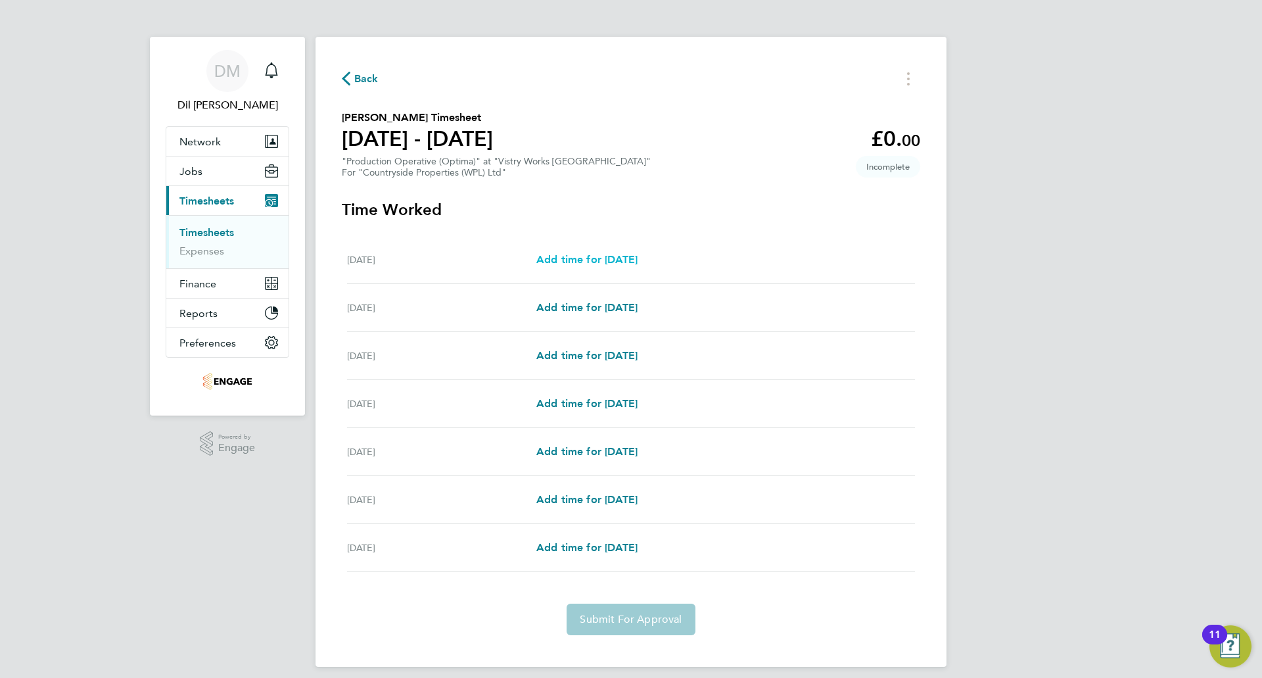
click at [564, 255] on span "Add time for Mon 15 Sep" at bounding box center [586, 259] width 101 height 12
select select "15"
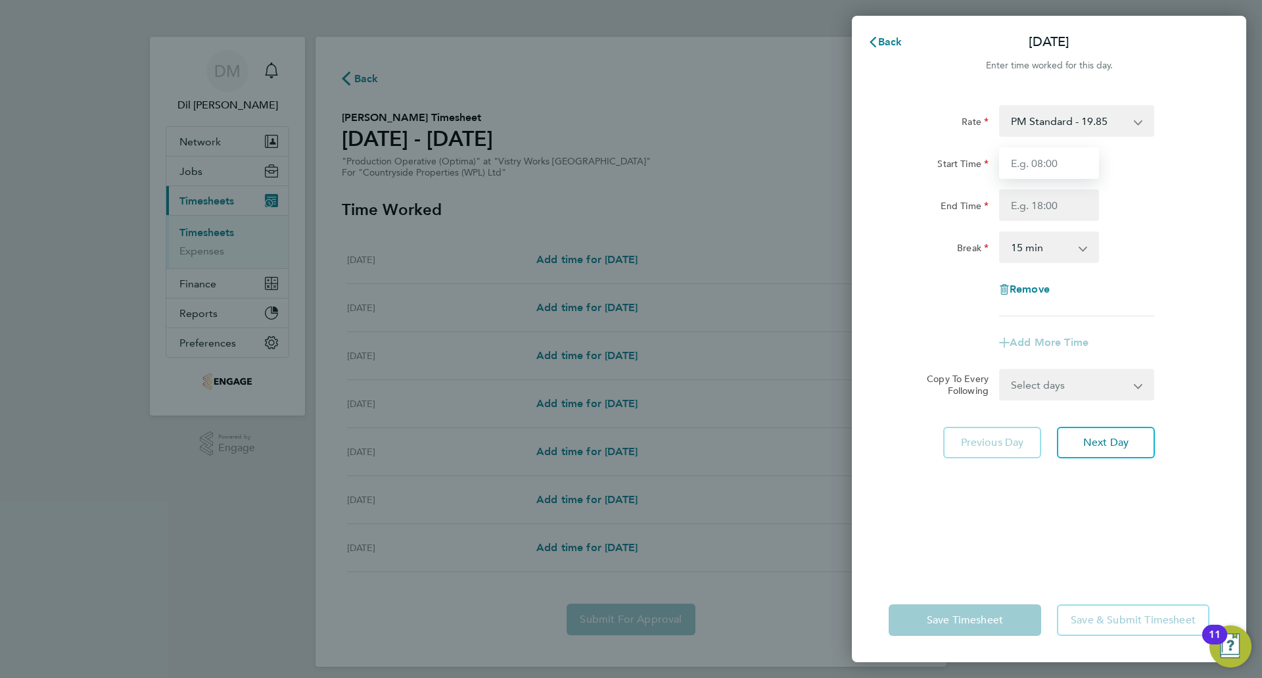
click at [1045, 157] on input "Start Time" at bounding box center [1049, 163] width 100 height 32
type input "09:00"
drag, startPoint x: 1058, startPoint y: 195, endPoint x: 1048, endPoint y: 209, distance: 17.0
click at [1058, 196] on input "End Time" at bounding box center [1049, 205] width 100 height 32
click at [1046, 212] on input "End Time" at bounding box center [1049, 205] width 100 height 32
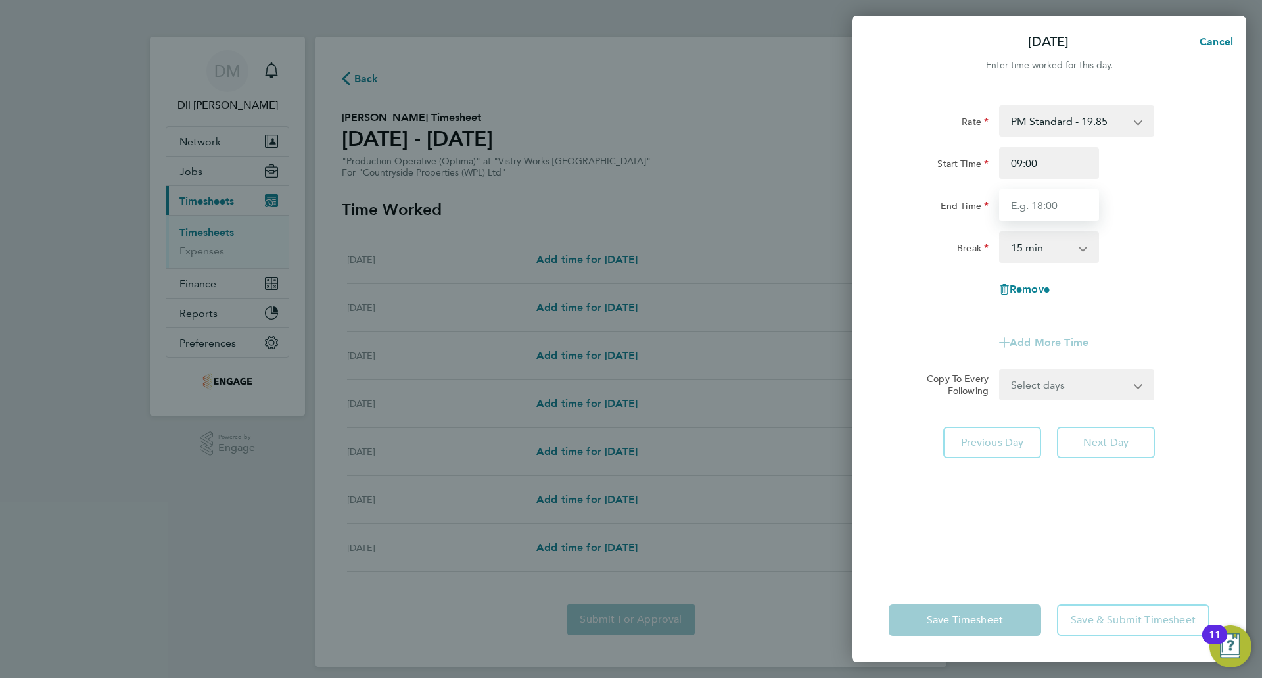
type input "17:30"
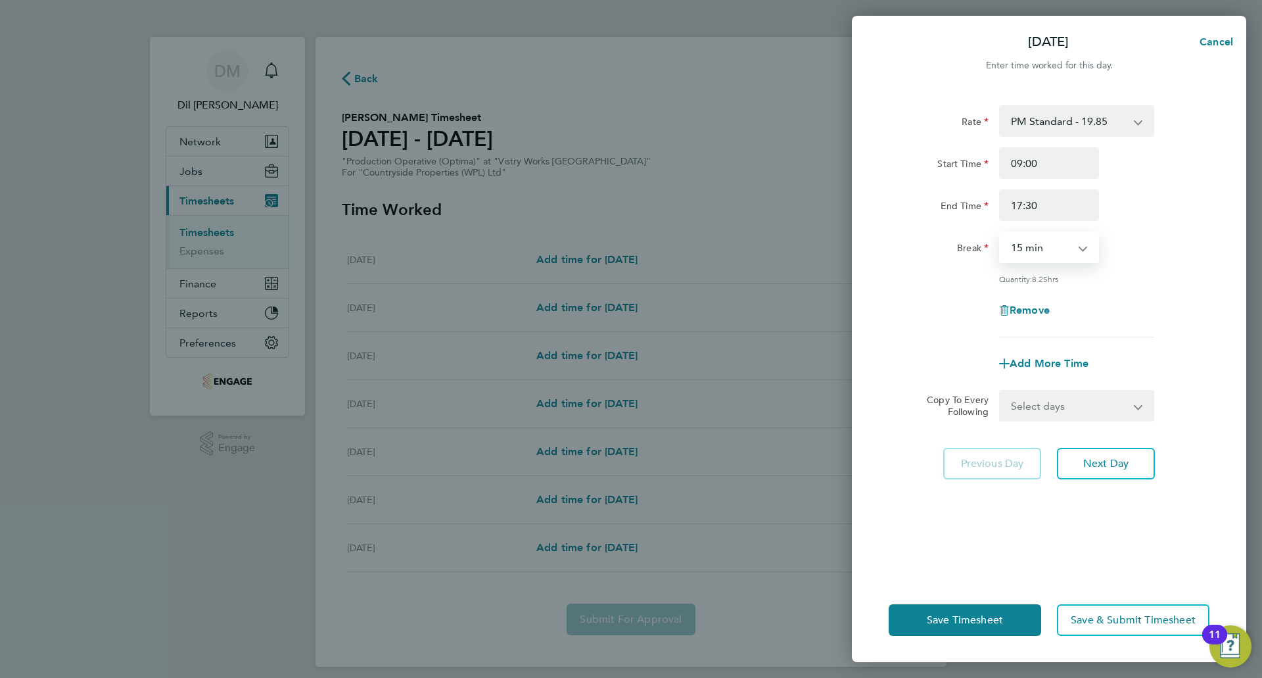
click at [1040, 246] on select "0 min 15 min 30 min 45 min 60 min 75 min 90 min" at bounding box center [1040, 247] width 81 height 29
select select "30"
click at [1000, 233] on select "0 min 15 min 30 min 45 min 60 min 75 min 90 min" at bounding box center [1040, 247] width 81 height 29
drag, startPoint x: 1146, startPoint y: 281, endPoint x: 1118, endPoint y: 355, distance: 79.2
click at [1143, 281] on div "Quantity: 8.00 hrs" at bounding box center [1076, 278] width 155 height 11
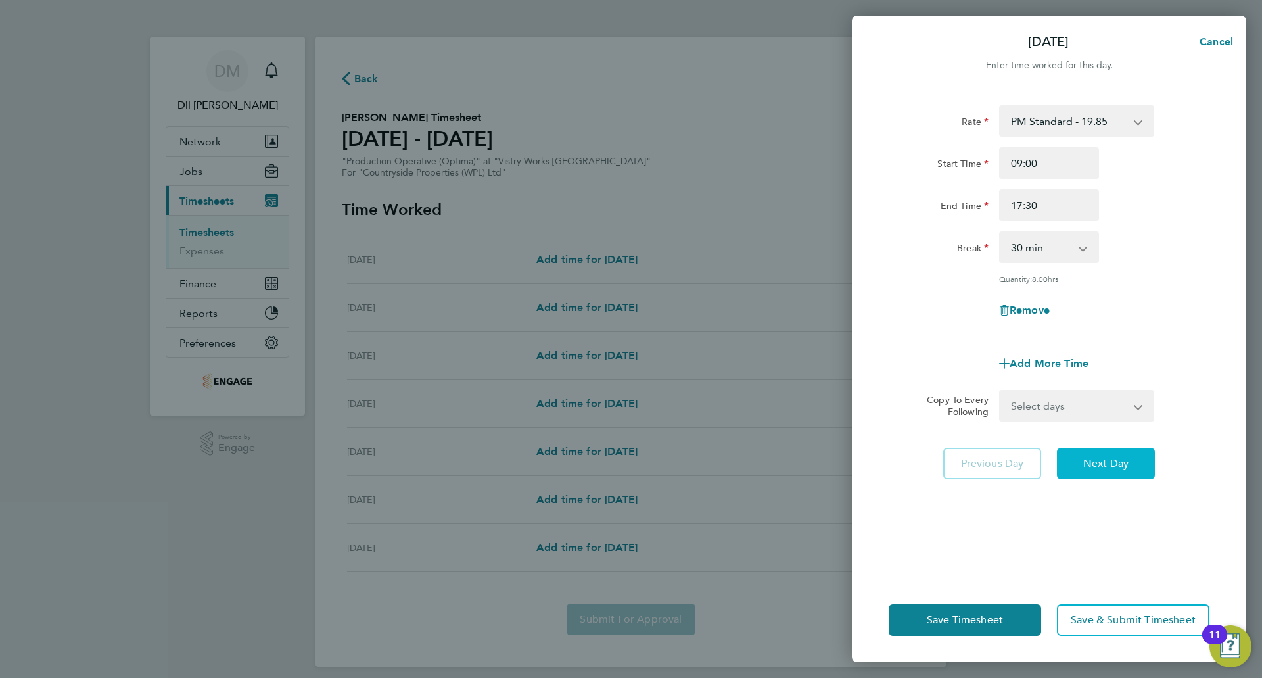
click at [1097, 463] on span "Next Day" at bounding box center [1105, 463] width 45 height 13
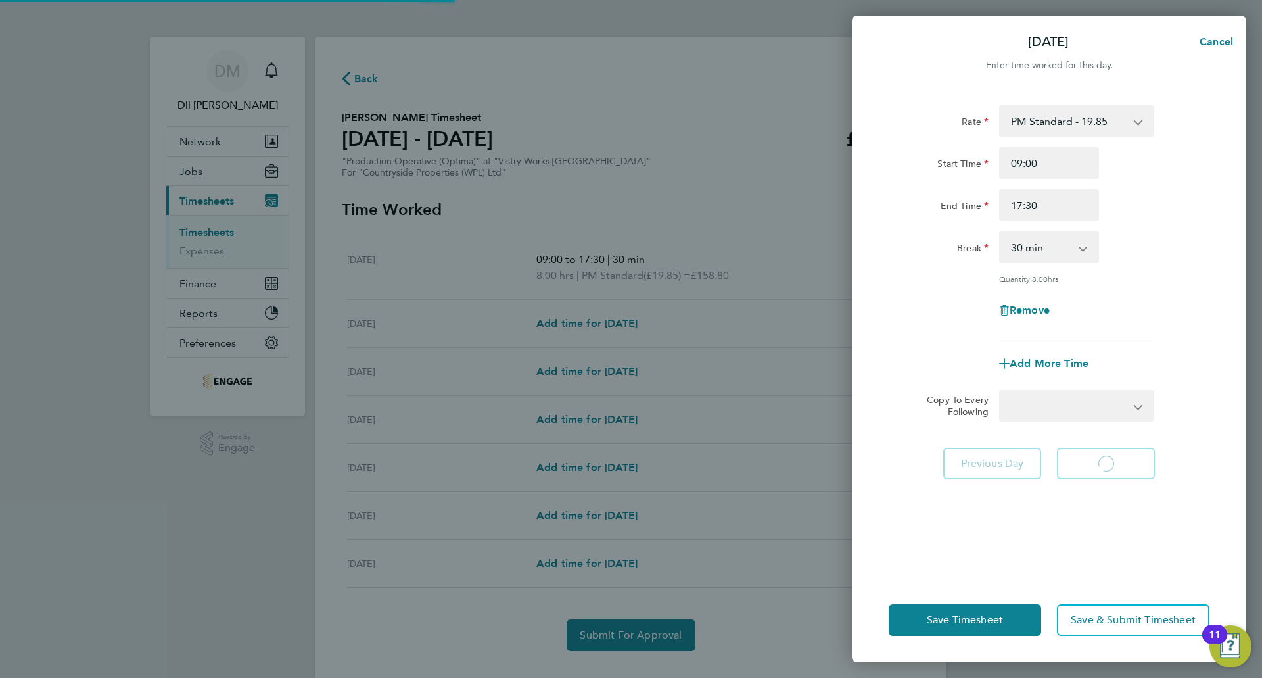
select select "15"
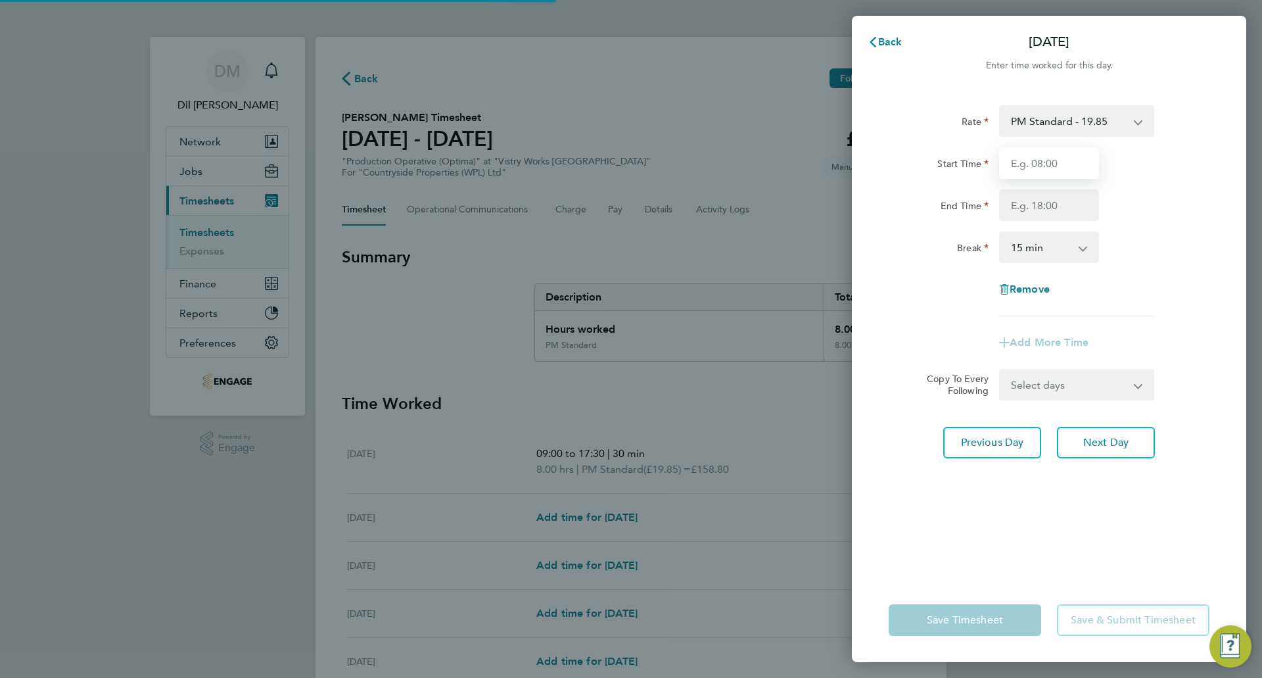
click at [1045, 173] on input "Start Time" at bounding box center [1049, 163] width 100 height 32
type input "09:00"
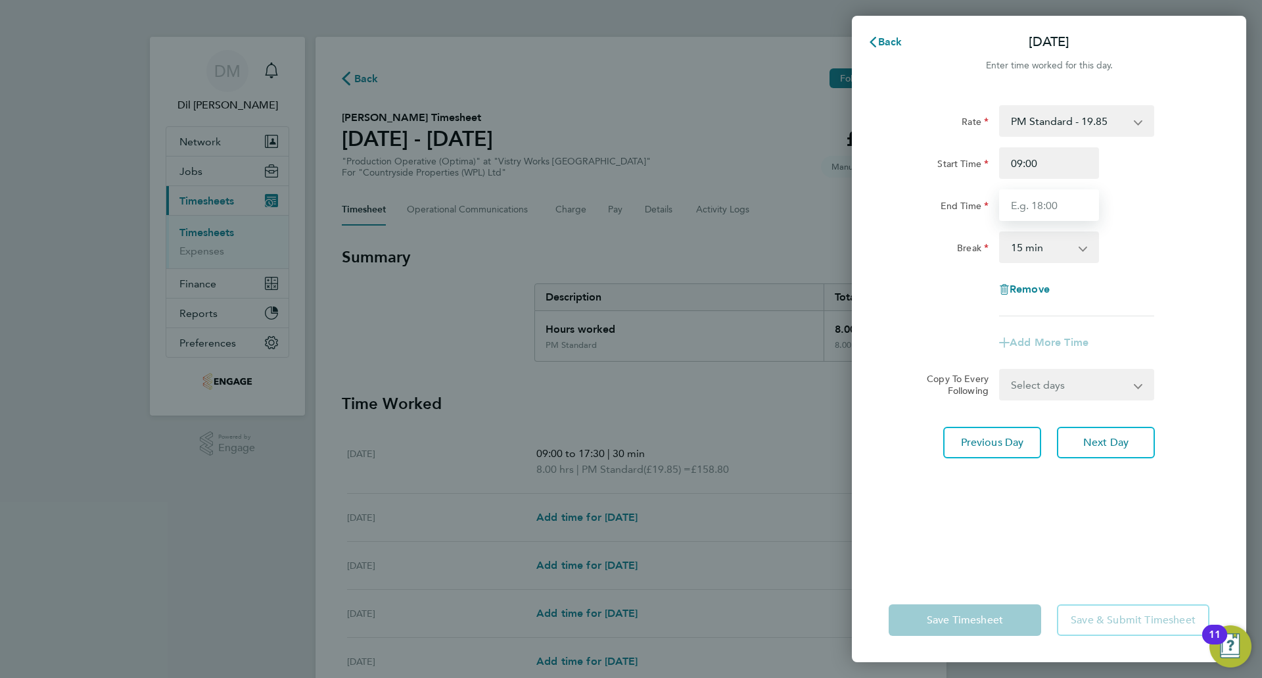
click at [1057, 198] on input "End Time" at bounding box center [1049, 205] width 100 height 32
type input "17:30"
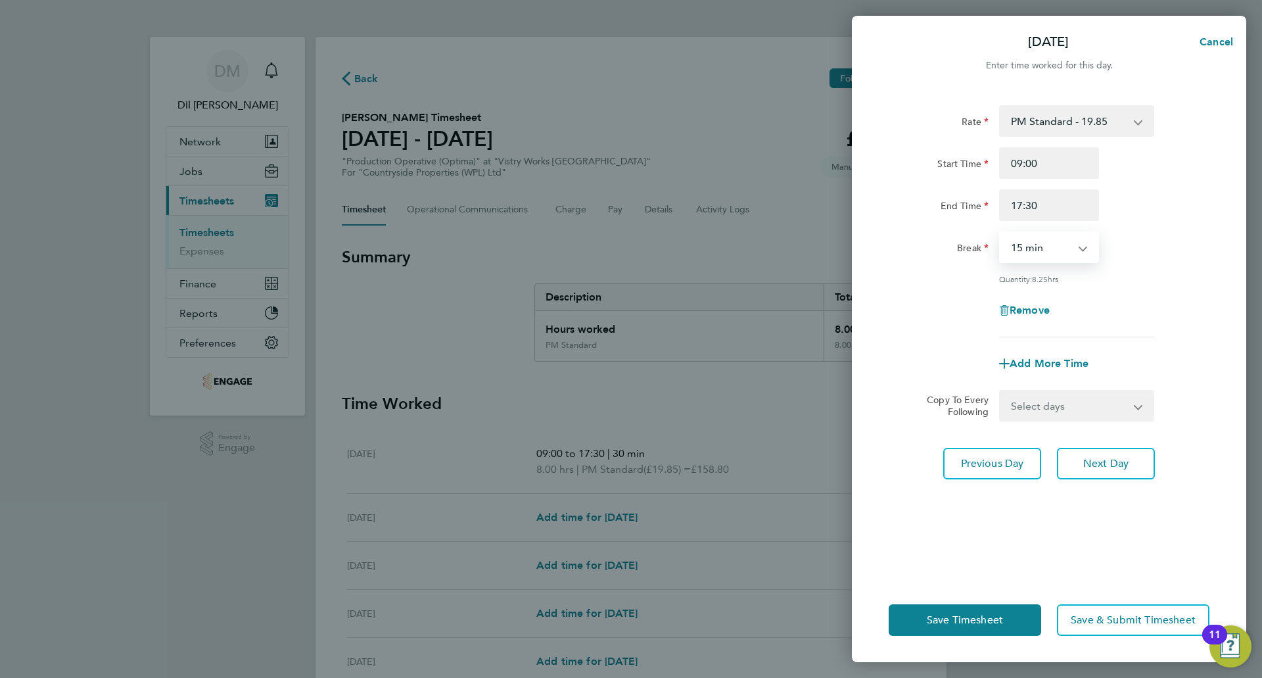
click at [1046, 252] on select "0 min 15 min 30 min 45 min 60 min 75 min 90 min" at bounding box center [1040, 247] width 81 height 29
select select "30"
click at [1000, 233] on select "0 min 15 min 30 min 45 min 60 min 75 min 90 min" at bounding box center [1040, 247] width 81 height 29
drag, startPoint x: 1171, startPoint y: 281, endPoint x: 1156, endPoint y: 346, distance: 67.4
click at [1169, 281] on div "Quantity: 8.00 hrs" at bounding box center [1048, 278] width 331 height 11
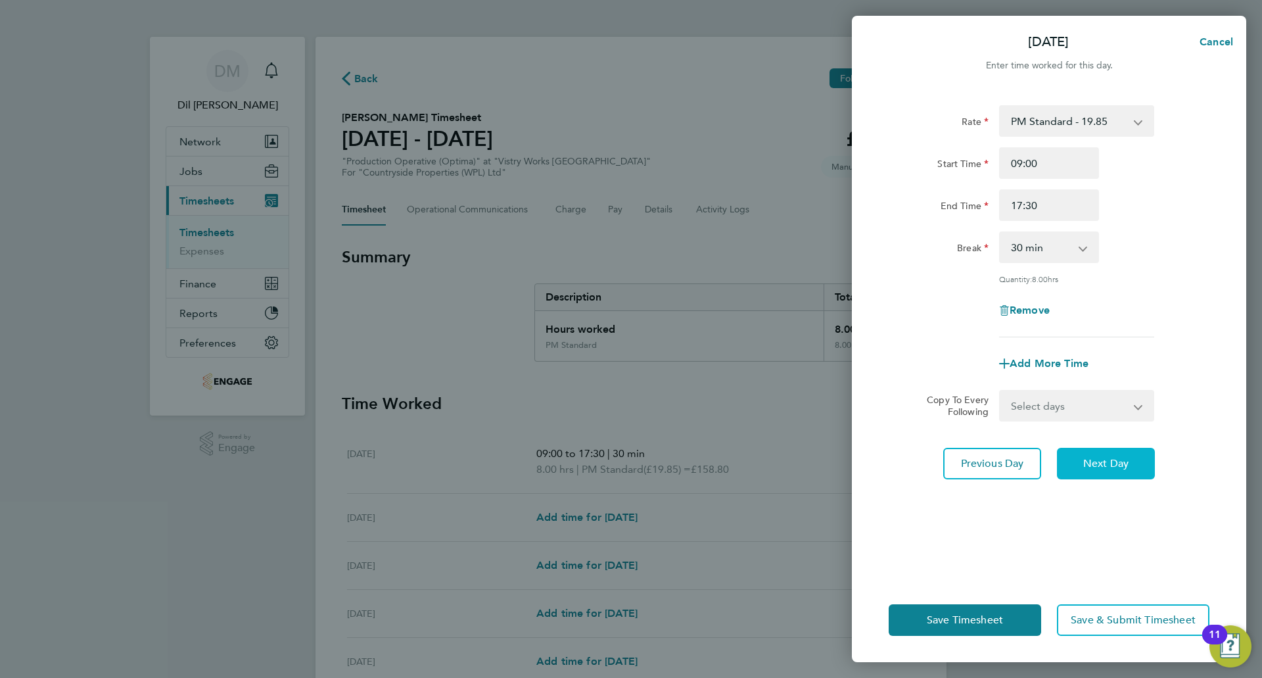
click at [1119, 471] on button "Next Day" at bounding box center [1106, 464] width 98 height 32
select select "15"
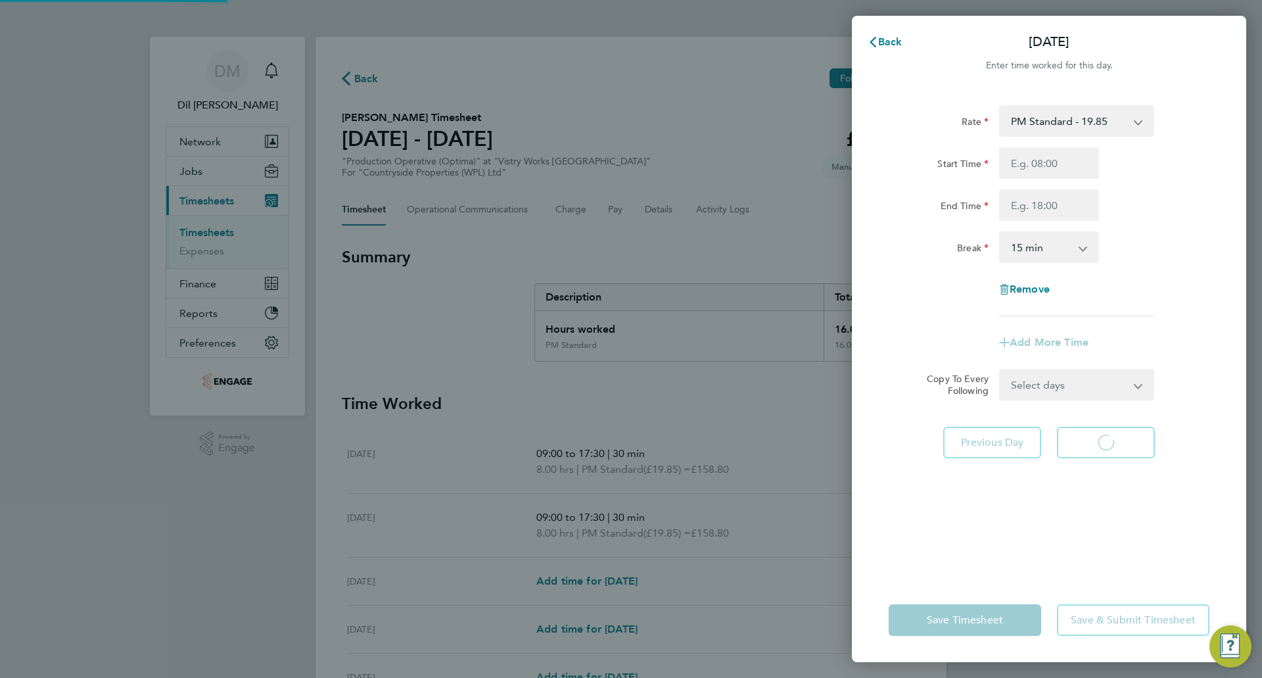
select select "15"
click at [1057, 176] on input "Start Time" at bounding box center [1049, 163] width 100 height 32
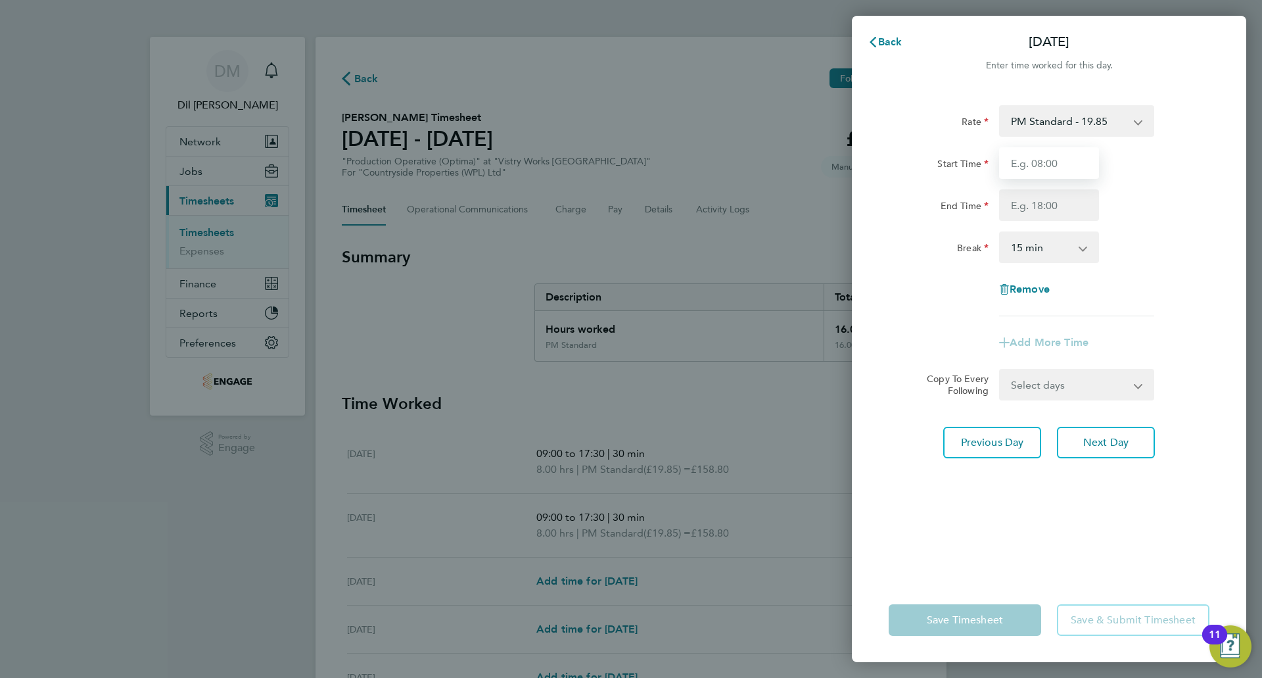
type input "09:00"
click at [1051, 205] on input "End Time" at bounding box center [1049, 205] width 100 height 32
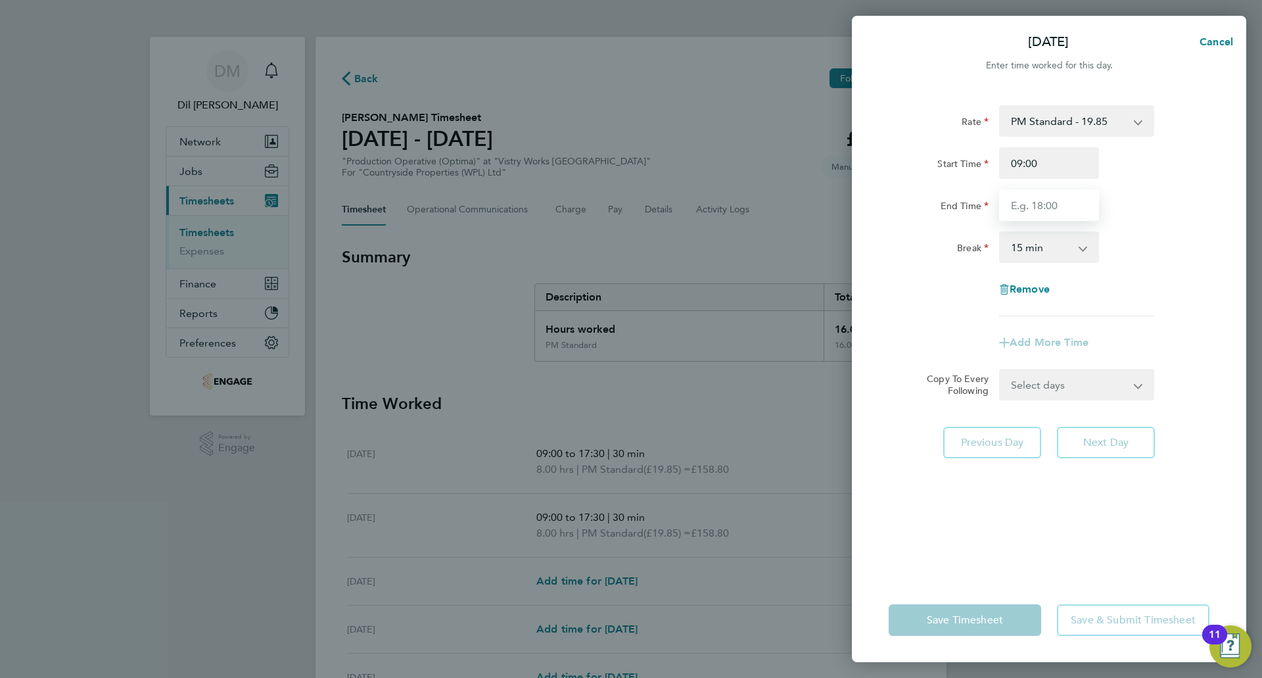
type input "17:30"
click at [1051, 240] on select "0 min 15 min 30 min 45 min 60 min 75 min 90 min" at bounding box center [1040, 247] width 81 height 29
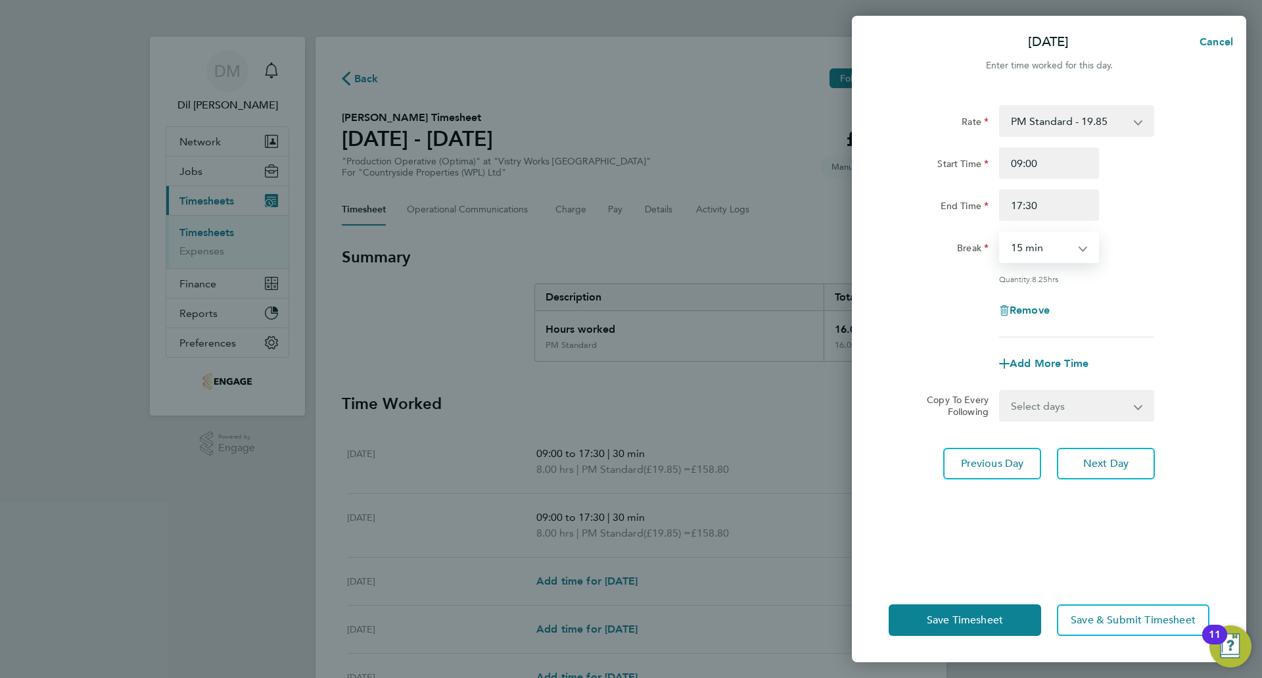
select select "30"
click at [1000, 233] on select "0 min 15 min 30 min 45 min 60 min 75 min 90 min" at bounding box center [1040, 247] width 81 height 29
click at [1141, 346] on app-timesheet-line-form-group "Rate PM Standard - 19.85 OT 1 - 27.32 BONUS. - 13.50 PM OT2 - 39.70 OT2 - 36.42…" at bounding box center [1048, 242] width 321 height 274
click at [1103, 463] on span "Next Day" at bounding box center [1105, 463] width 45 height 13
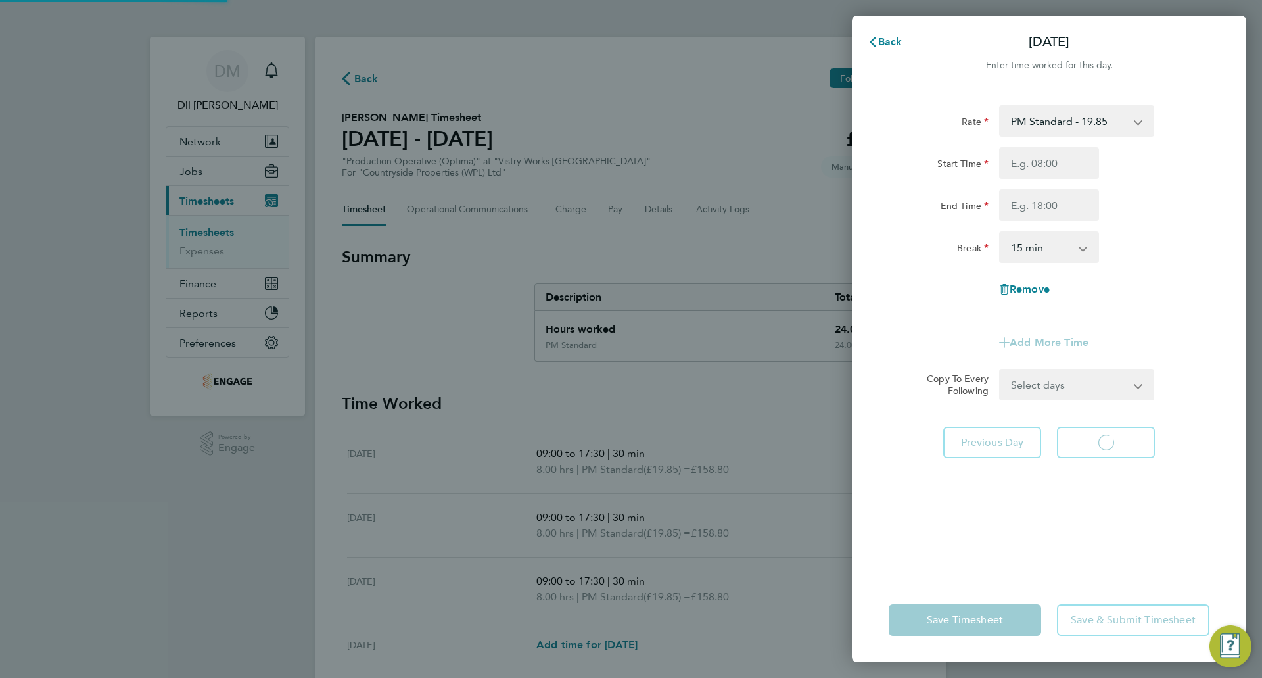
select select "15"
click at [1040, 164] on input "Start Time" at bounding box center [1049, 163] width 100 height 32
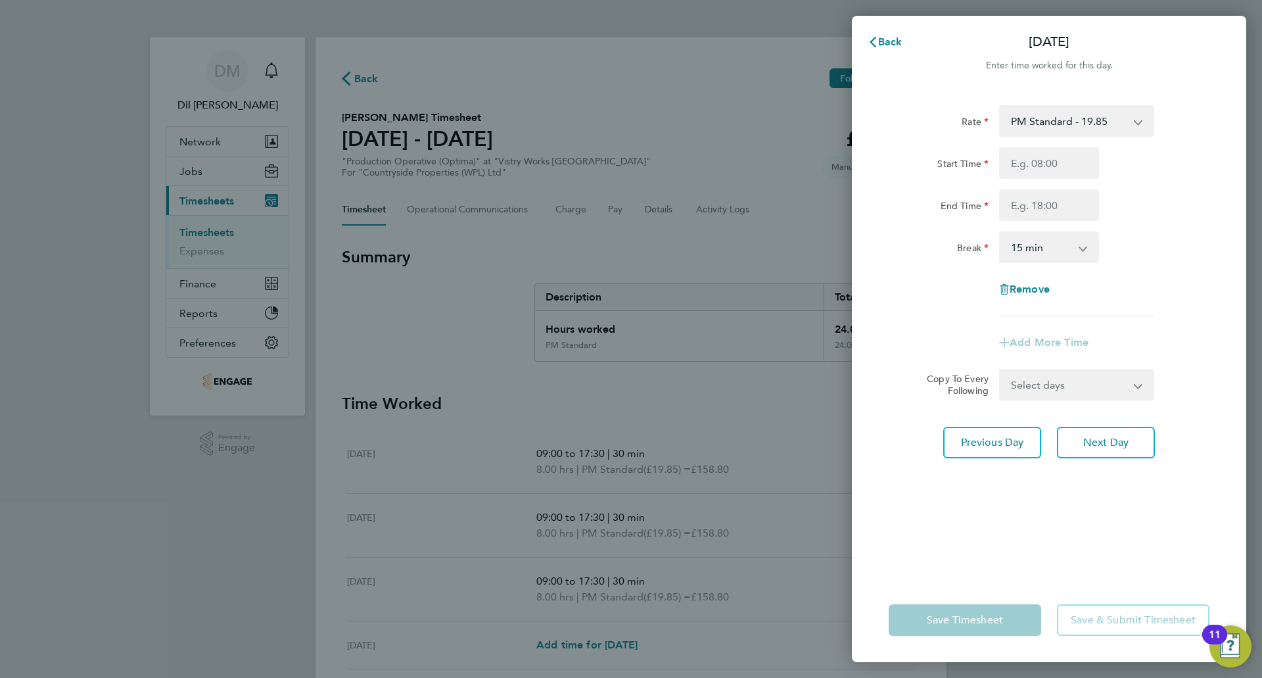
type input "09:00"
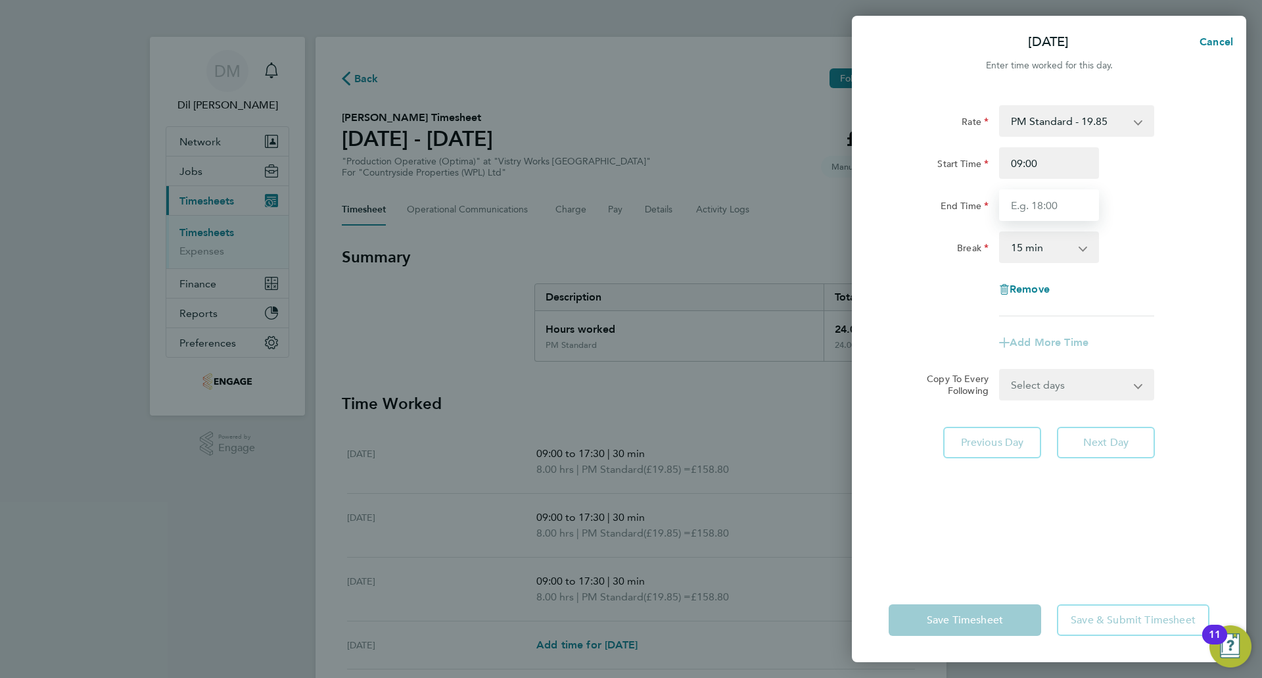
click at [1044, 204] on input "End Time" at bounding box center [1049, 205] width 100 height 32
type input "17:30"
click at [1048, 250] on select "0 min 15 min 30 min 45 min 60 min 75 min 90 min" at bounding box center [1040, 247] width 81 height 29
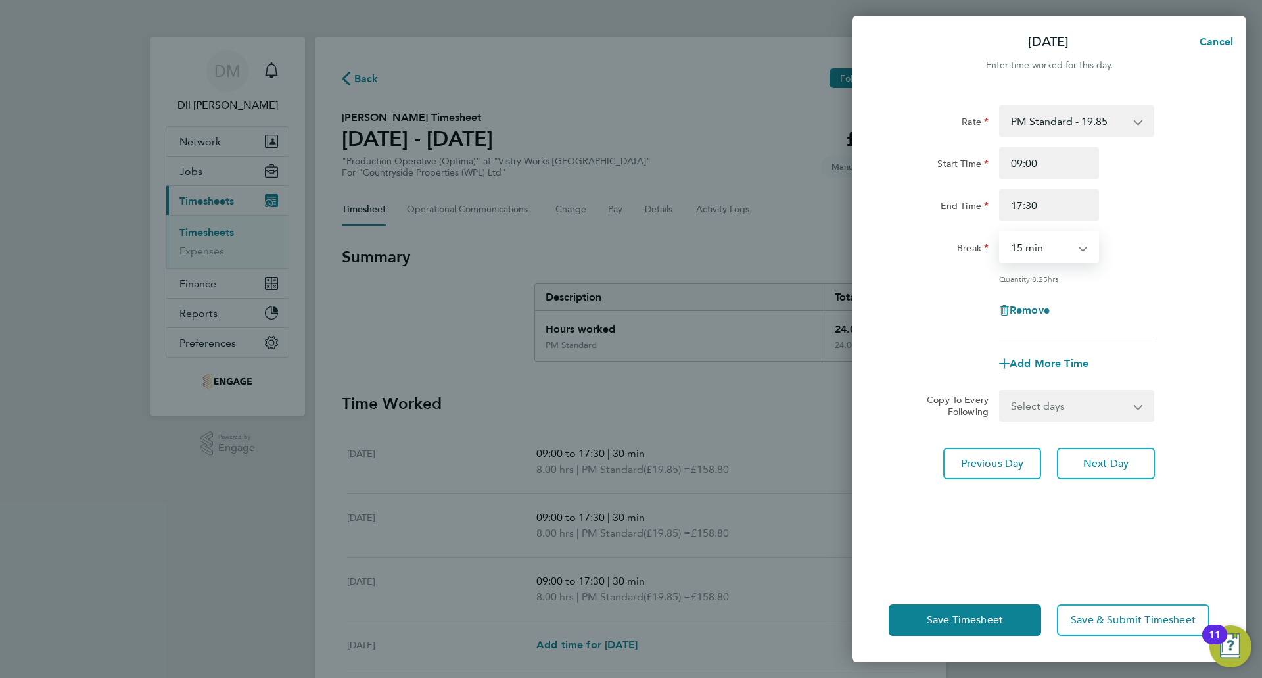
select select "30"
click at [1000, 233] on select "0 min 15 min 30 min 45 min 60 min 75 min 90 min" at bounding box center [1040, 247] width 81 height 29
click at [1098, 465] on span "Next Day" at bounding box center [1105, 463] width 45 height 13
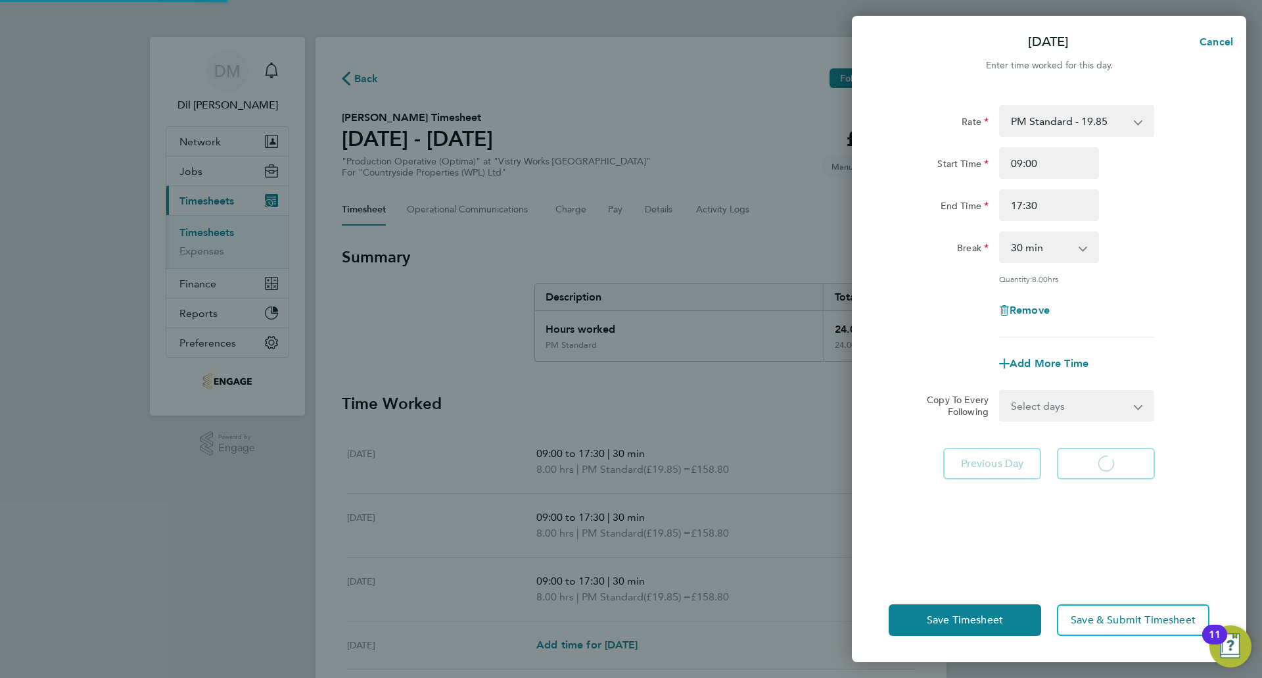
select select "15"
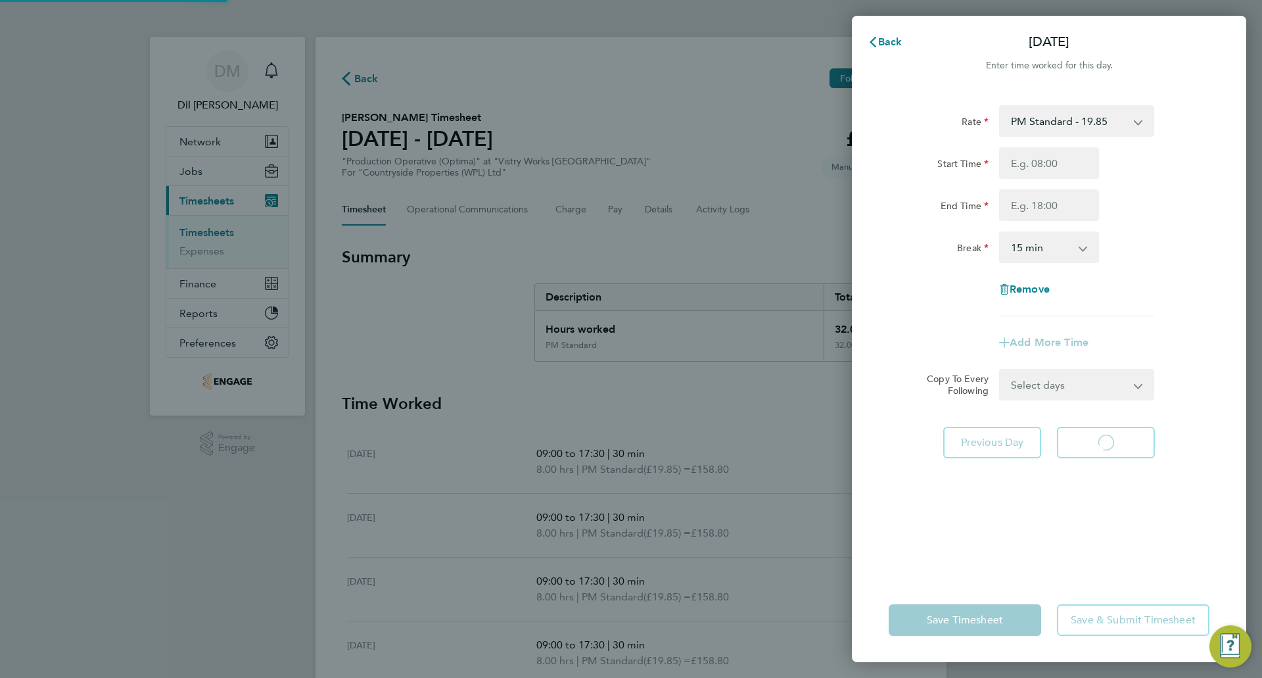
select select "15"
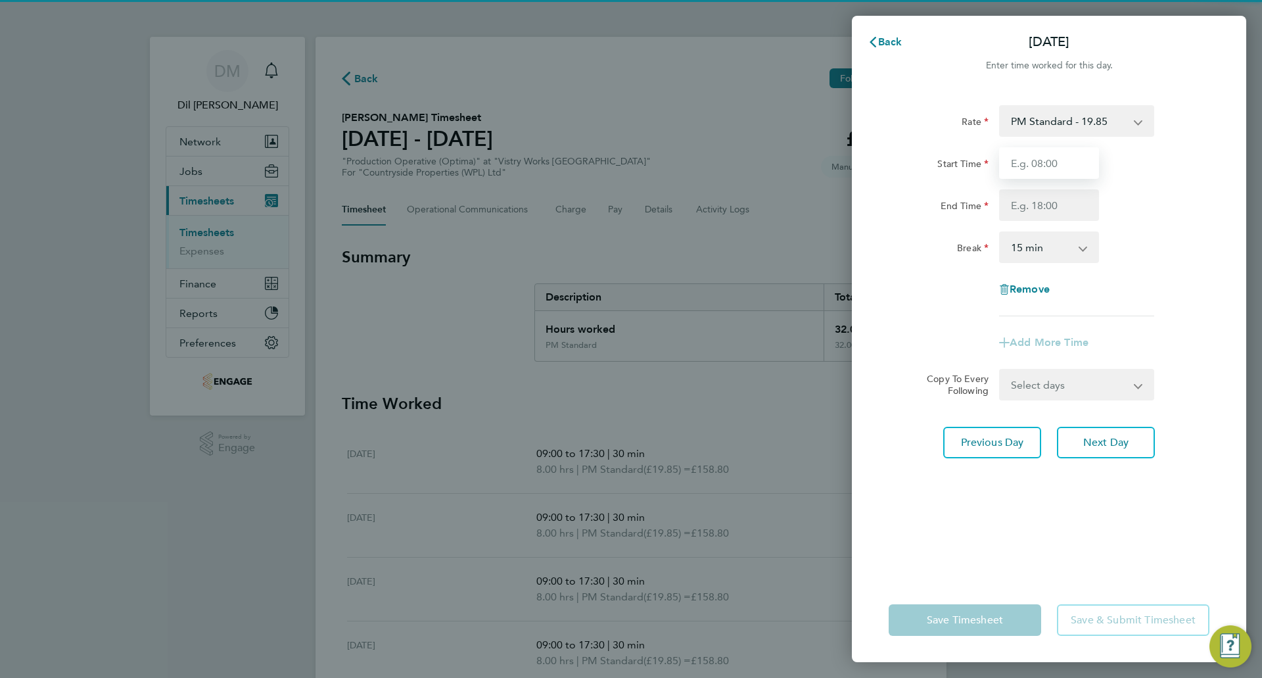
drag, startPoint x: 1059, startPoint y: 156, endPoint x: 1058, endPoint y: 163, distance: 7.3
click at [1058, 163] on input "Start Time" at bounding box center [1049, 163] width 100 height 32
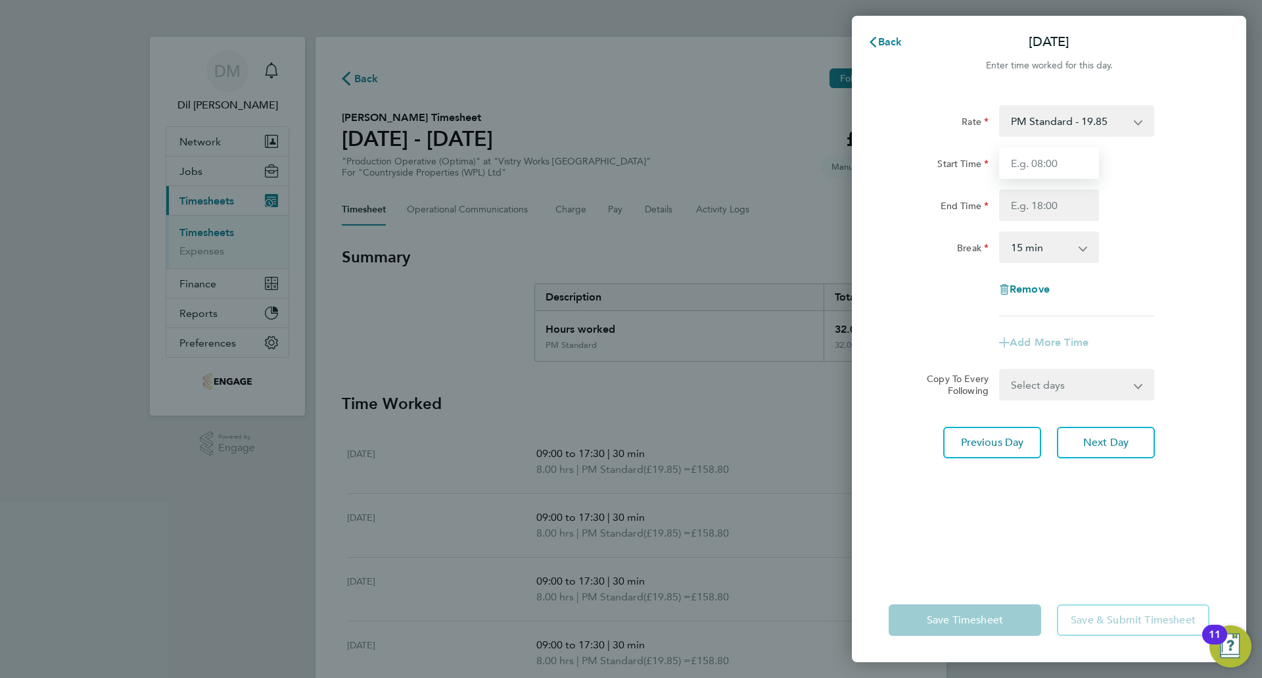
type input "09:00"
click at [1051, 210] on input "End Time" at bounding box center [1049, 205] width 100 height 32
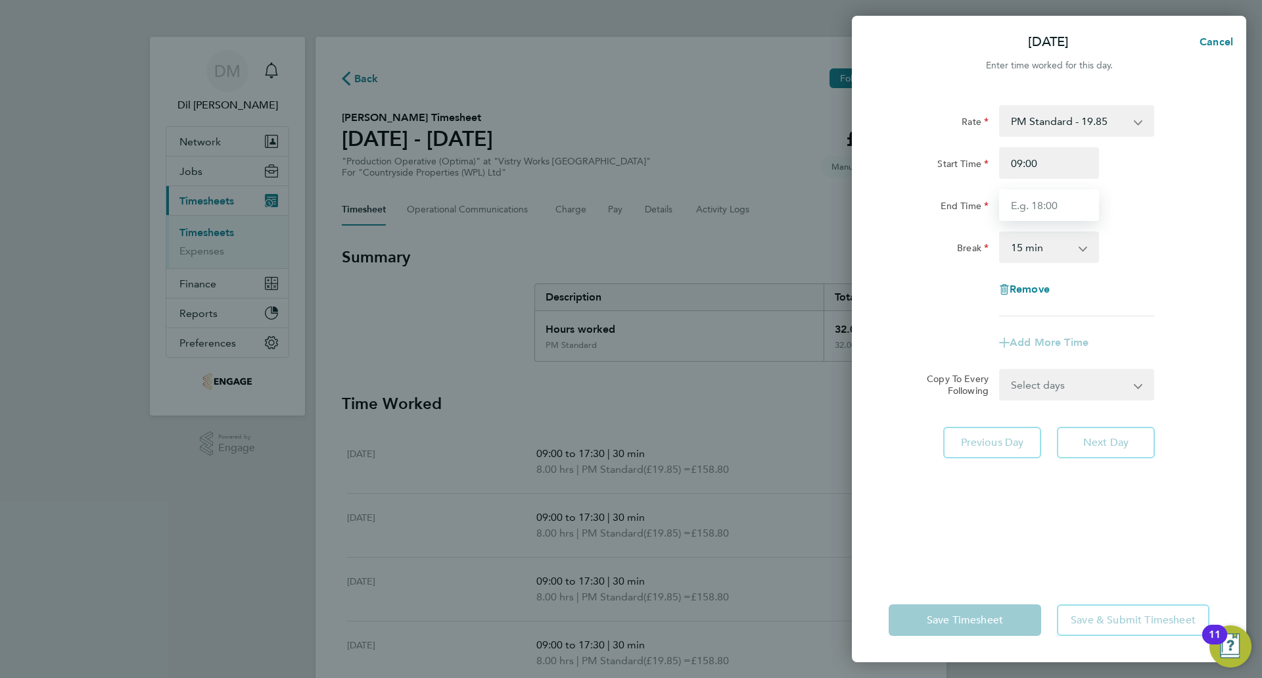
type input "17:30"
click at [1058, 256] on select "0 min 15 min 30 min 45 min 60 min 75 min 90 min" at bounding box center [1040, 247] width 81 height 29
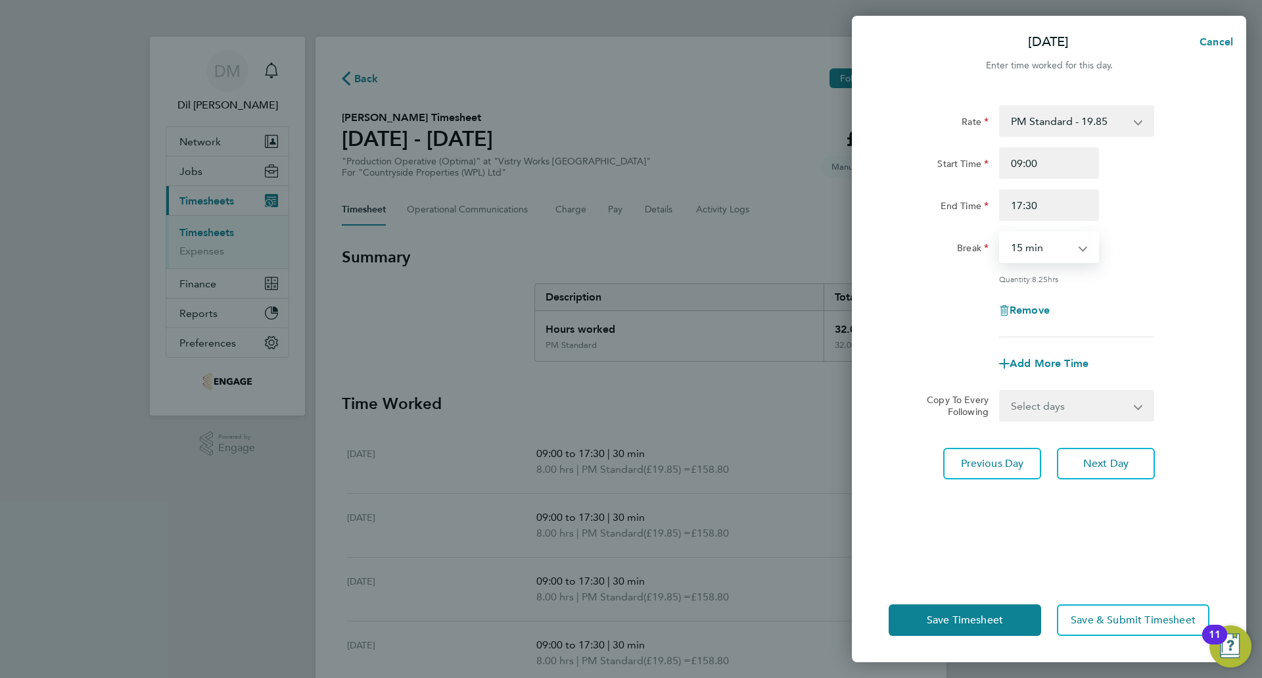
select select "30"
click at [1000, 233] on select "0 min 15 min 30 min 45 min 60 min 75 min 90 min" at bounding box center [1040, 247] width 81 height 29
click at [1047, 172] on input "09:00" at bounding box center [1049, 163] width 100 height 32
click at [1048, 208] on input "17:30" at bounding box center [1049, 205] width 100 height 32
click at [1050, 216] on input "17:30" at bounding box center [1049, 205] width 100 height 32
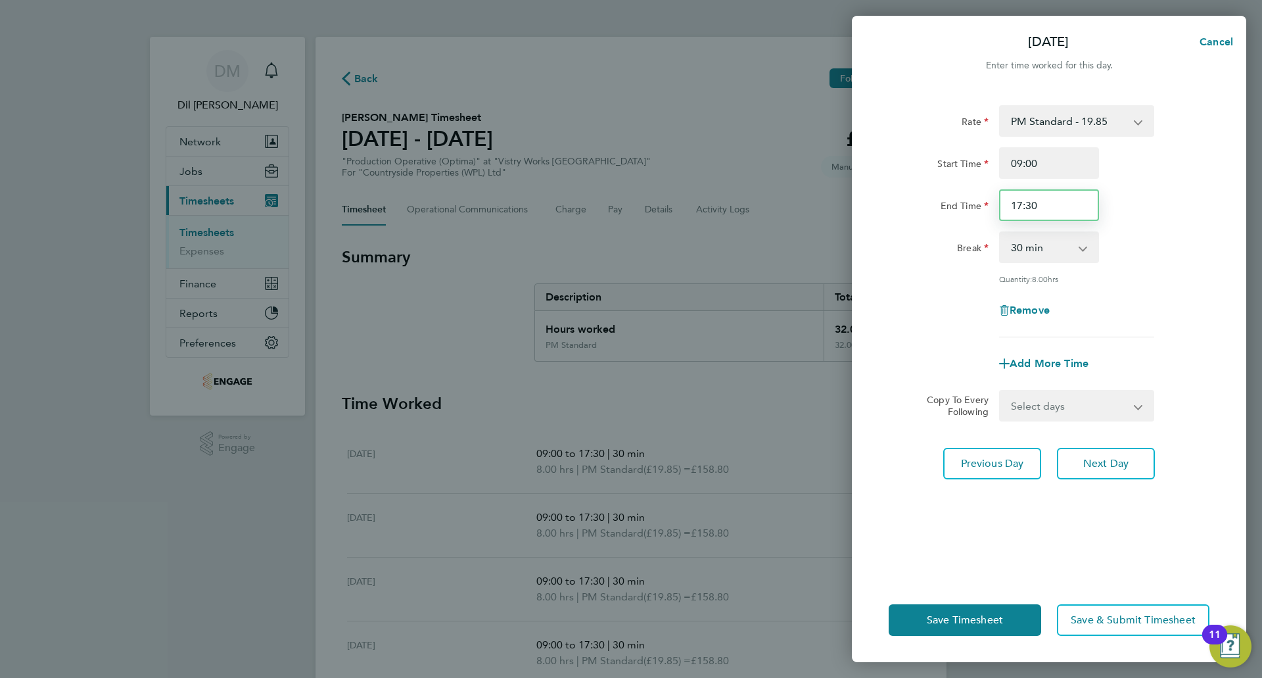
click at [1049, 214] on input "17:30" at bounding box center [1049, 205] width 100 height 32
drag, startPoint x: 1047, startPoint y: 206, endPoint x: 961, endPoint y: 203, distance: 85.5
click at [961, 203] on div "End Time 17:30" at bounding box center [1048, 205] width 331 height 32
click at [1045, 200] on input "End Time" at bounding box center [1049, 205] width 100 height 32
type input "15:00"
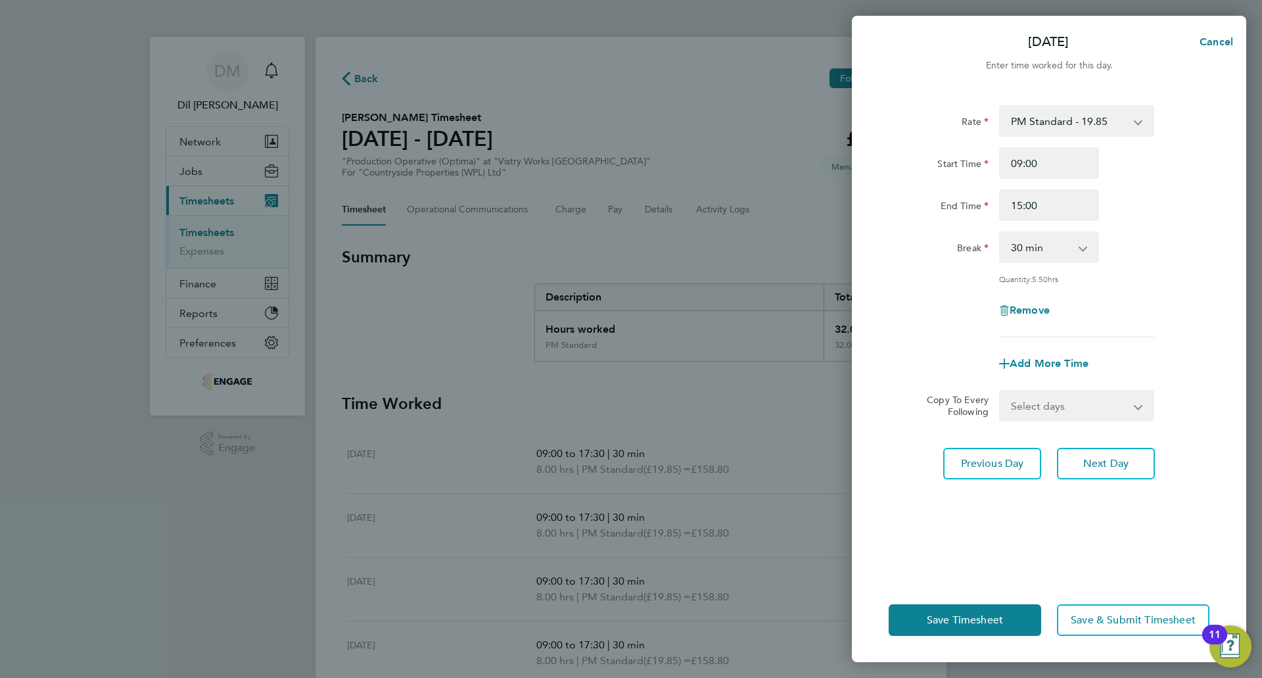
click at [1146, 288] on div "Rate PM Standard - 19.85 OT 1 - 27.32 BONUS. - 13.50 PM OT2 - 39.70 OT2 - 36.42…" at bounding box center [1048, 221] width 321 height 232
click at [996, 612] on button "Save Timesheet" at bounding box center [964, 620] width 152 height 32
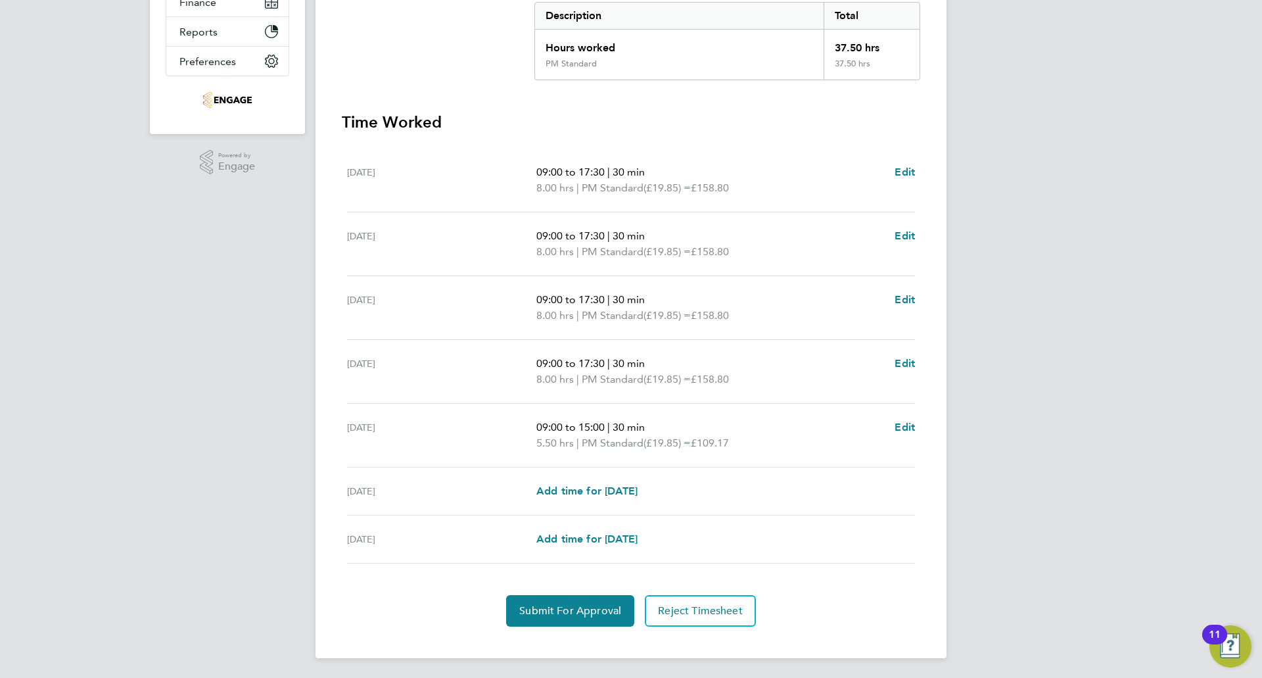
scroll to position [283, 0]
click at [586, 611] on span "Submit For Approval" at bounding box center [570, 609] width 102 height 13
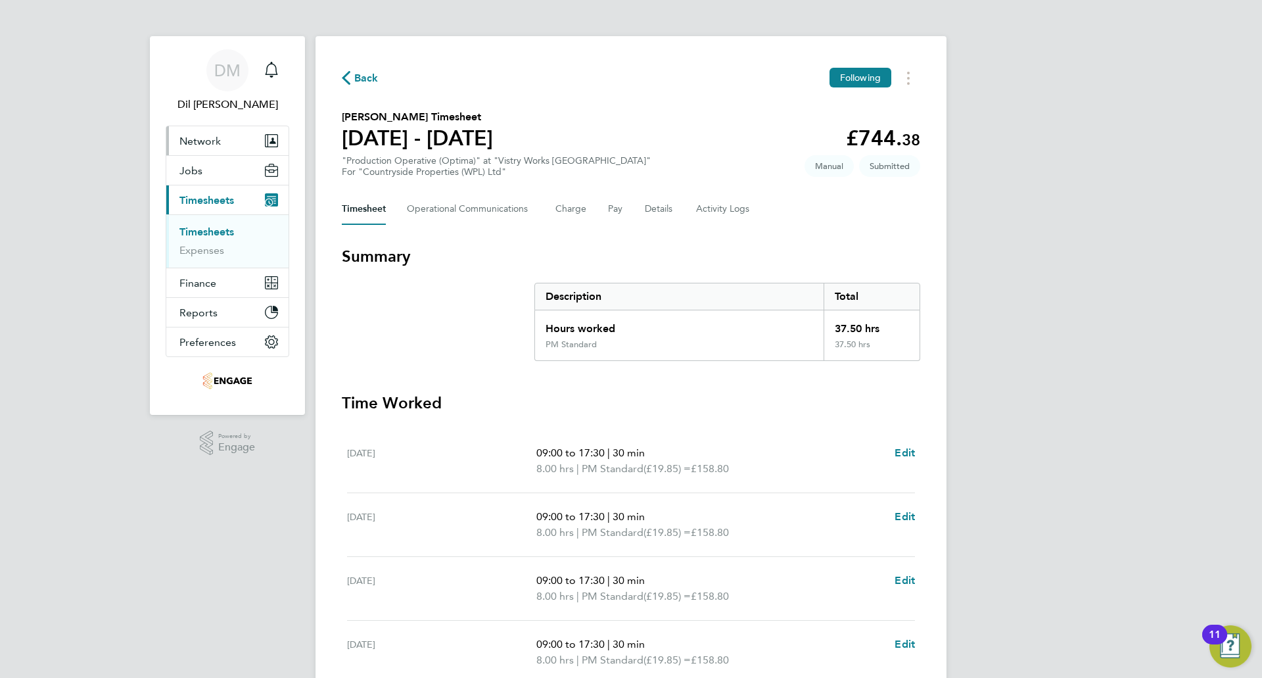
scroll to position [0, 0]
click at [354, 77] on span "Back" at bounding box center [360, 78] width 37 height 12
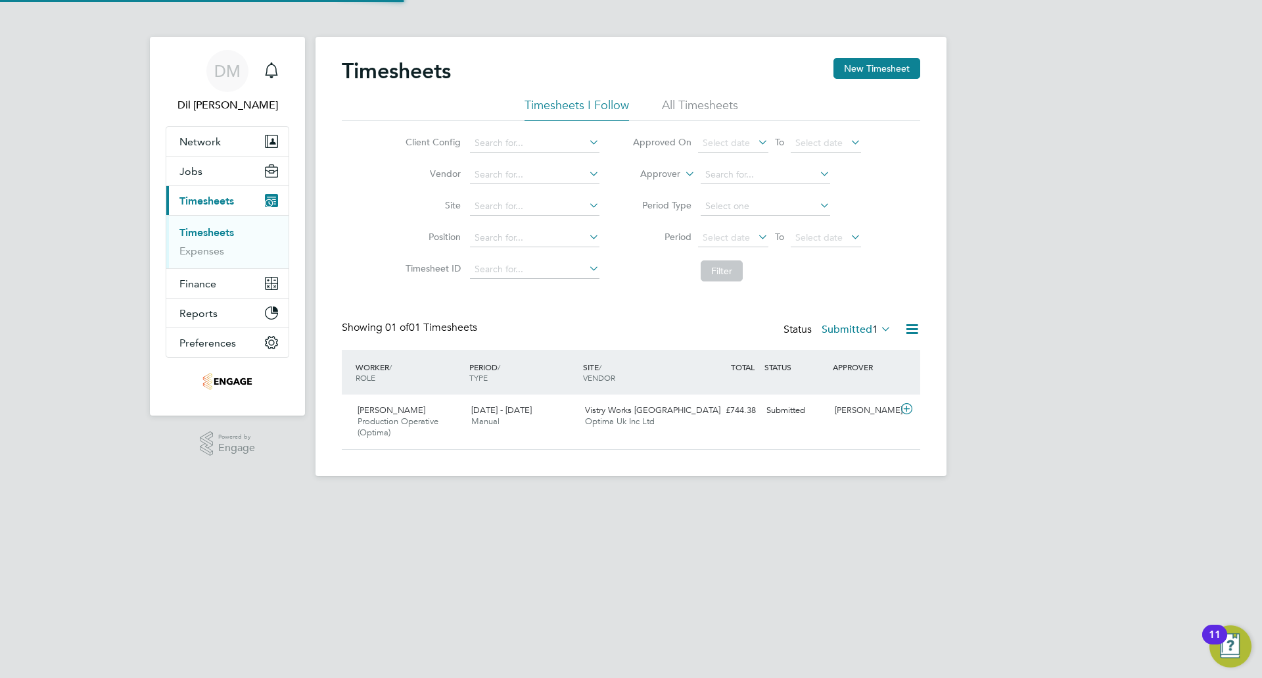
scroll to position [34, 114]
click at [873, 76] on button "New Timesheet" at bounding box center [876, 68] width 87 height 21
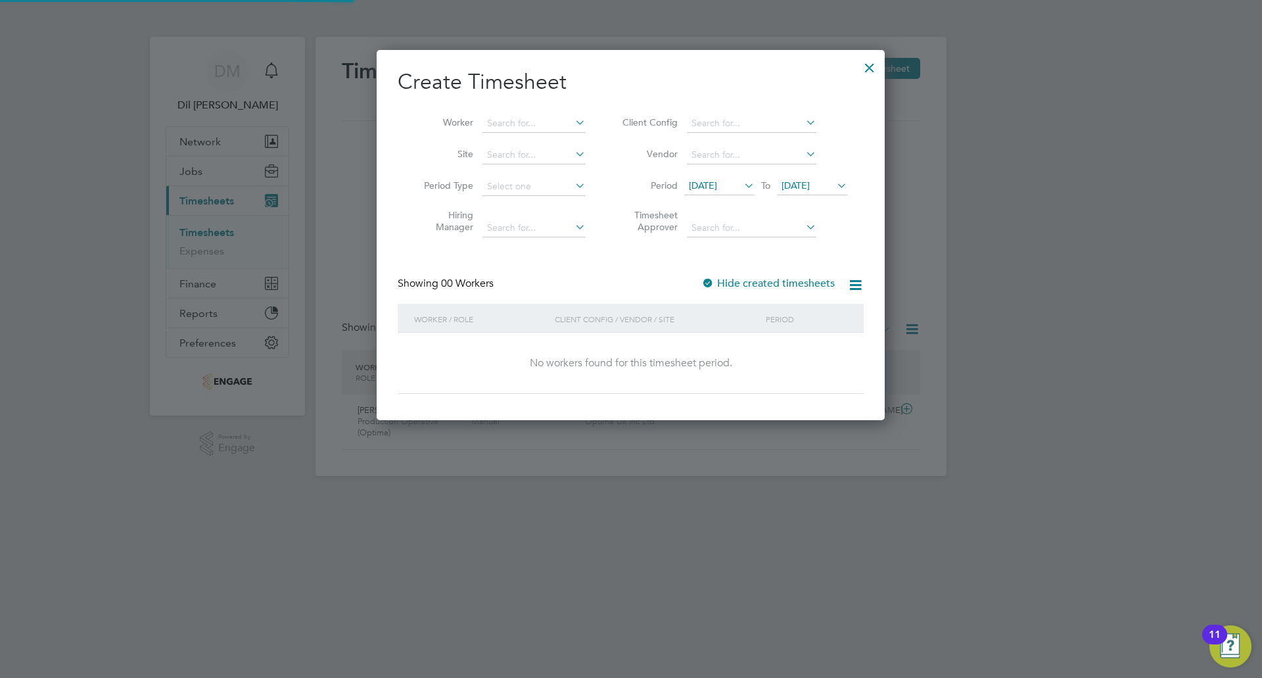
scroll to position [371, 509]
click at [810, 183] on span "16 Sep 2025" at bounding box center [795, 185] width 28 height 12
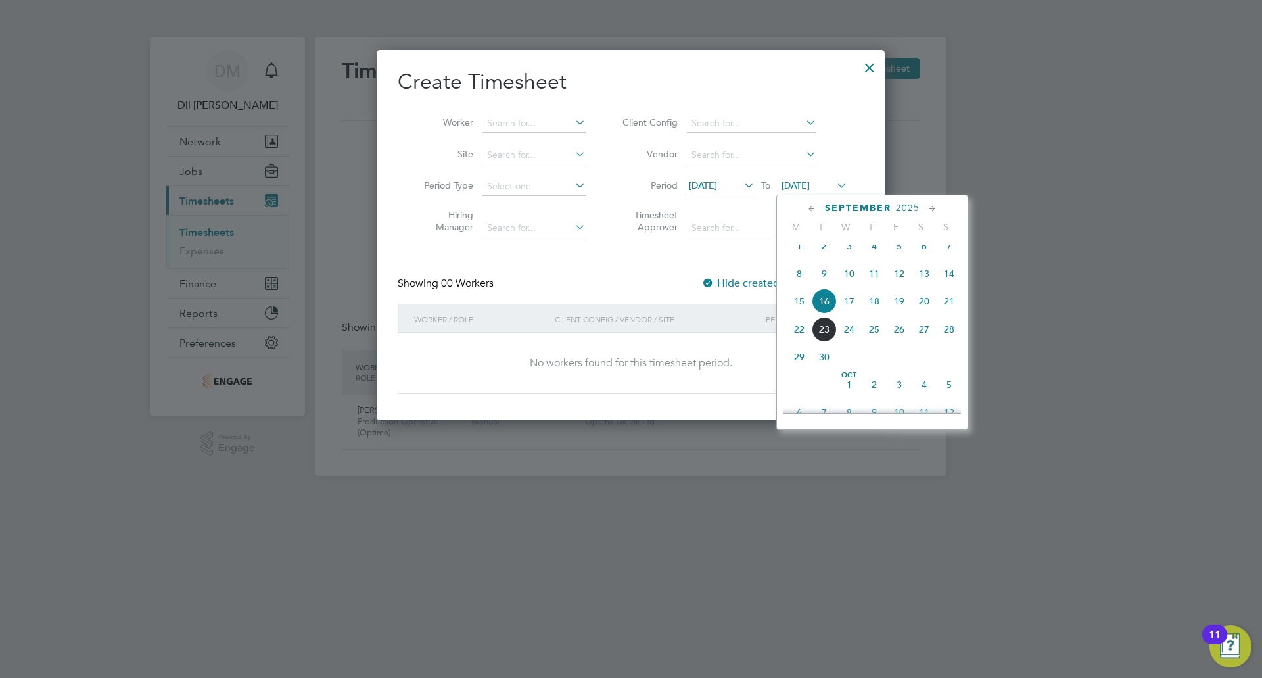
click at [940, 305] on span "21" at bounding box center [948, 300] width 25 height 25
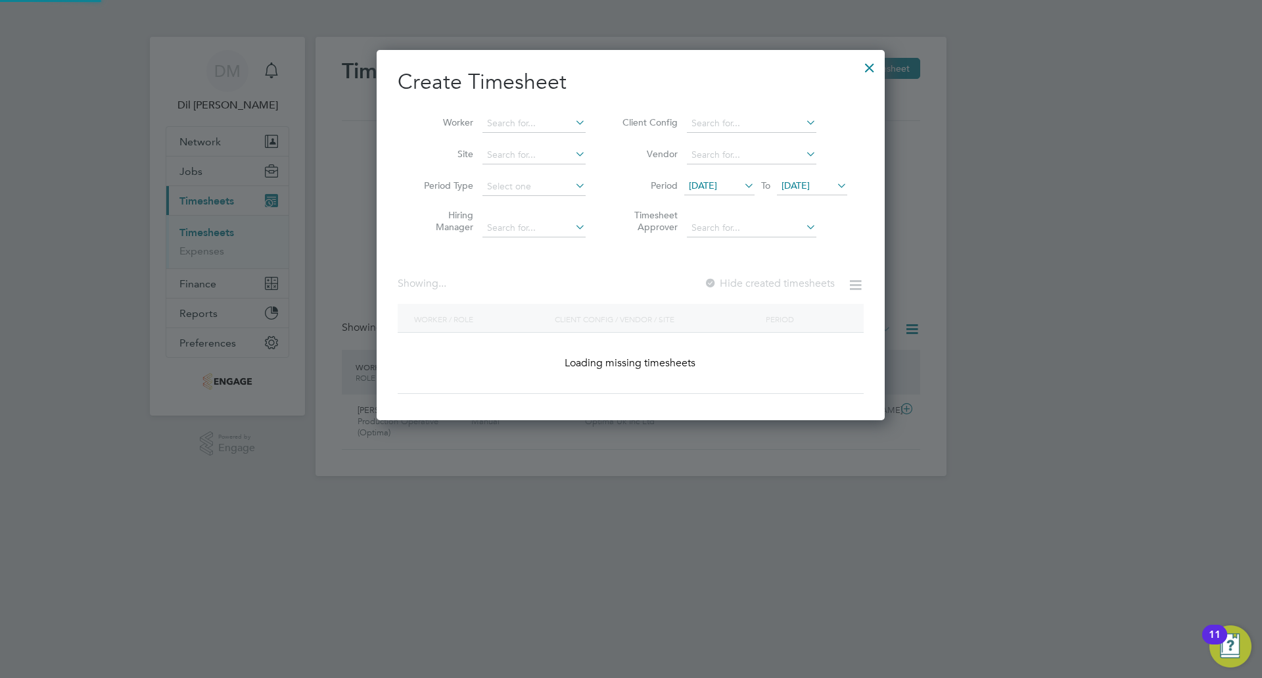
scroll to position [354, 509]
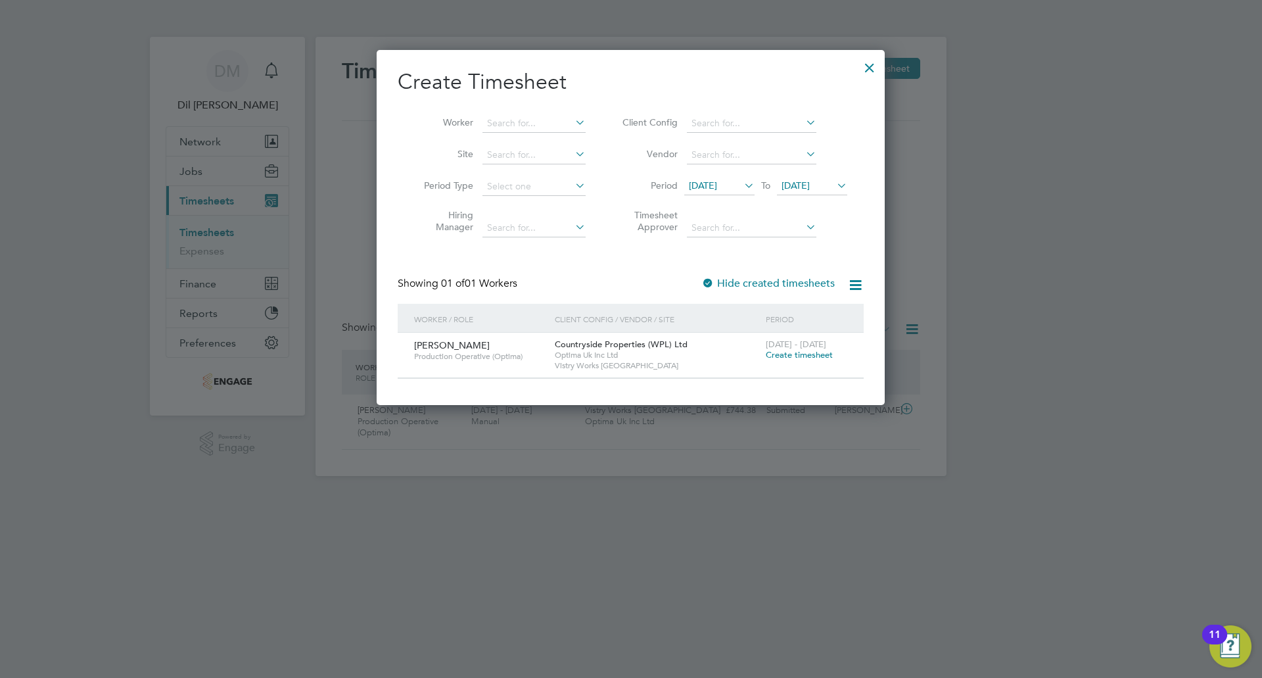
click at [796, 360] on div "15 - 21 Sep 2025 Create timesheet" at bounding box center [806, 350] width 88 height 35
click at [797, 354] on span "Create timesheet" at bounding box center [799, 354] width 67 height 11
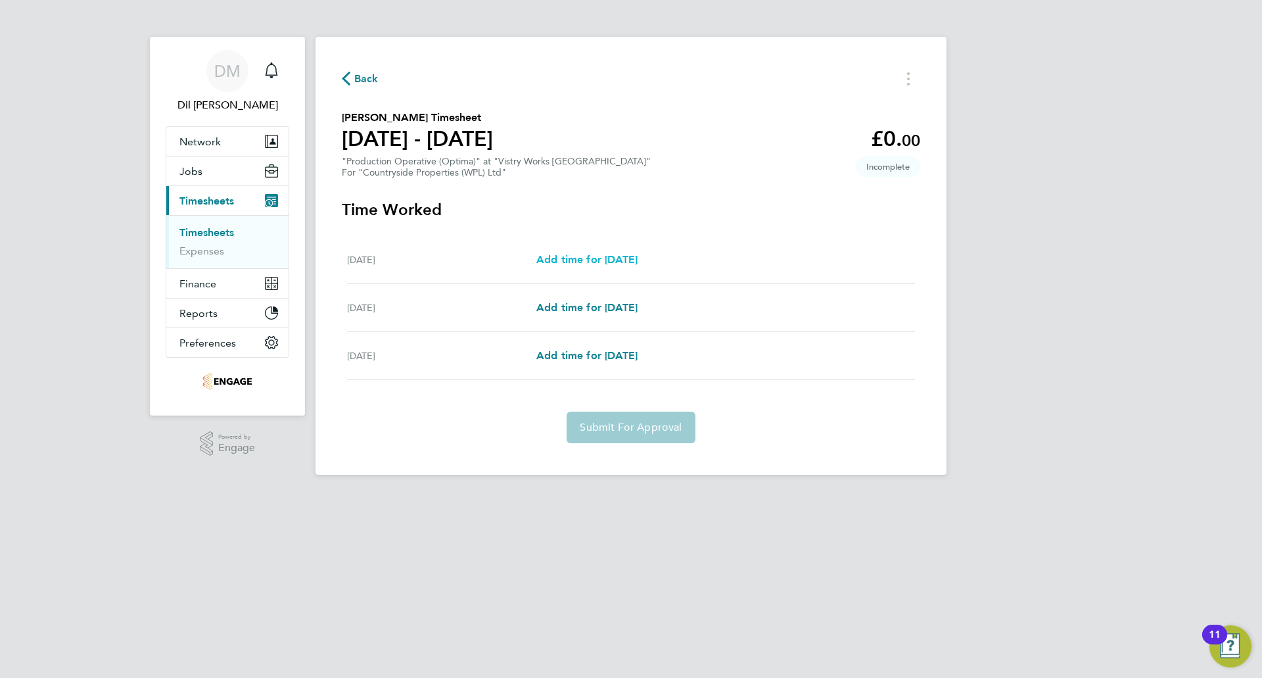
click at [605, 259] on span "Add time for Fri 19 Sep" at bounding box center [586, 259] width 101 height 12
select select "15"
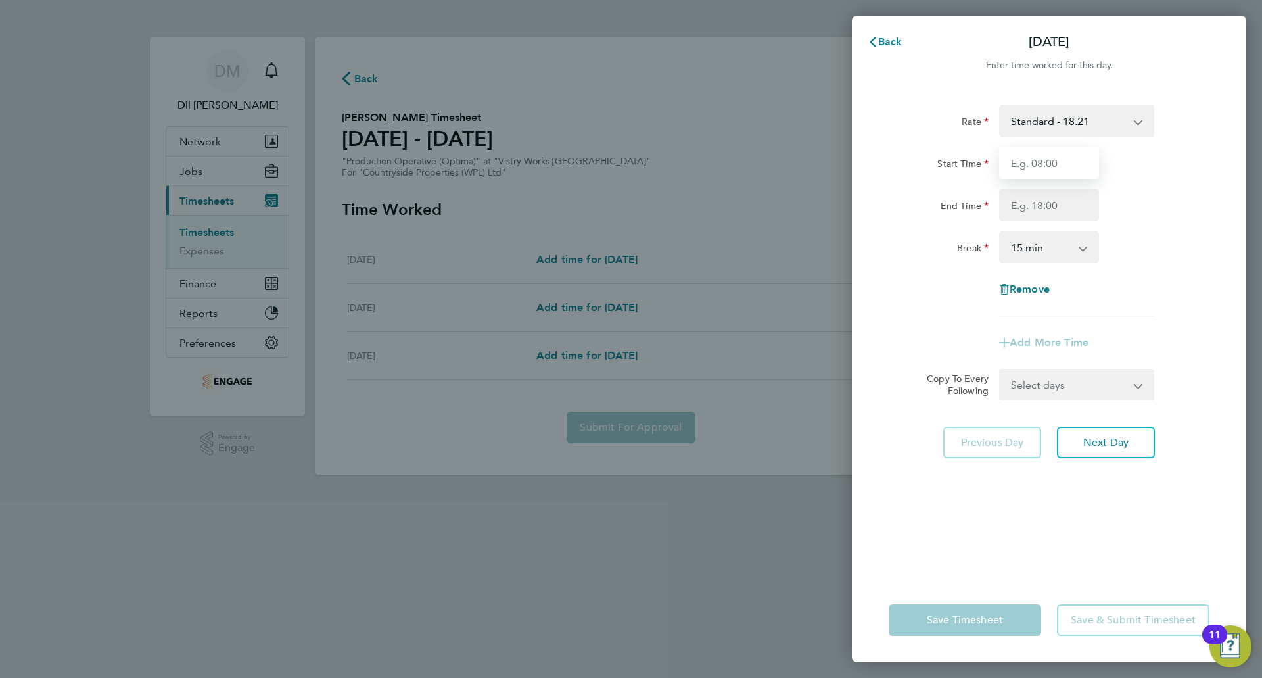
click at [1074, 161] on input "Start Time" at bounding box center [1049, 163] width 100 height 32
type input "09:00"
click at [1071, 201] on input "End Time" at bounding box center [1049, 205] width 100 height 32
drag, startPoint x: 1046, startPoint y: 205, endPoint x: 942, endPoint y: 202, distance: 103.2
click at [942, 202] on div "End Time 17:30" at bounding box center [1048, 205] width 331 height 32
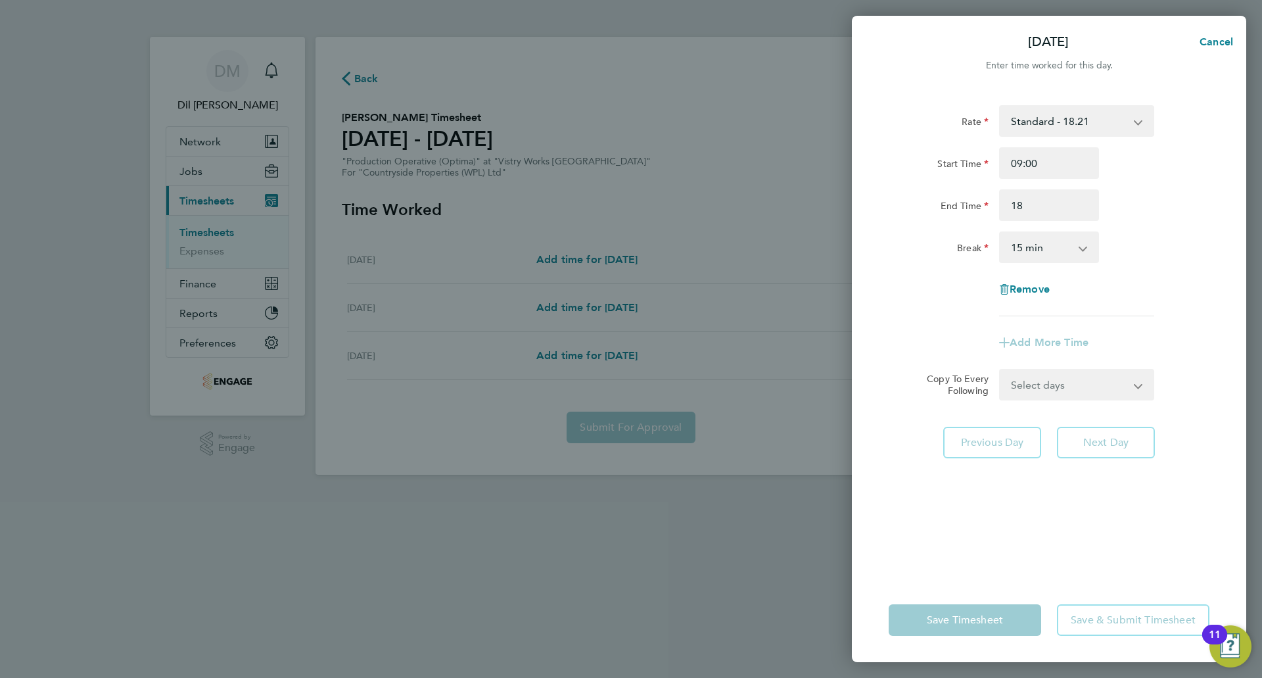
type input "18:00"
click at [1221, 230] on div "Rate Standard - 18.21 PM OT1 - 29.78 BONUS. - 13.50 PM Standard - 19.85 OT 1 - …" at bounding box center [1049, 333] width 394 height 488
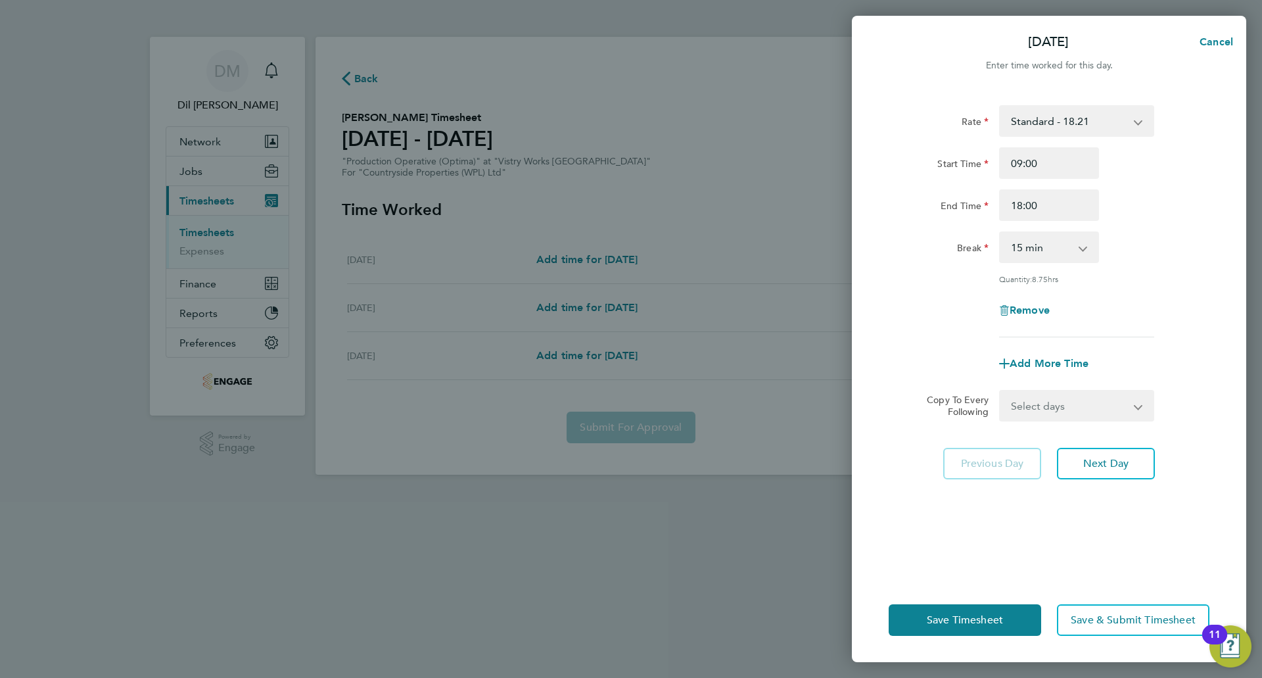
click at [1014, 237] on select "0 min 15 min 30 min 45 min 60 min 75 min 90 min" at bounding box center [1040, 247] width 81 height 29
select select "30"
click at [1000, 233] on select "0 min 15 min 30 min 45 min 60 min 75 min 90 min" at bounding box center [1040, 247] width 81 height 29
click at [1146, 267] on div "Rate Standard - 18.21 PM OT1 - 29.78 BONUS. - 13.50 PM Standard - 19.85 OT 1 - …" at bounding box center [1048, 221] width 321 height 232
click at [1083, 463] on span "Next Day" at bounding box center [1105, 463] width 45 height 13
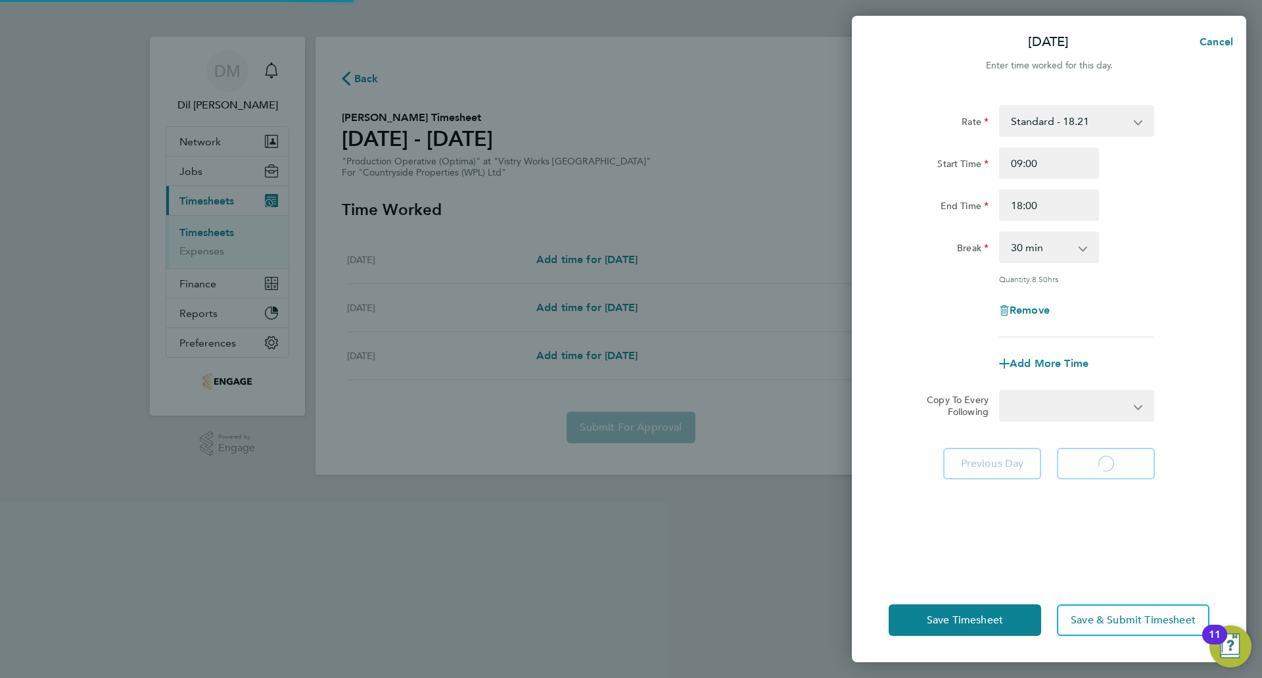
select select "15"
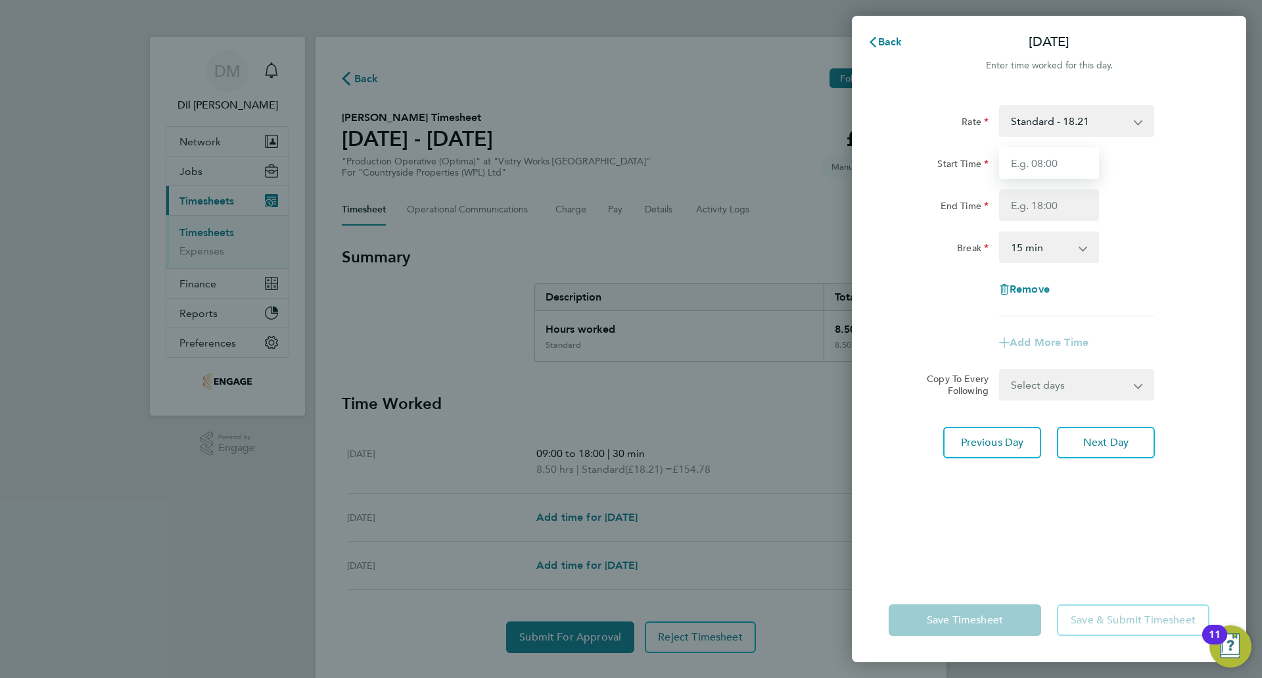
click at [1041, 158] on input "Start Time" at bounding box center [1049, 163] width 100 height 32
type input "09:00"
click at [1048, 206] on input "End Time" at bounding box center [1049, 205] width 100 height 32
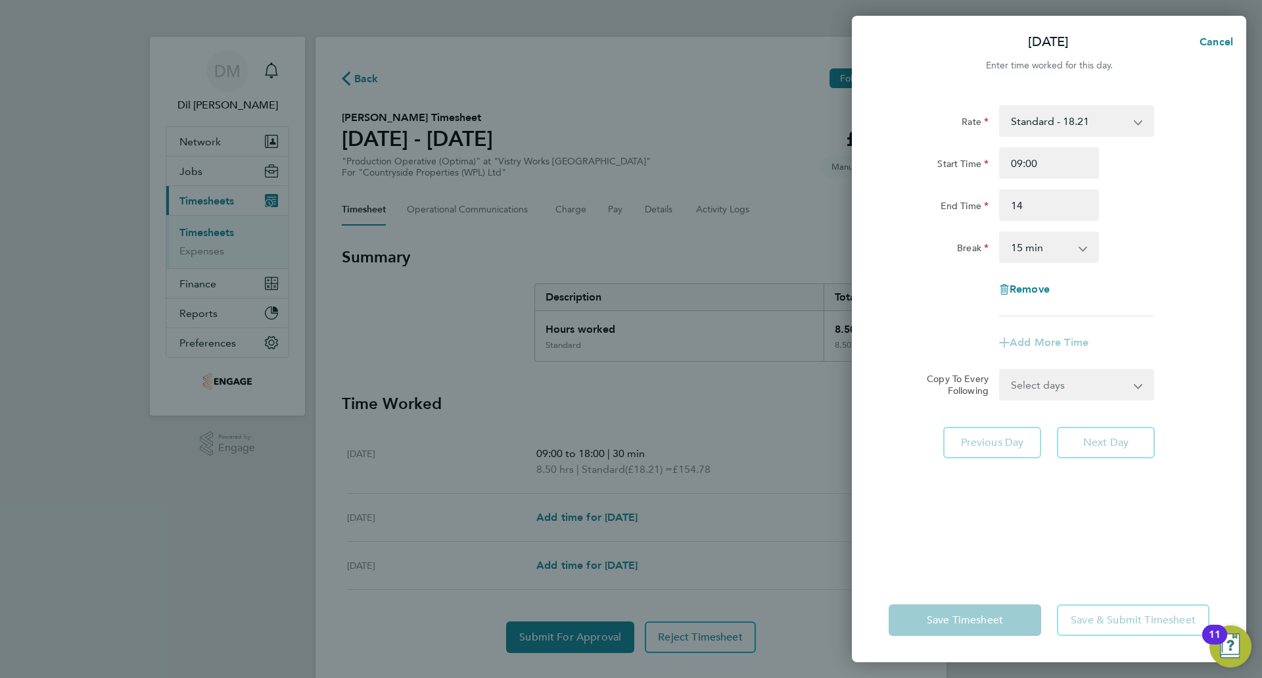
type input "14:00"
click at [1081, 255] on select "0 min 15 min 30 min 45 min 60 min 75 min 90 min" at bounding box center [1040, 247] width 81 height 29
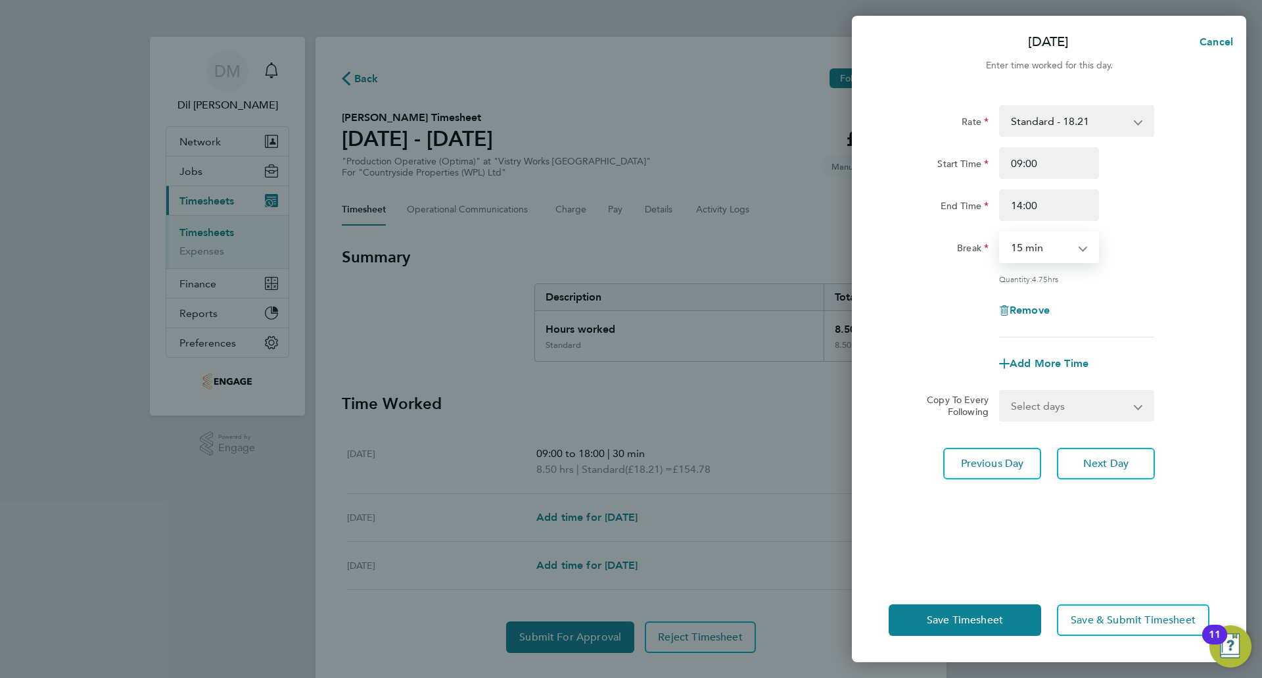
select select "30"
click at [1000, 233] on select "0 min 15 min 30 min 45 min 60 min 75 min 90 min" at bounding box center [1040, 247] width 81 height 29
click at [1163, 269] on div "Rate Standard - 18.21 PM OT1 - 29.78 BONUS. - 13.50 PM Standard - 19.85 OT 1 - …" at bounding box center [1048, 221] width 321 height 232
drag, startPoint x: 1059, startPoint y: 202, endPoint x: 940, endPoint y: 201, distance: 119.0
click at [940, 201] on div "End Time 14:00" at bounding box center [1048, 205] width 331 height 32
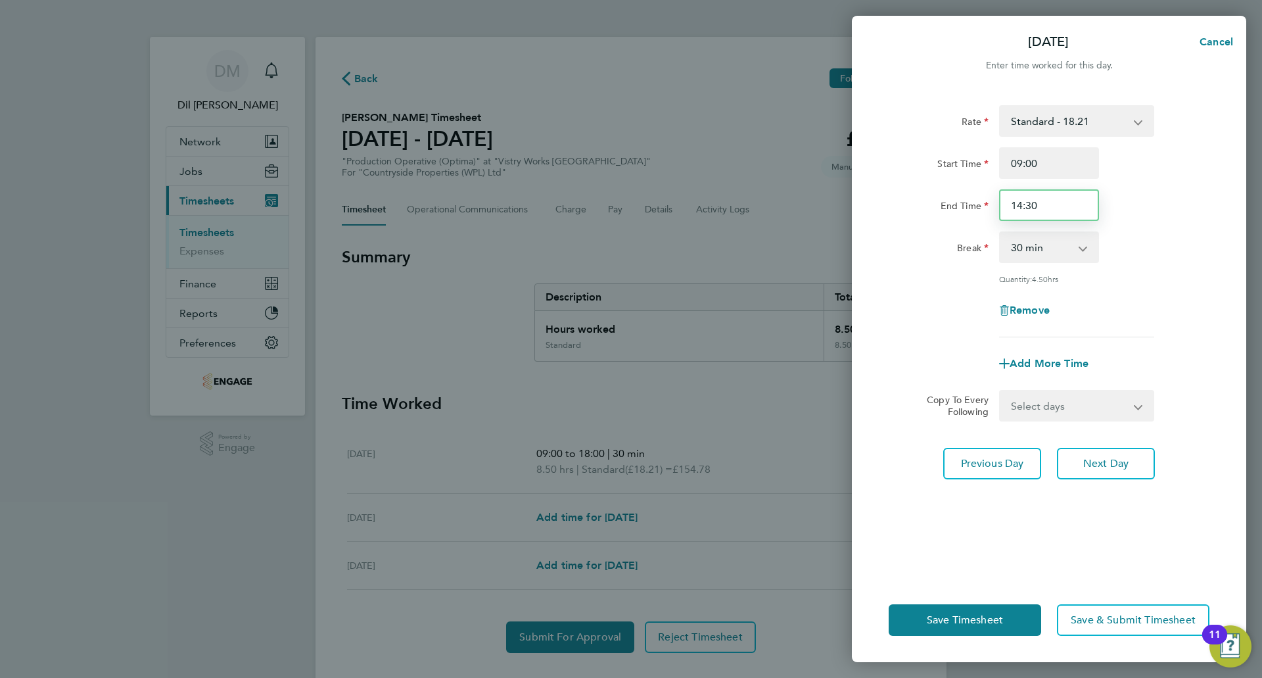
type input "14:30"
click at [1162, 217] on div "End Time 14:30" at bounding box center [1048, 205] width 331 height 32
click at [1080, 471] on button "Next Day" at bounding box center [1106, 464] width 98 height 32
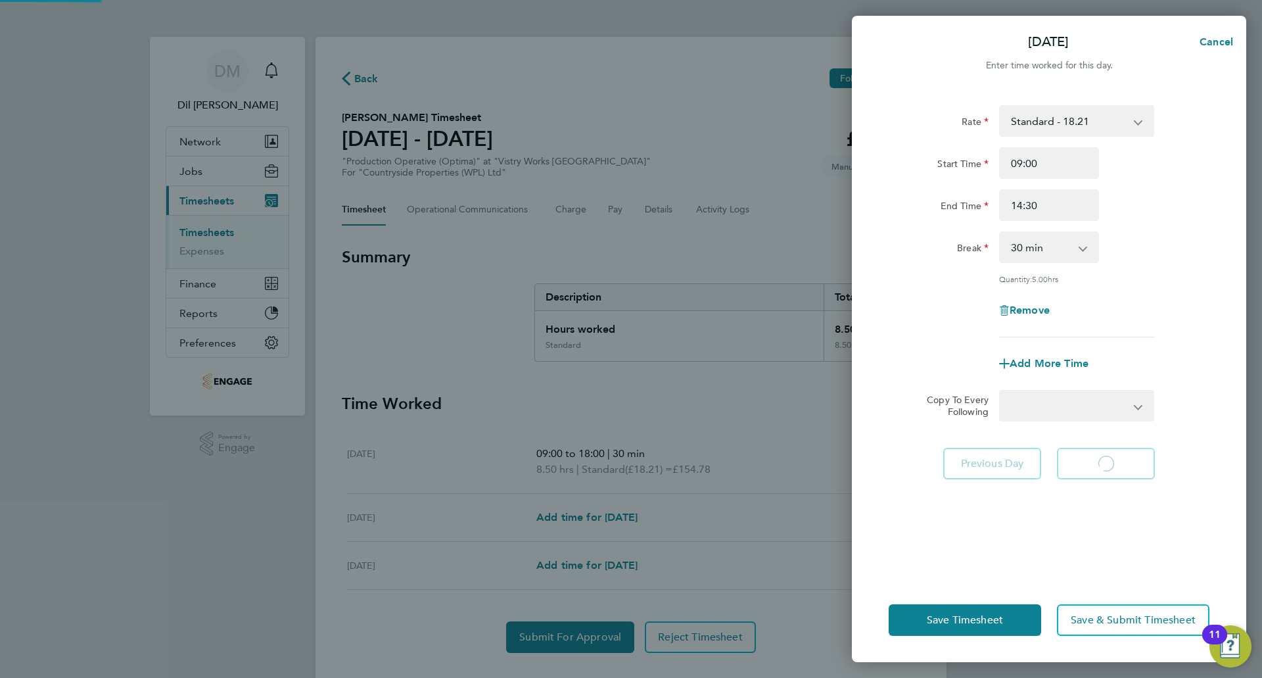
select select "15"
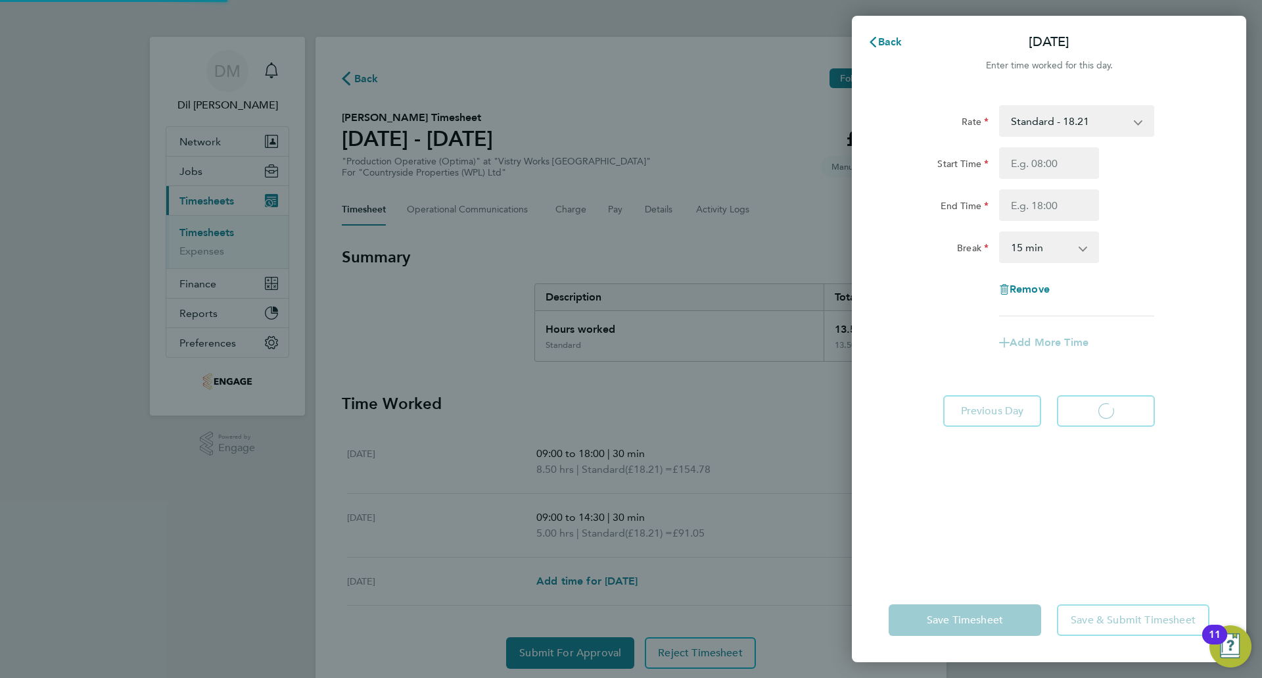
select select "15"
click at [1051, 167] on input "Start Time" at bounding box center [1049, 163] width 100 height 32
type input "09:00"
click at [1052, 208] on input "End Time" at bounding box center [1049, 205] width 100 height 32
type input "15:30"
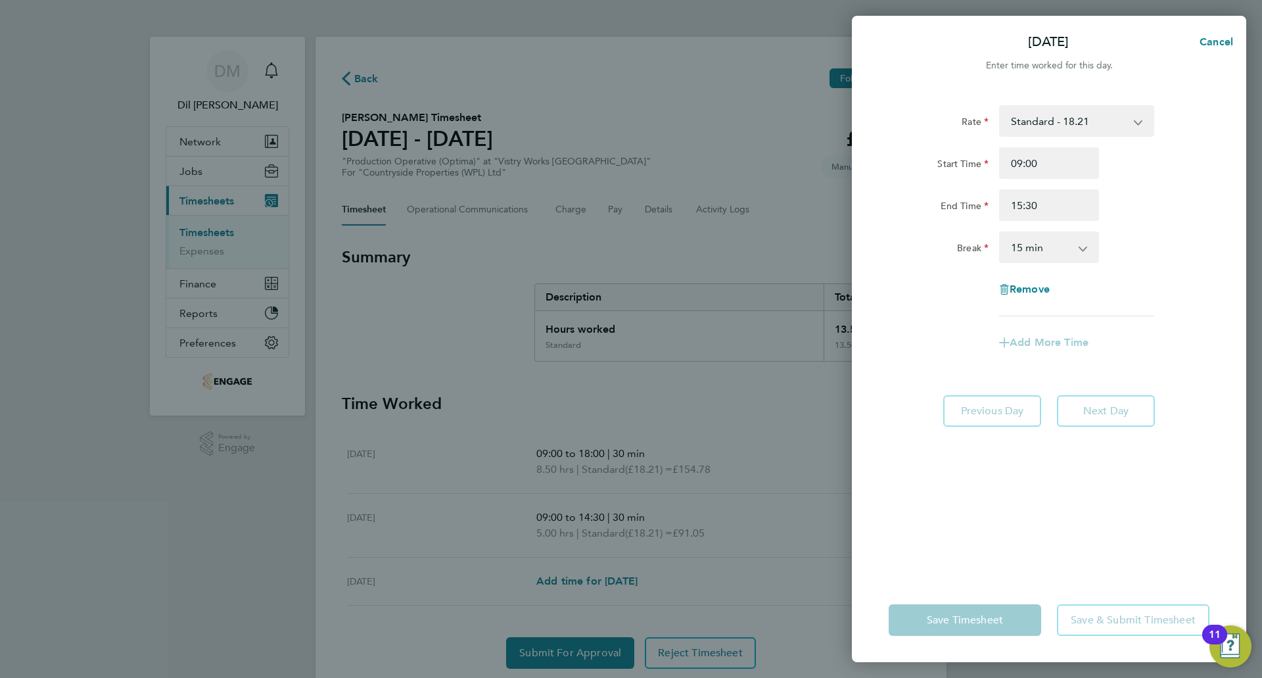
drag, startPoint x: 1071, startPoint y: 248, endPoint x: 1065, endPoint y: 261, distance: 14.4
click at [1071, 248] on select "0 min 15 min 30 min 45 min 60 min 75 min 90 min" at bounding box center [1040, 247] width 81 height 29
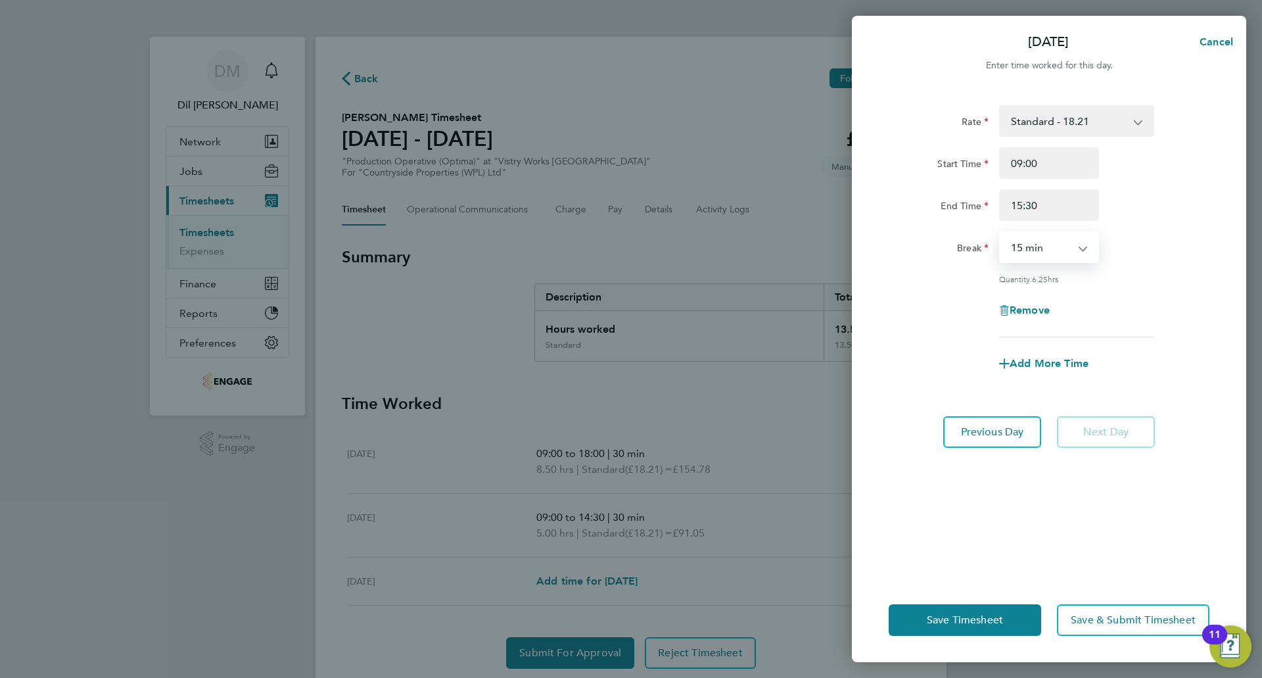
select select "30"
click at [1000, 233] on select "0 min 15 min 30 min 45 min 60 min 75 min 90 min" at bounding box center [1040, 247] width 81 height 29
click at [1149, 282] on div "Quantity: 6.00 hrs" at bounding box center [1076, 278] width 155 height 11
click at [998, 618] on span "Save Timesheet" at bounding box center [965, 619] width 76 height 13
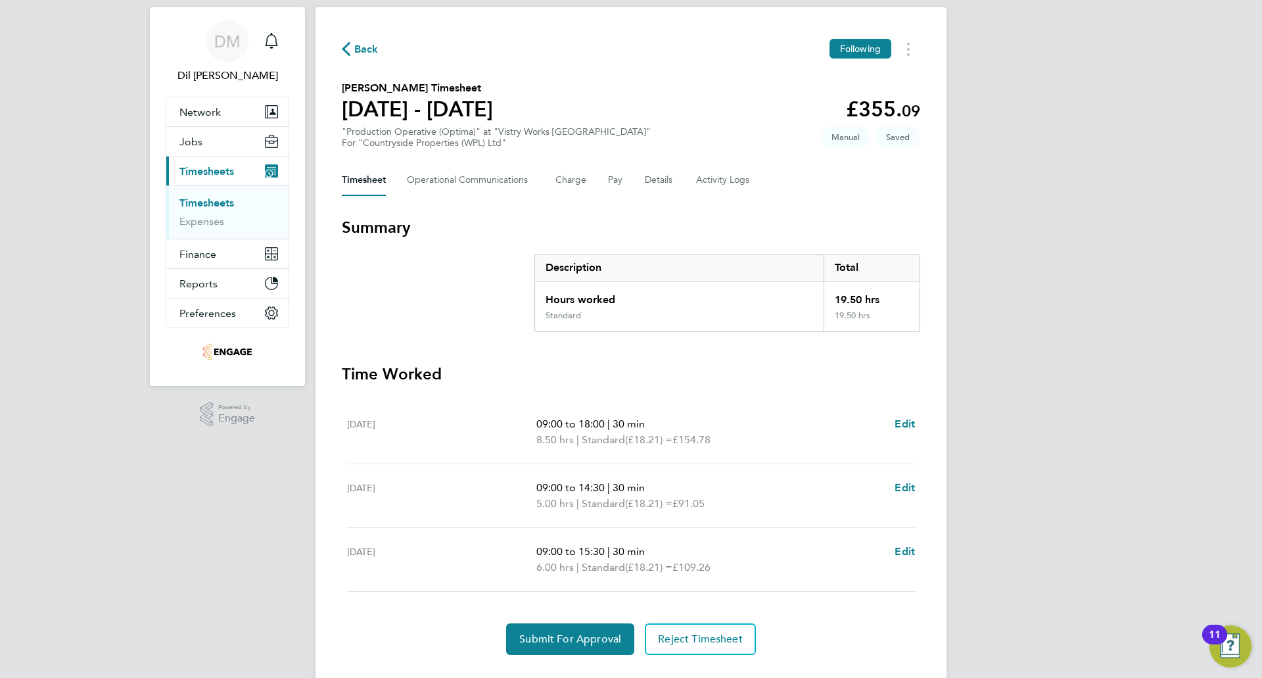
scroll to position [59, 0]
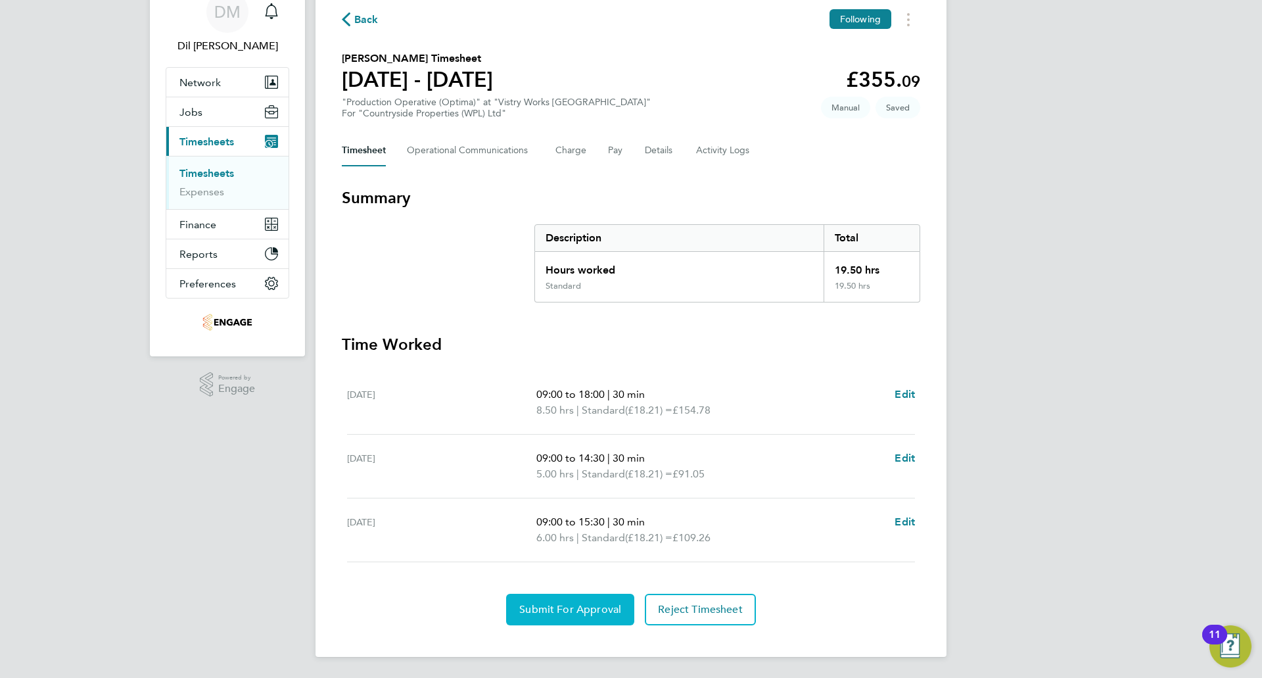
click at [613, 603] on span "Submit For Approval" at bounding box center [570, 609] width 102 height 13
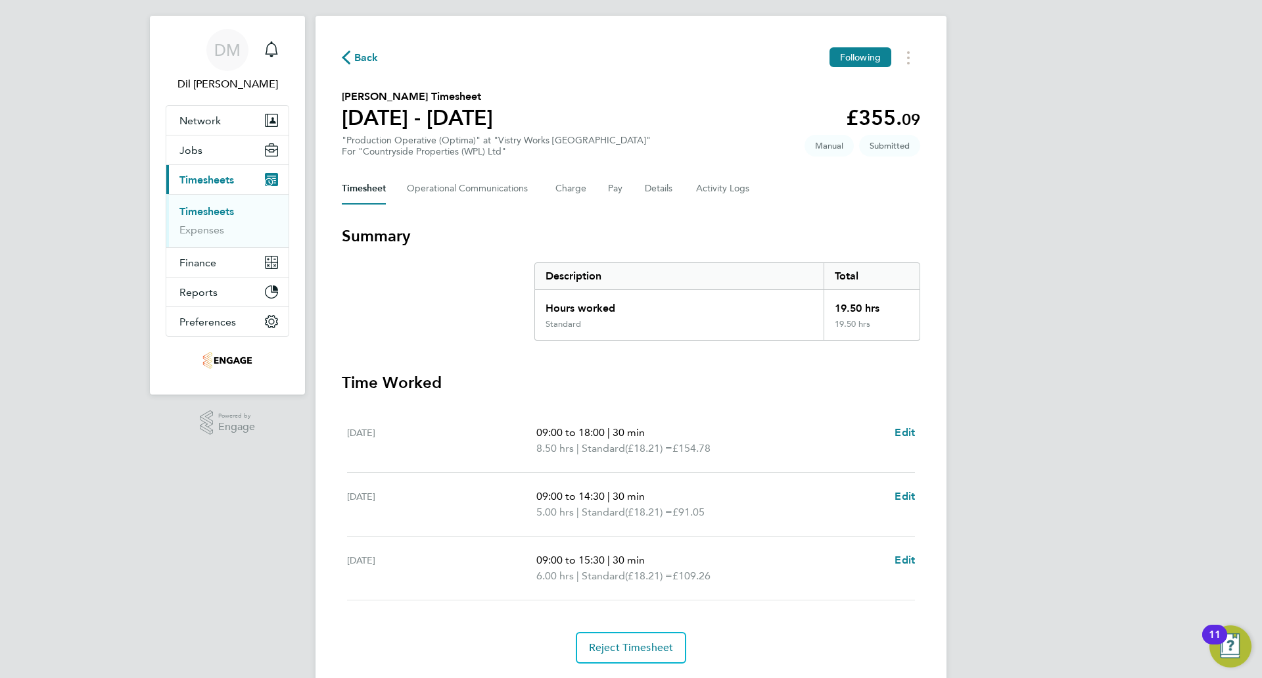
scroll to position [0, 0]
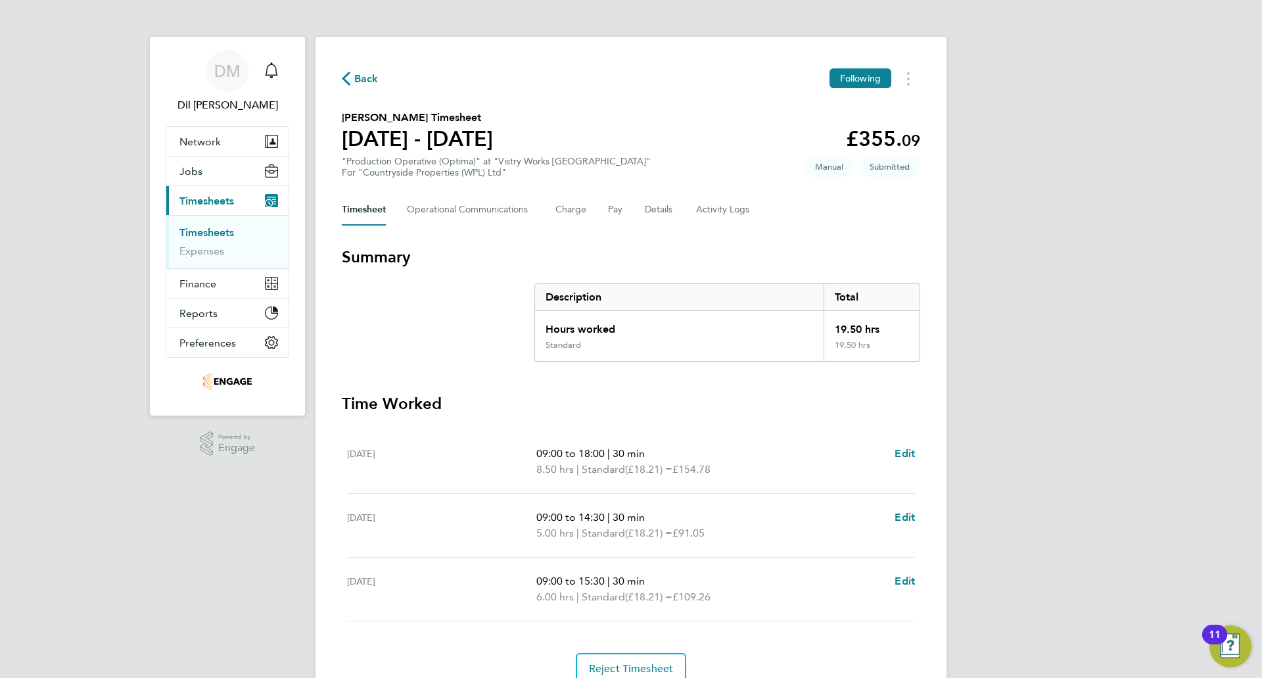
click at [358, 66] on div "Back Following Mitchell Lewis's Timesheet 15 - 21 Sept 2025 £355. 09 "Productio…" at bounding box center [630, 376] width 631 height 679
click at [354, 76] on span "Back" at bounding box center [360, 78] width 37 height 12
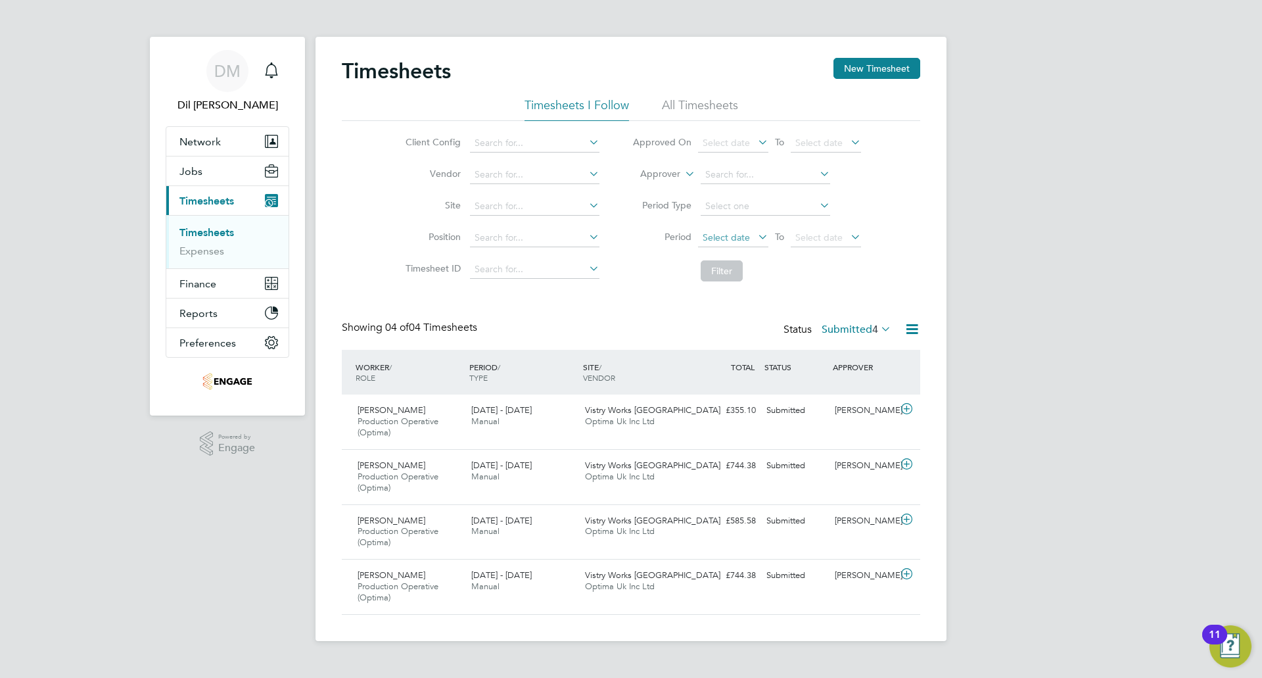
click at [734, 239] on span "Select date" at bounding box center [726, 237] width 47 height 12
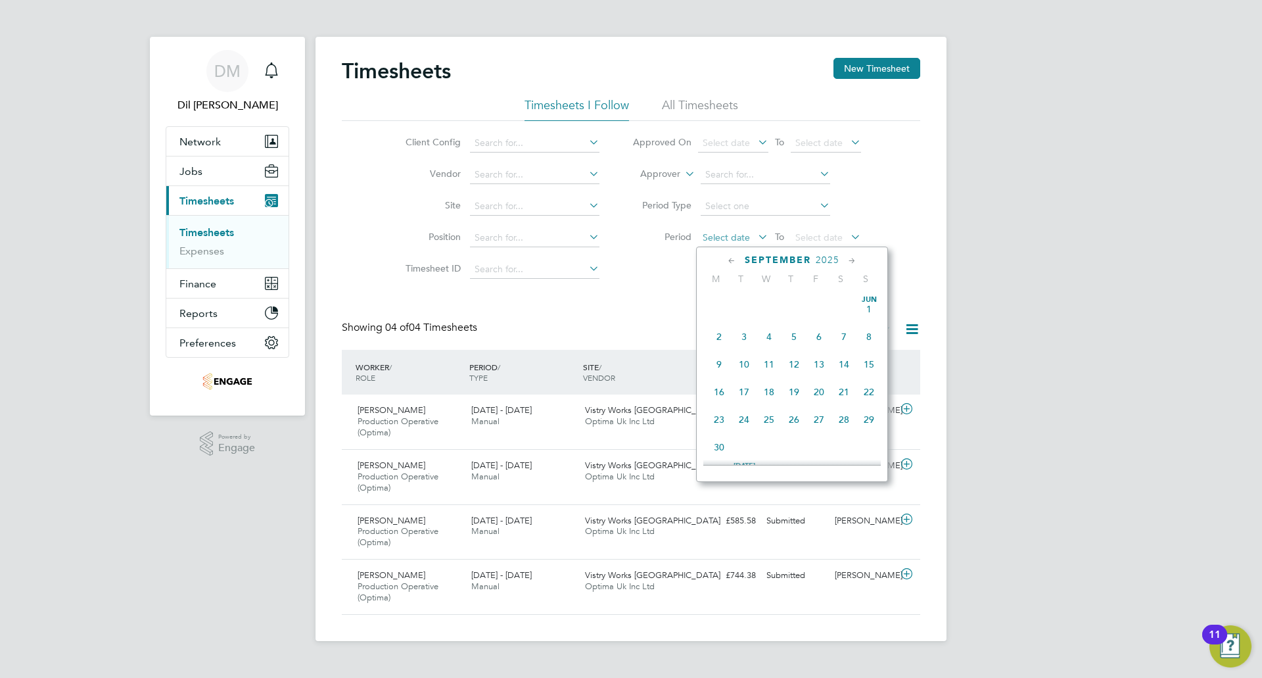
scroll to position [484, 0]
click at [722, 336] on span "15" at bounding box center [718, 323] width 25 height 25
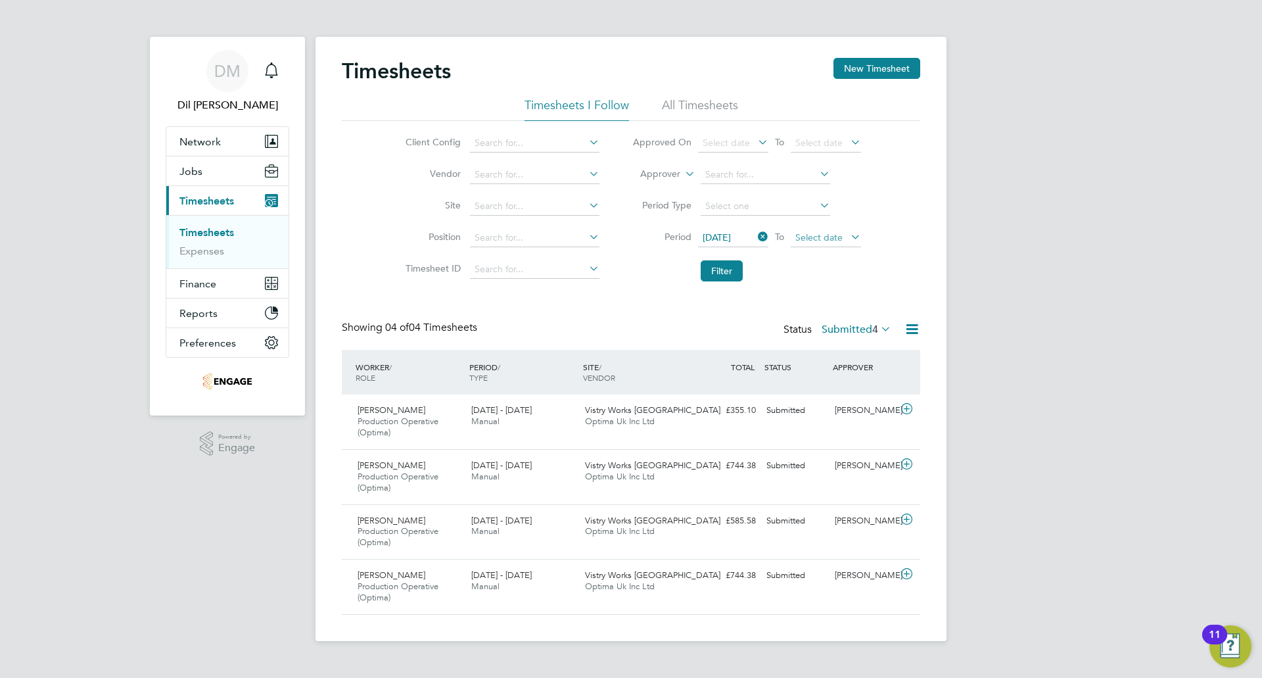
click at [814, 234] on span "Select date" at bounding box center [818, 237] width 47 height 12
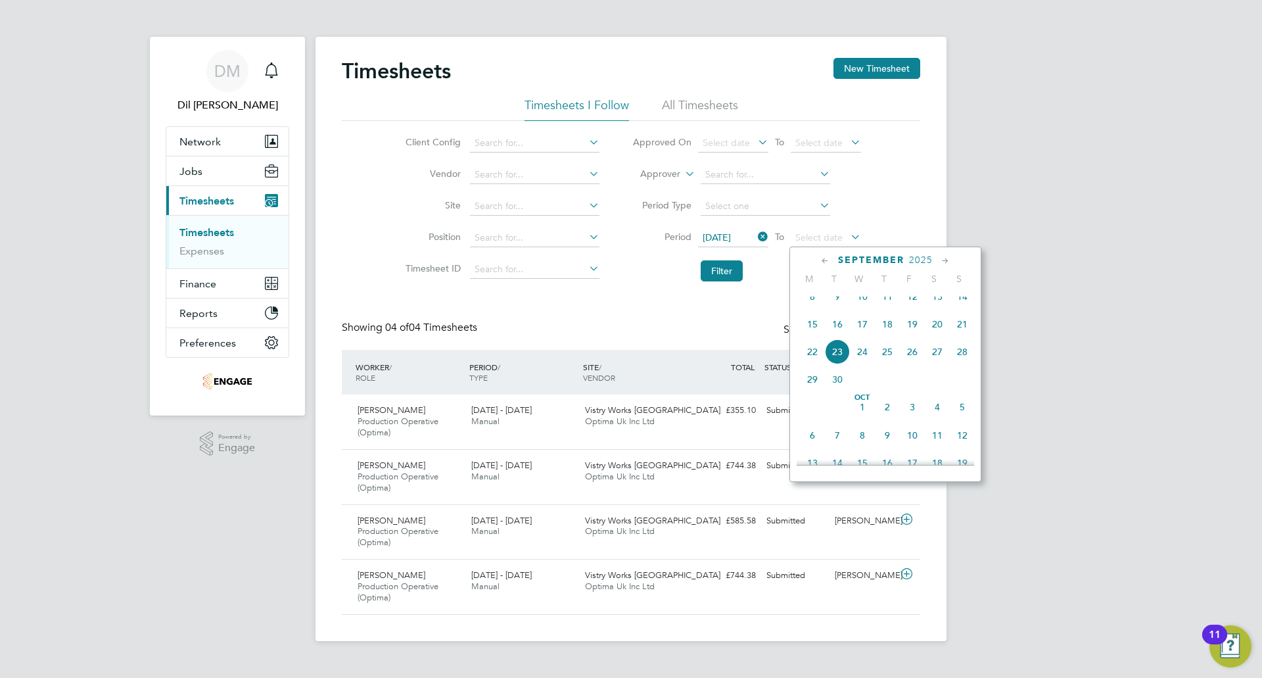
click at [900, 117] on ul "Timesheets I Follow All Timesheets" at bounding box center [631, 109] width 578 height 24
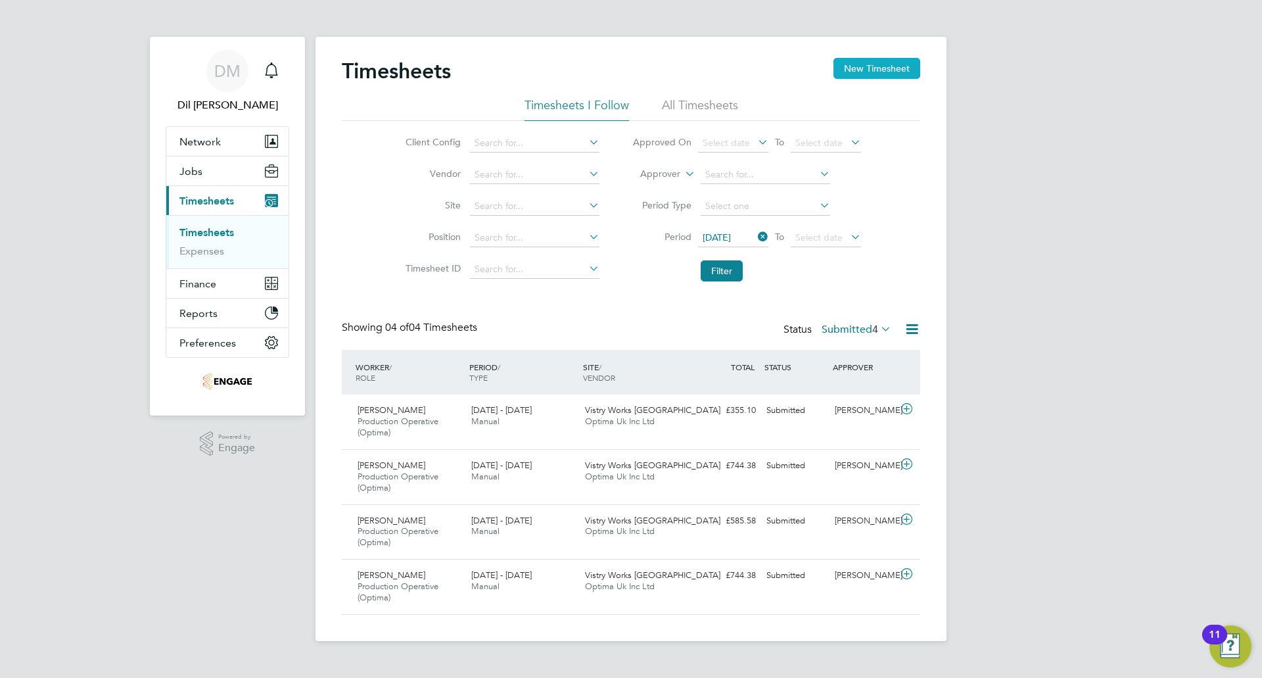
click at [873, 75] on button "New Timesheet" at bounding box center [876, 68] width 87 height 21
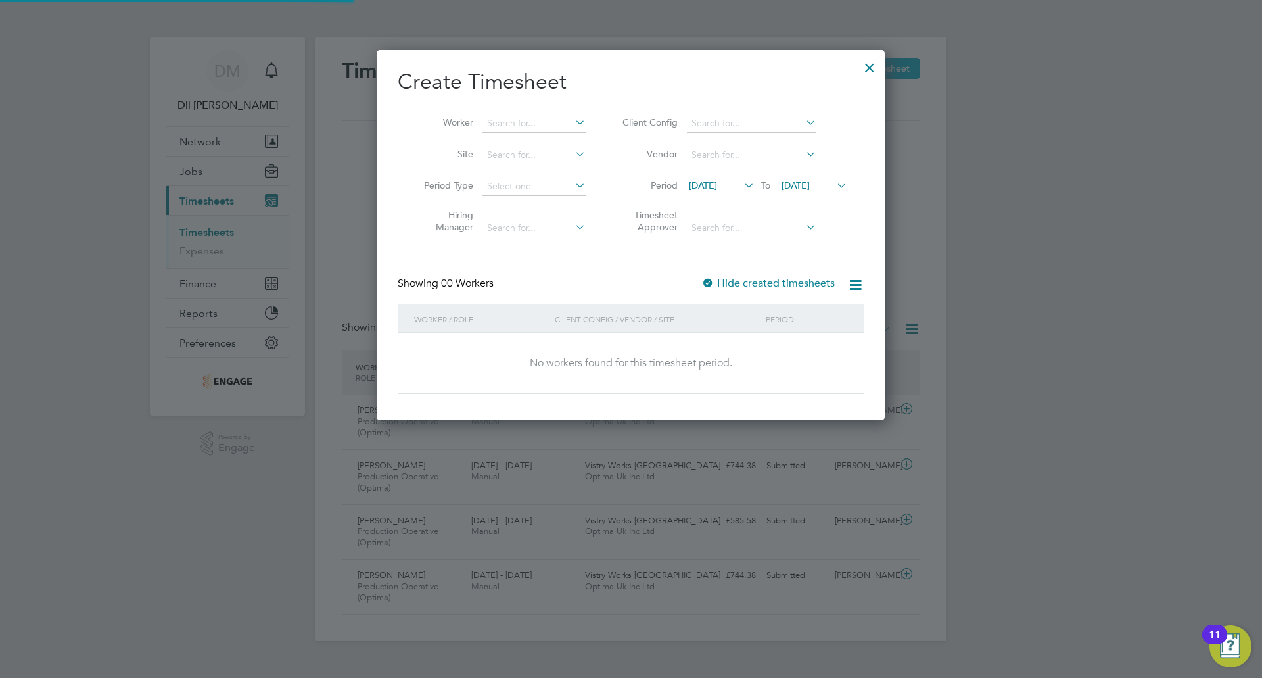
scroll to position [371, 509]
drag, startPoint x: 871, startPoint y: 69, endPoint x: 871, endPoint y: 58, distance: 11.2
click at [871, 61] on div at bounding box center [870, 65] width 24 height 24
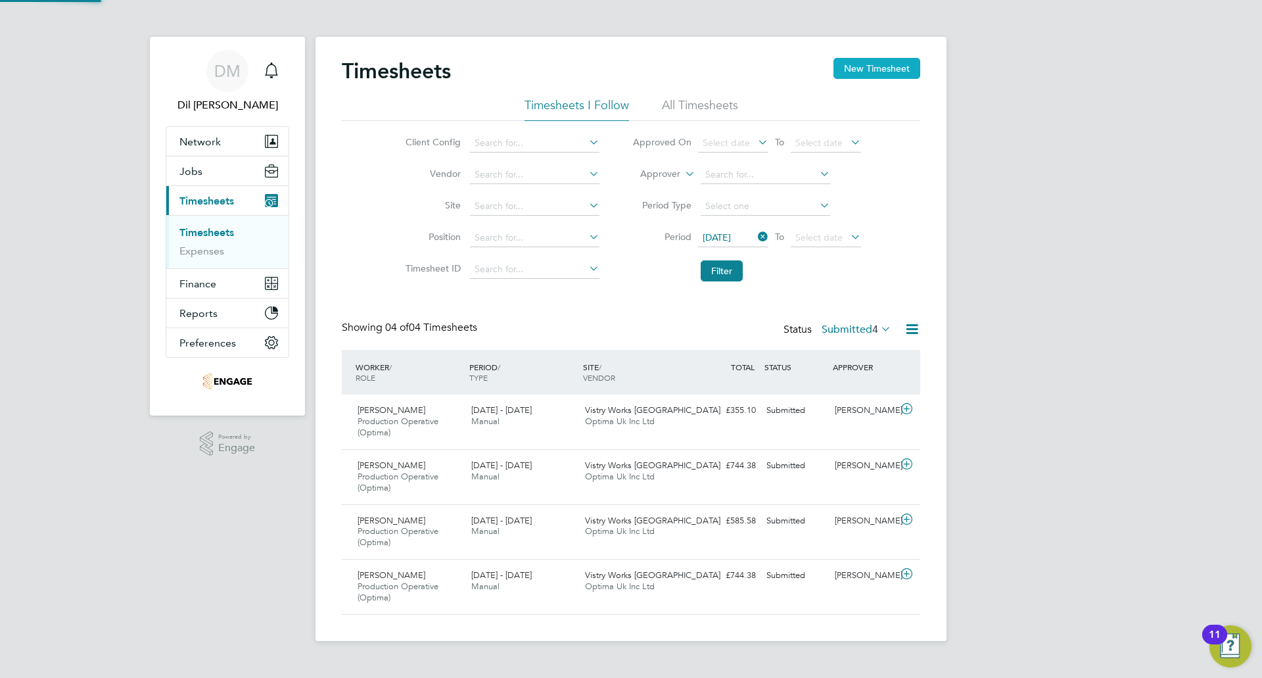
scroll to position [44, 114]
click at [877, 65] on button "New Timesheet" at bounding box center [876, 68] width 87 height 21
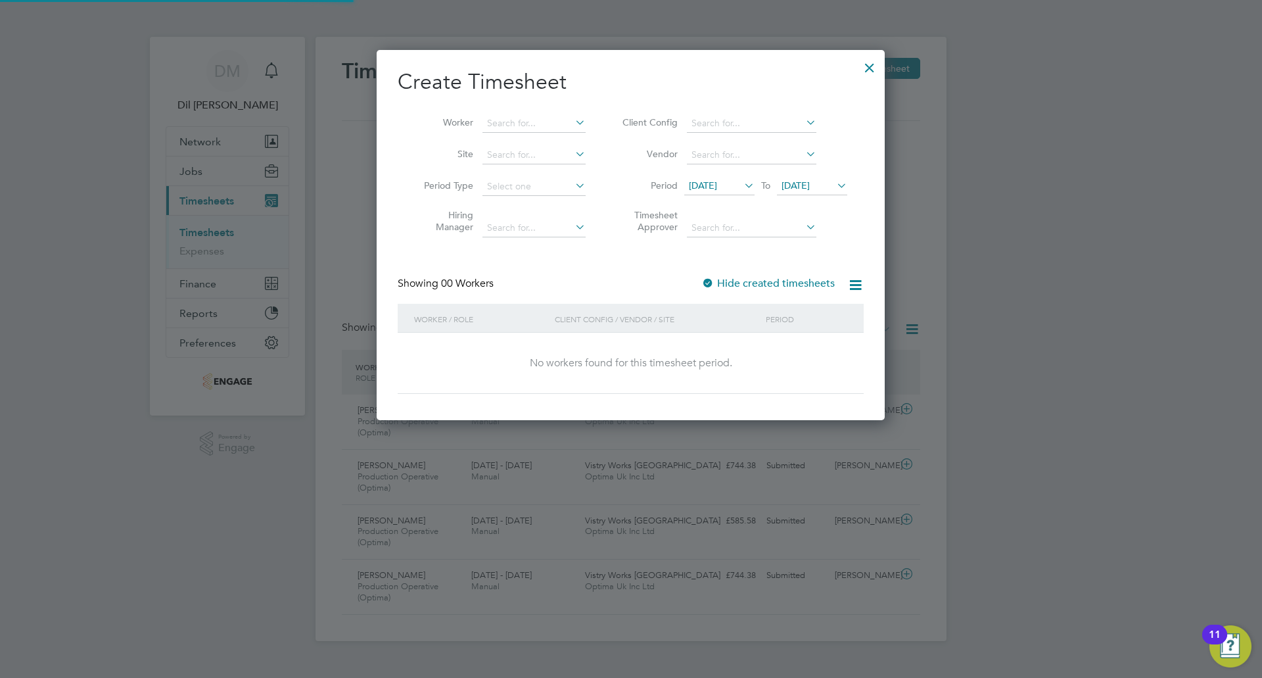
scroll to position [371, 509]
click at [804, 281] on label "Hide created timesheets" at bounding box center [767, 283] width 133 height 13
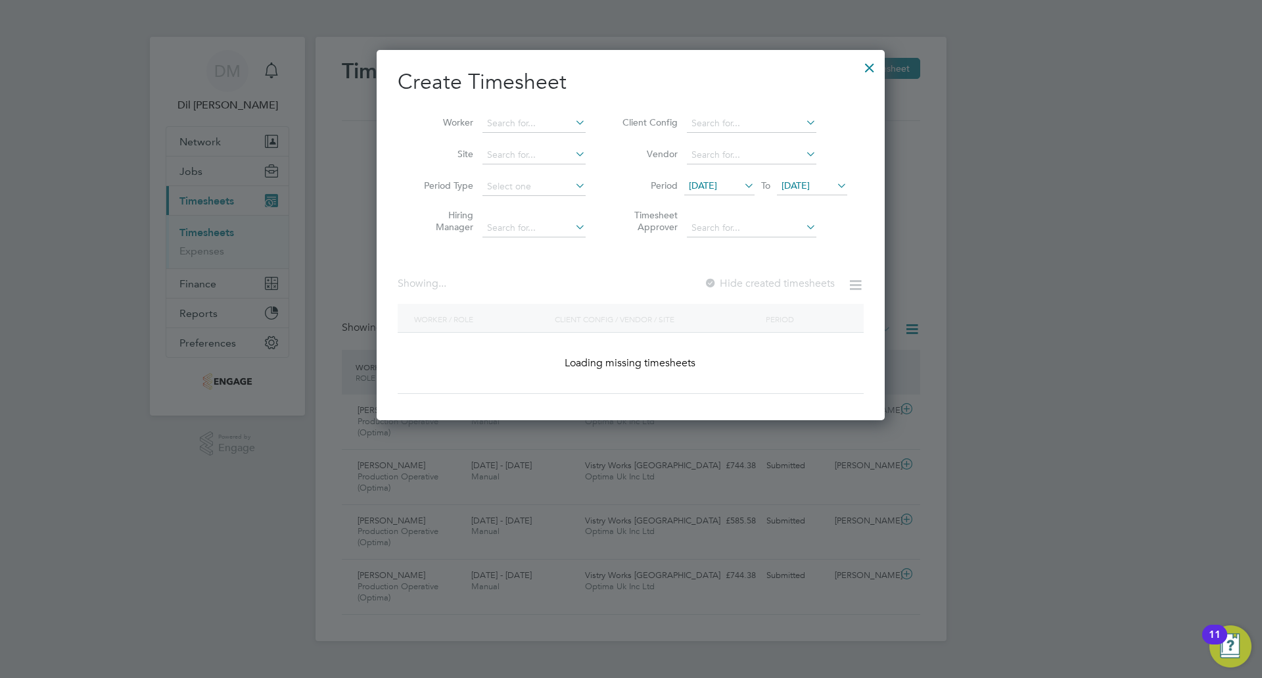
scroll to position [582, 509]
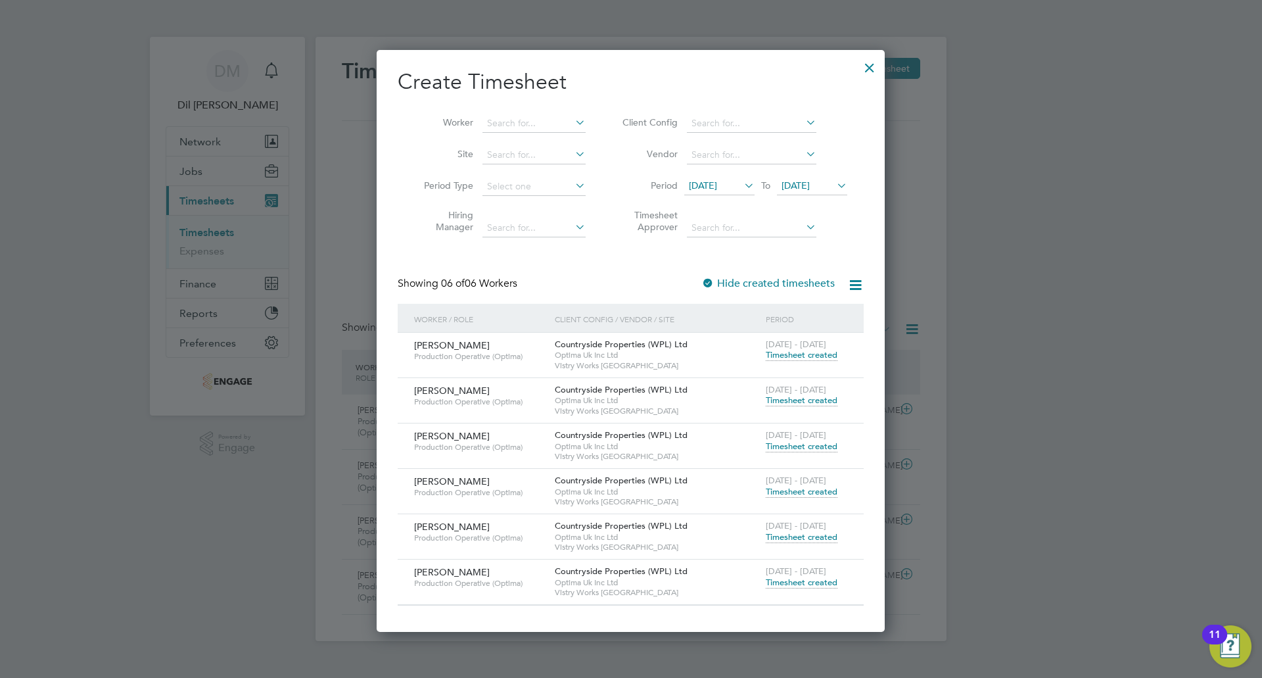
click at [781, 538] on span "Timesheet created" at bounding box center [802, 537] width 72 height 12
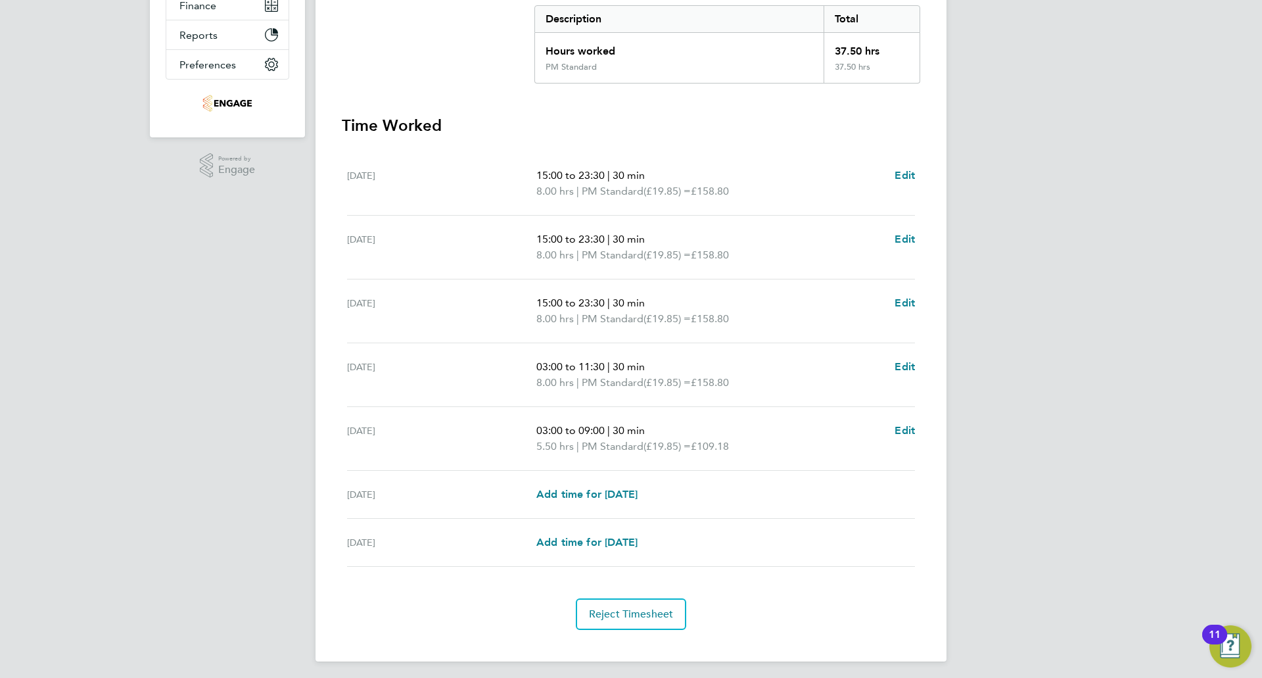
scroll to position [283, 0]
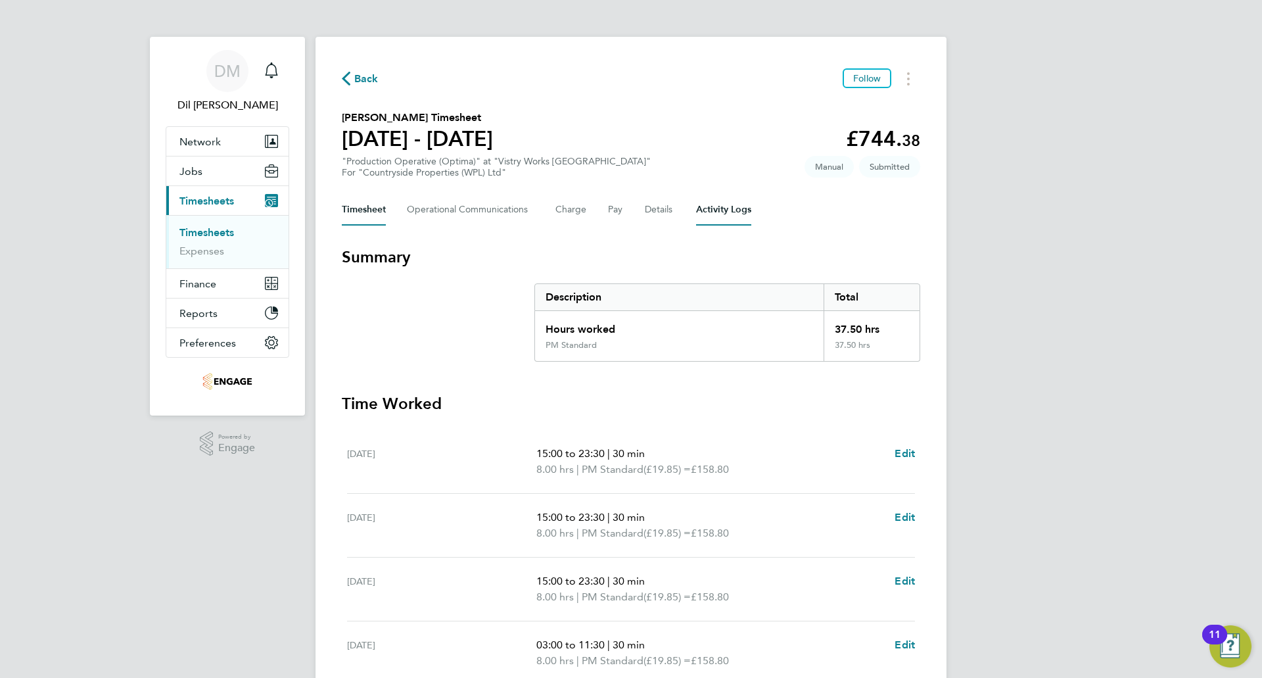
click at [729, 210] on Logs-tab "Activity Logs" at bounding box center [723, 210] width 55 height 32
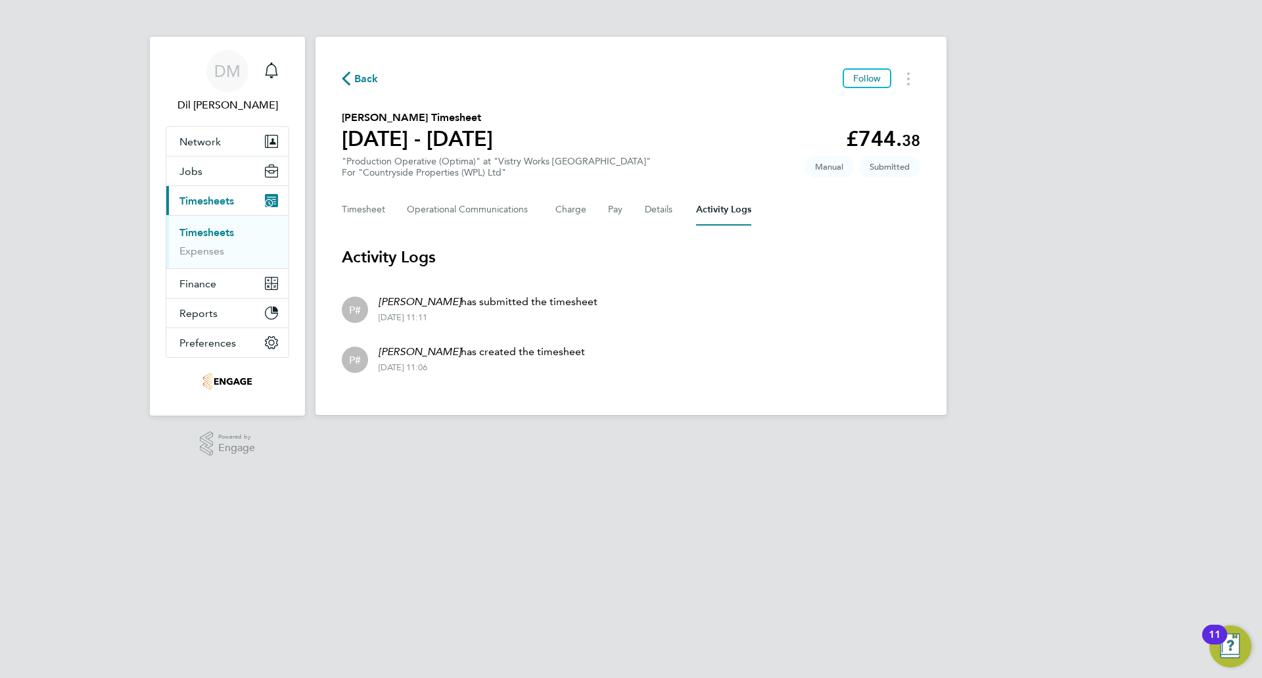
click at [350, 74] on span "Back" at bounding box center [360, 78] width 37 height 12
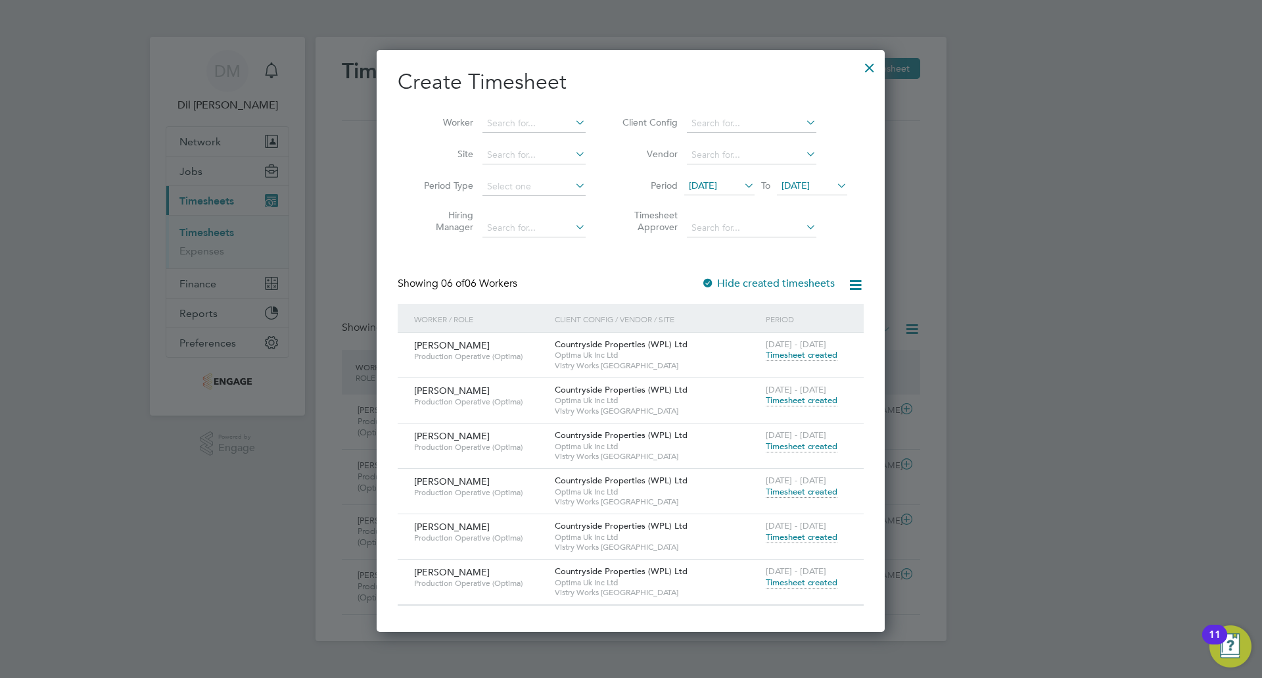
click at [720, 283] on label "Hide created timesheets" at bounding box center [767, 283] width 133 height 13
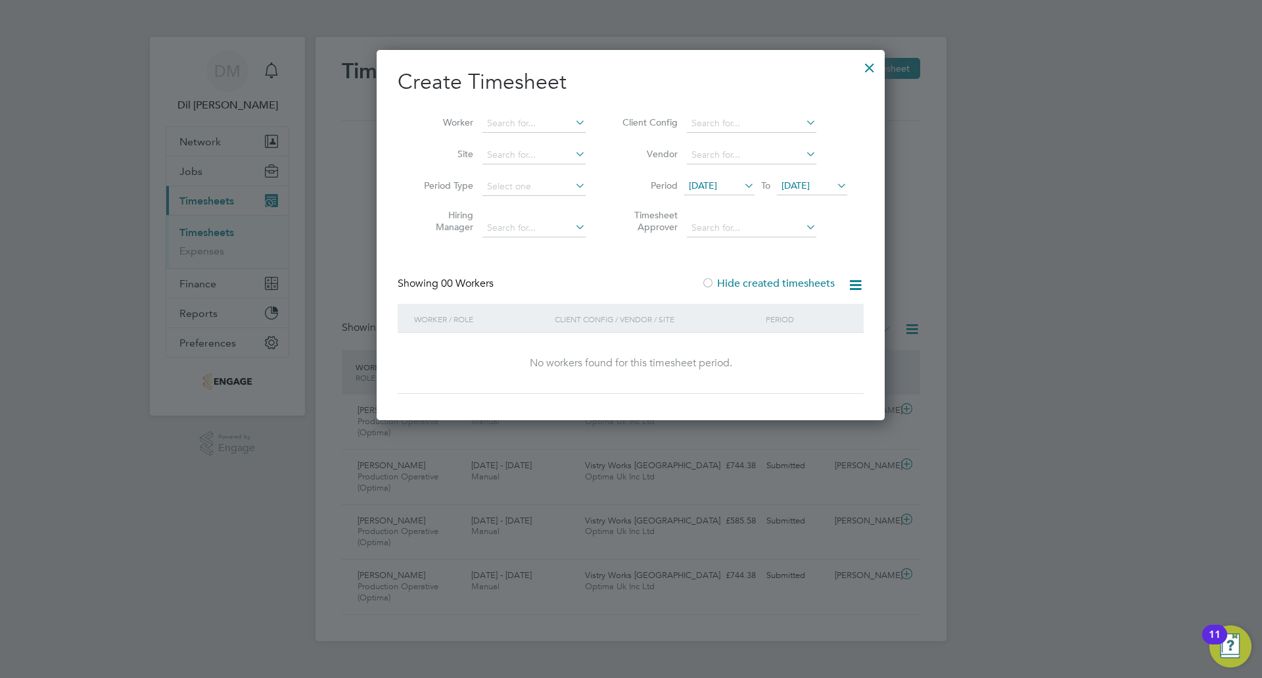
click at [720, 283] on label "Hide created timesheets" at bounding box center [767, 283] width 133 height 13
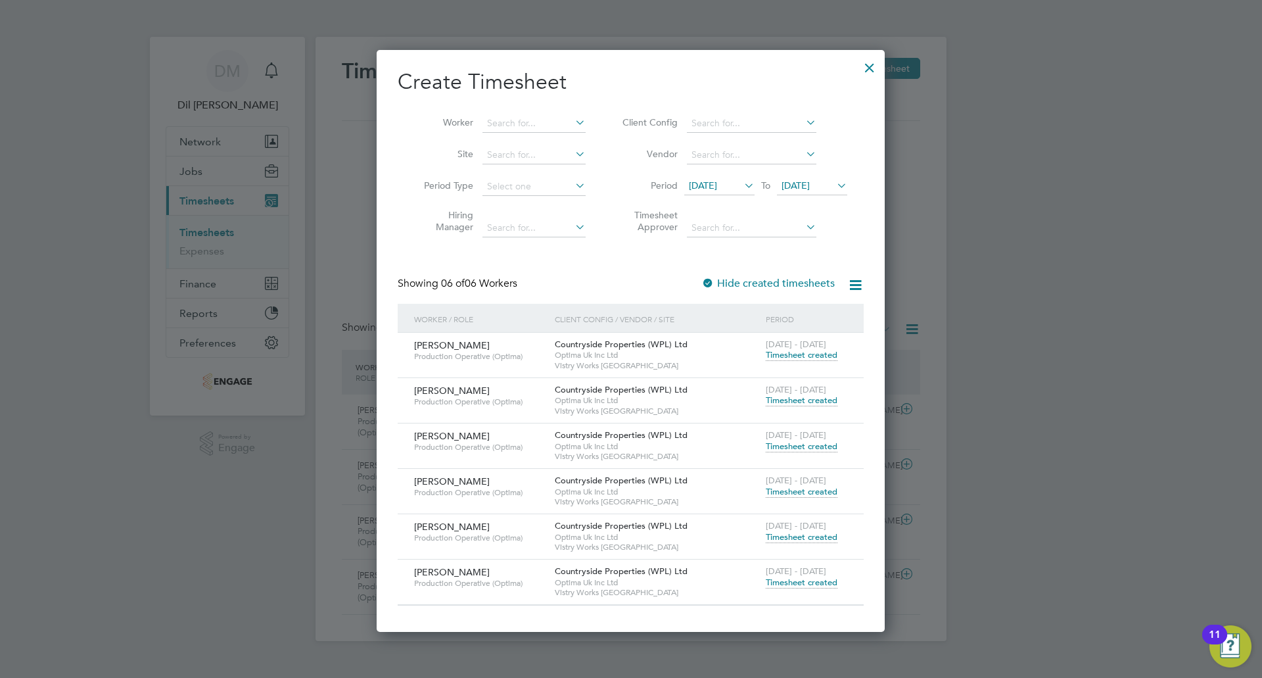
click at [863, 64] on div at bounding box center [870, 65] width 24 height 24
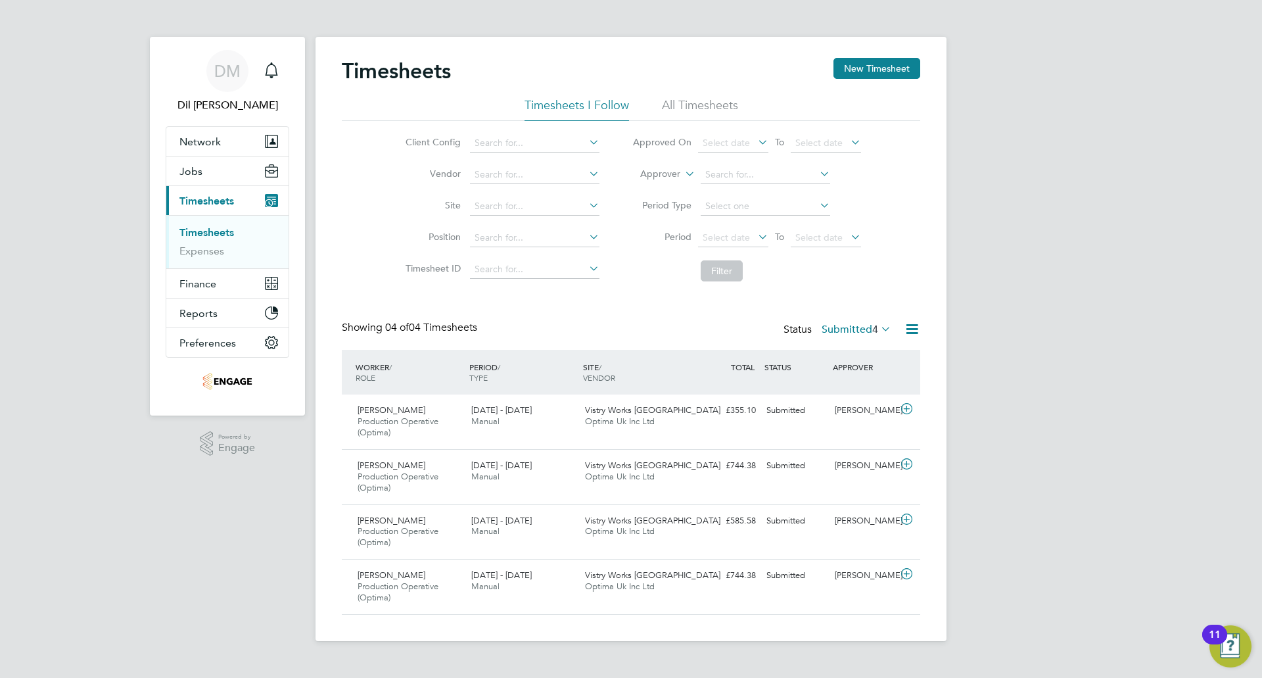
click at [869, 327] on label "Submitted 4" at bounding box center [856, 329] width 70 height 13
click at [852, 340] on div "All Saved Submitted Approved Rejected Absent Cancelled 4 0 4 0 0 0 0" at bounding box center [873, 414] width 101 height 156
click at [867, 327] on label "Submitted 4" at bounding box center [856, 329] width 70 height 13
click at [846, 352] on li "All" at bounding box center [854, 352] width 60 height 18
click at [710, 103] on li "All Timesheets" at bounding box center [700, 109] width 76 height 24
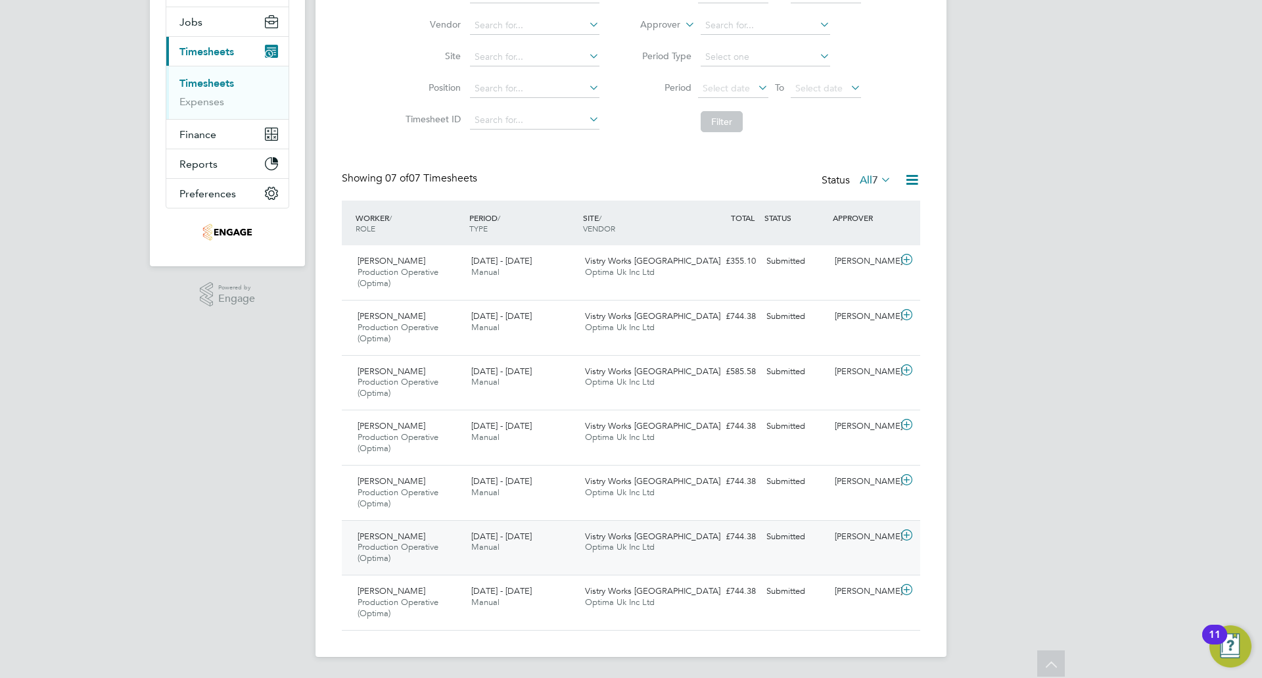
click at [432, 551] on span "Production Operative (Optima)" at bounding box center [397, 552] width 81 height 22
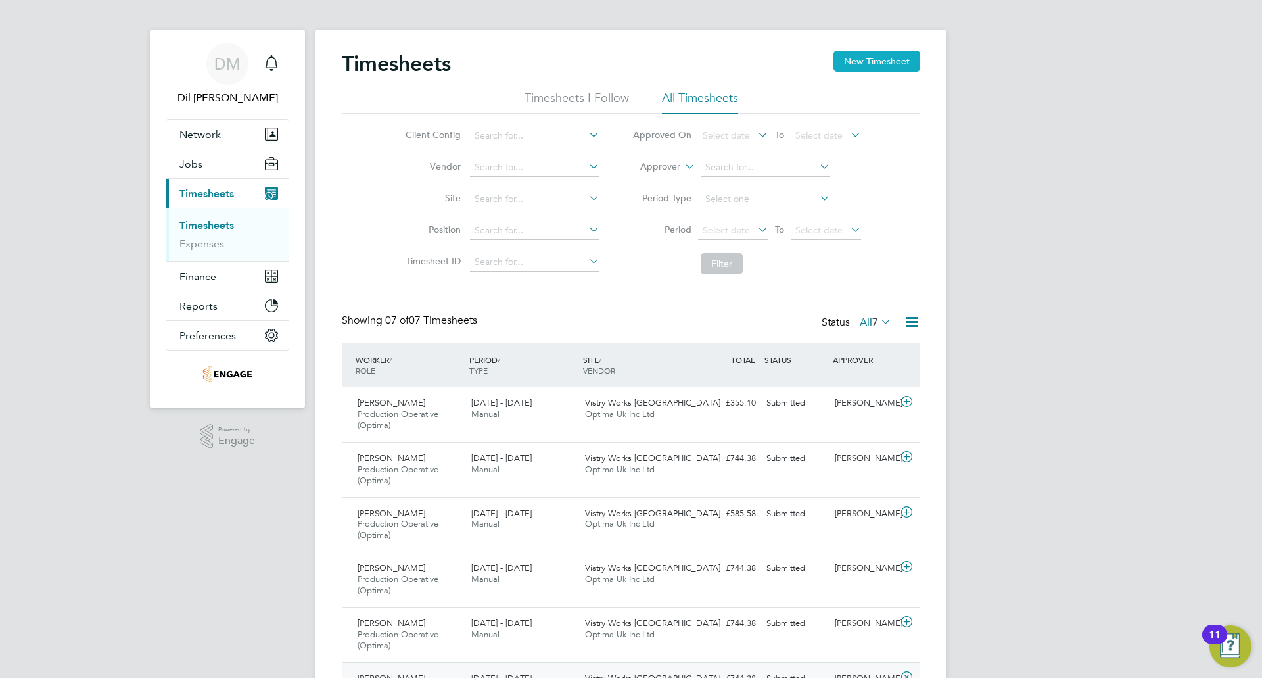
click at [881, 62] on button "New Timesheet" at bounding box center [876, 61] width 87 height 21
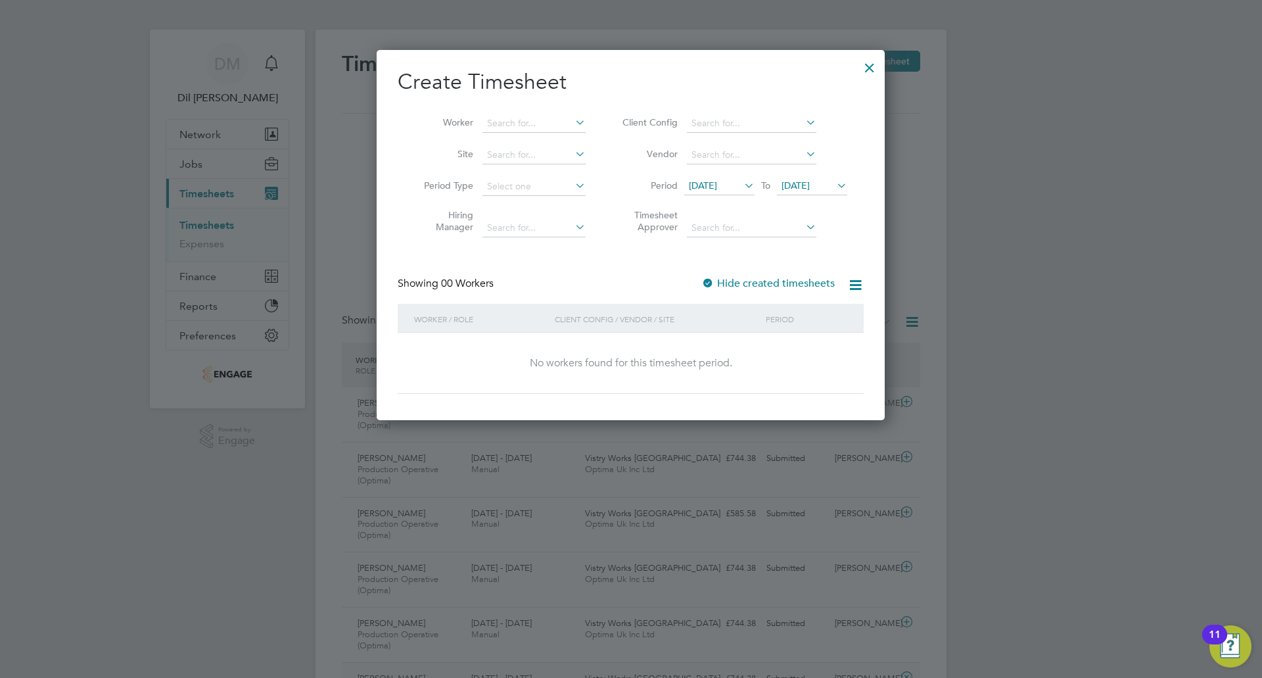
click at [859, 281] on icon at bounding box center [855, 285] width 16 height 16
click at [814, 282] on label "Hide created timesheets" at bounding box center [767, 283] width 133 height 13
click at [813, 282] on label "Hide created timesheets" at bounding box center [767, 283] width 133 height 13
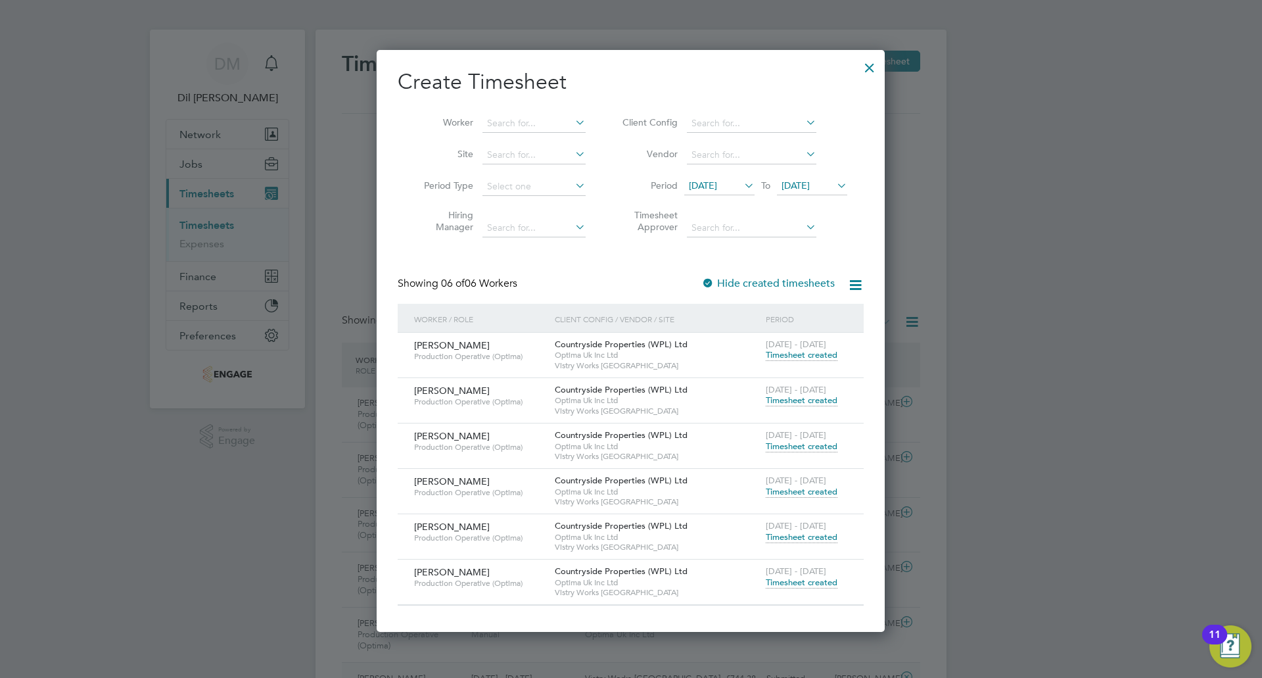
click at [472, 522] on span "[PERSON_NAME]" at bounding box center [452, 526] width 76 height 12
click at [640, 524] on span "Countryside Properties (WPL) Ltd" at bounding box center [621, 525] width 133 height 11
click at [795, 534] on span "Timesheet created" at bounding box center [802, 537] width 72 height 12
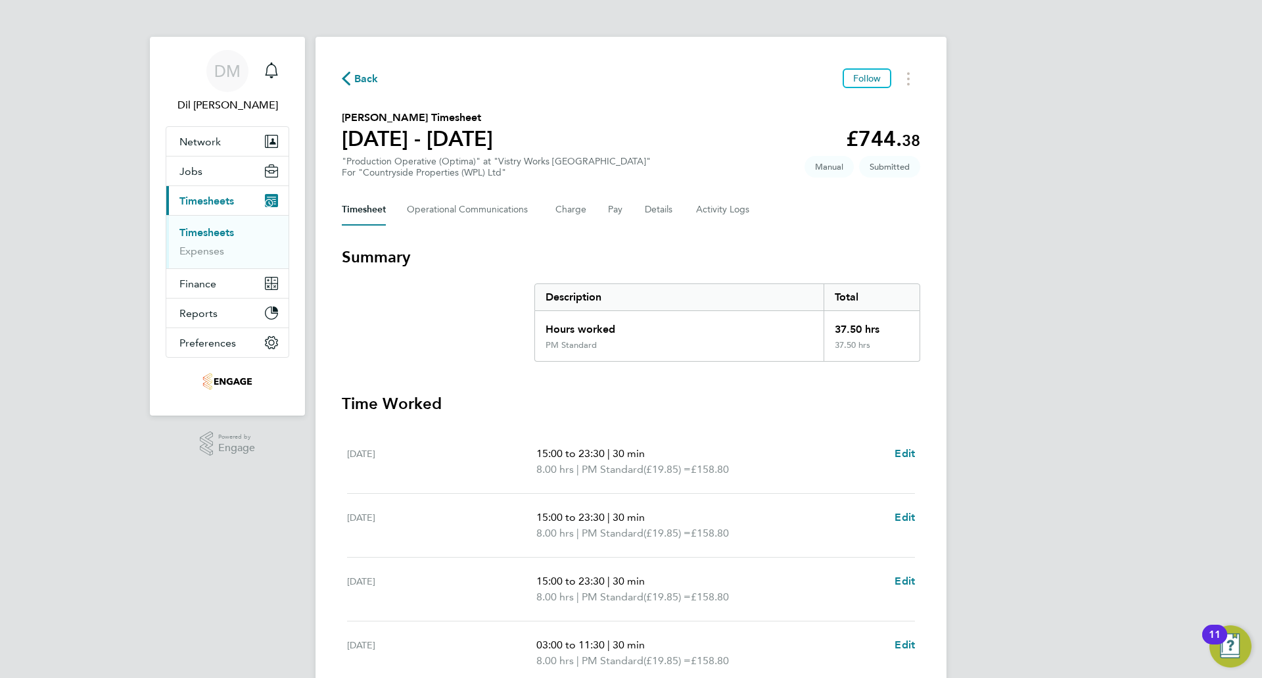
click at [355, 71] on span "Back" at bounding box center [366, 79] width 24 height 16
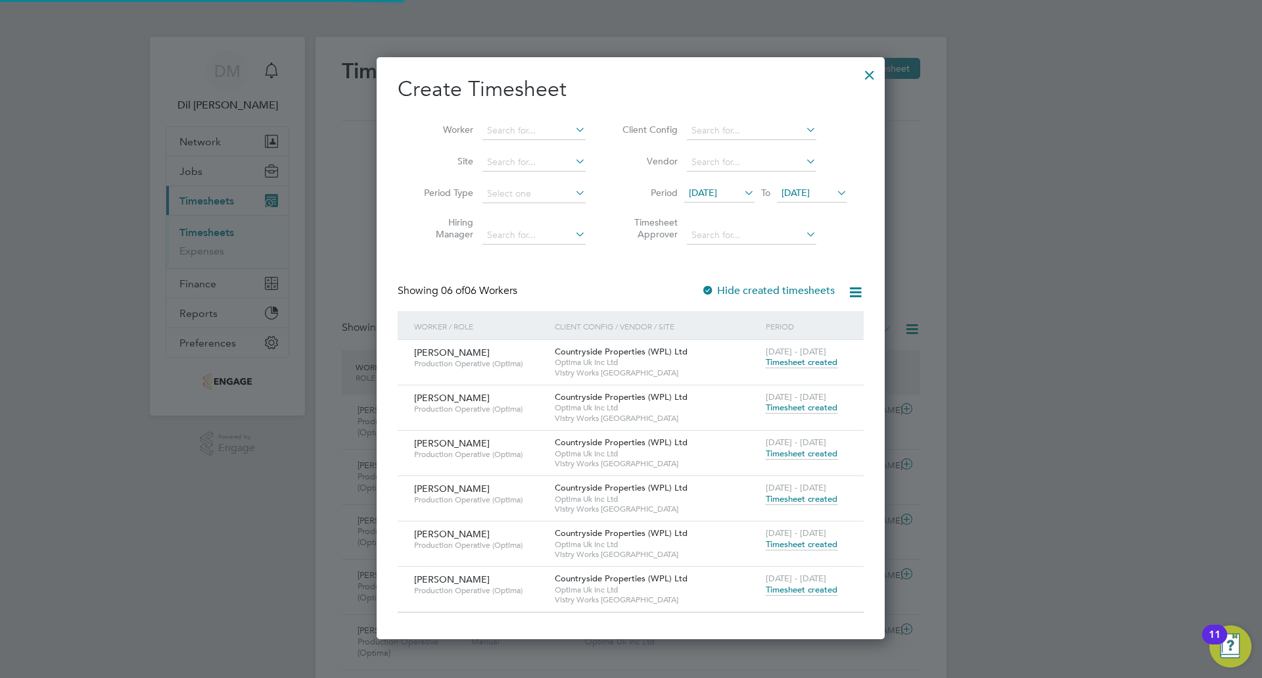
scroll to position [34, 114]
click at [849, 498] on div "15 - 21 Sep 2025 Timesheet created" at bounding box center [806, 493] width 88 height 35
click at [827, 503] on span "Timesheet created" at bounding box center [802, 499] width 72 height 12
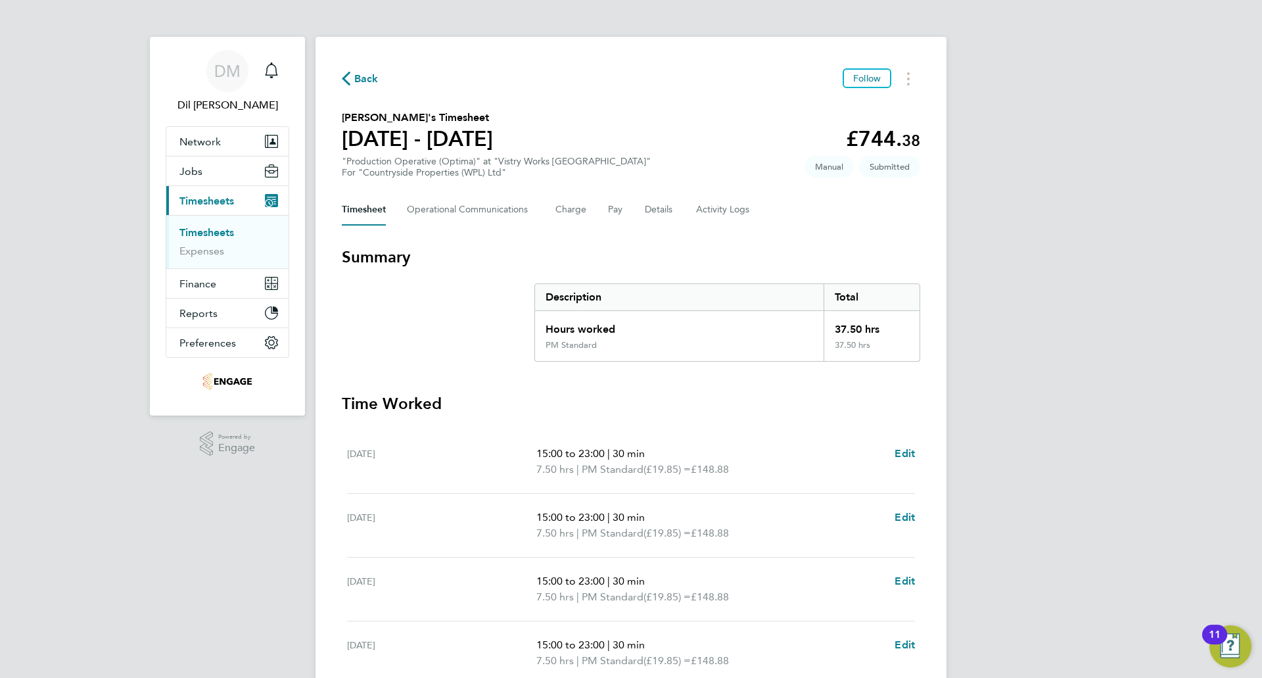
click at [366, 75] on span "Back" at bounding box center [366, 79] width 24 height 16
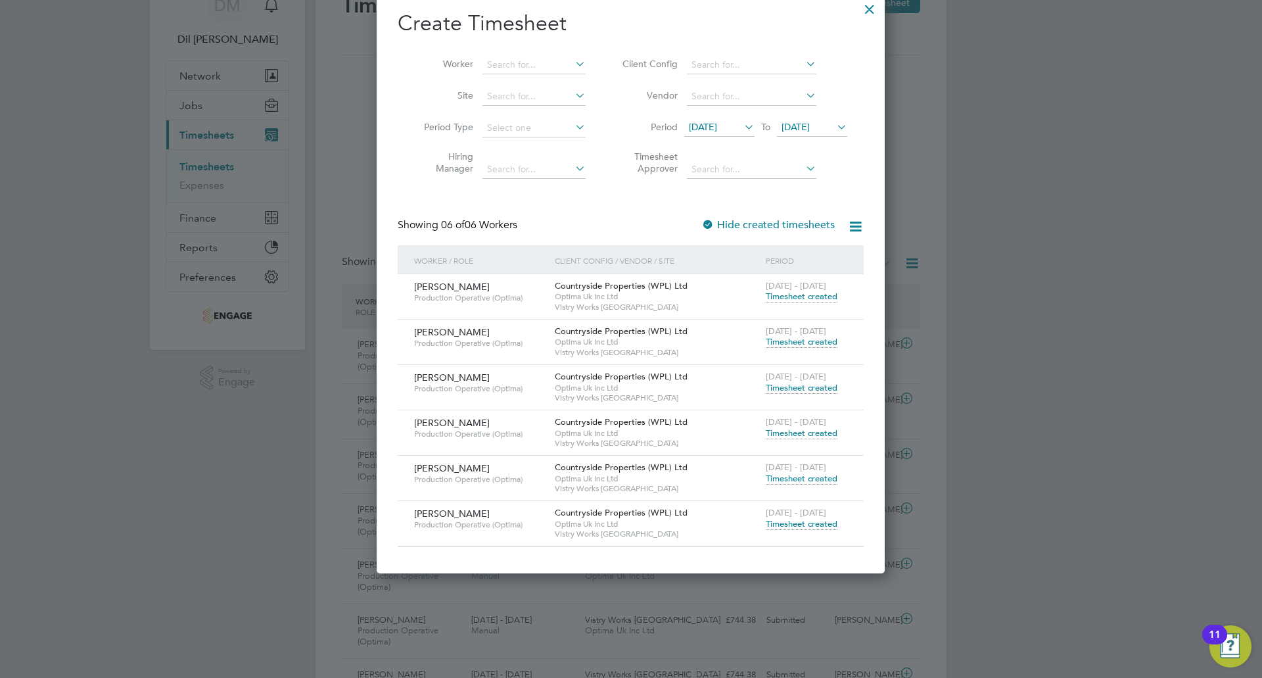
click at [819, 342] on span "Timesheet created" at bounding box center [802, 342] width 72 height 12
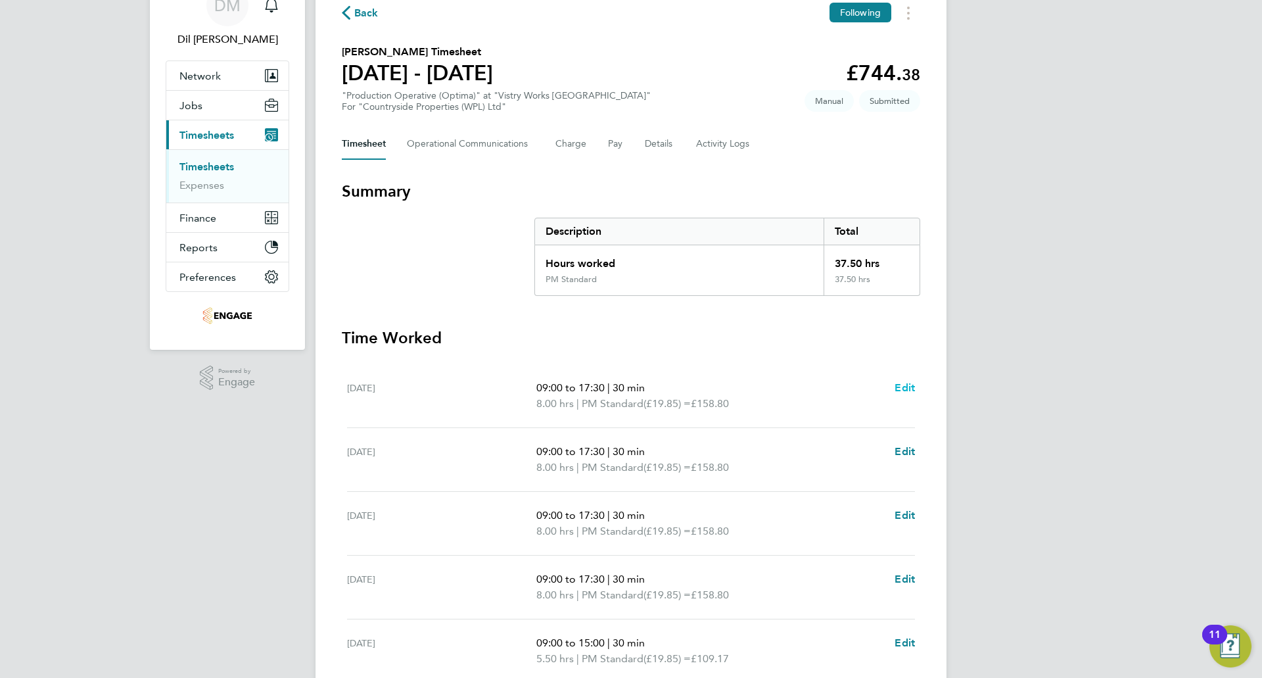
click at [904, 386] on span "Edit" at bounding box center [904, 387] width 20 height 12
select select "30"
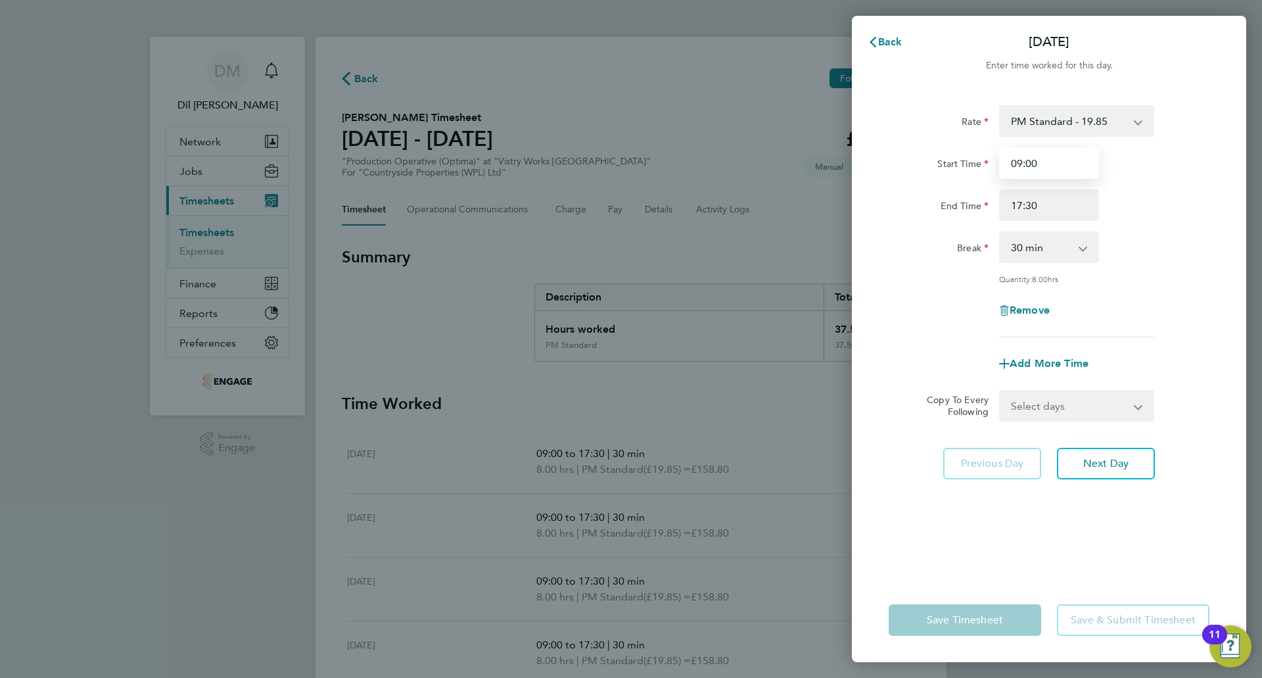
click at [1039, 167] on input "09:00" at bounding box center [1049, 163] width 100 height 32
drag, startPoint x: 1039, startPoint y: 167, endPoint x: 945, endPoint y: 167, distance: 94.0
click at [945, 167] on div "Start Time 09:00" at bounding box center [1048, 163] width 331 height 32
type input "15:00"
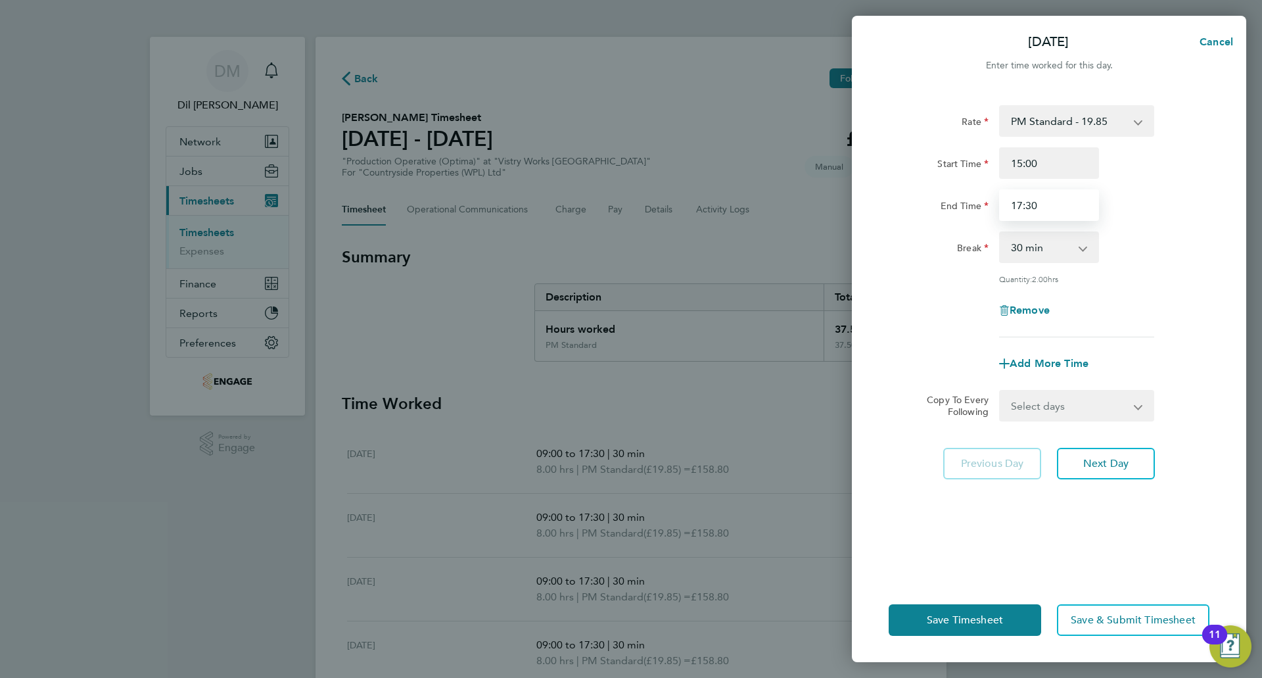
drag, startPoint x: 1066, startPoint y: 202, endPoint x: 931, endPoint y: 206, distance: 135.5
click at [931, 206] on div "End Time 17:30" at bounding box center [1048, 205] width 331 height 32
type input "23:00"
click at [1230, 258] on div "Rate PM Standard - 19.85 Standard - 18.21 BONUS. - 13.50 OT2 - 36.42 OT 1 - 27.…" at bounding box center [1049, 333] width 394 height 488
click at [1089, 468] on span "Next Day" at bounding box center [1105, 463] width 45 height 13
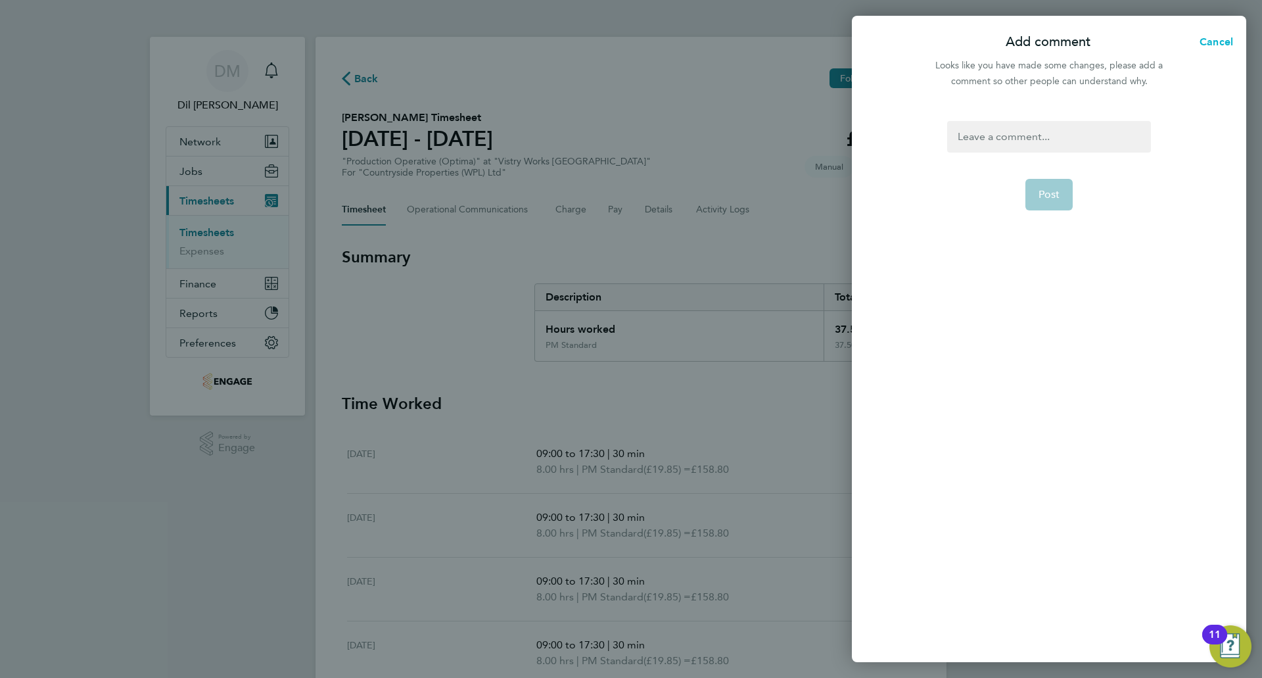
click at [1232, 35] on button "Cancel" at bounding box center [1212, 42] width 68 height 26
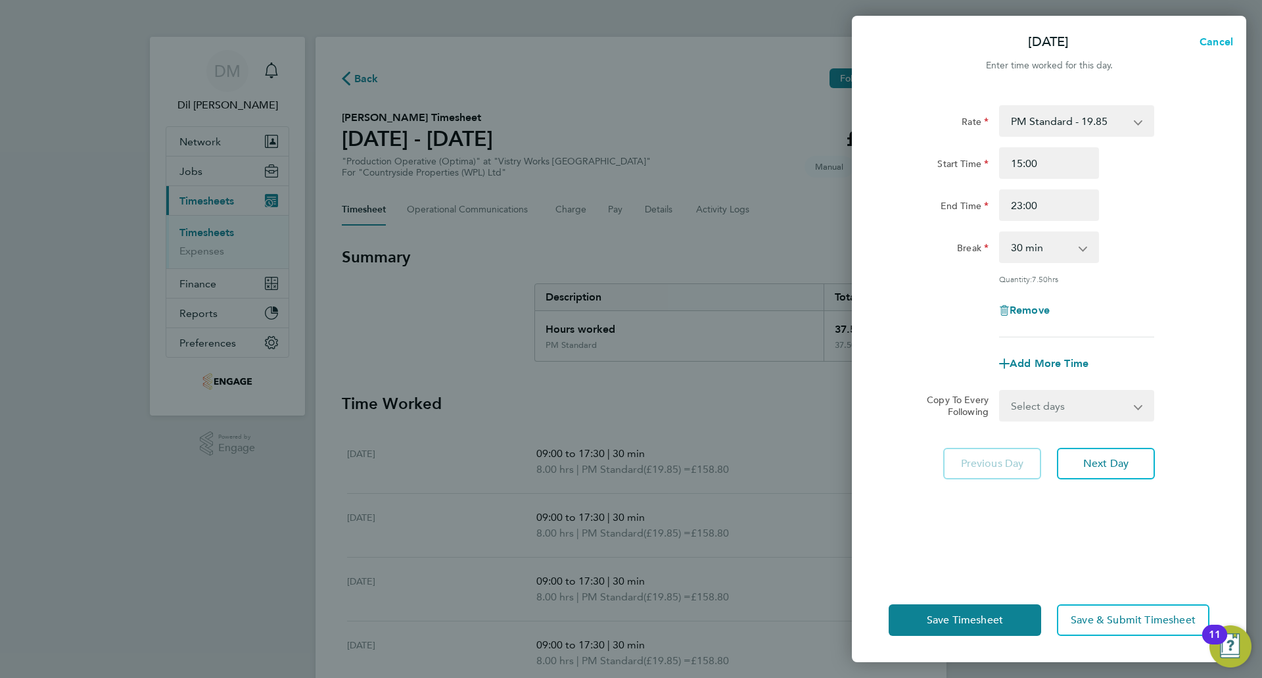
click at [1232, 35] on button "Cancel" at bounding box center [1212, 42] width 68 height 26
select select "30"
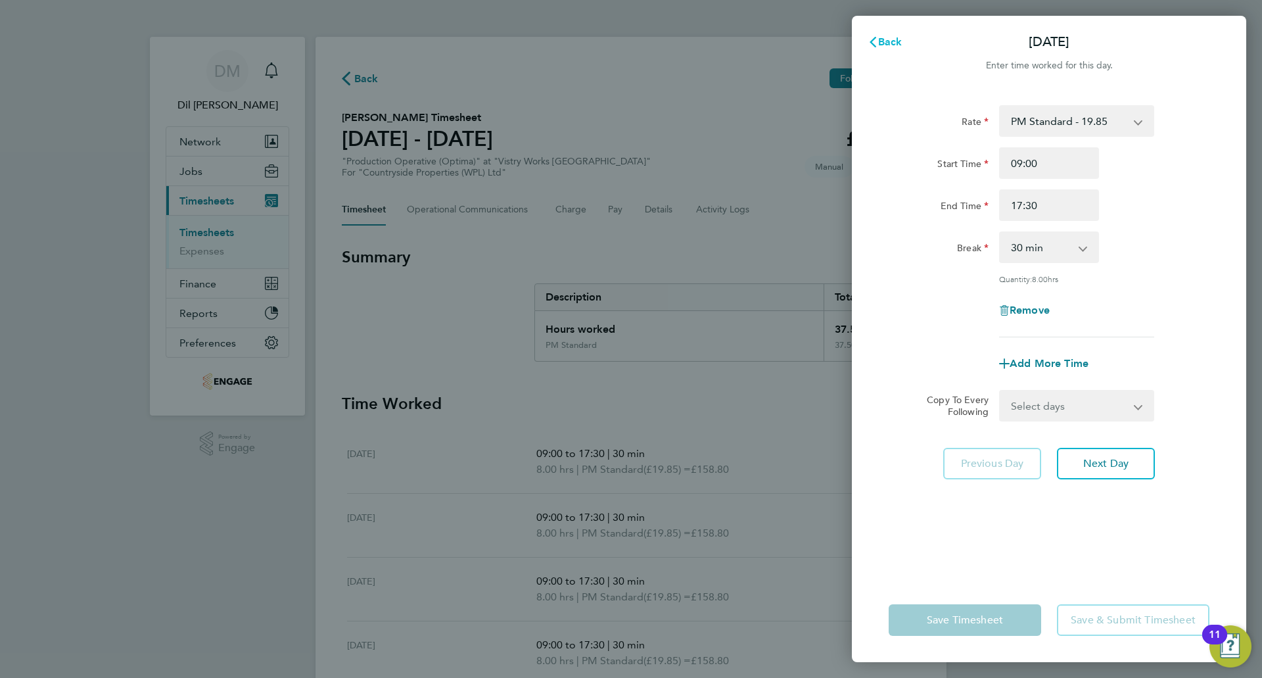
click at [887, 44] on span "Back" at bounding box center [890, 41] width 24 height 12
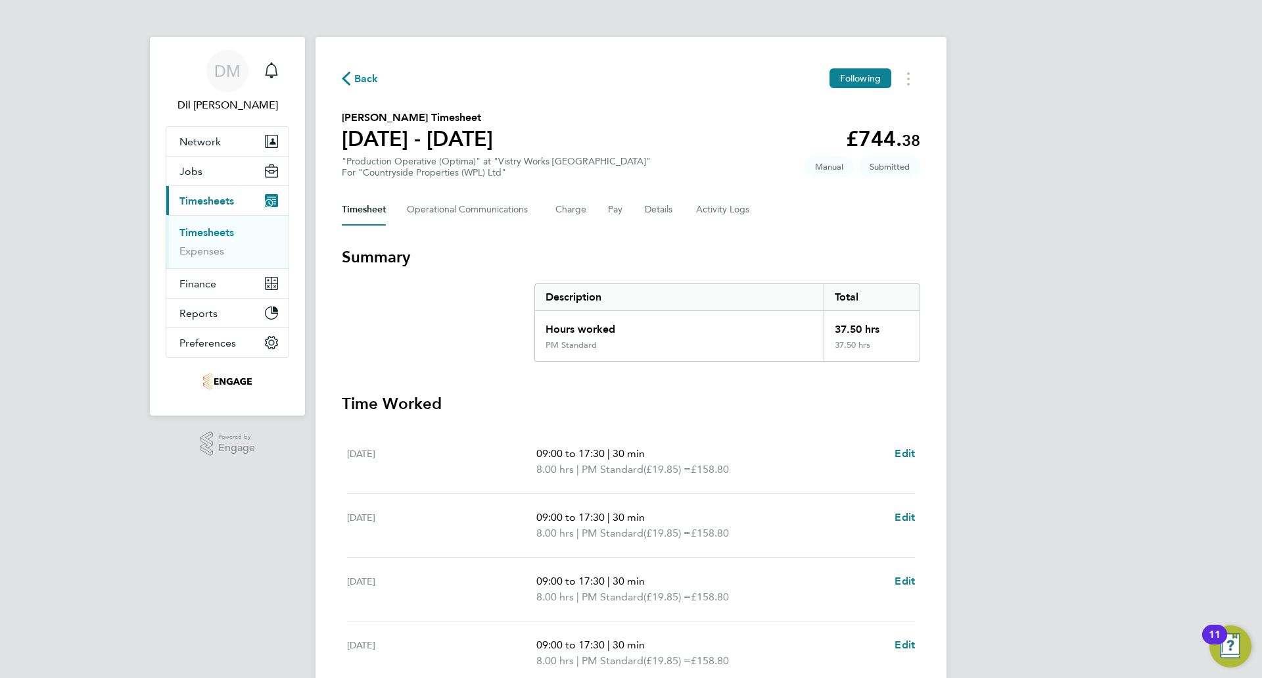
click at [351, 79] on span "Back" at bounding box center [360, 78] width 37 height 12
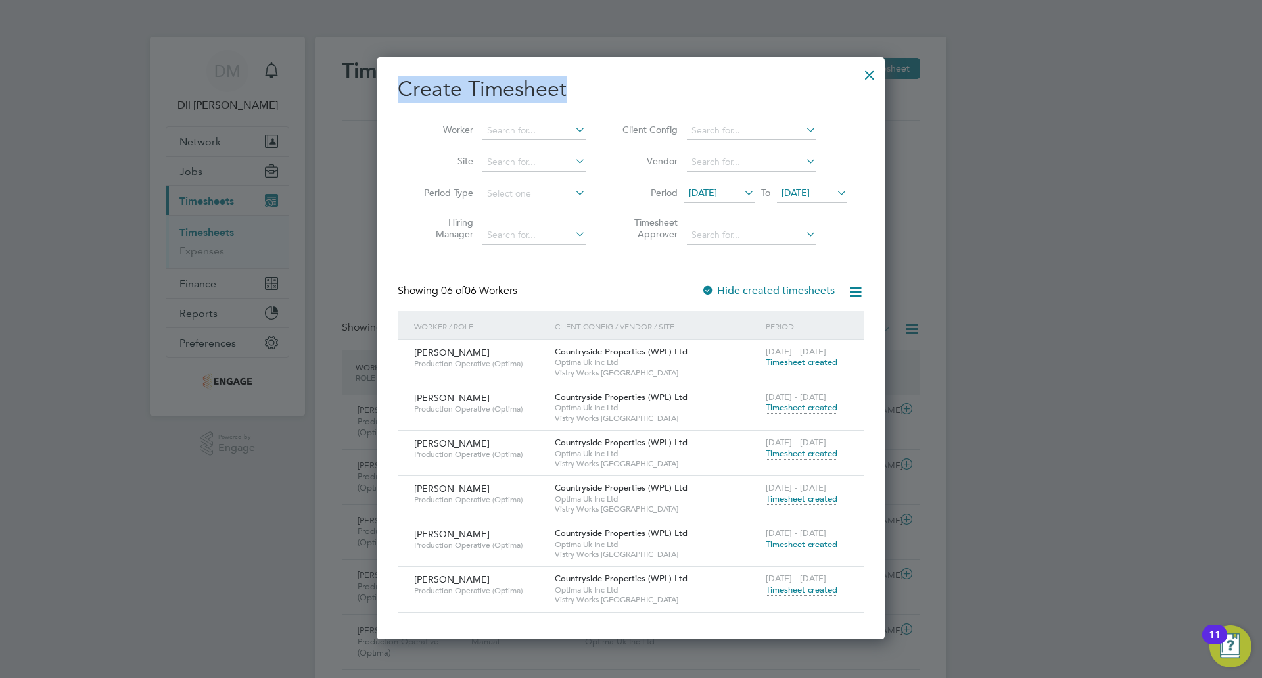
click at [858, 79] on div "Create Timesheet Worker Site Period Type Hiring Manager Client Config Vendor Pe…" at bounding box center [631, 348] width 508 height 582
click at [877, 76] on div at bounding box center [870, 72] width 24 height 24
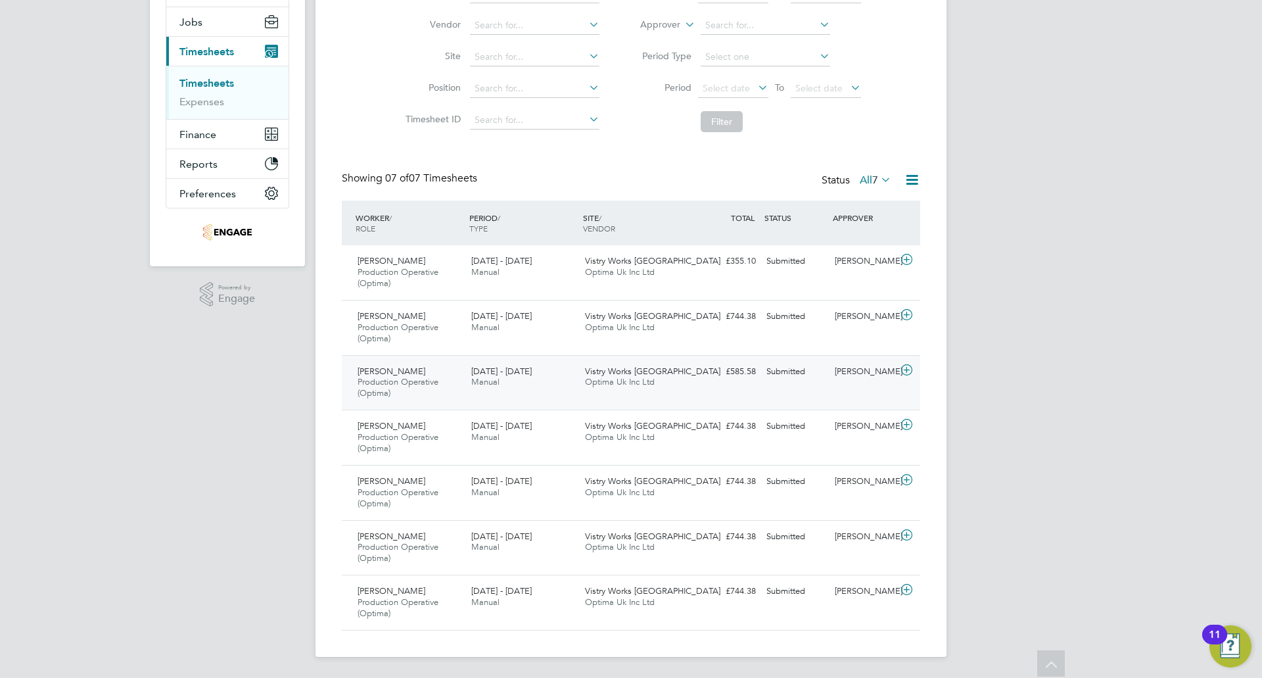
click at [412, 385] on span "Production Operative (Optima)" at bounding box center [397, 387] width 81 height 22
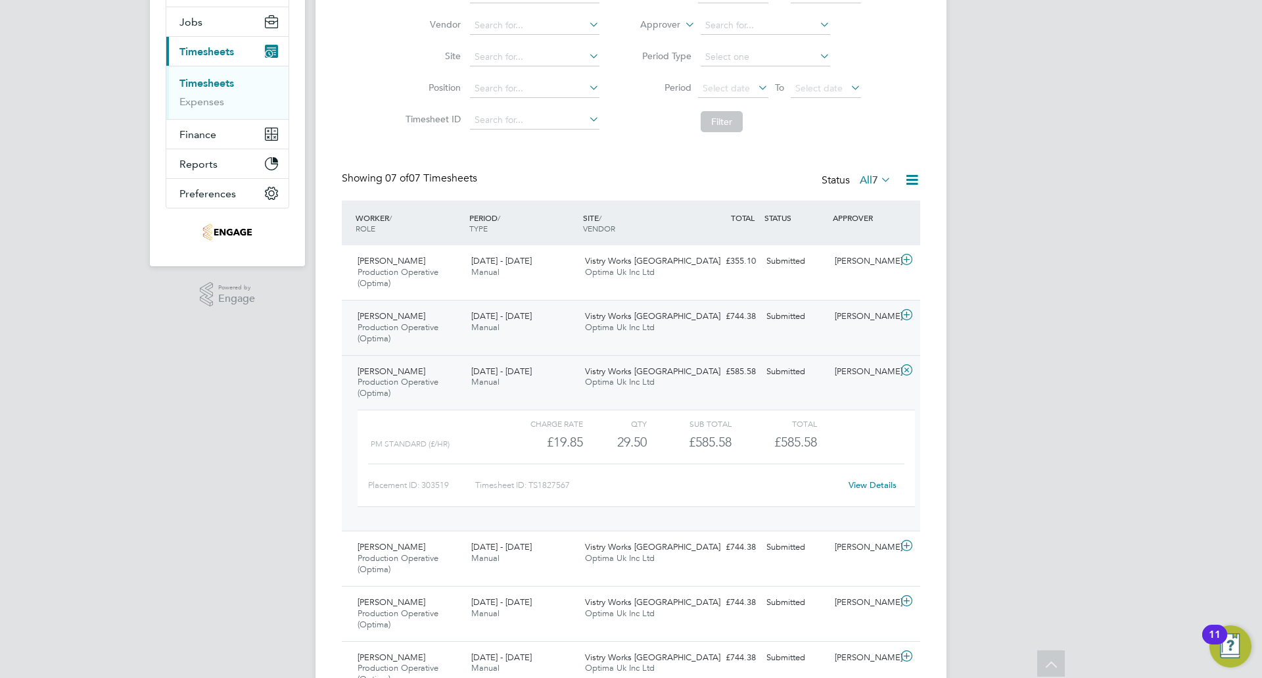
click at [408, 332] on span "Production Operative (Optima)" at bounding box center [397, 332] width 81 height 22
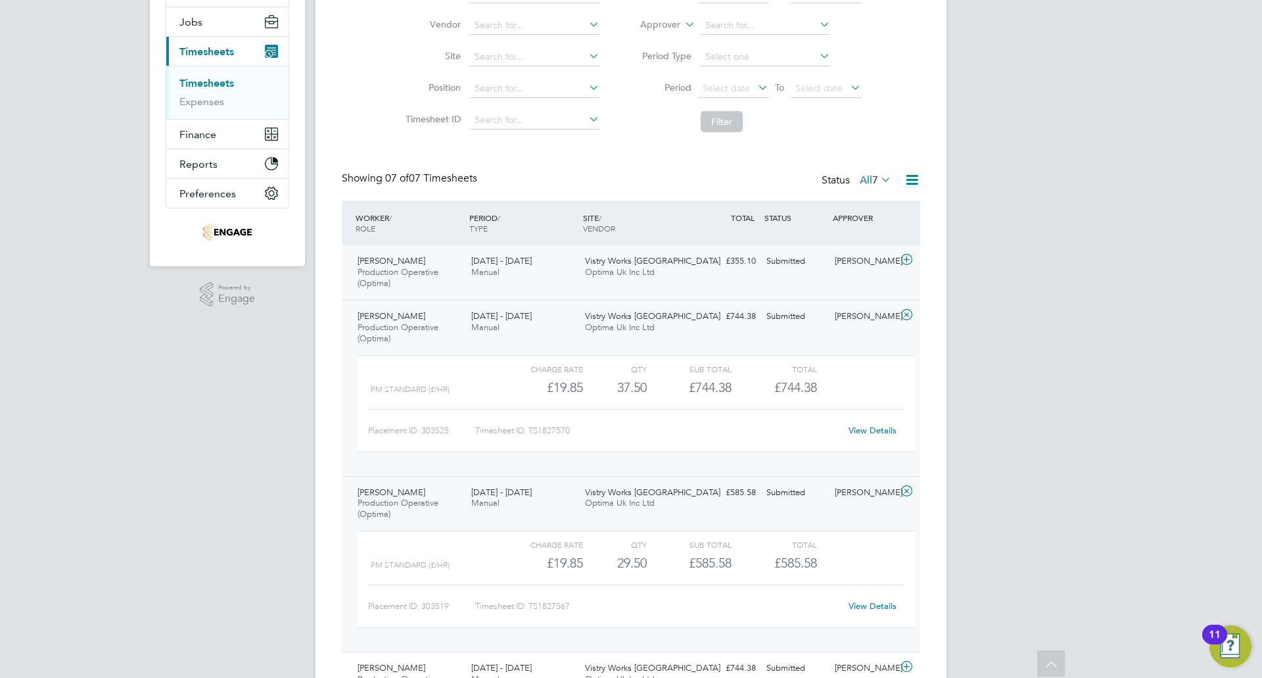
click at [410, 285] on div "Mitchell Lewis Production Operative (Optima) 15 - 21 Sep 2025" at bounding box center [409, 272] width 114 height 44
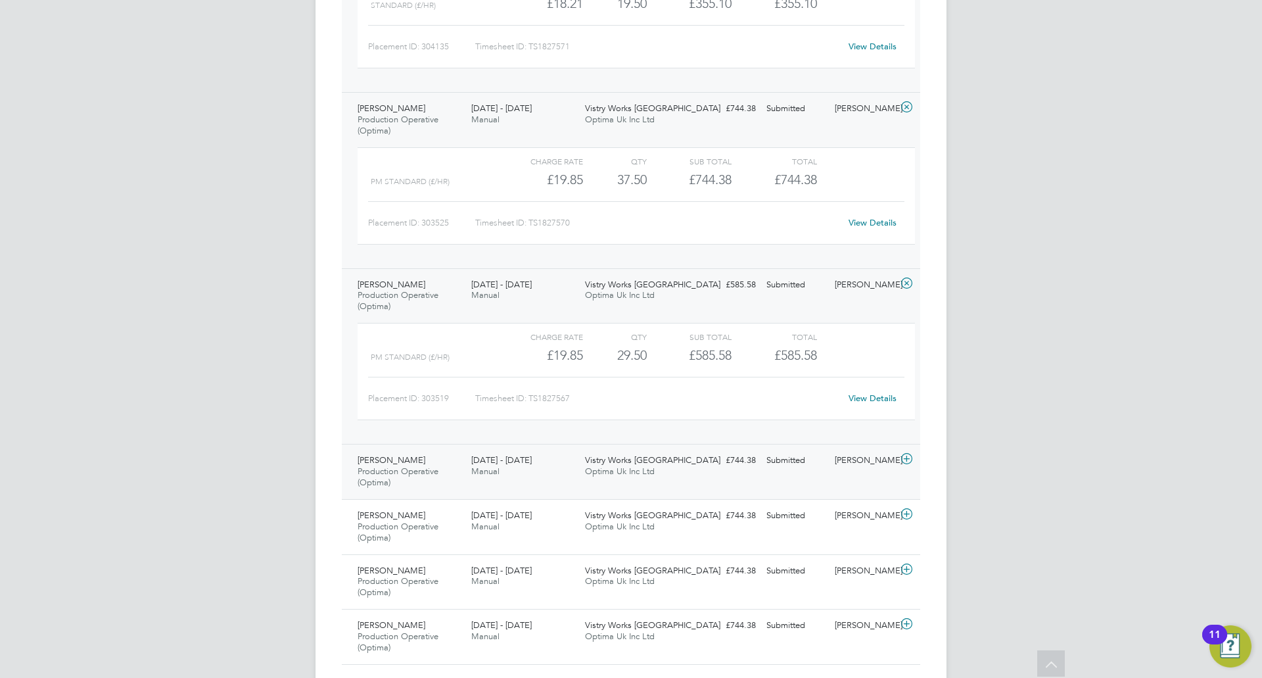
click at [419, 472] on span "Production Operative (Optima)" at bounding box center [397, 476] width 81 height 22
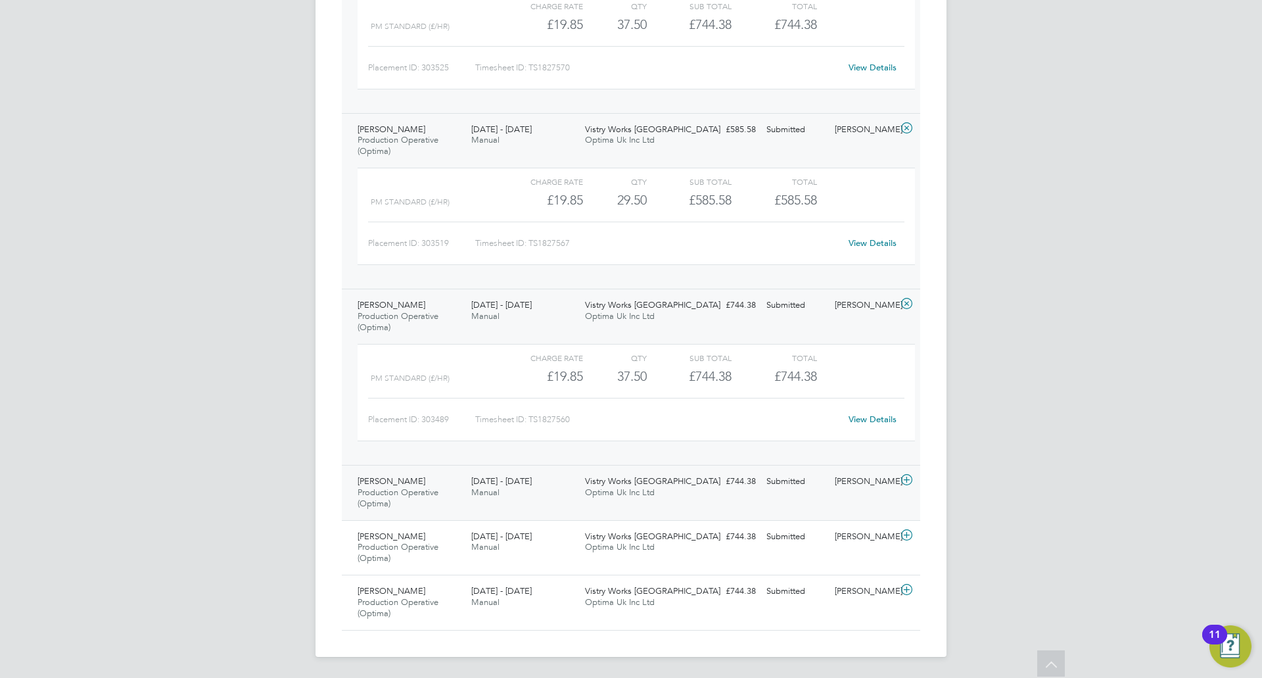
click at [405, 481] on span "Mikey Pepper" at bounding box center [391, 480] width 68 height 11
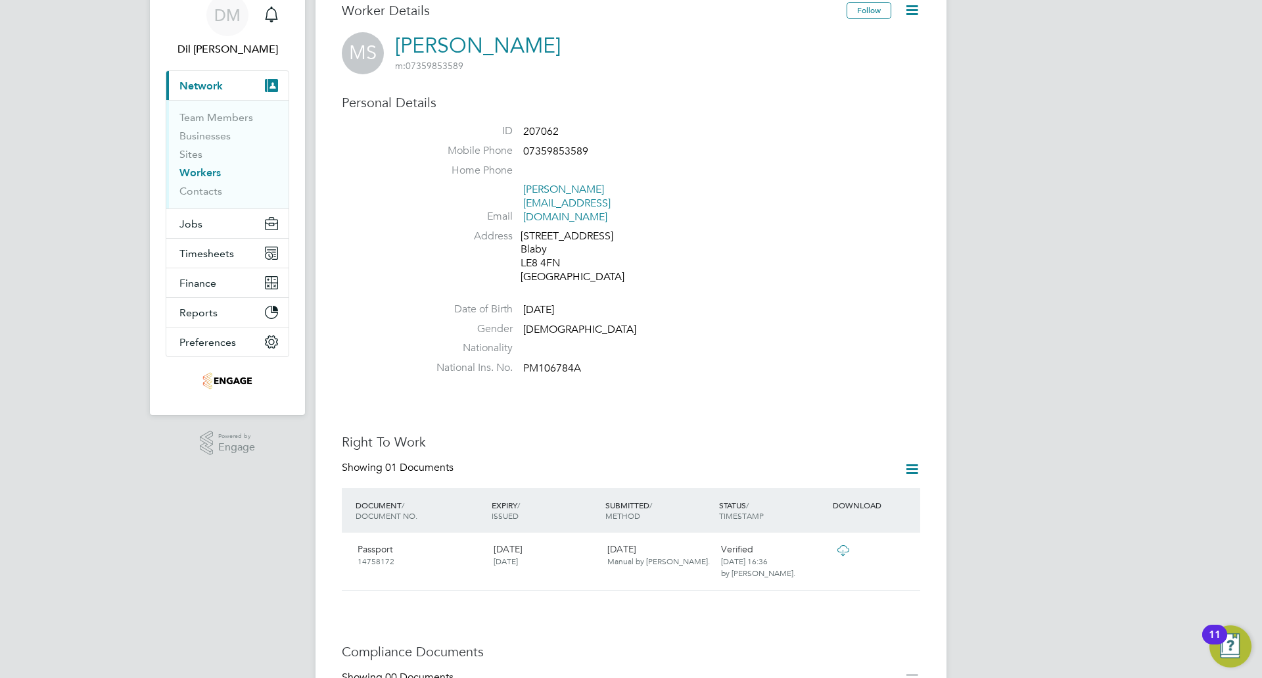
scroll to position [131, 0]
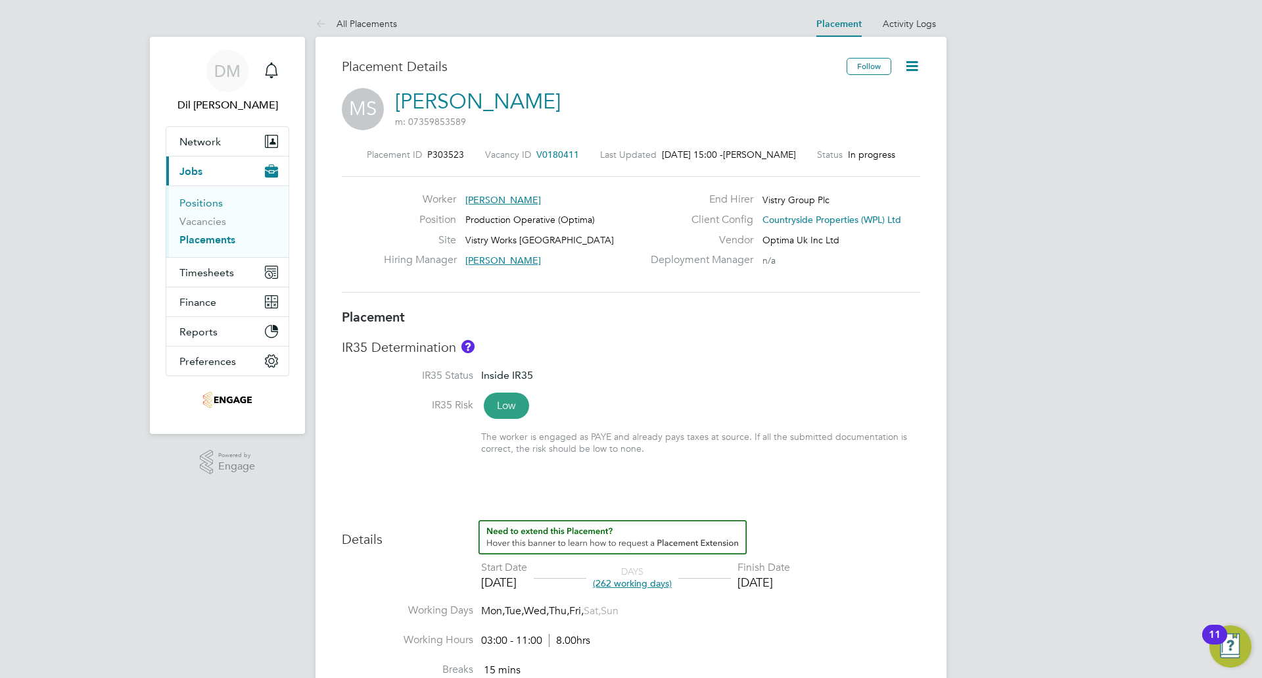
click at [212, 198] on link "Positions" at bounding box center [200, 202] width 43 height 12
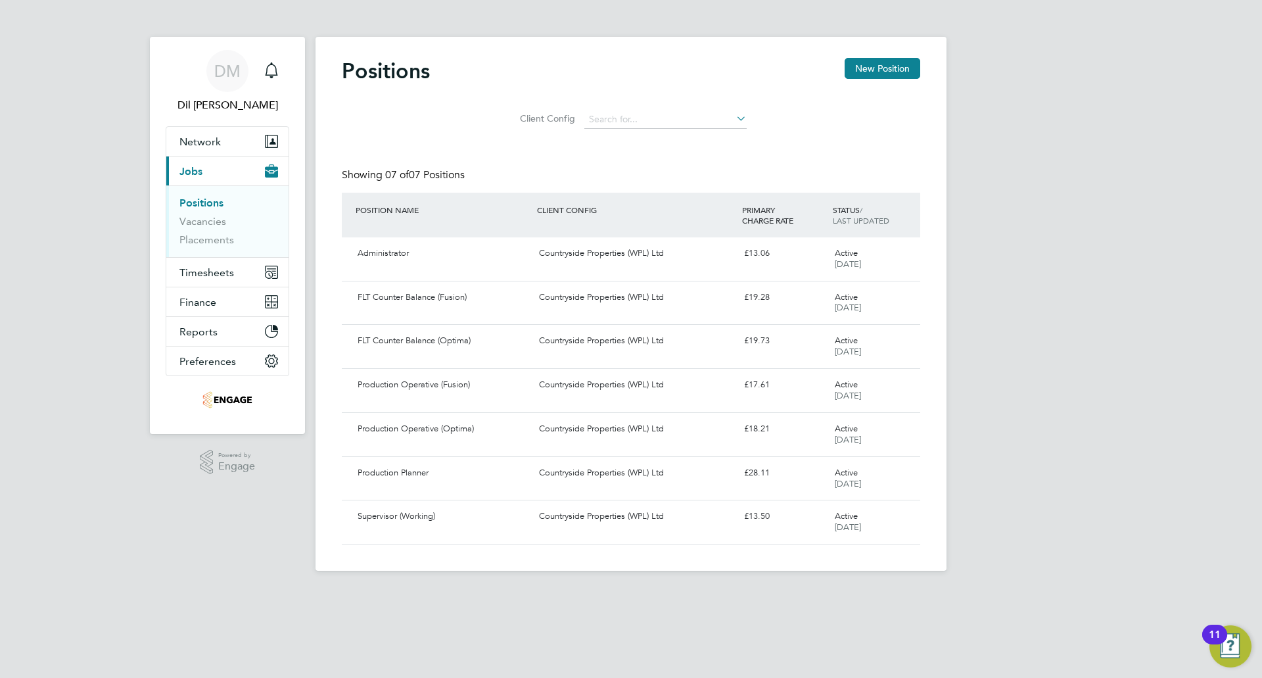
click at [214, 214] on li "Positions" at bounding box center [228, 205] width 99 height 18
click at [215, 223] on link "Vacancies" at bounding box center [202, 221] width 47 height 12
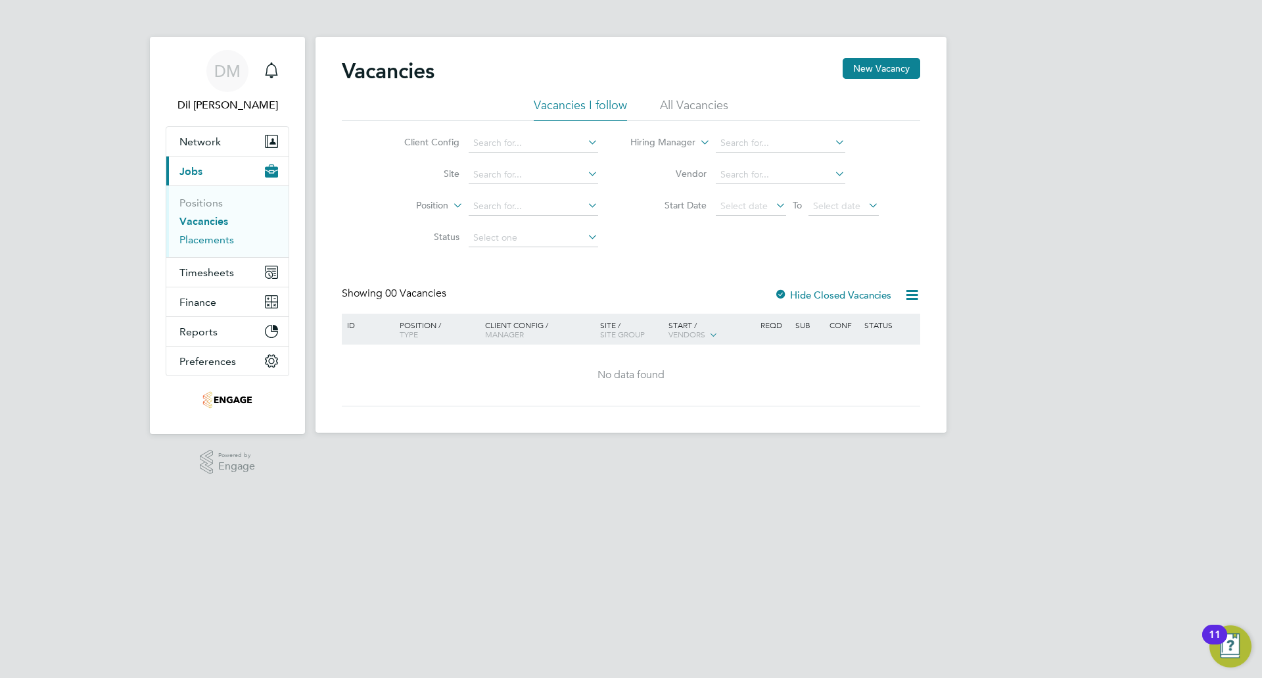
click at [193, 237] on link "Placements" at bounding box center [206, 239] width 55 height 12
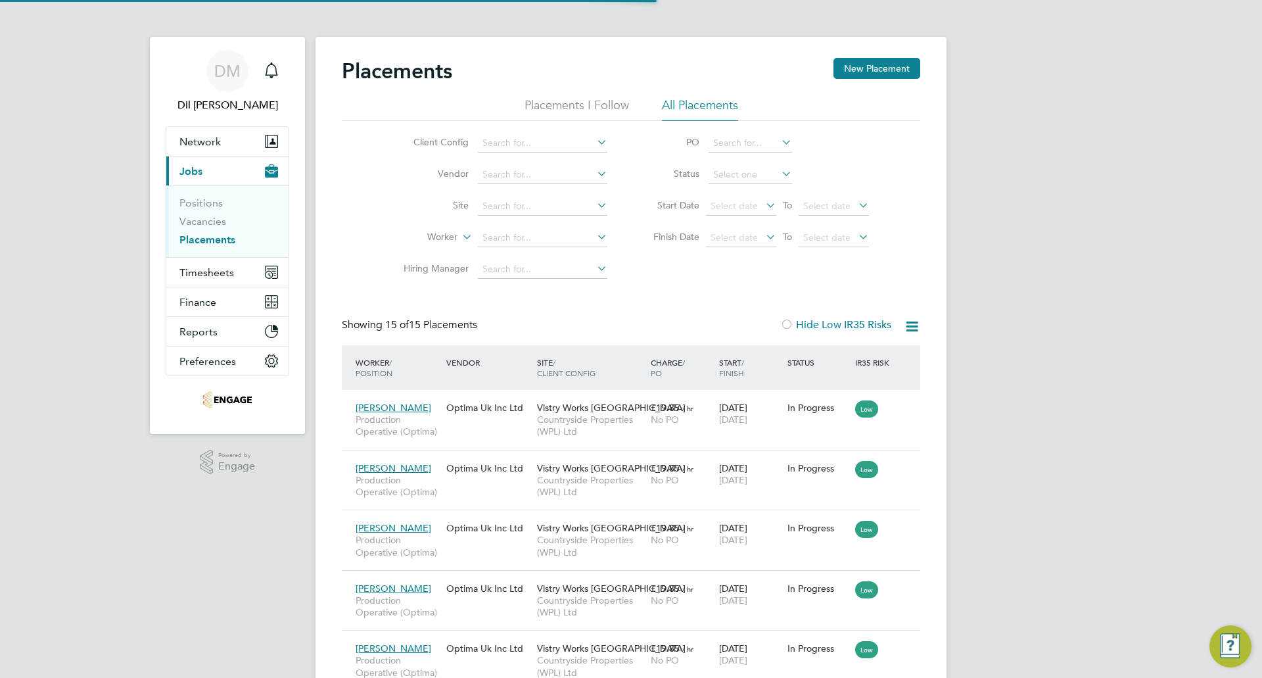
scroll to position [49, 91]
click at [198, 269] on span "Timesheets" at bounding box center [206, 272] width 55 height 12
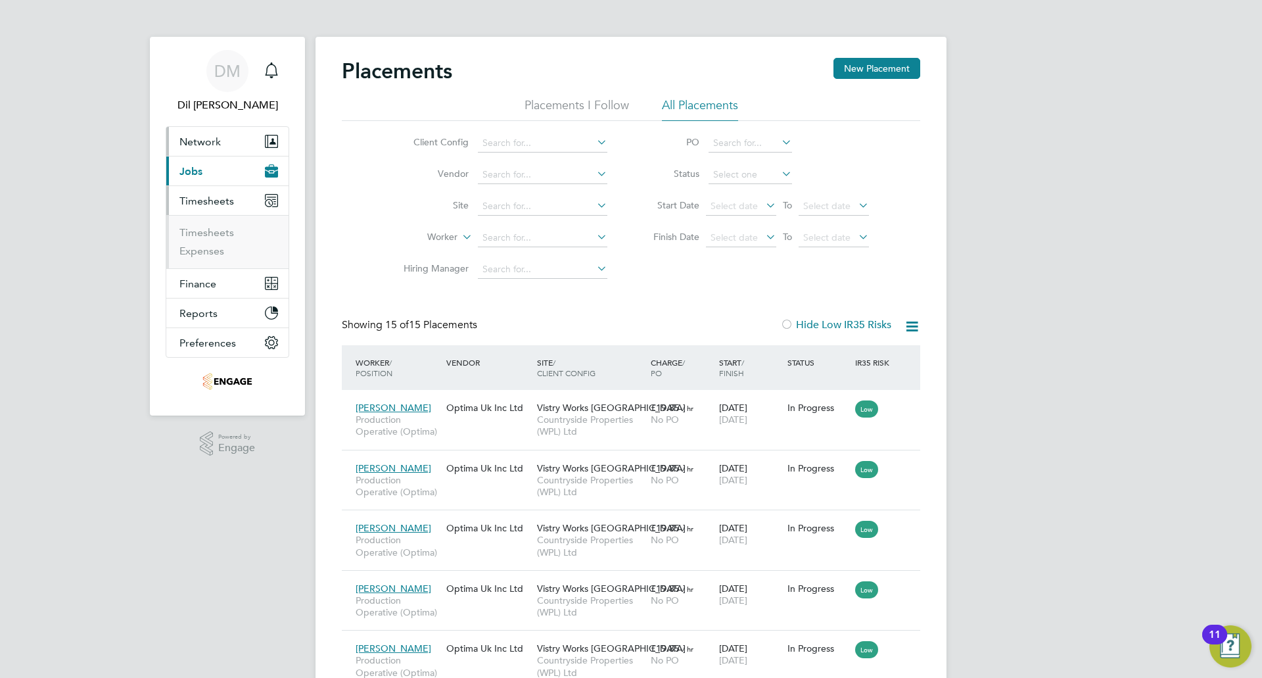
click at [222, 141] on button "Network" at bounding box center [227, 141] width 122 height 29
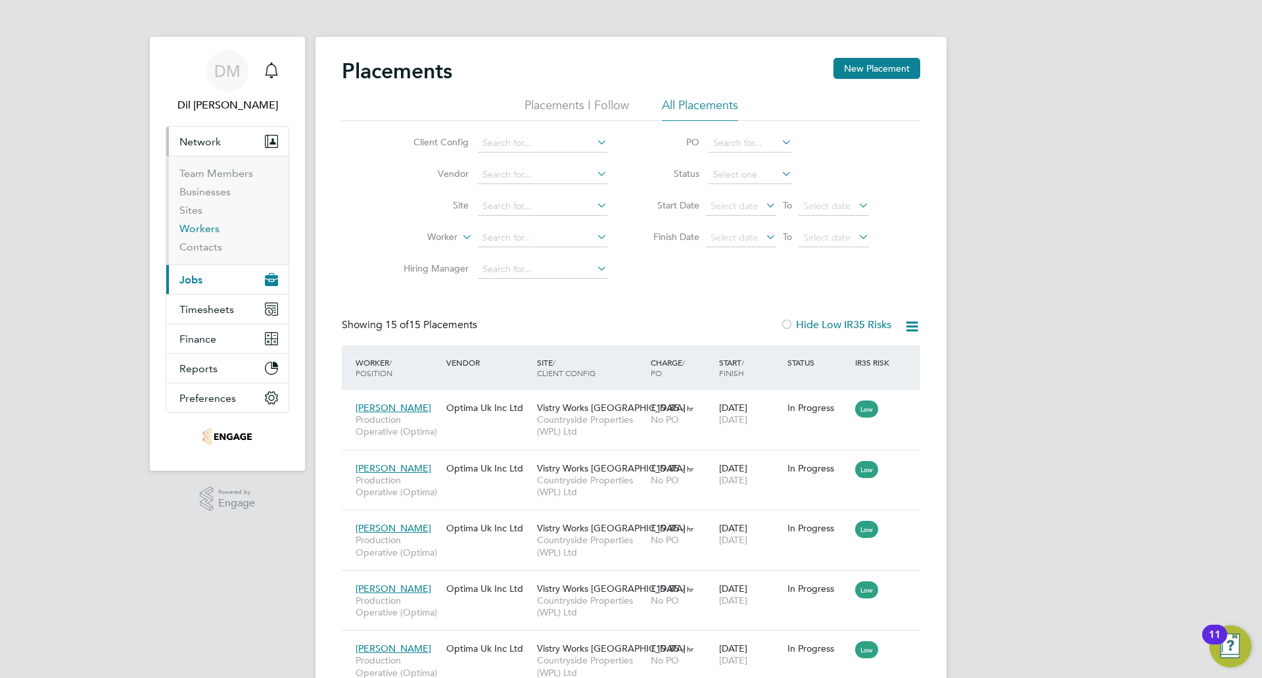
click at [216, 233] on link "Workers" at bounding box center [199, 228] width 40 height 12
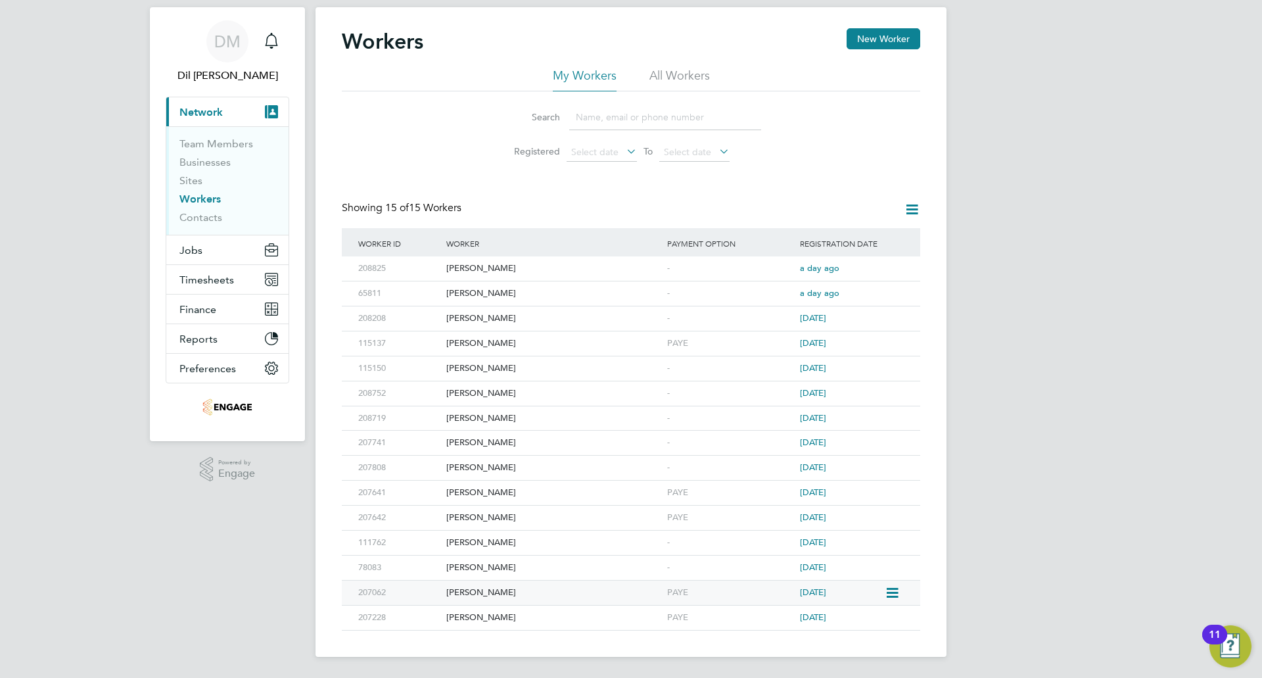
click at [496, 583] on div "[PERSON_NAME]" at bounding box center [553, 592] width 221 height 24
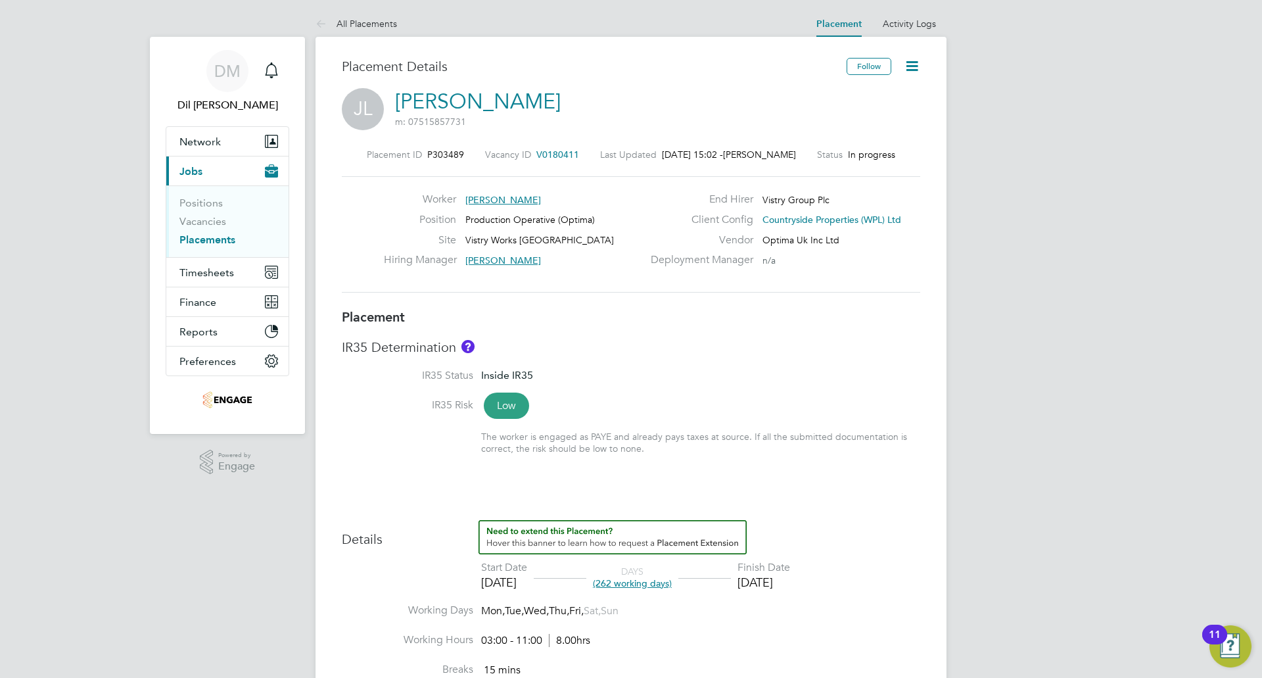
click at [196, 237] on link "Placements" at bounding box center [207, 239] width 56 height 12
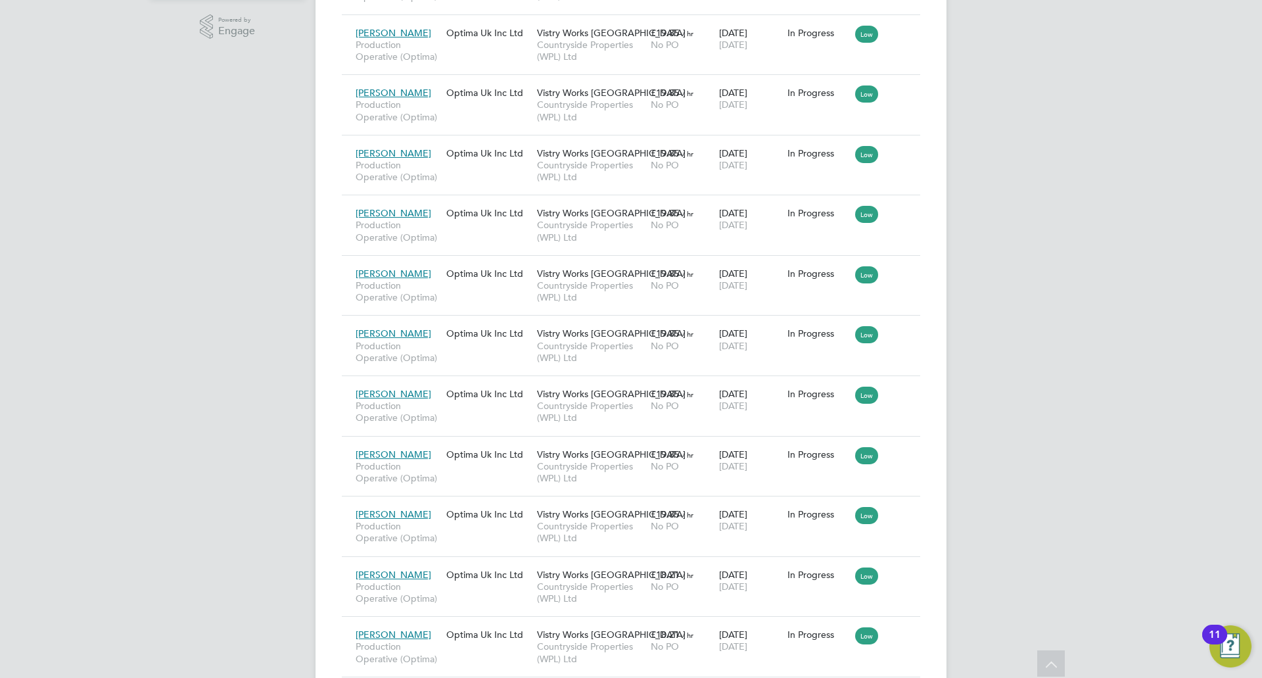
scroll to position [394, 0]
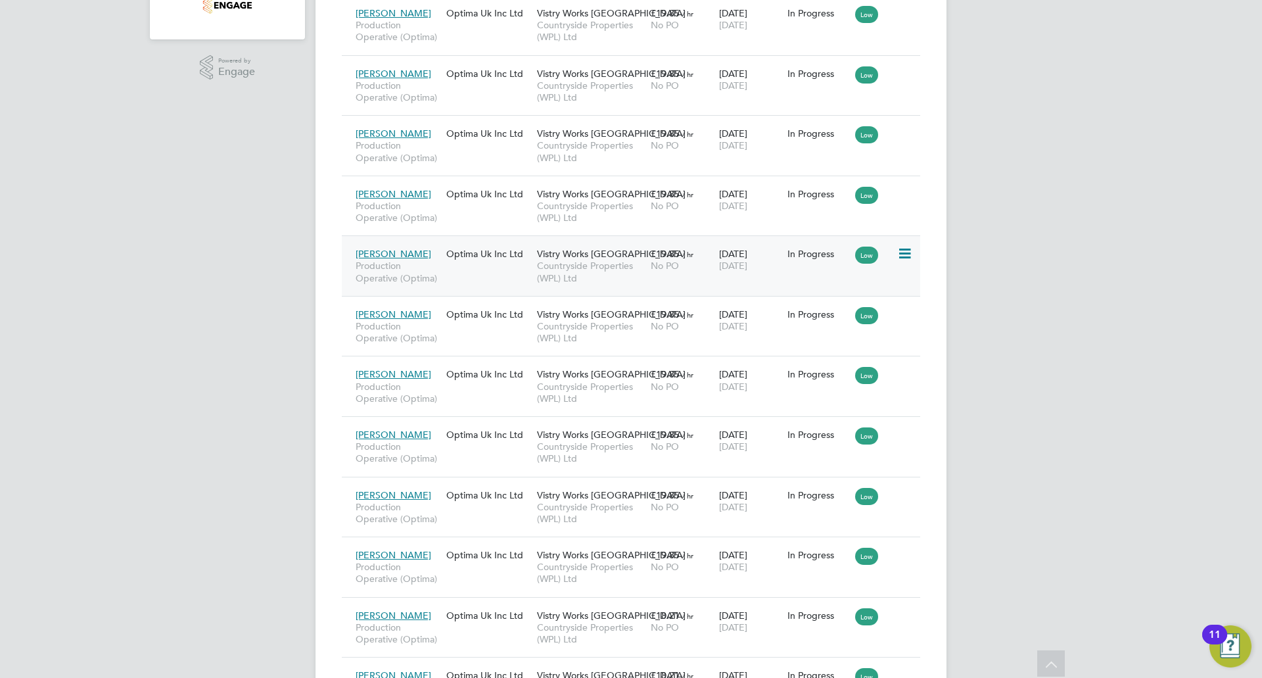
click at [907, 254] on icon at bounding box center [903, 254] width 13 height 16
click at [708, 89] on div "No PO" at bounding box center [682, 86] width 62 height 12
click at [428, 262] on span "Production Operative (Optima)" at bounding box center [398, 272] width 84 height 24
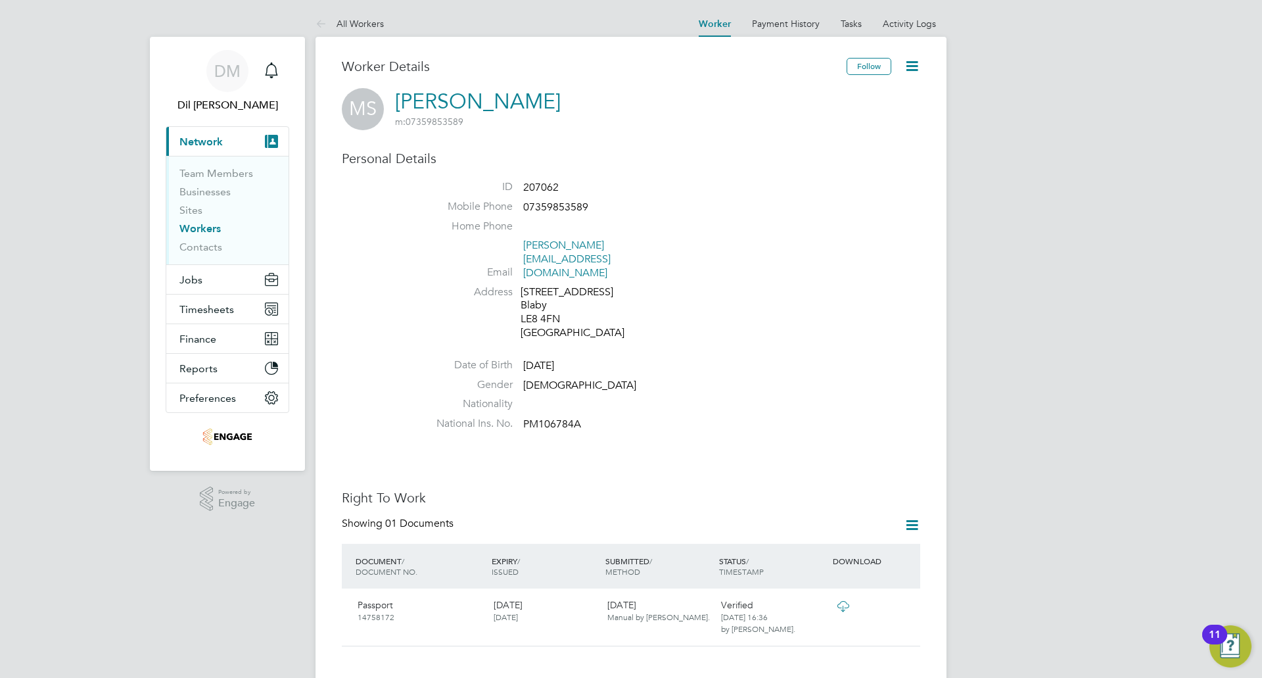
click at [915, 64] on icon at bounding box center [912, 66] width 16 height 16
